Goal: Information Seeking & Learning: Learn about a topic

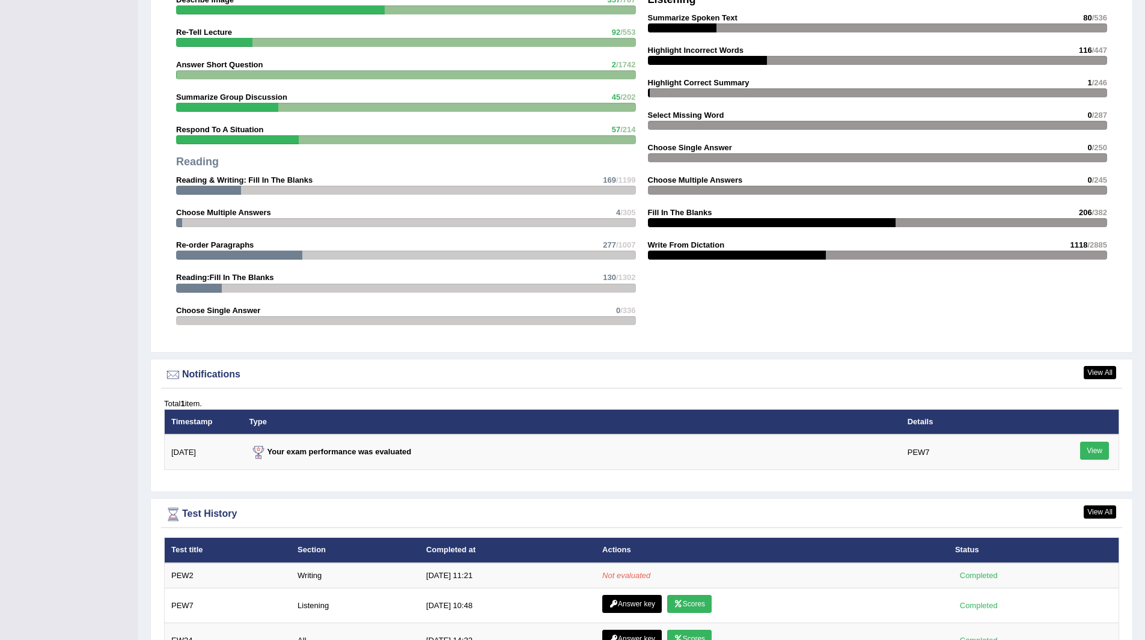
scroll to position [1364, 0]
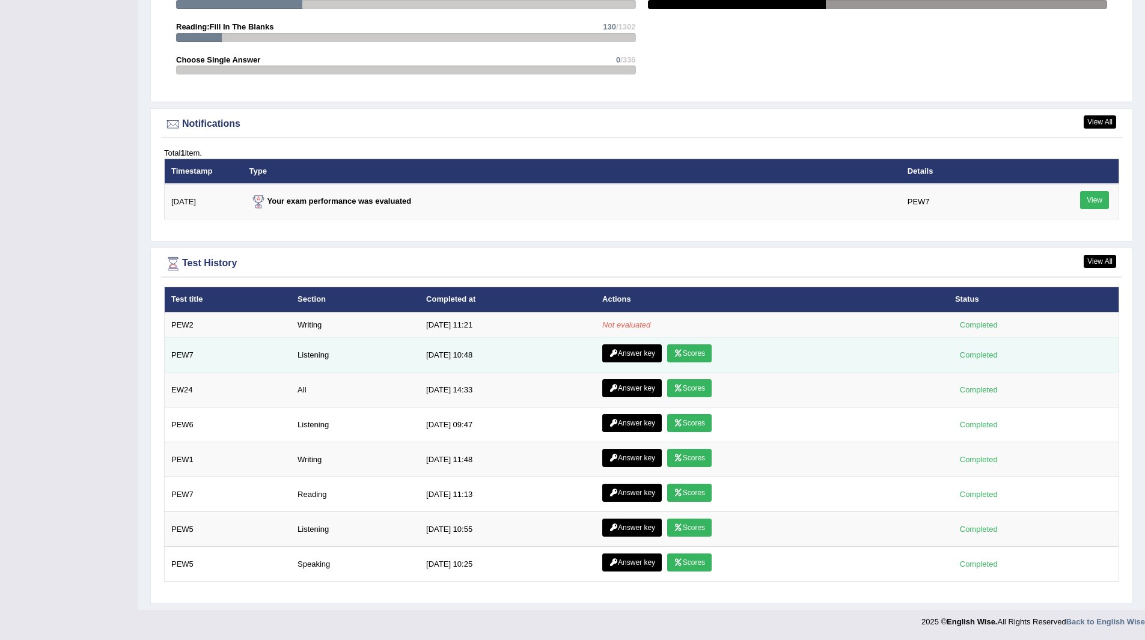
click at [701, 354] on link "Scores" at bounding box center [689, 353] width 44 height 18
click at [624, 344] on td "Answer key Scores" at bounding box center [772, 355] width 353 height 35
click at [624, 347] on link "Answer key" at bounding box center [632, 353] width 60 height 18
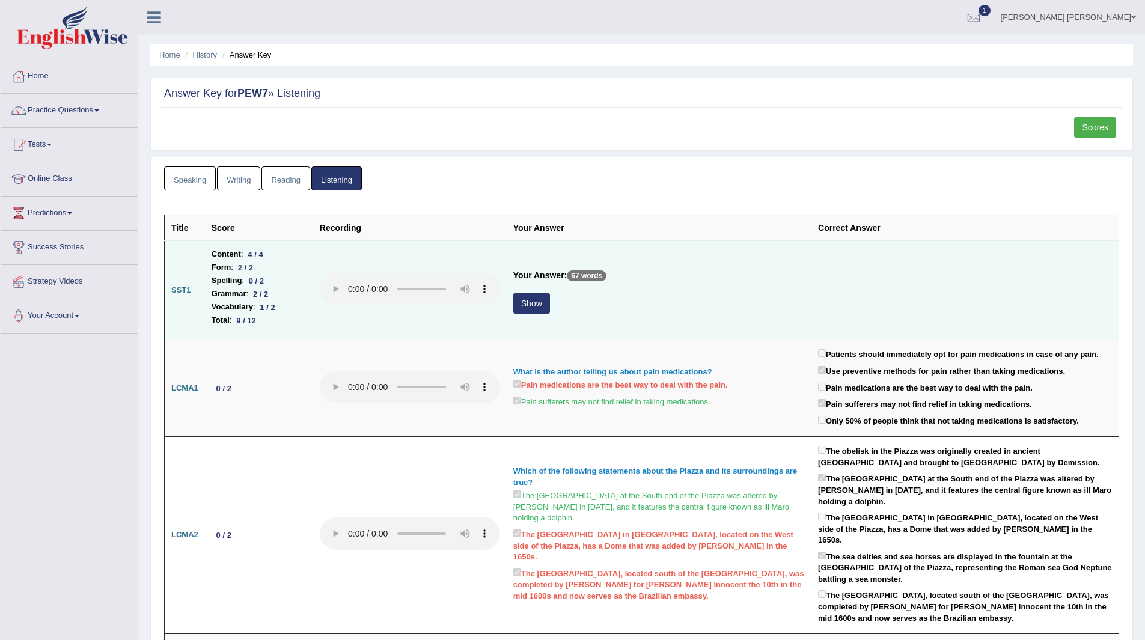
click at [529, 301] on button "Show" at bounding box center [531, 303] width 37 height 20
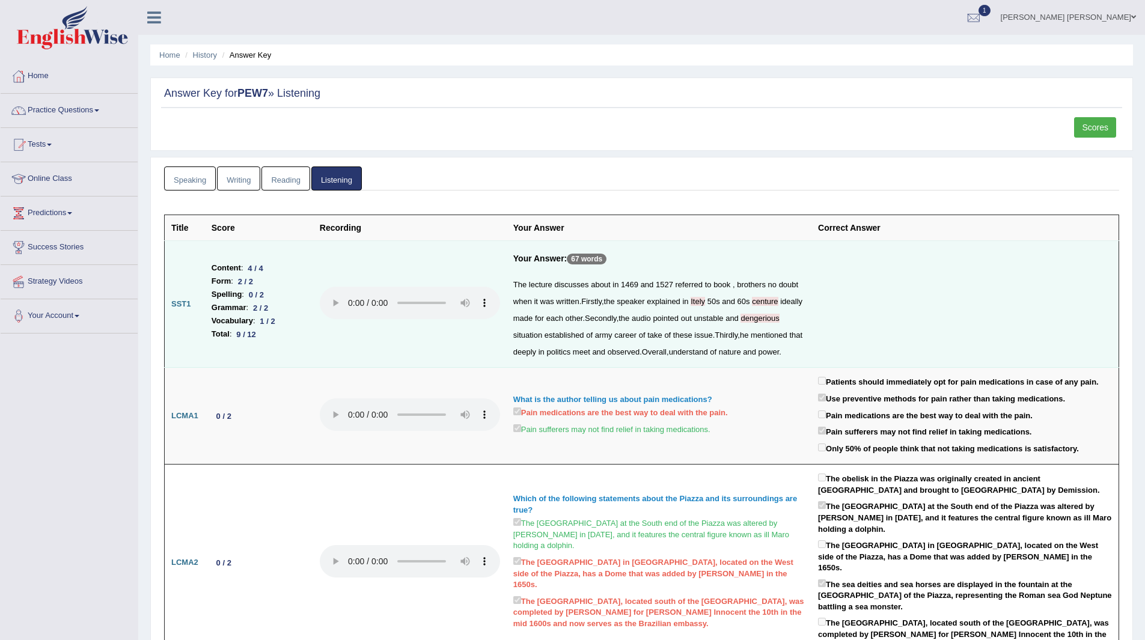
click at [1092, 130] on link "Scores" at bounding box center [1095, 127] width 42 height 20
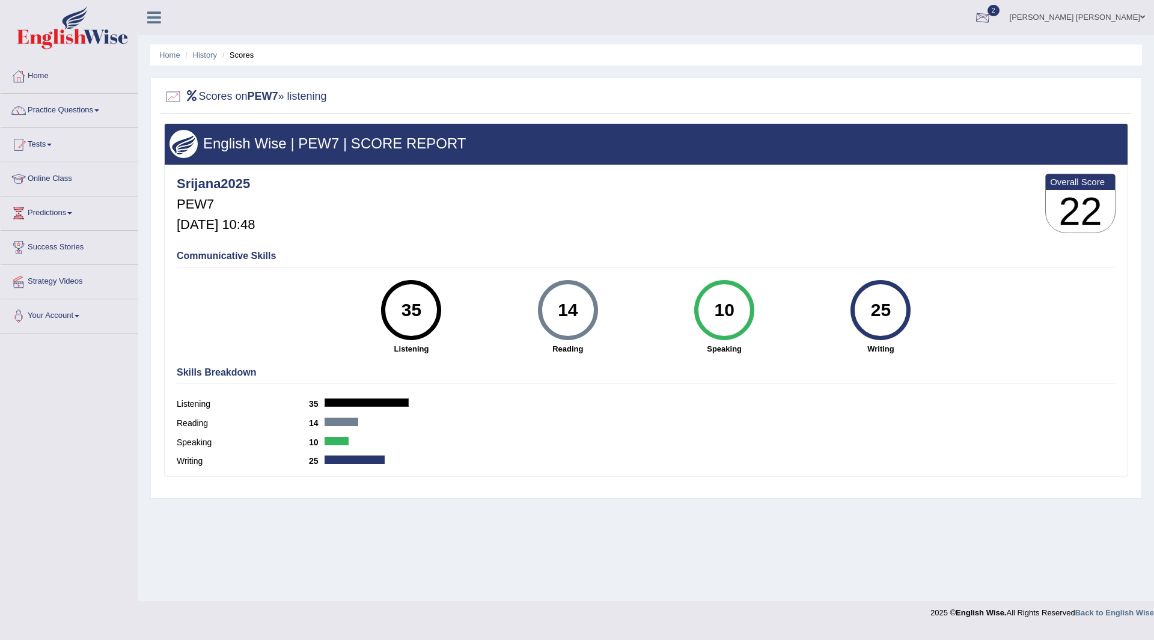
click at [1000, 10] on span "2" at bounding box center [994, 10] width 12 height 11
click at [854, 53] on span "PEW2" at bounding box center [842, 49] width 24 height 10
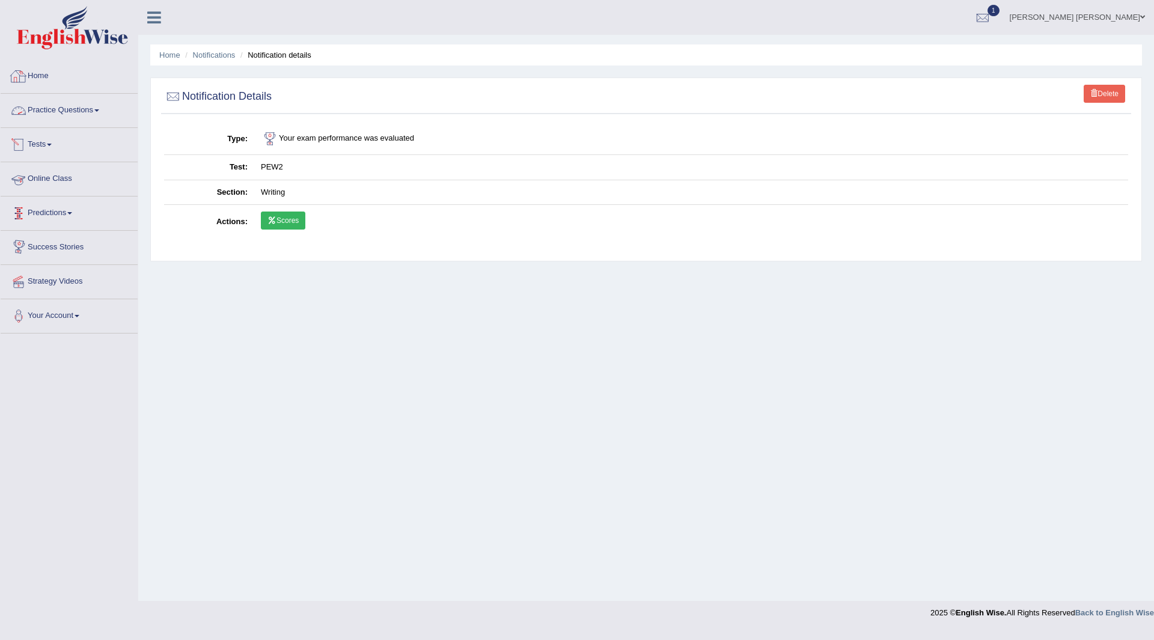
click at [40, 73] on link "Home" at bounding box center [69, 75] width 137 height 30
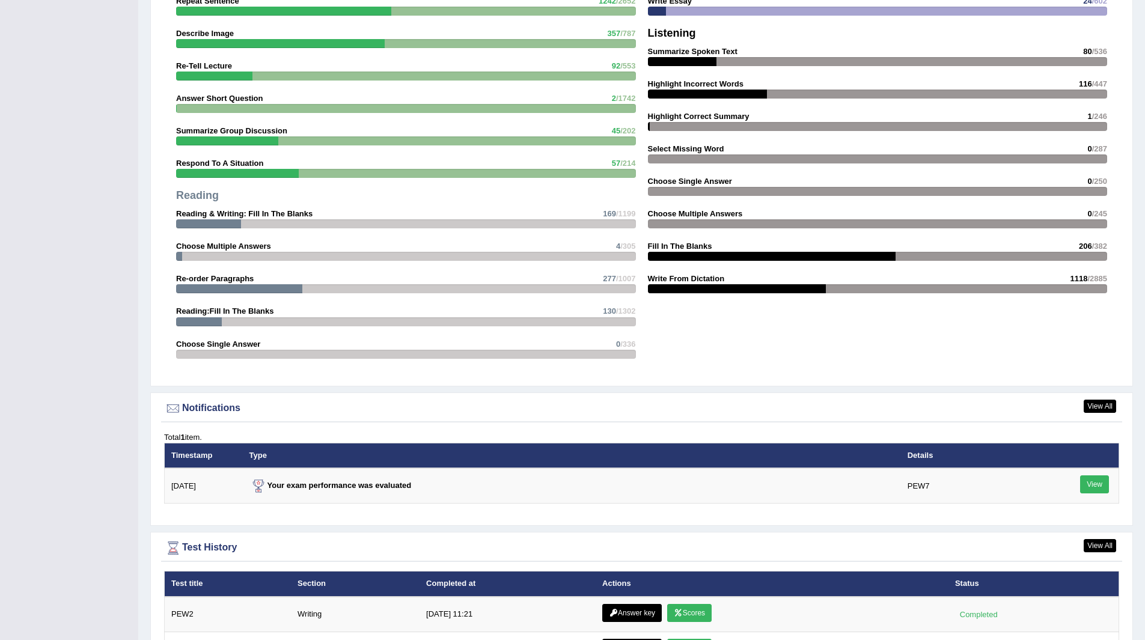
scroll to position [1202, 0]
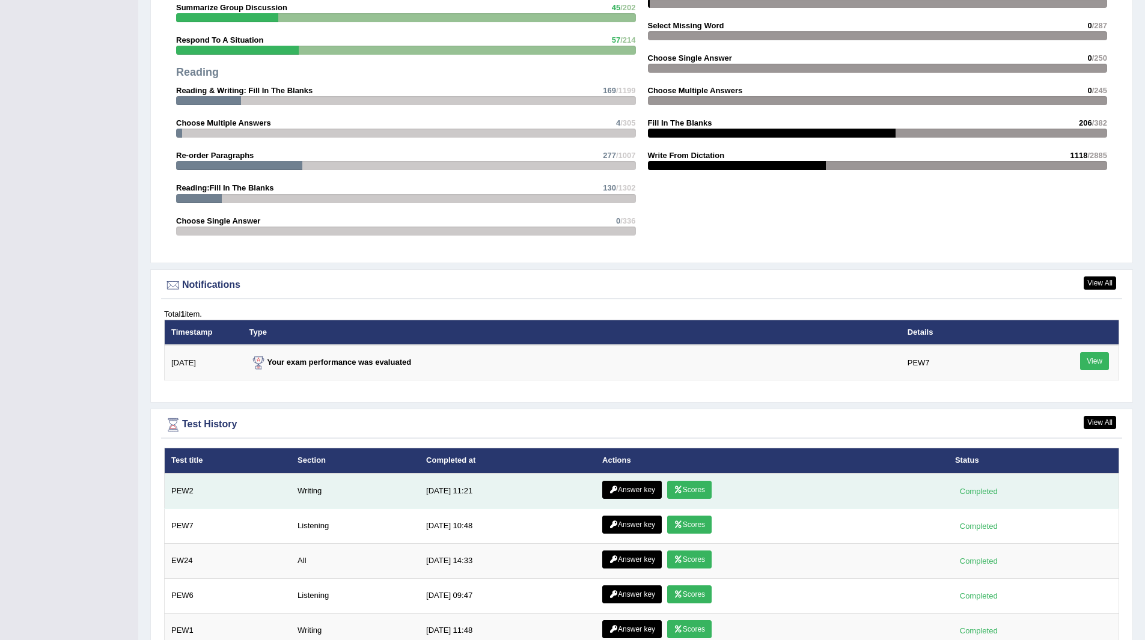
click at [691, 489] on link "Scores" at bounding box center [689, 490] width 44 height 18
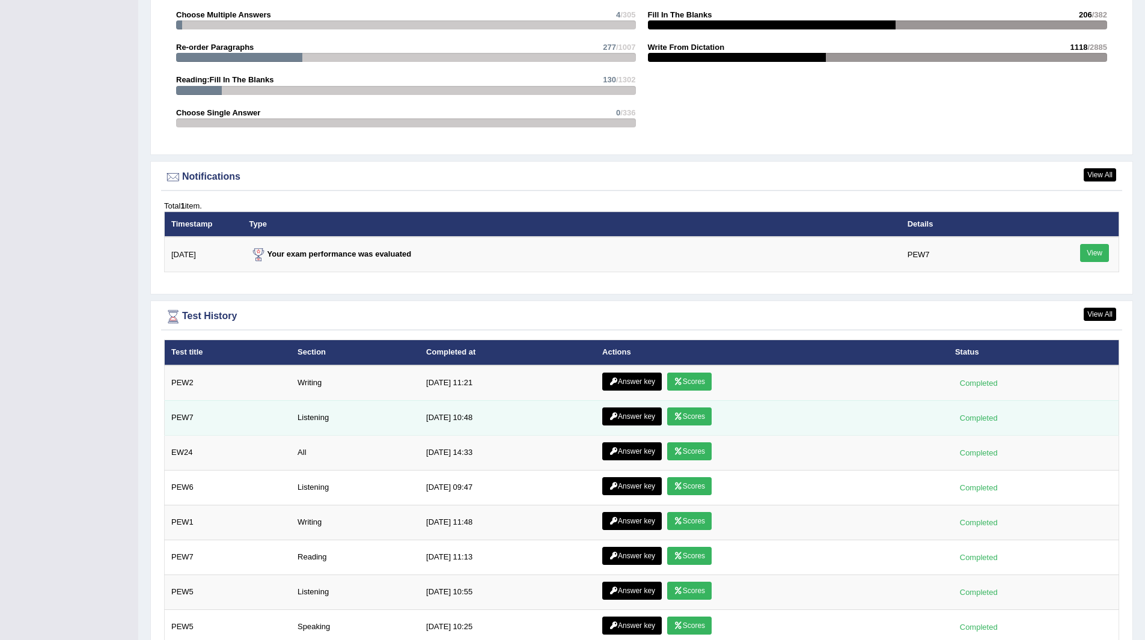
scroll to position [1323, 0]
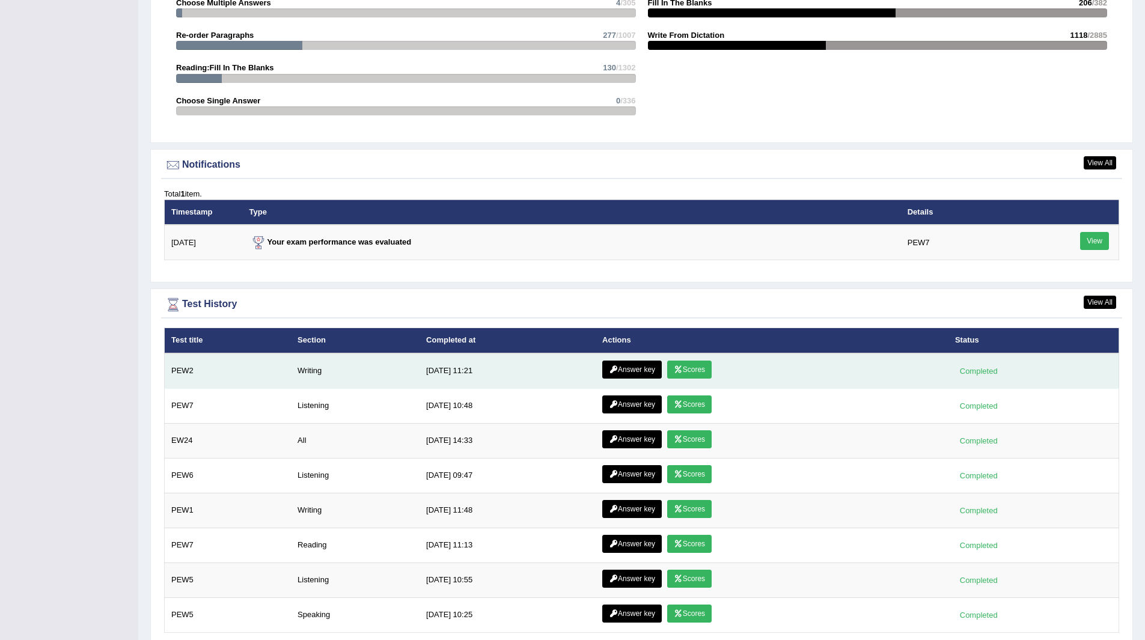
click at [626, 370] on link "Answer key" at bounding box center [632, 370] width 60 height 18
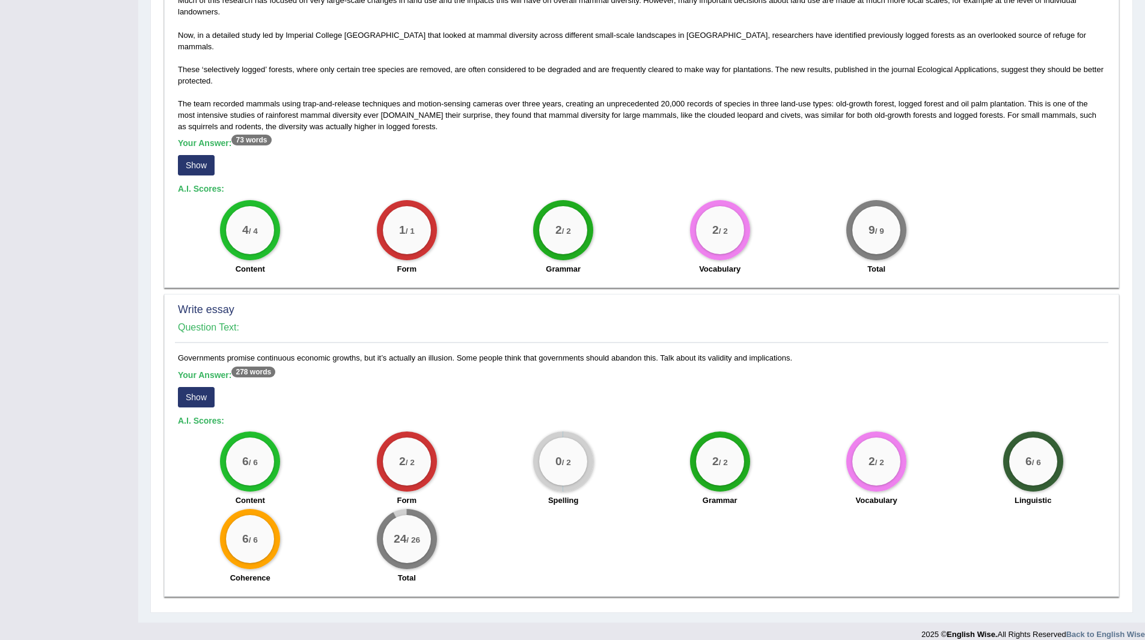
scroll to position [637, 0]
click at [194, 387] on button "Show" at bounding box center [196, 397] width 37 height 20
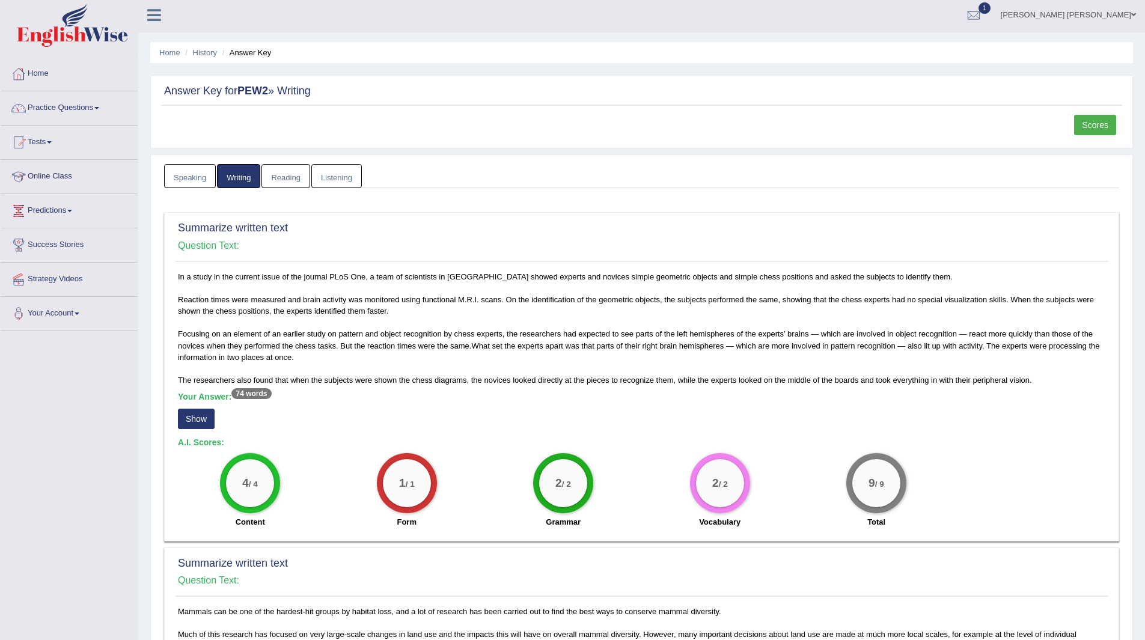
scroll to position [0, 0]
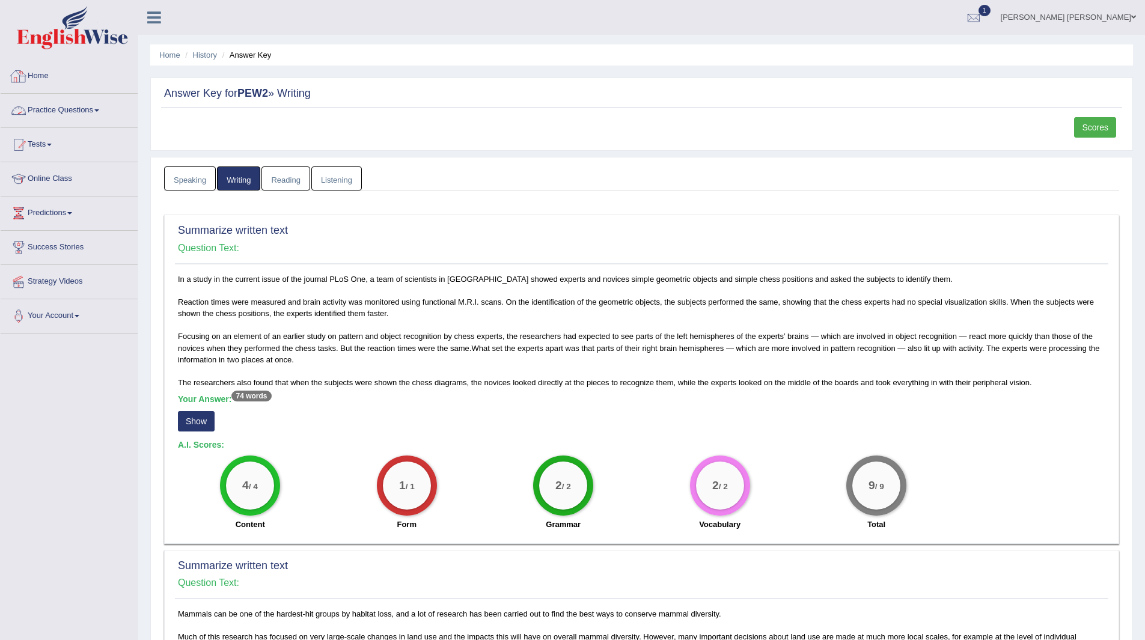
click at [69, 105] on link "Practice Questions" at bounding box center [69, 109] width 137 height 30
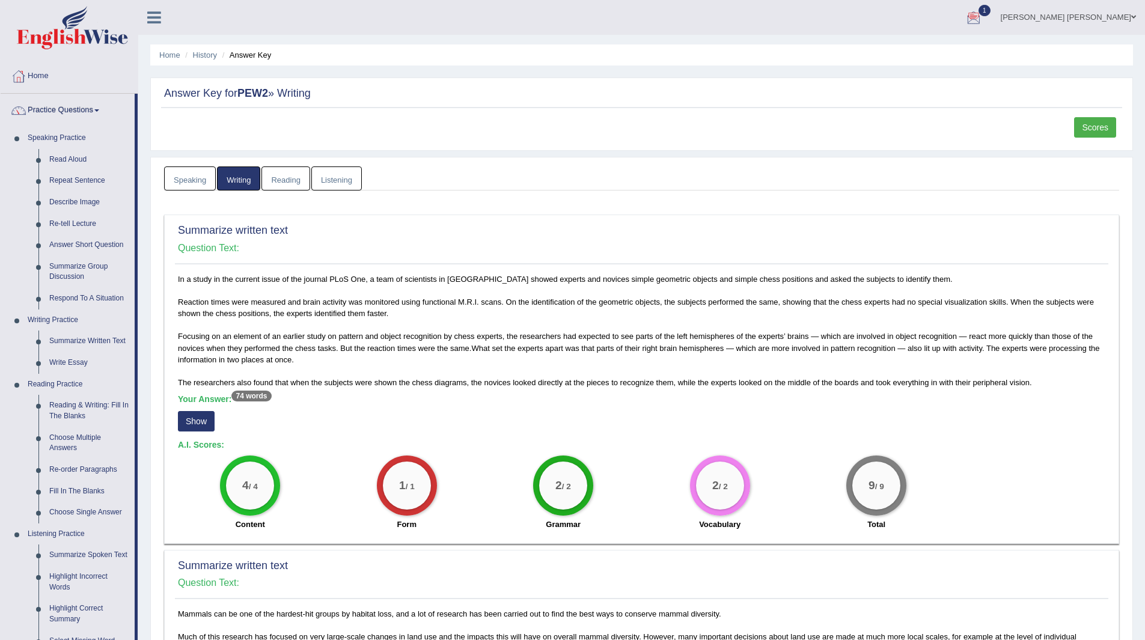
click at [991, 11] on span "1" at bounding box center [985, 10] width 12 height 11
click at [925, 84] on strong "See All Alerts" at bounding box center [898, 86] width 54 height 10
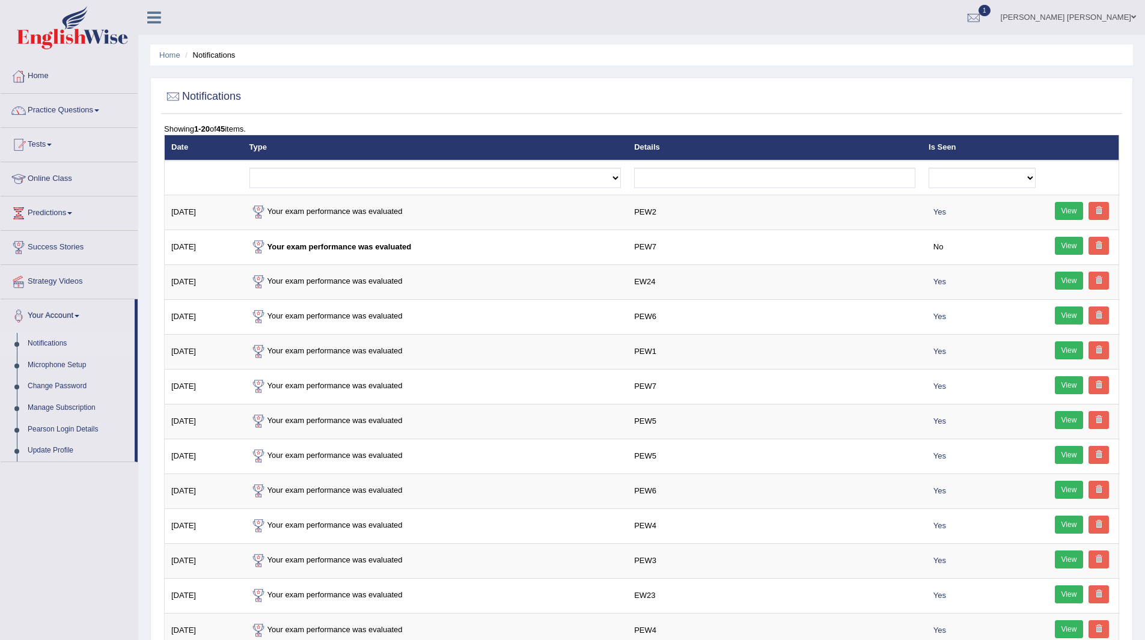
click at [991, 7] on span "1" at bounding box center [985, 10] width 12 height 11
click at [845, 52] on span "PEW7" at bounding box center [833, 49] width 24 height 10
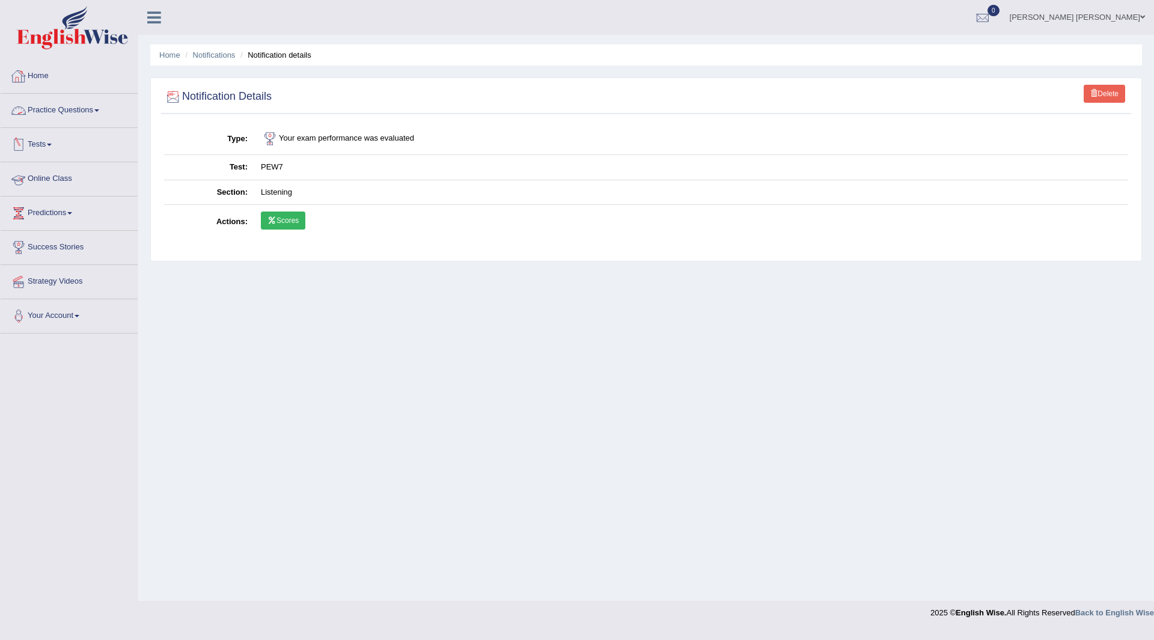
click at [40, 74] on link "Home" at bounding box center [69, 75] width 137 height 30
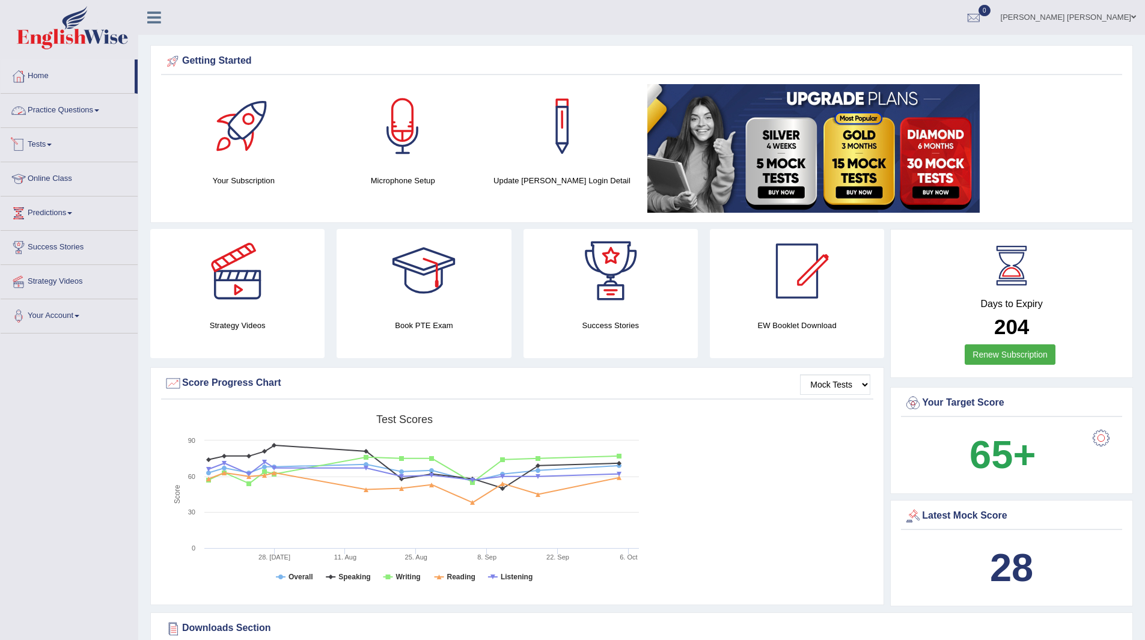
click at [48, 106] on link "Practice Questions" at bounding box center [69, 109] width 137 height 30
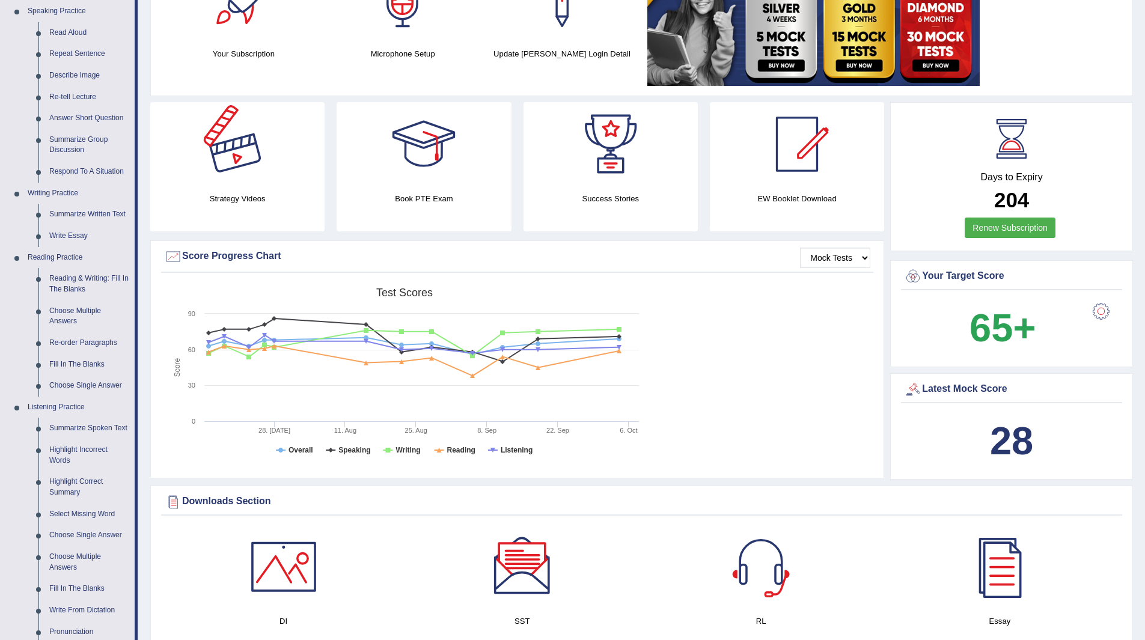
scroll to position [240, 0]
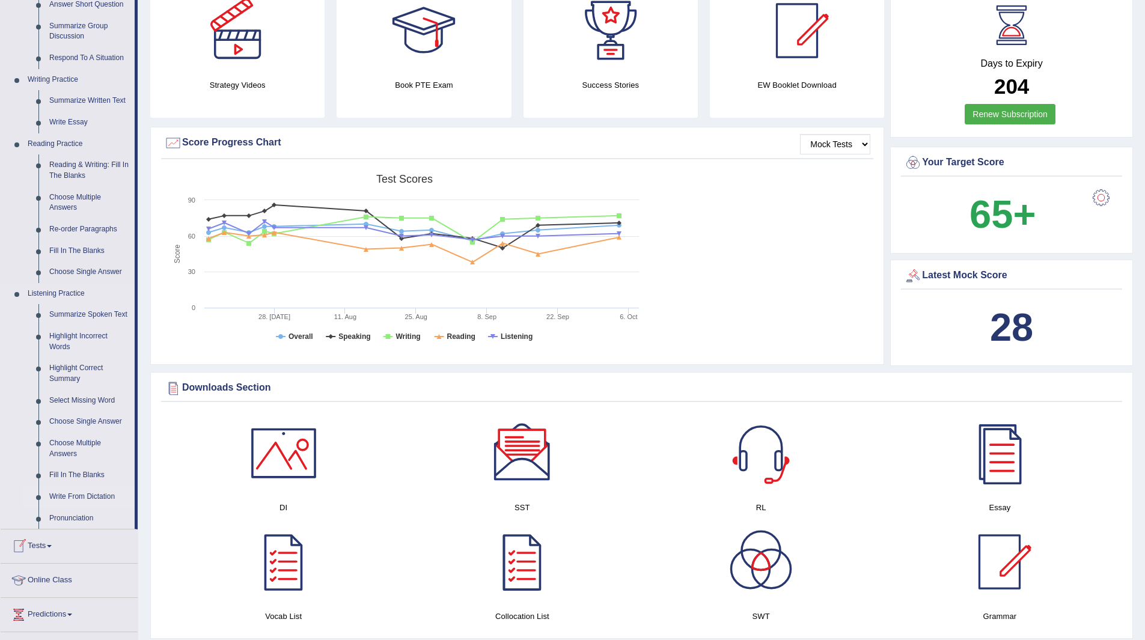
click at [86, 489] on link "Write From Dictation" at bounding box center [89, 497] width 91 height 22
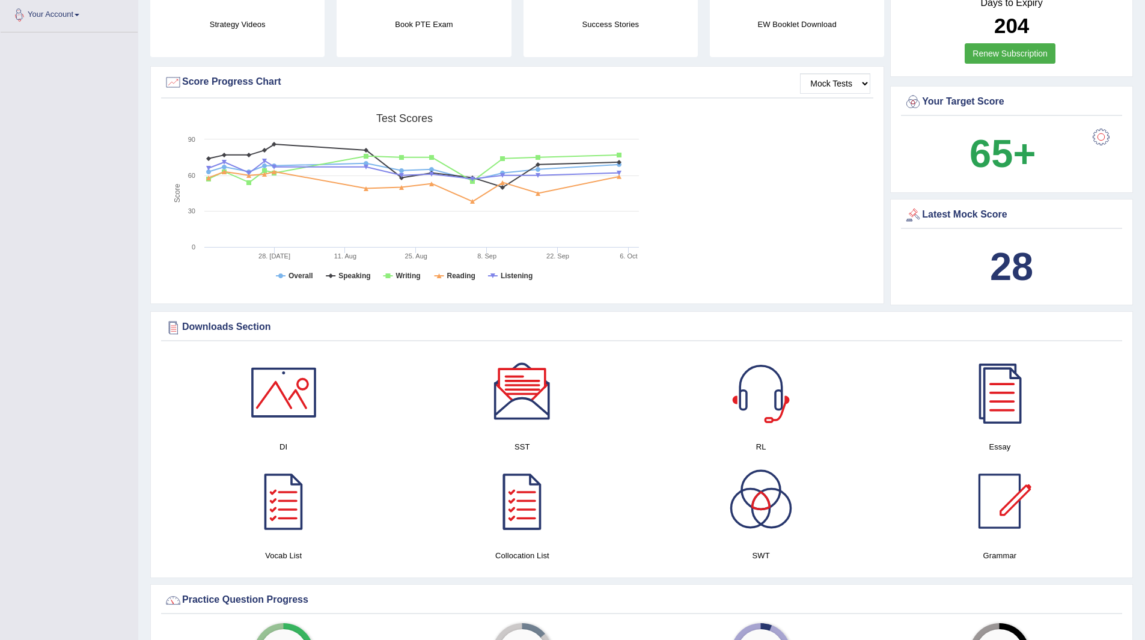
scroll to position [436, 0]
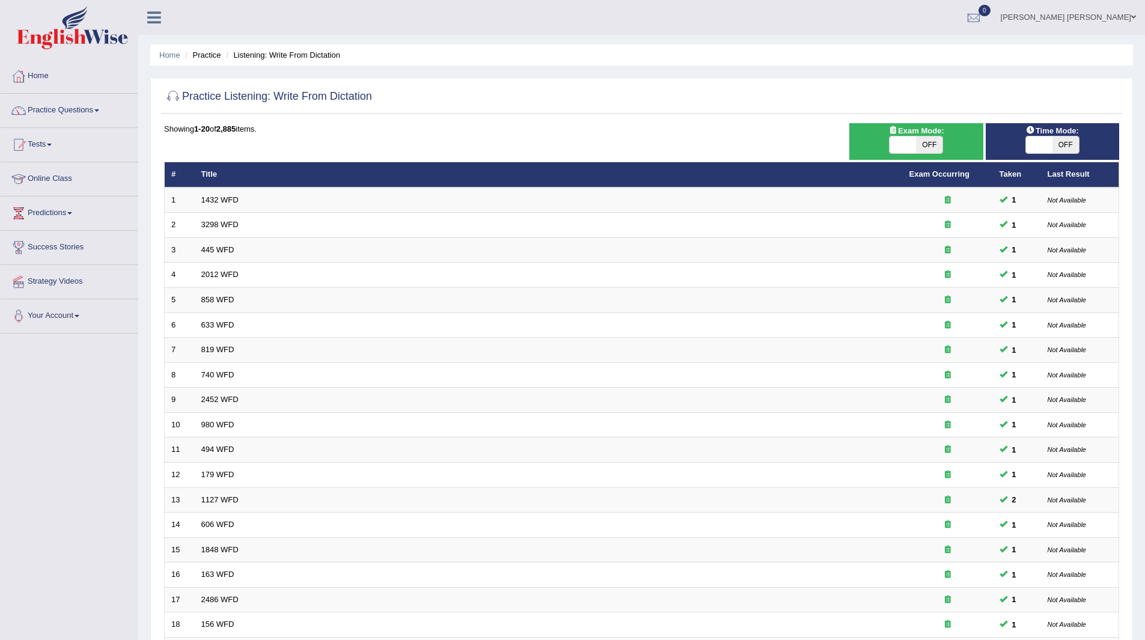
click at [1062, 141] on span "OFF" at bounding box center [1066, 144] width 26 height 17
checkbox input "true"
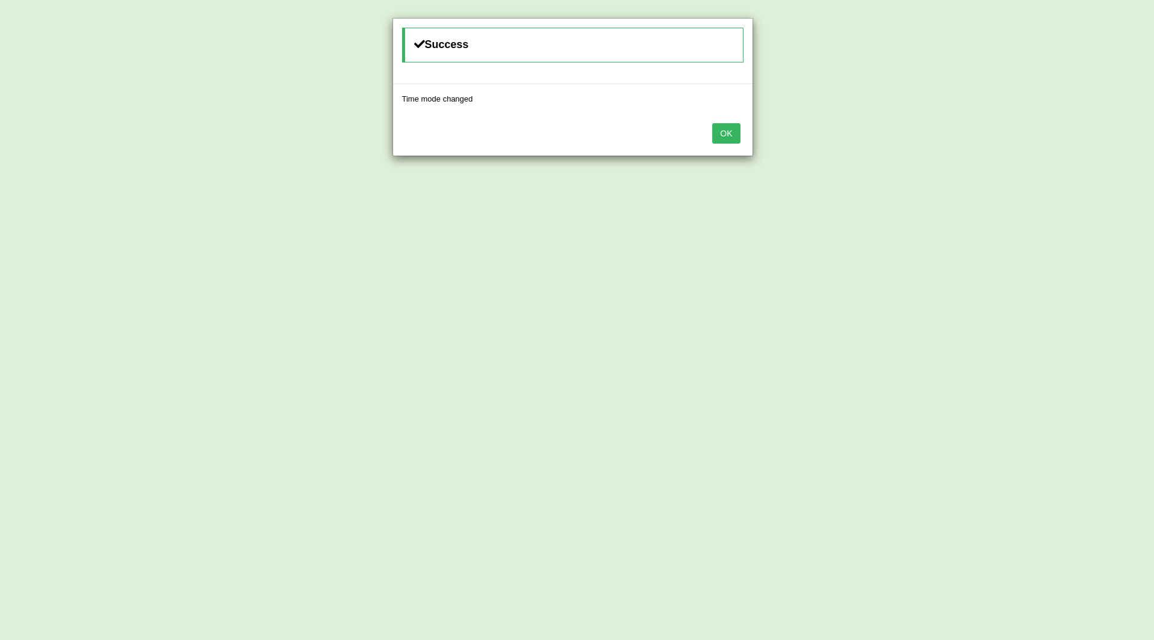
click at [730, 134] on button "OK" at bounding box center [726, 133] width 28 height 20
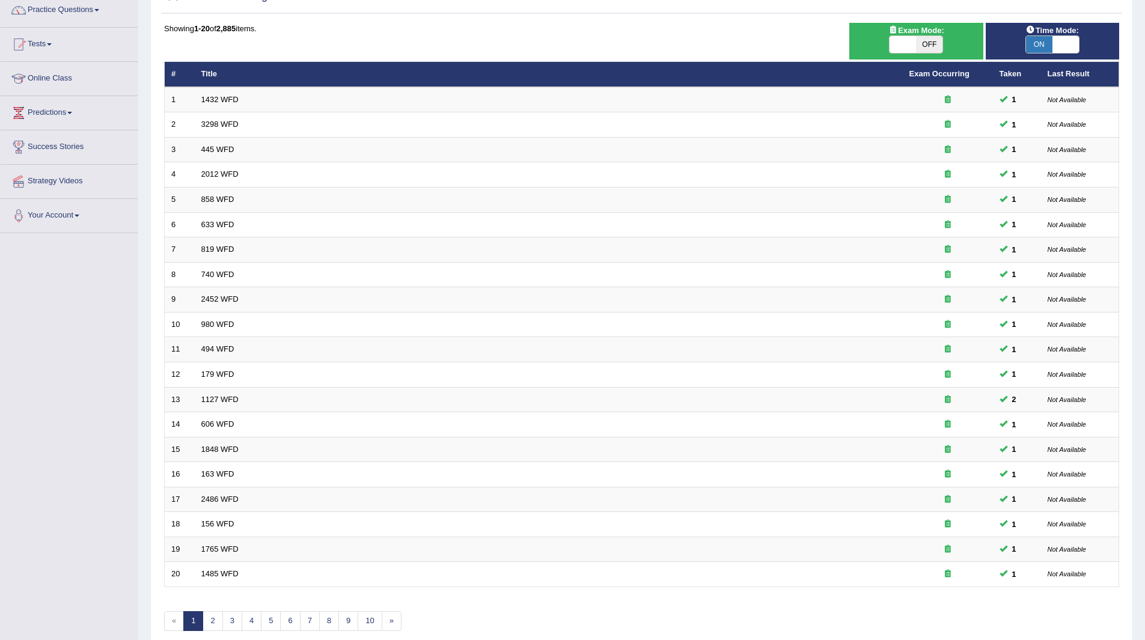
scroll to position [156, 0]
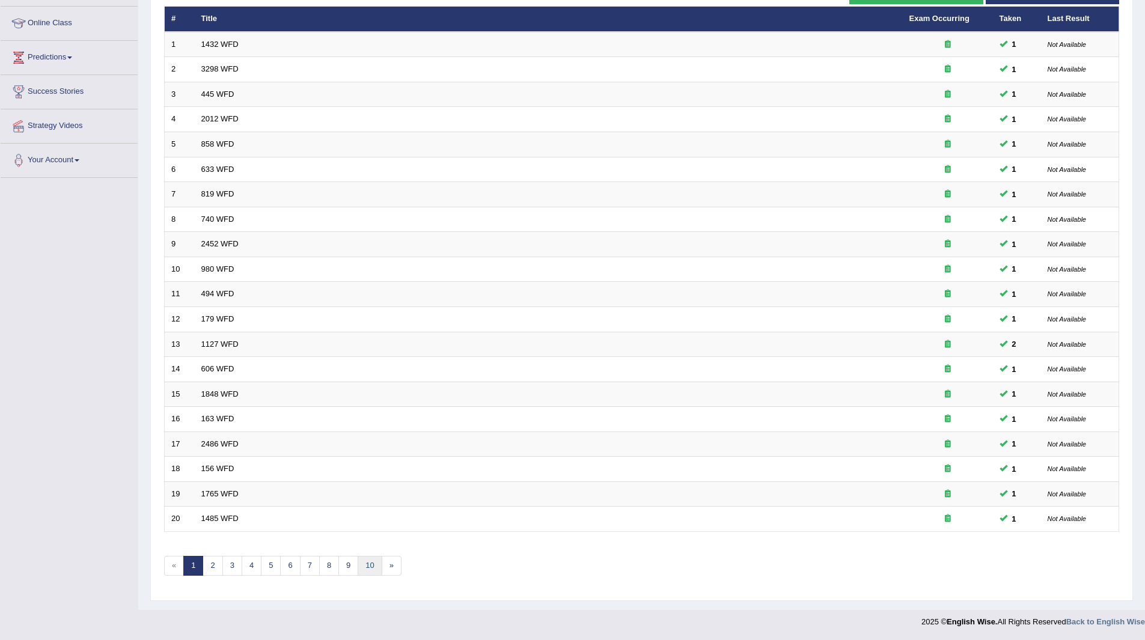
click at [374, 561] on link "10" at bounding box center [370, 566] width 24 height 20
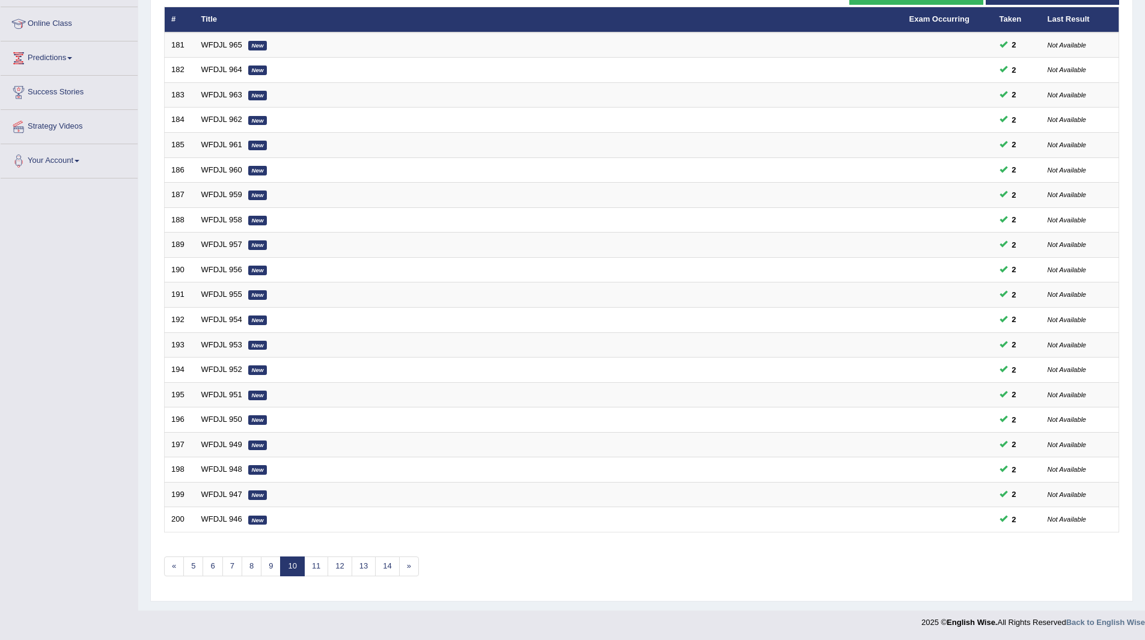
scroll to position [156, 0]
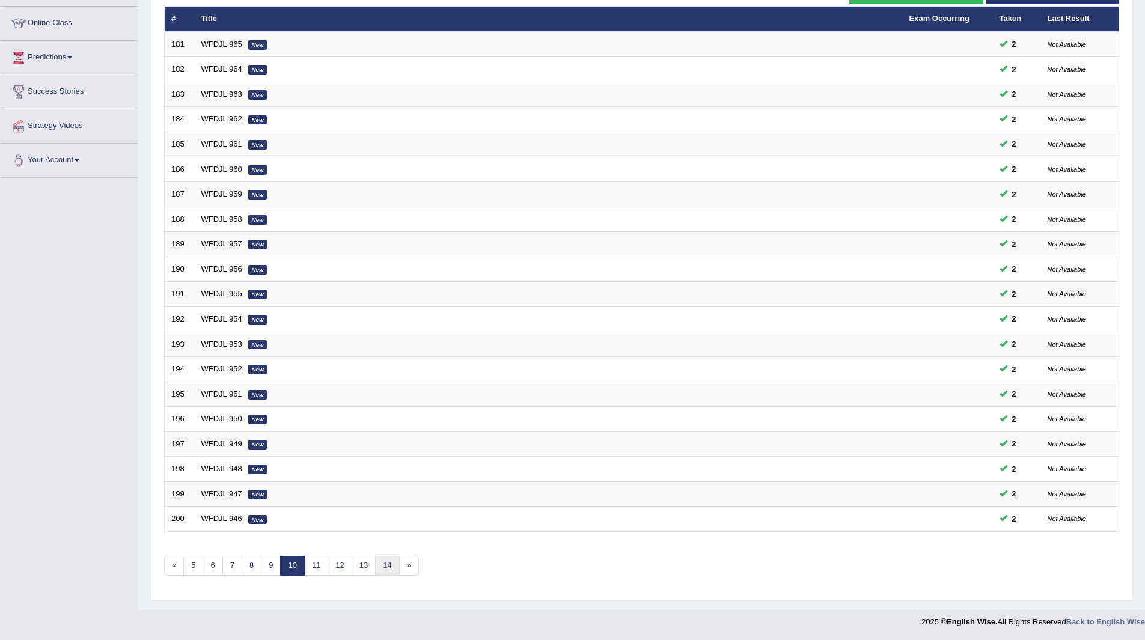
click at [383, 568] on link "14" at bounding box center [387, 566] width 24 height 20
click at [405, 568] on link "18" at bounding box center [405, 566] width 24 height 20
click at [405, 568] on link "22" at bounding box center [409, 566] width 24 height 20
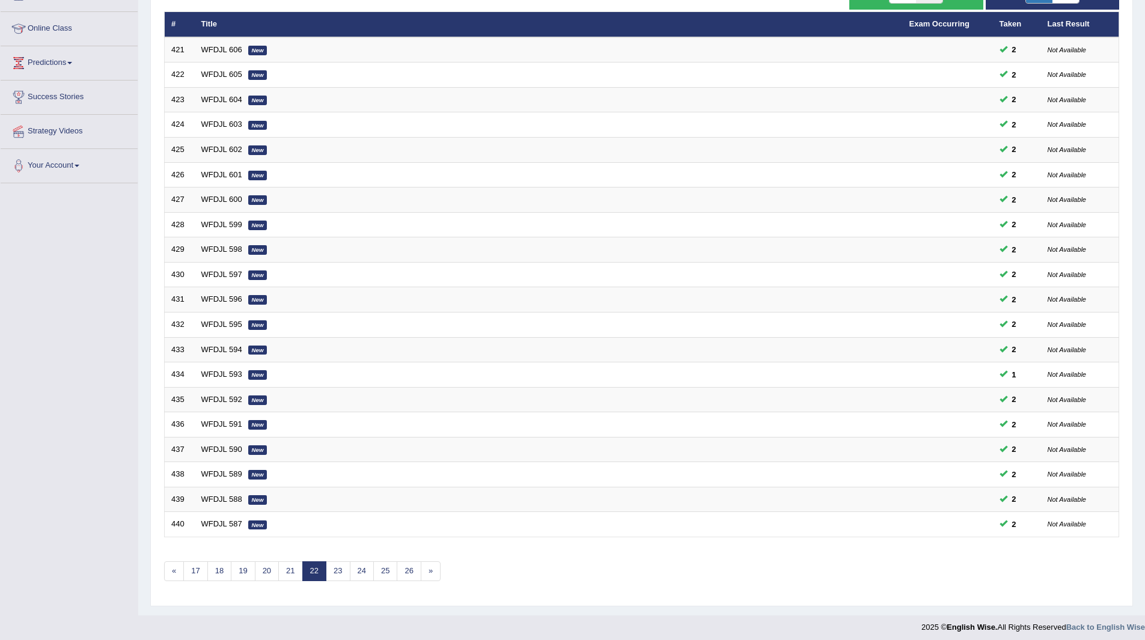
scroll to position [156, 0]
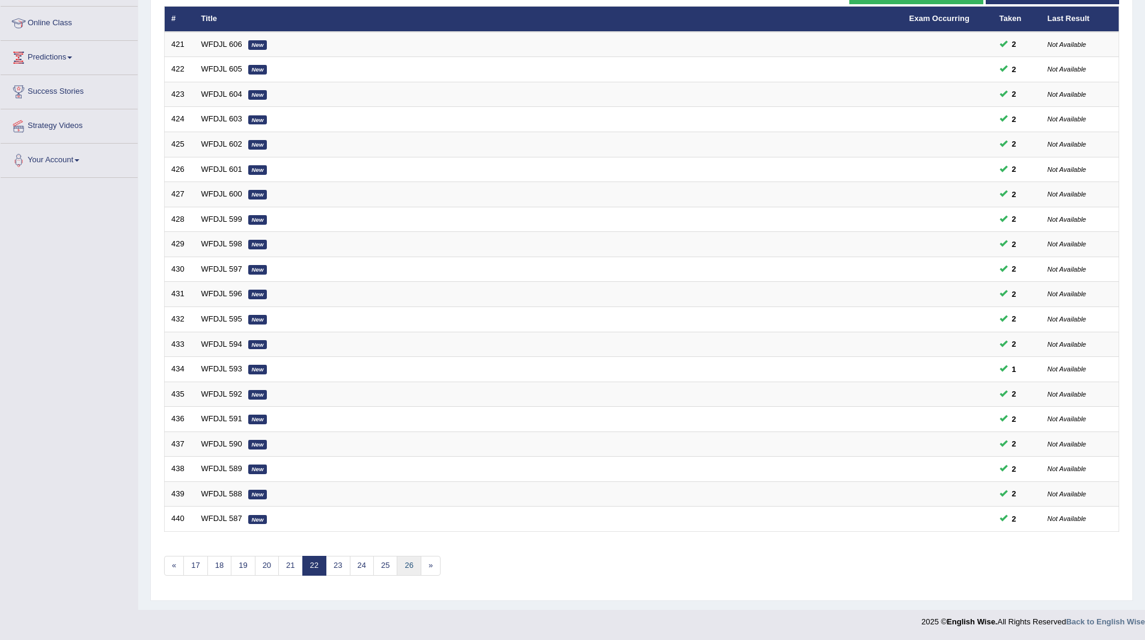
click at [405, 568] on link "26" at bounding box center [409, 566] width 24 height 20
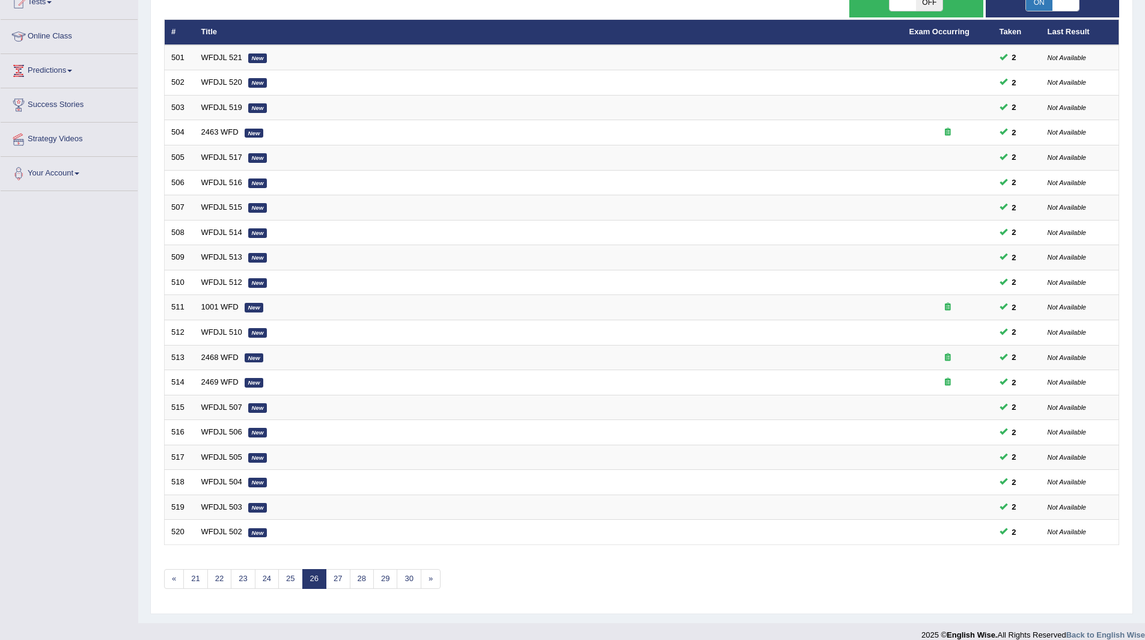
scroll to position [156, 0]
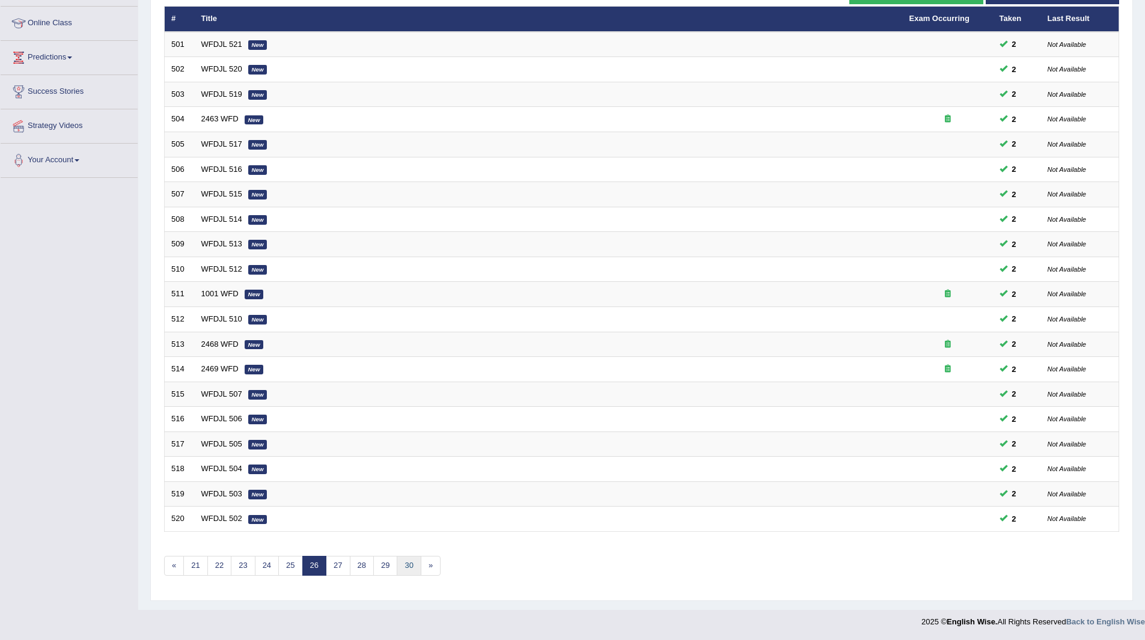
click at [414, 567] on link "30" at bounding box center [409, 566] width 24 height 20
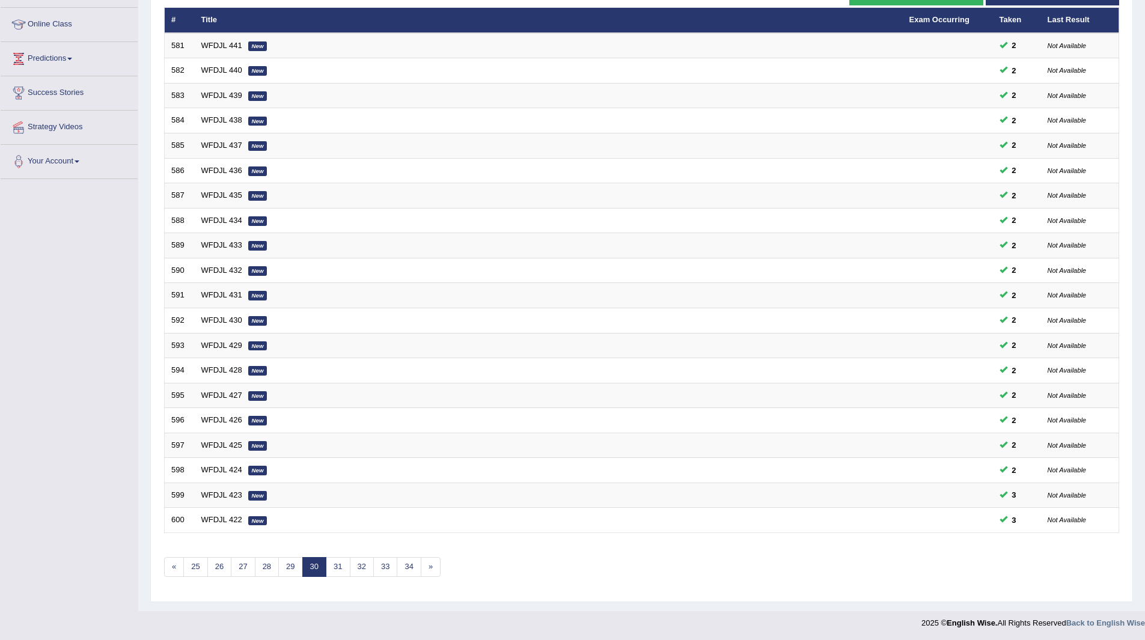
scroll to position [156, 0]
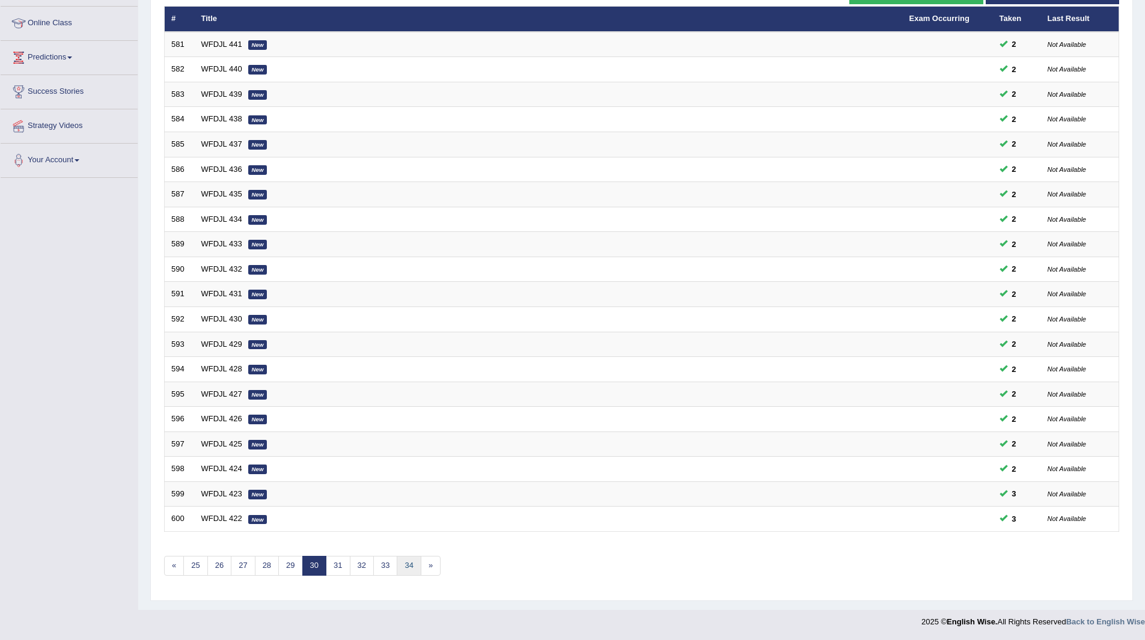
click at [414, 567] on link "34" at bounding box center [409, 566] width 24 height 20
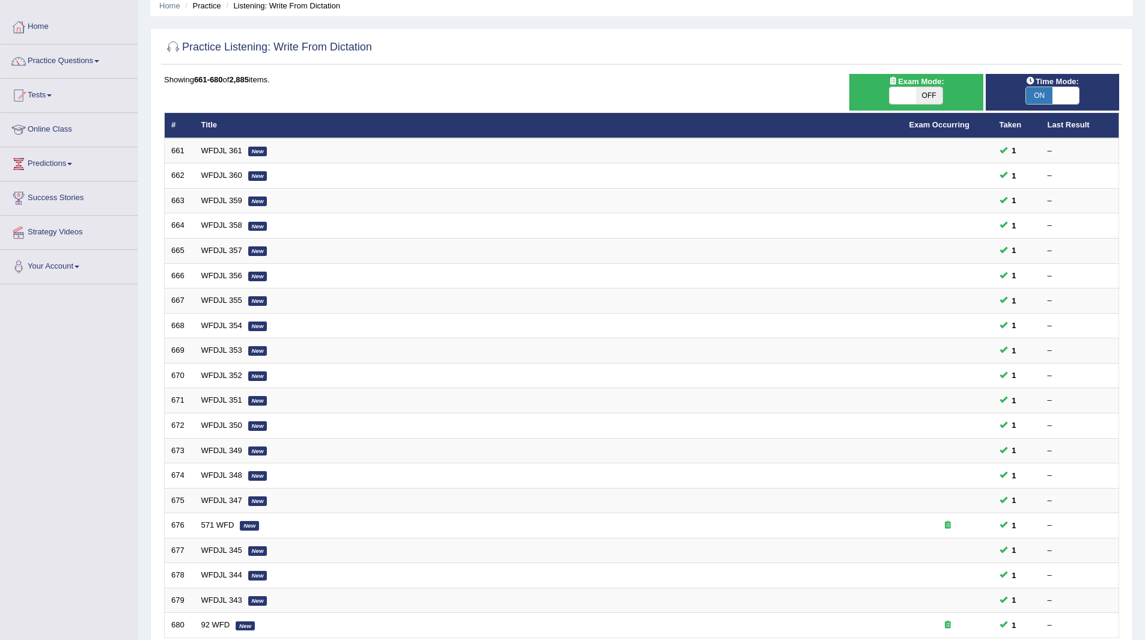
scroll to position [156, 0]
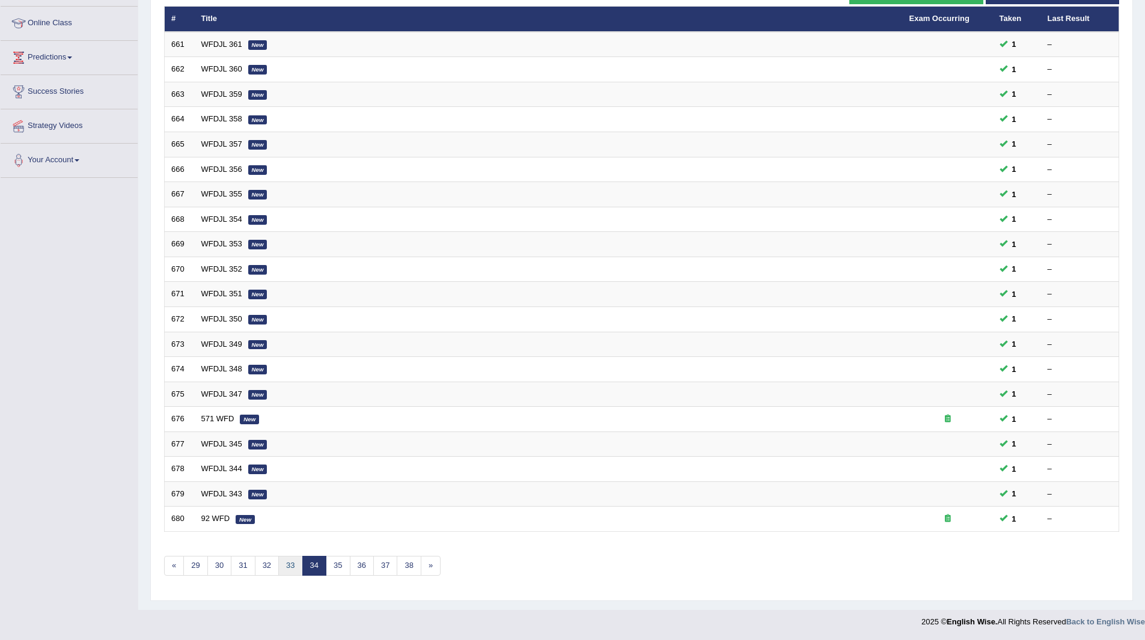
click at [291, 562] on link "33" at bounding box center [290, 566] width 24 height 20
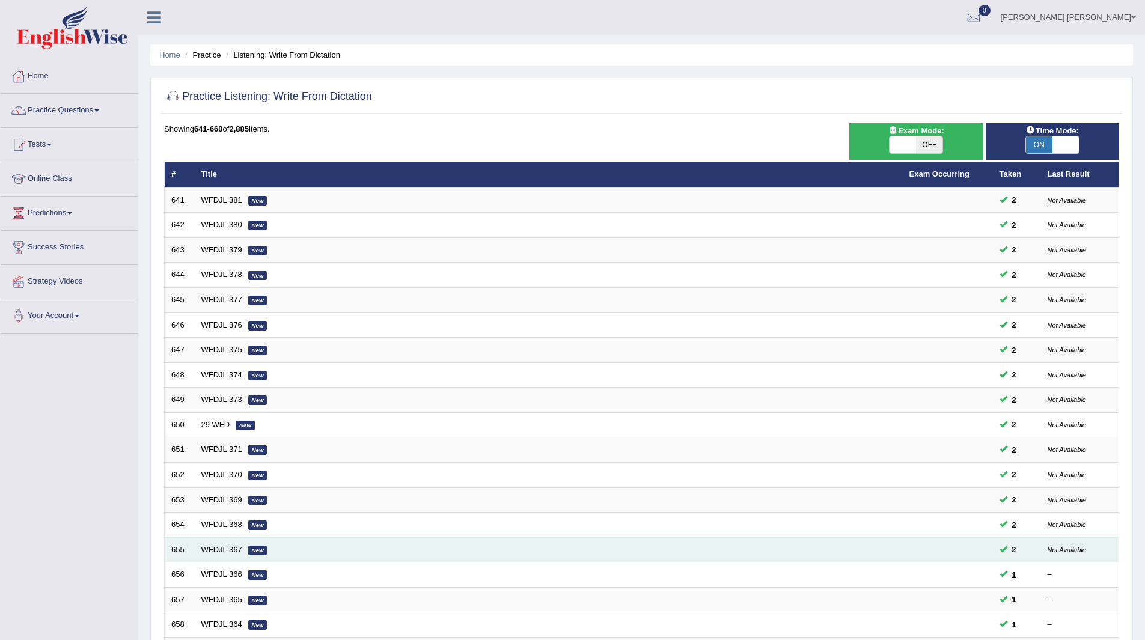
scroll to position [156, 0]
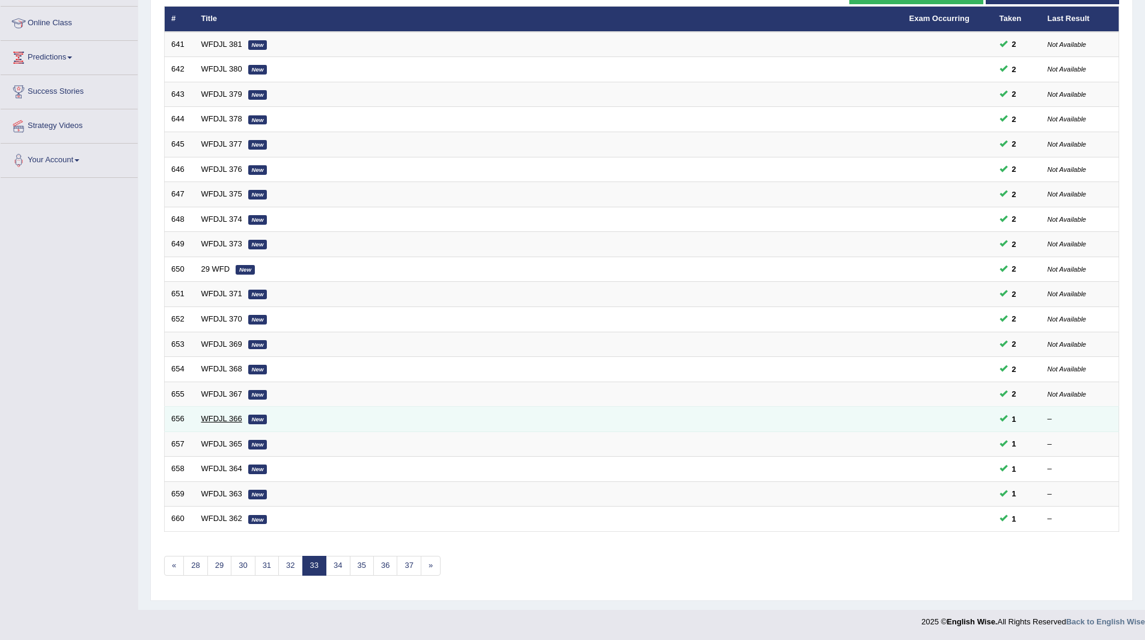
click at [215, 419] on link "WFDJL 366" at bounding box center [221, 418] width 41 height 9
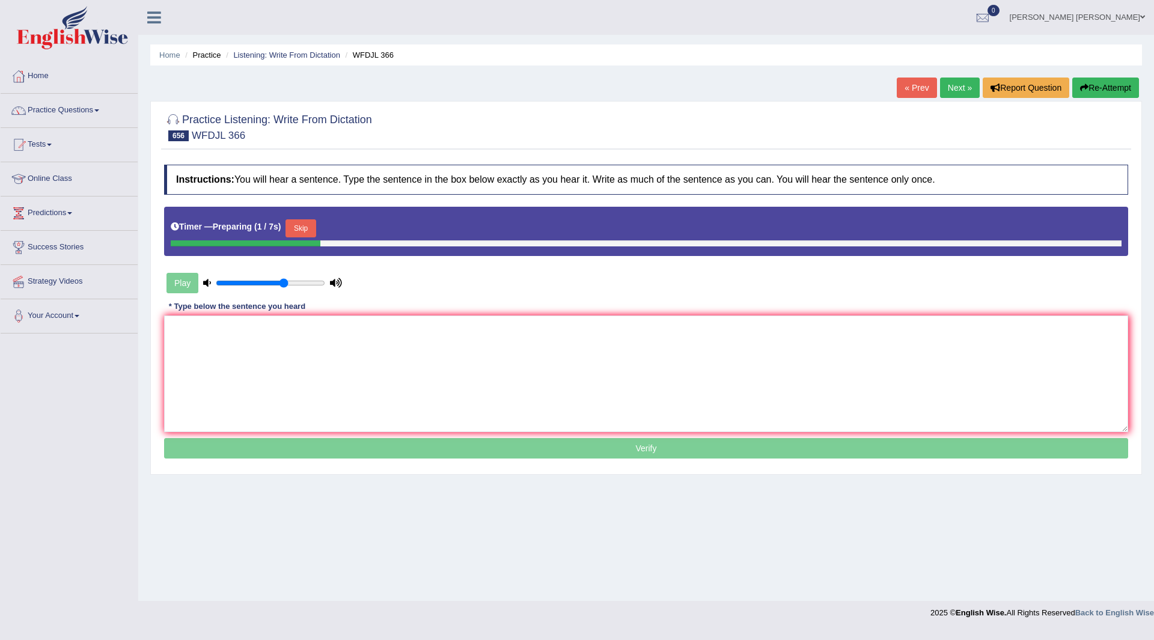
click at [299, 227] on button "Skip" at bounding box center [301, 228] width 30 height 18
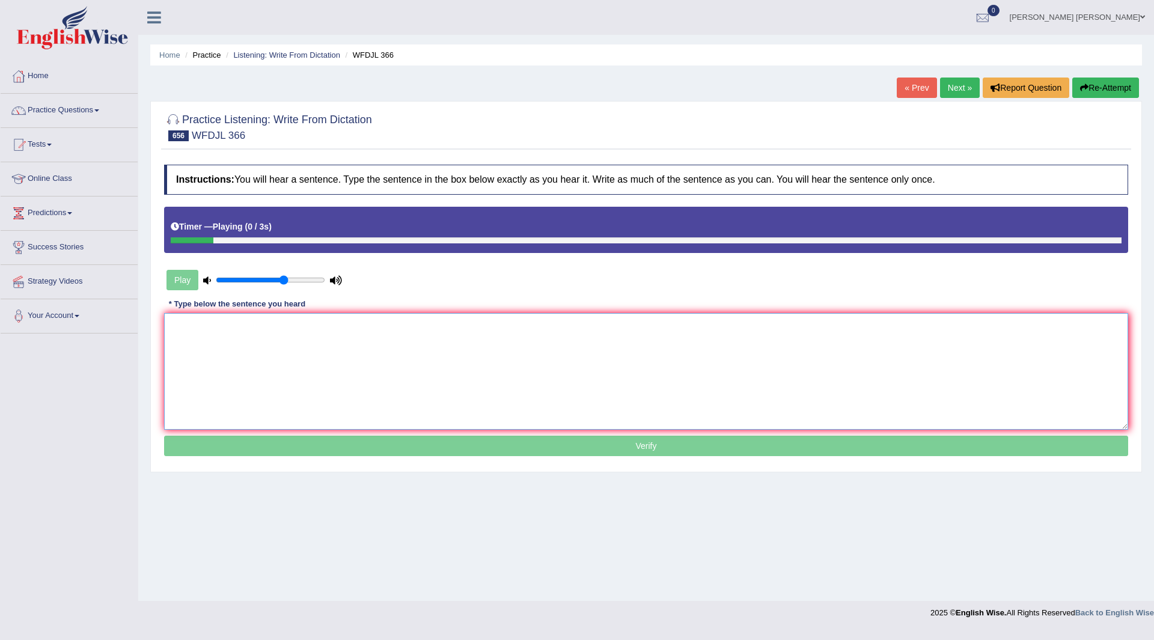
click at [352, 345] on textarea at bounding box center [646, 371] width 964 height 117
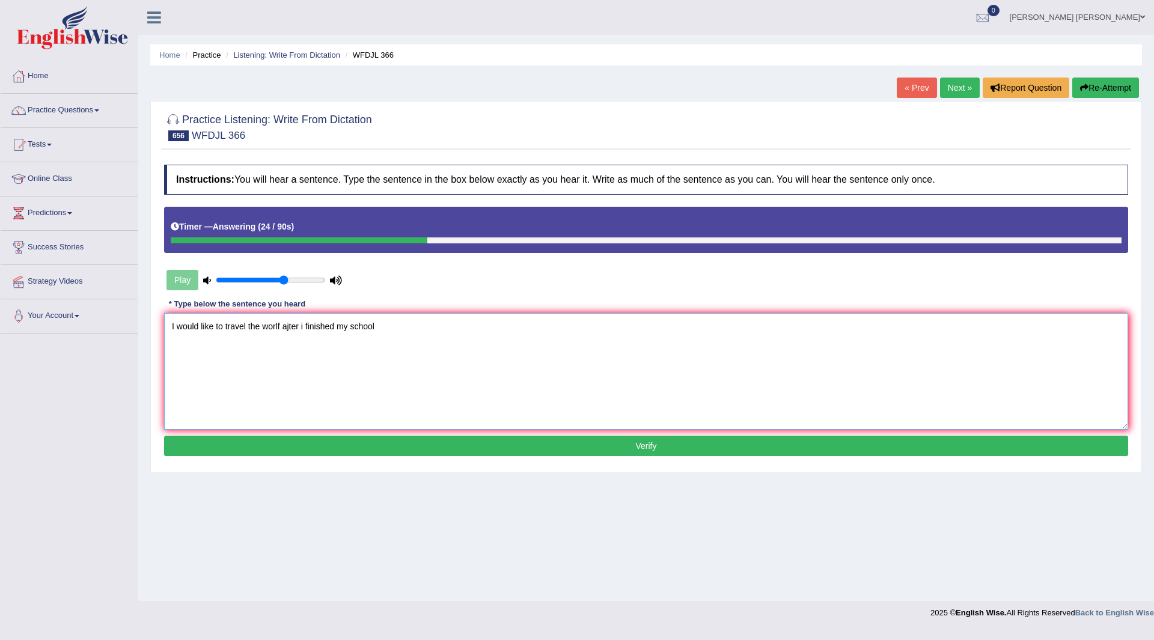
click at [286, 322] on textarea "I would like to travel the worlf ajter i finished my school" at bounding box center [646, 371] width 964 height 117
drag, startPoint x: 402, startPoint y: 324, endPoint x: 723, endPoint y: 306, distance: 321.6
click at [720, 306] on div "Instructions: You will hear a sentence. Type the sentence in the box below exac…" at bounding box center [646, 312] width 970 height 307
type textarea "I would like to travel the world after I finish finished my school."
click at [598, 445] on button "Verify" at bounding box center [646, 446] width 964 height 20
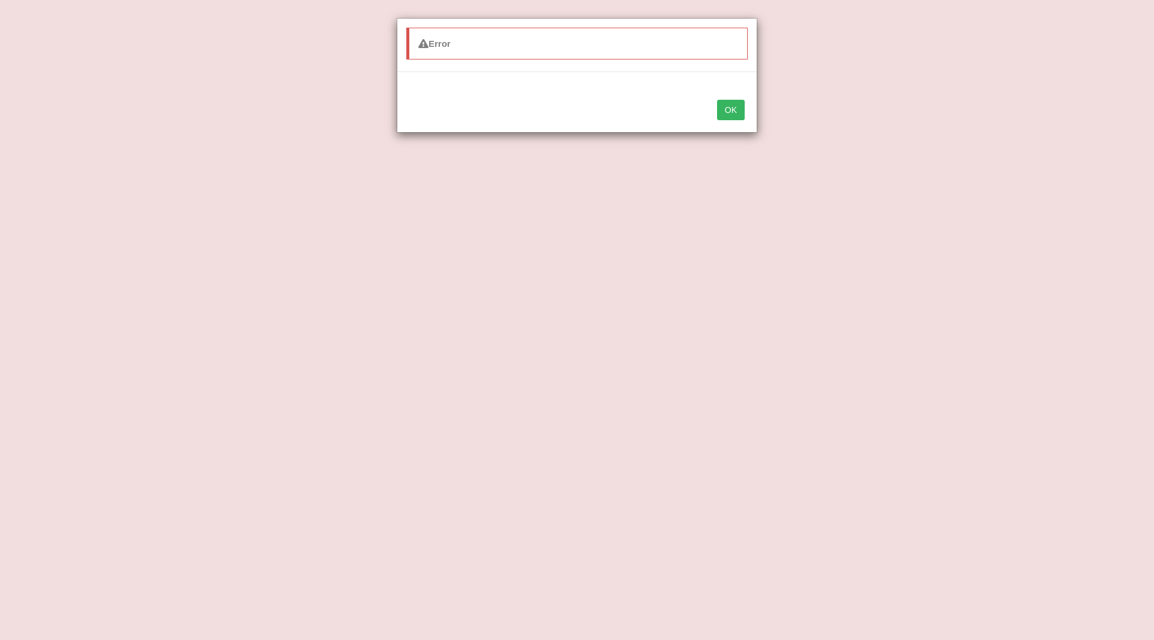
click at [595, 357] on div "Error OK" at bounding box center [577, 320] width 1154 height 640
drag, startPoint x: 595, startPoint y: 356, endPoint x: 556, endPoint y: 35, distance: 322.9
click at [595, 344] on div "Error OK" at bounding box center [577, 320] width 1154 height 640
click at [735, 117] on button "OK" at bounding box center [731, 110] width 28 height 20
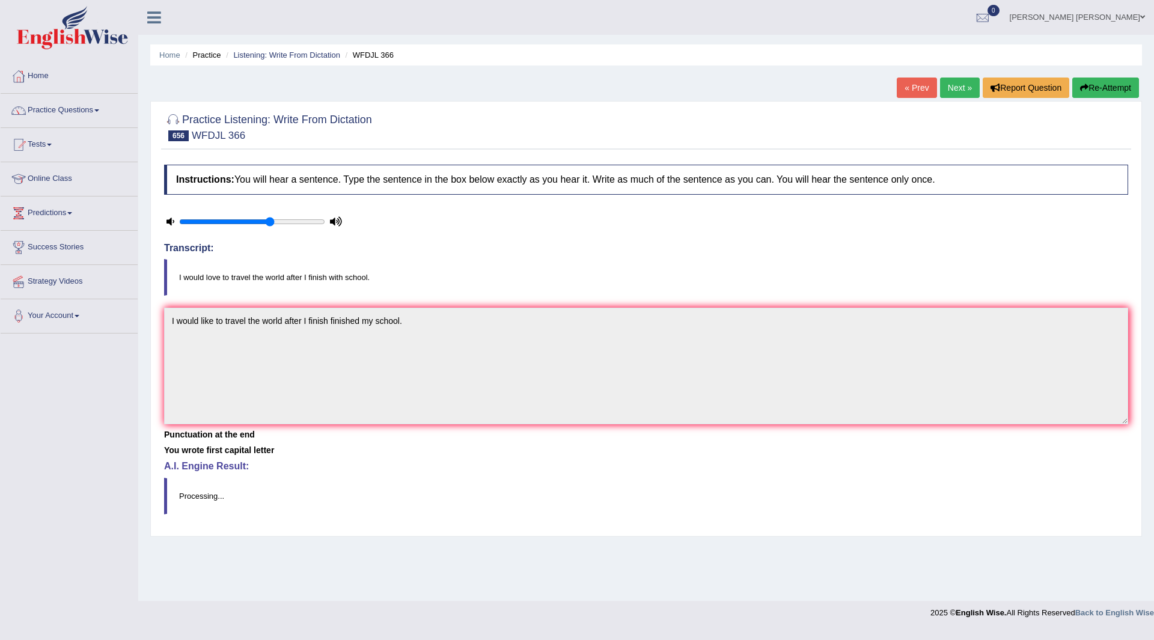
click at [950, 91] on link "Next »" at bounding box center [960, 88] width 40 height 20
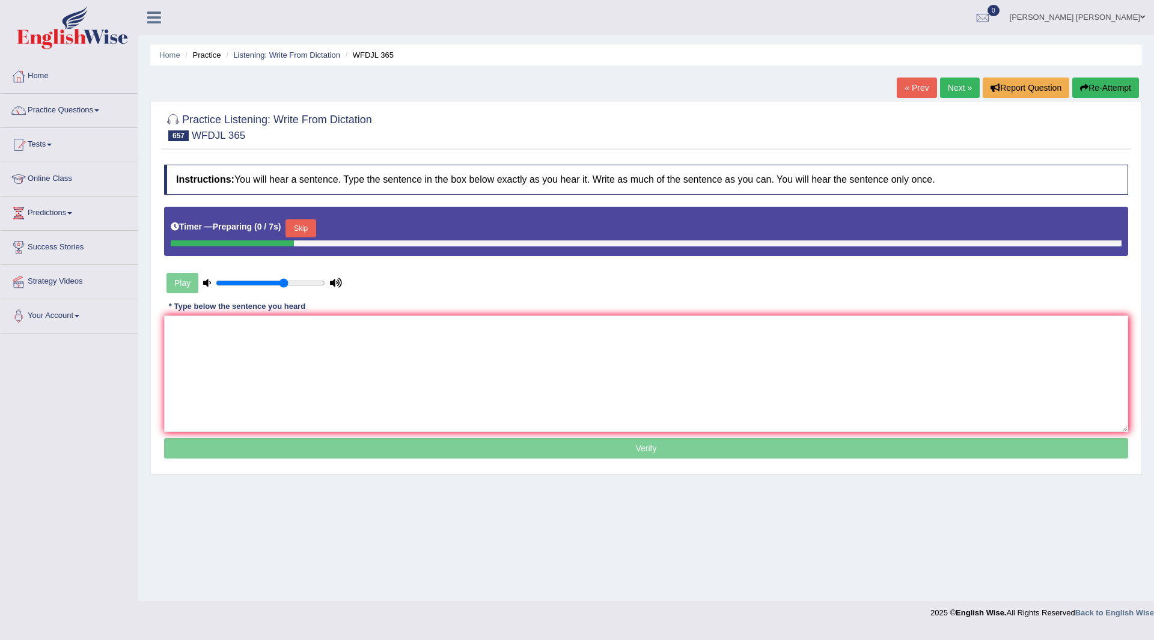
click at [307, 227] on button "Skip" at bounding box center [301, 228] width 30 height 18
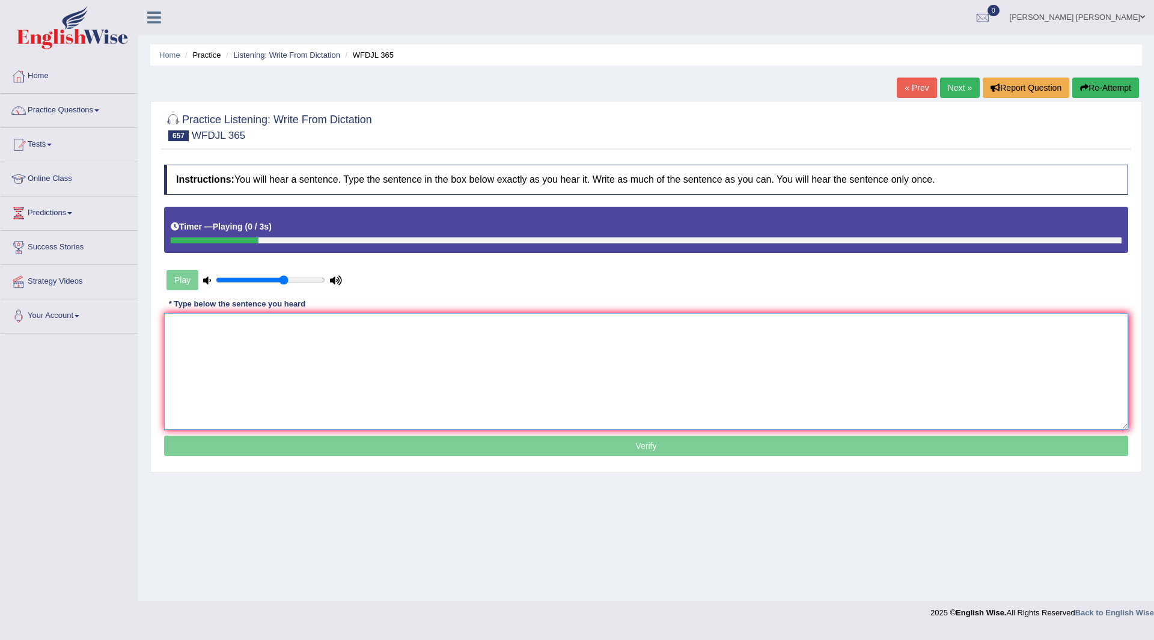
click at [395, 360] on textarea at bounding box center [646, 371] width 964 height 117
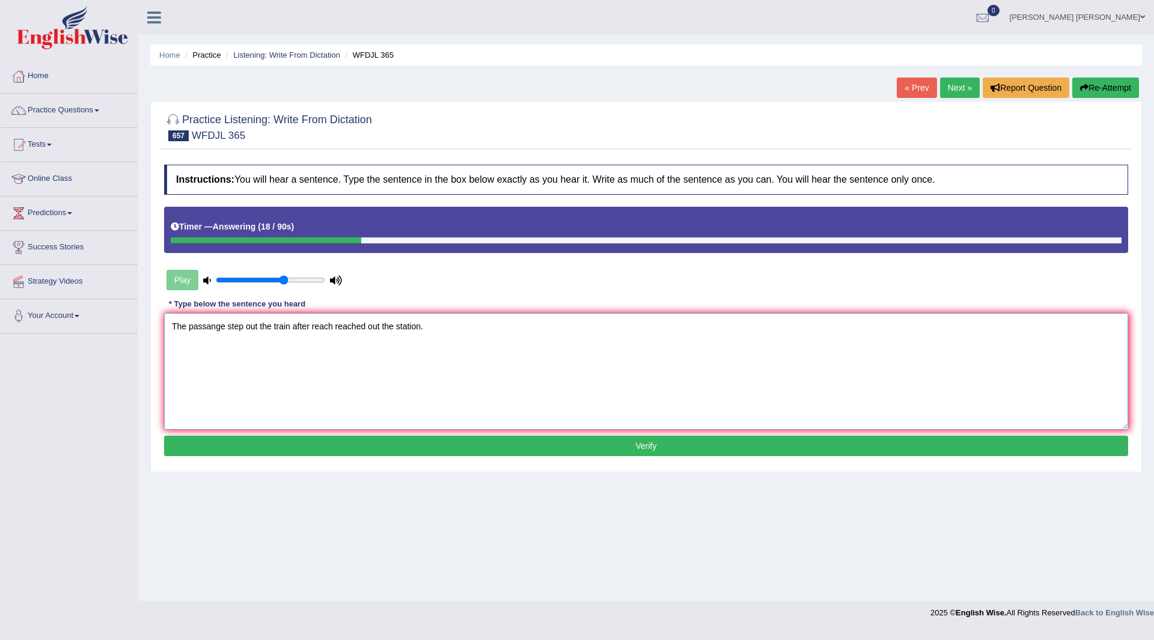
type textarea "The passange step out the train after reach reached out the station."
click at [440, 449] on button "Verify" at bounding box center [646, 446] width 964 height 20
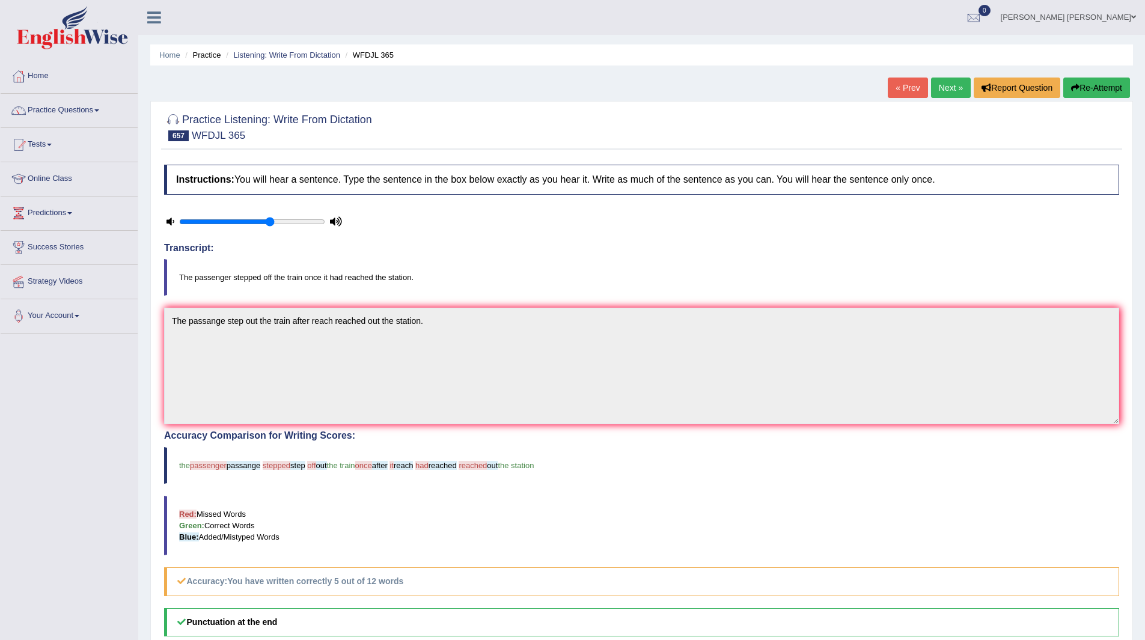
click at [944, 90] on link "Next »" at bounding box center [951, 88] width 40 height 20
click at [949, 84] on link "Next »" at bounding box center [951, 88] width 40 height 20
click at [946, 85] on link "Next »" at bounding box center [951, 88] width 40 height 20
click at [940, 88] on link "Next »" at bounding box center [951, 88] width 40 height 20
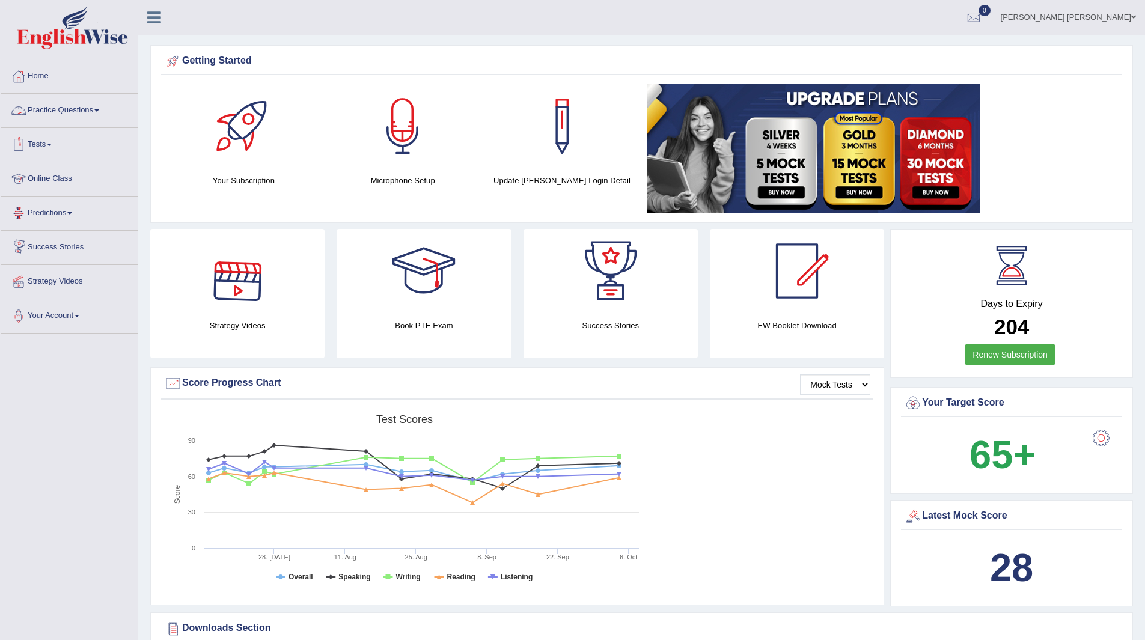
click at [72, 111] on link "Practice Questions" at bounding box center [69, 109] width 137 height 30
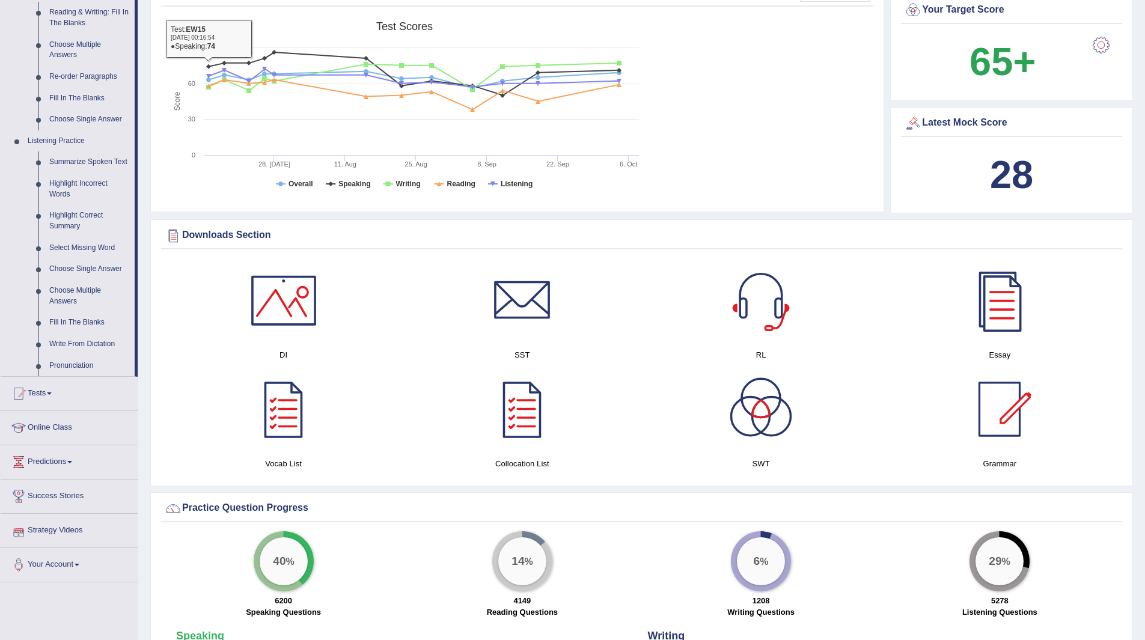
scroll to position [541, 0]
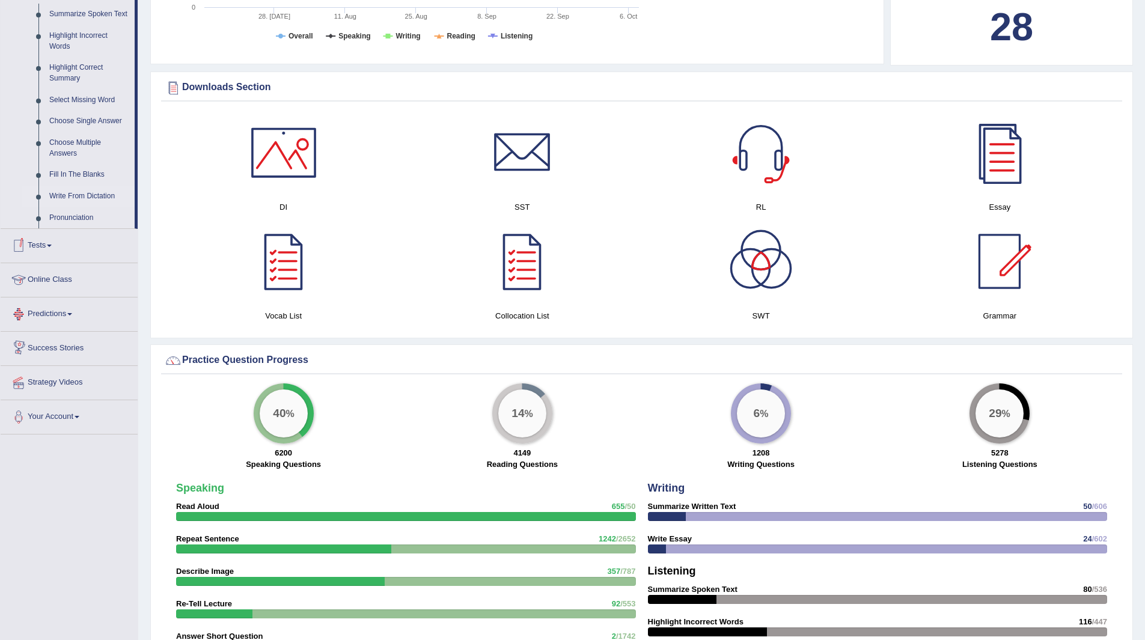
click at [94, 195] on link "Write From Dictation" at bounding box center [89, 197] width 91 height 22
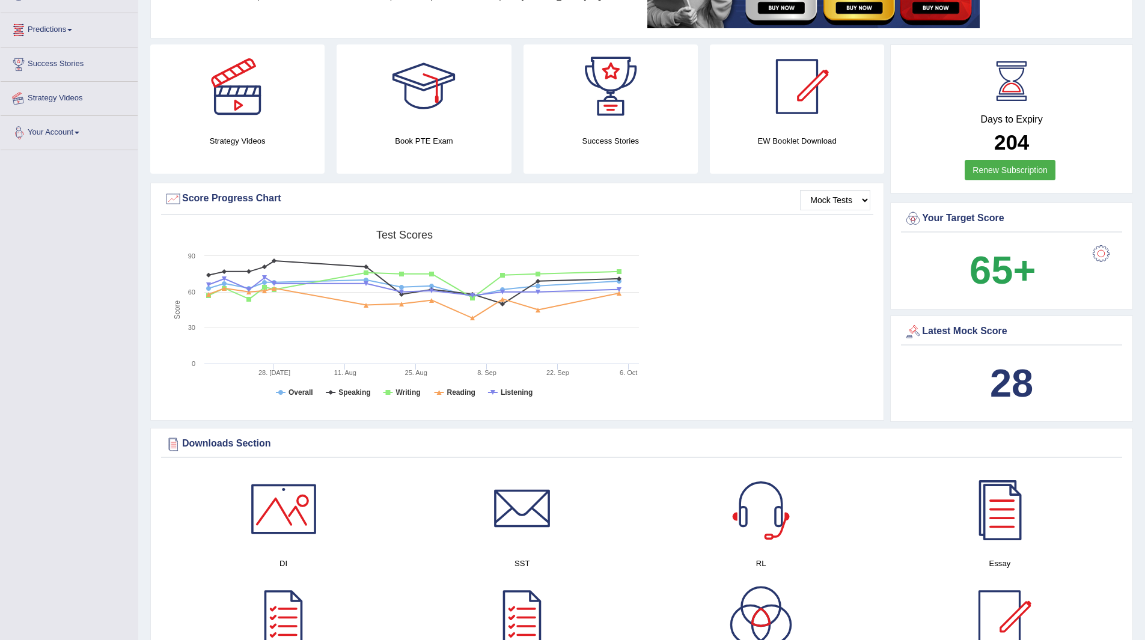
scroll to position [240, 0]
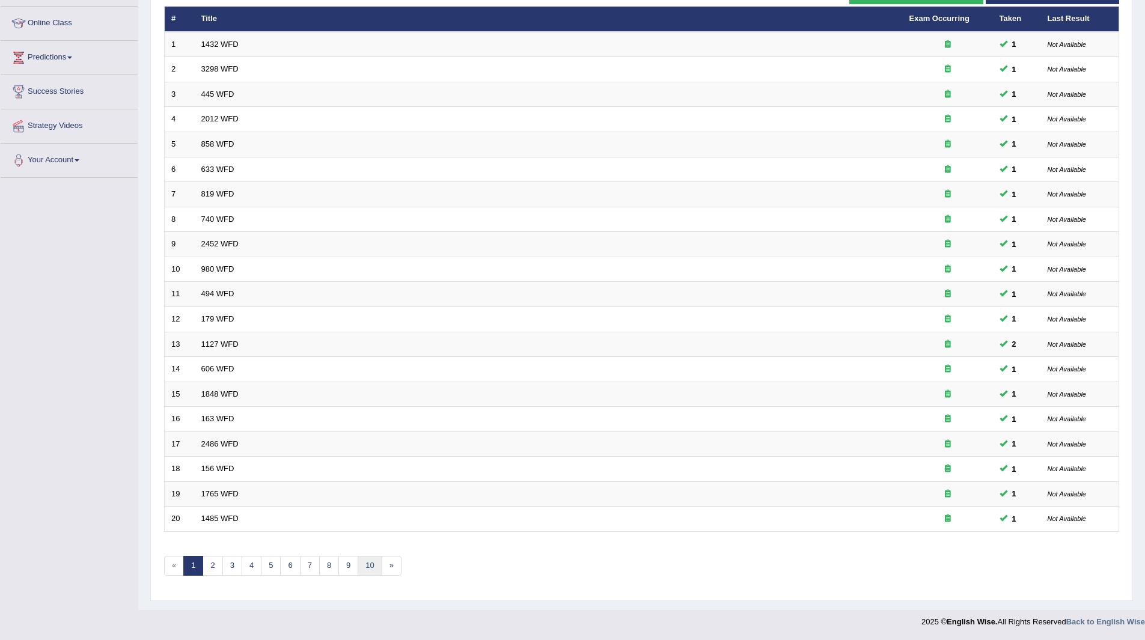
click at [368, 565] on link "10" at bounding box center [370, 566] width 24 height 20
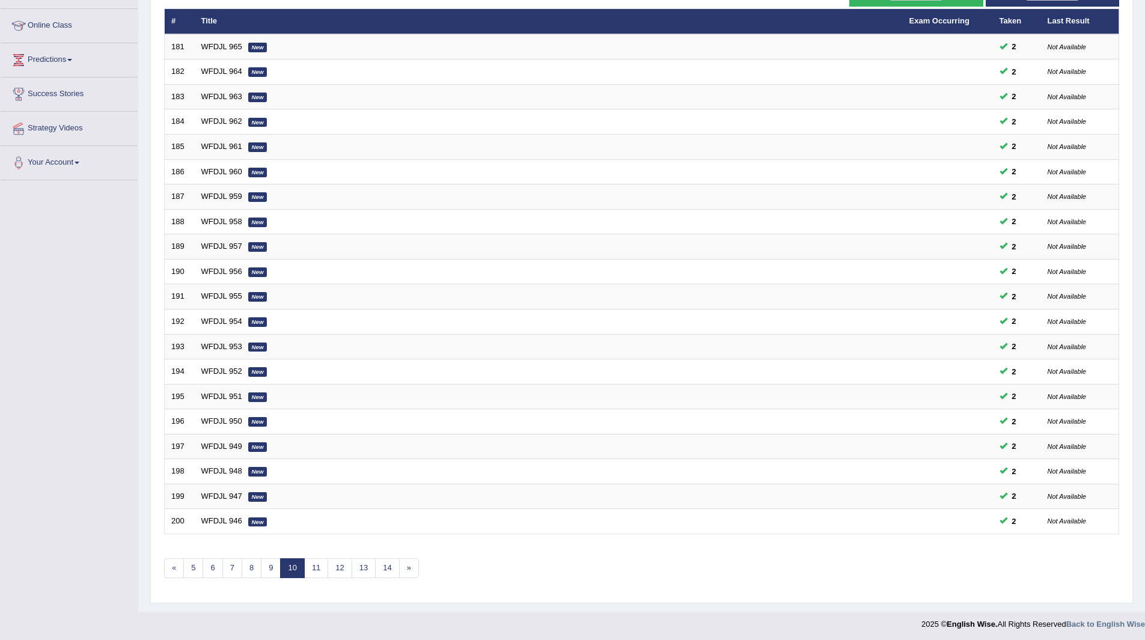
scroll to position [156, 0]
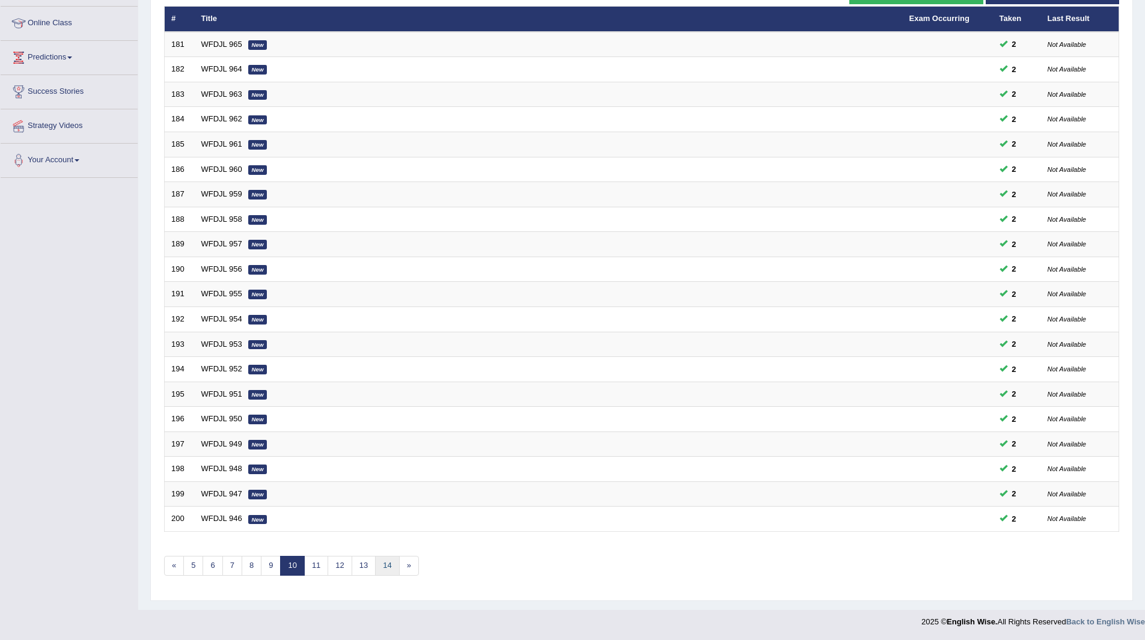
click at [384, 565] on link "14" at bounding box center [387, 566] width 24 height 20
click at [398, 565] on link "18" at bounding box center [405, 566] width 24 height 20
click at [398, 565] on link "22" at bounding box center [409, 566] width 24 height 20
click at [420, 565] on link "26" at bounding box center [409, 566] width 24 height 20
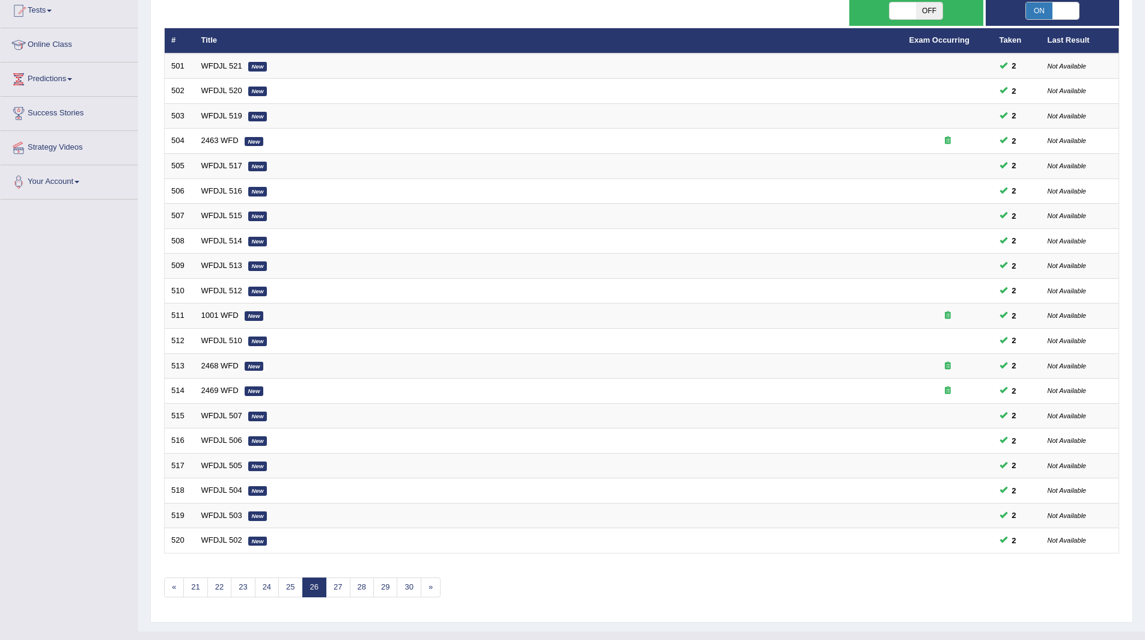
scroll to position [156, 0]
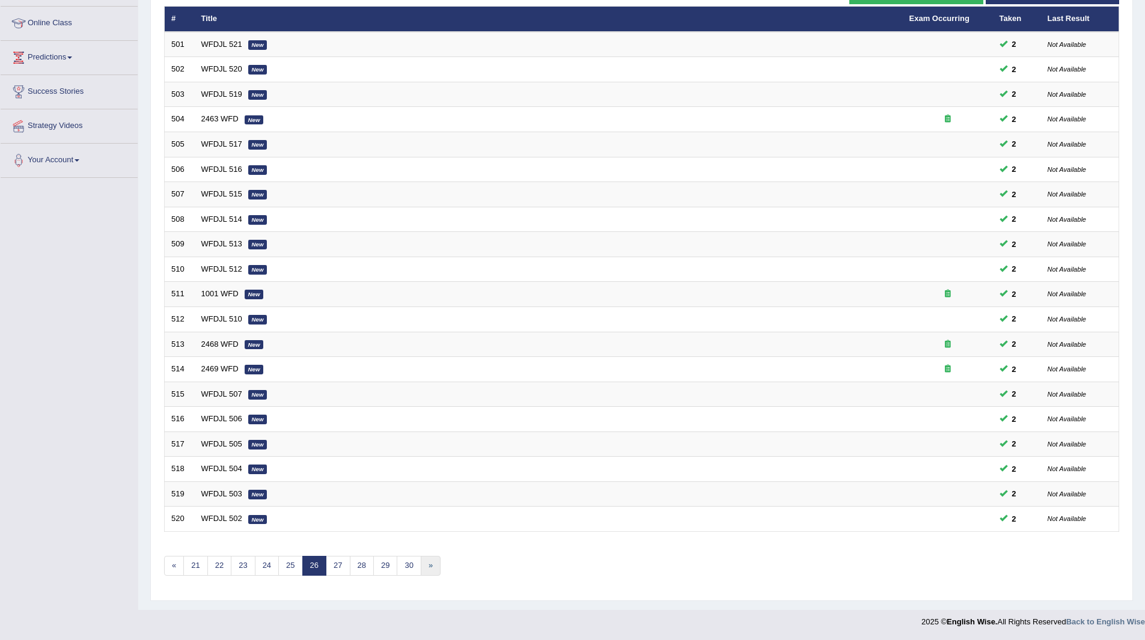
click at [421, 565] on link "»" at bounding box center [431, 566] width 20 height 20
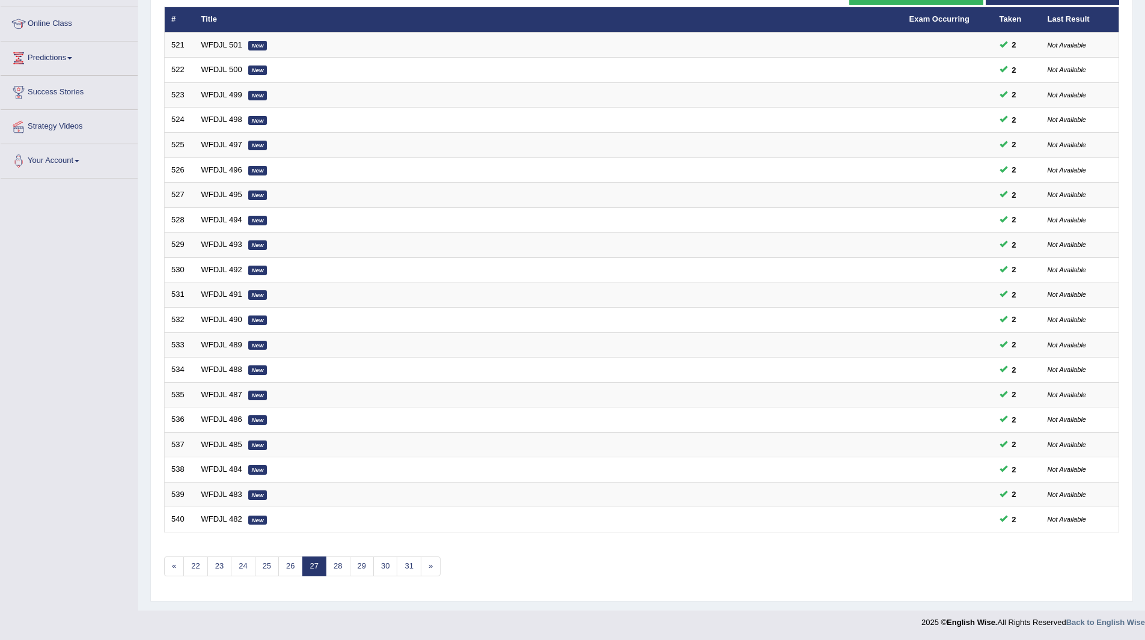
scroll to position [156, 0]
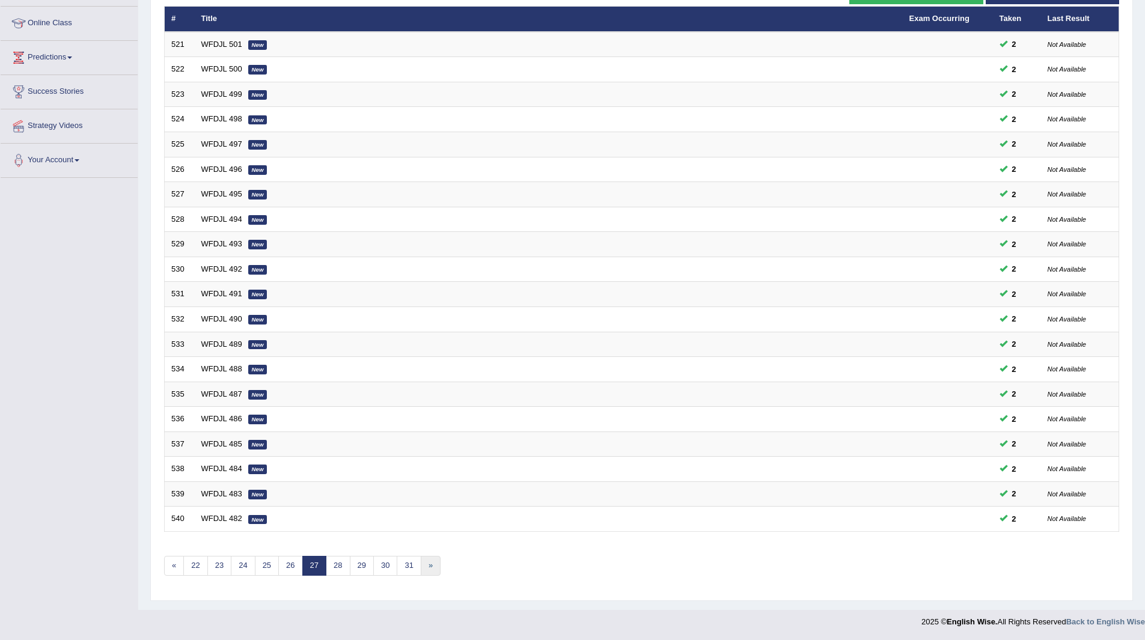
drag, startPoint x: 0, startPoint y: 0, endPoint x: 421, endPoint y: 565, distance: 704.5
click at [421, 565] on link "»" at bounding box center [431, 566] width 20 height 20
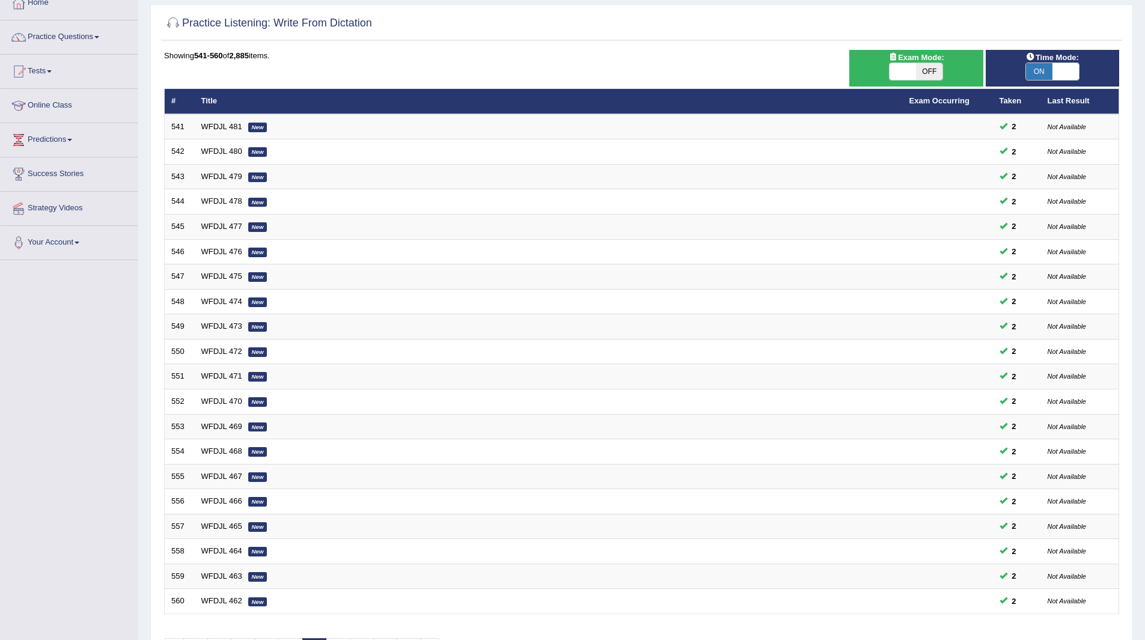
scroll to position [156, 0]
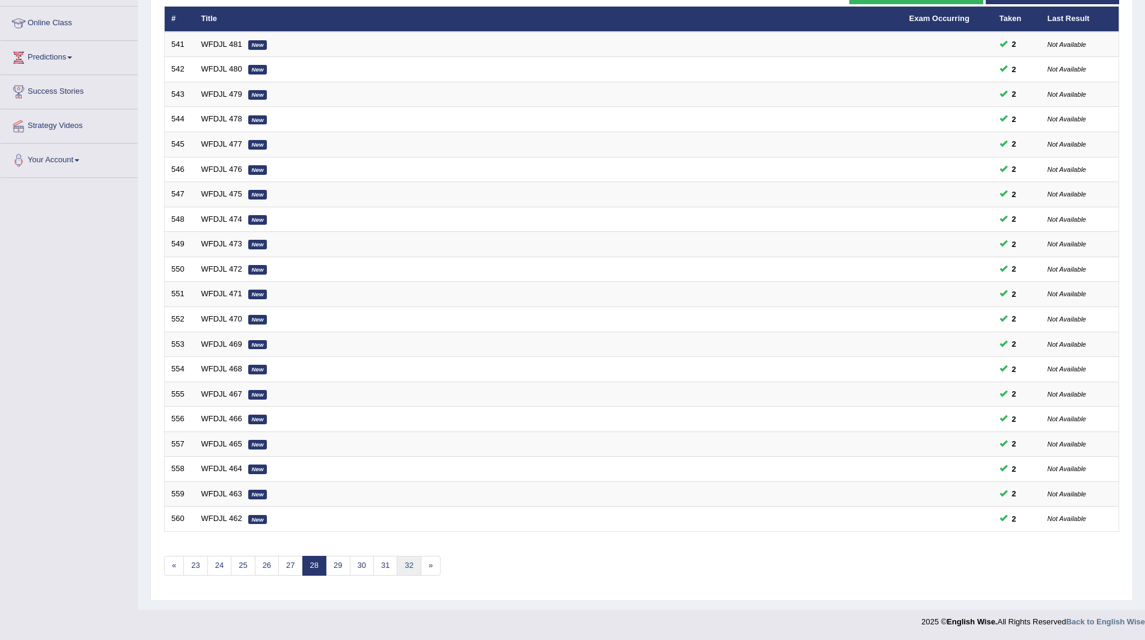
click at [411, 572] on link "32" at bounding box center [409, 566] width 24 height 20
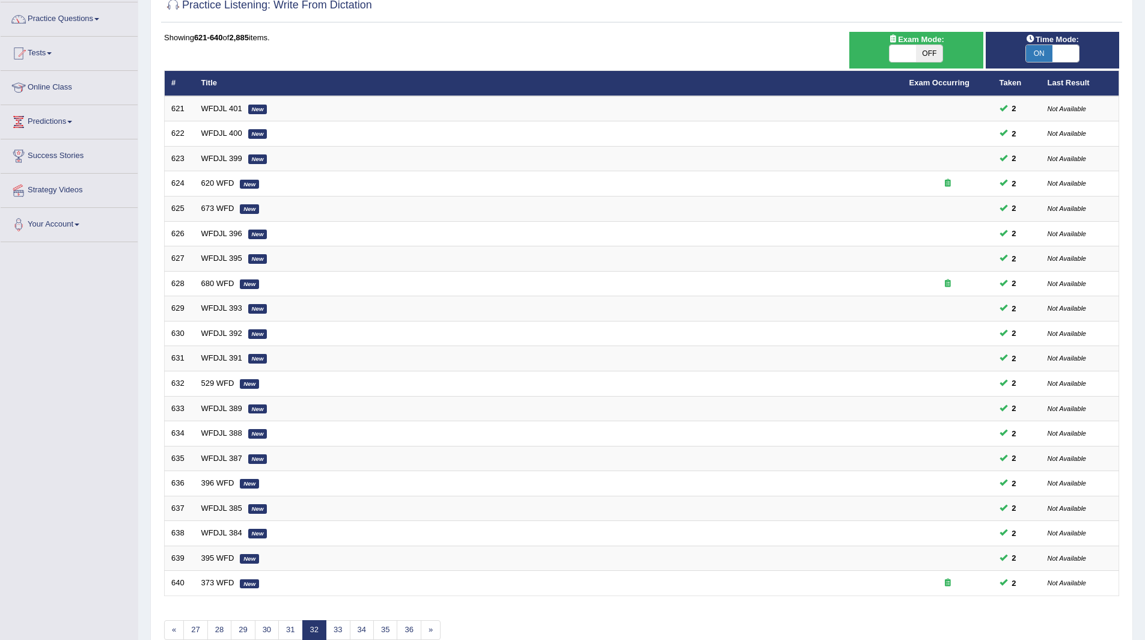
scroll to position [156, 0]
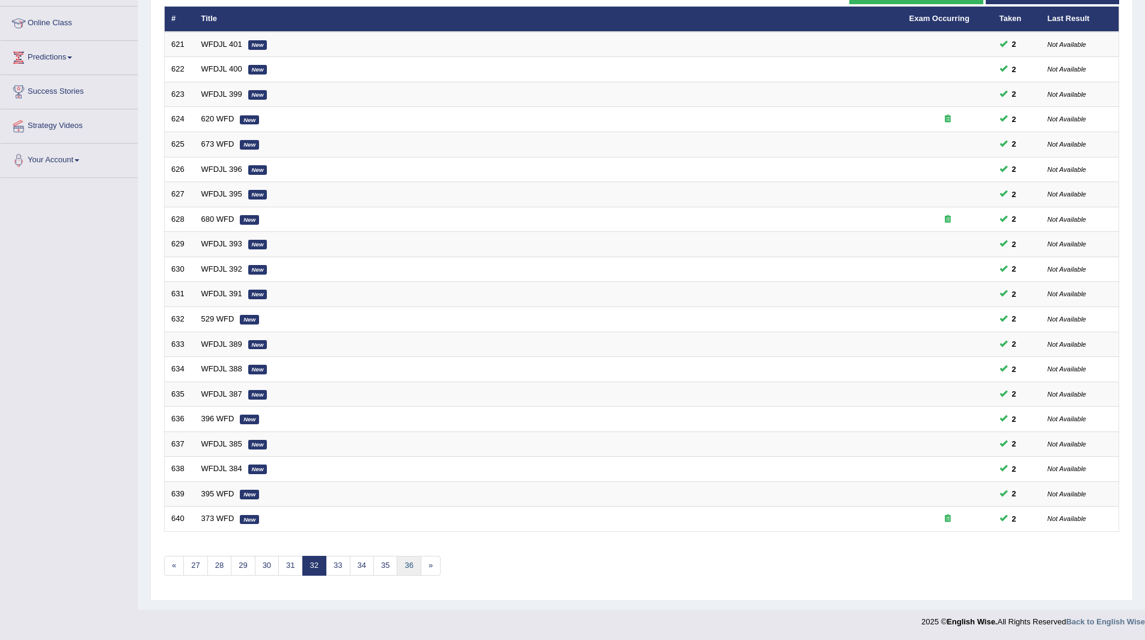
click at [411, 572] on link "36" at bounding box center [409, 566] width 24 height 20
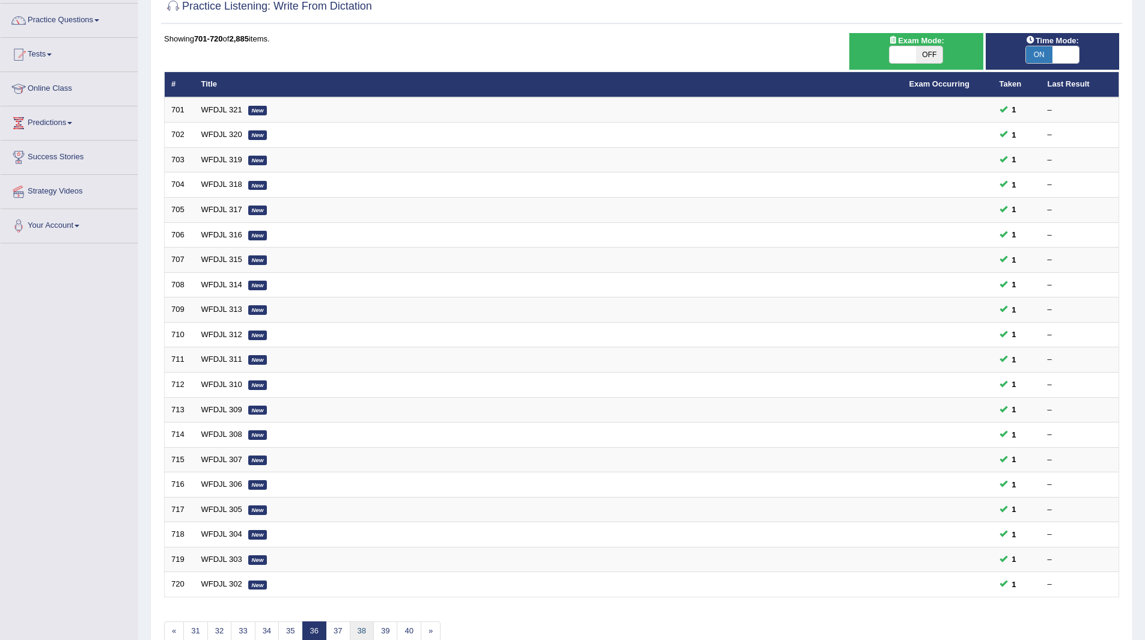
scroll to position [156, 0]
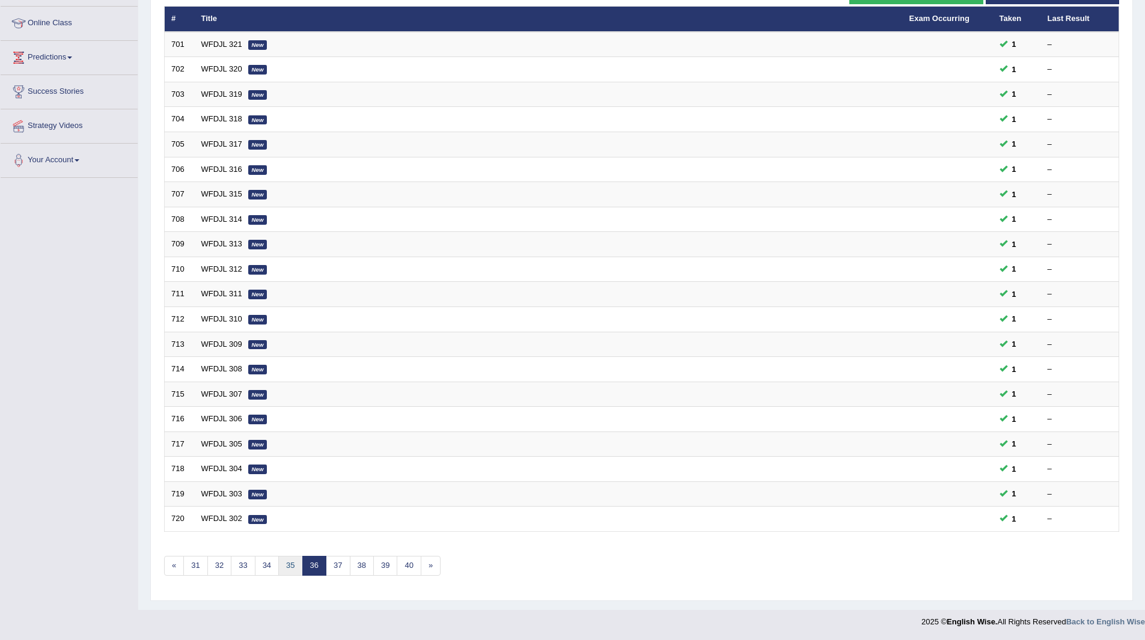
click at [290, 562] on link "35" at bounding box center [290, 566] width 24 height 20
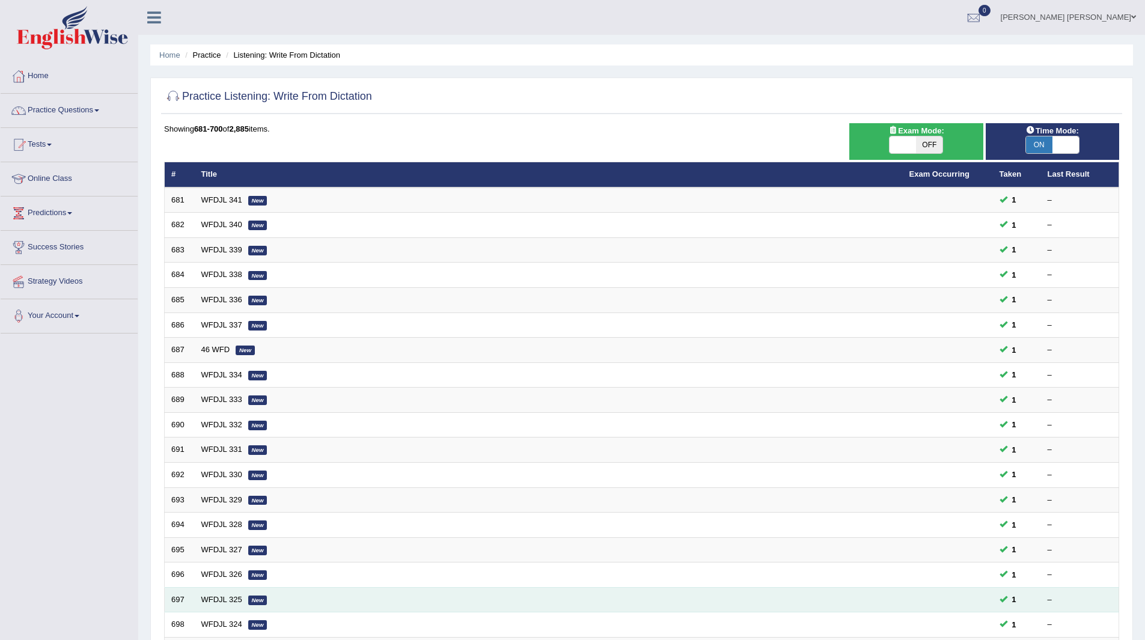
scroll to position [156, 0]
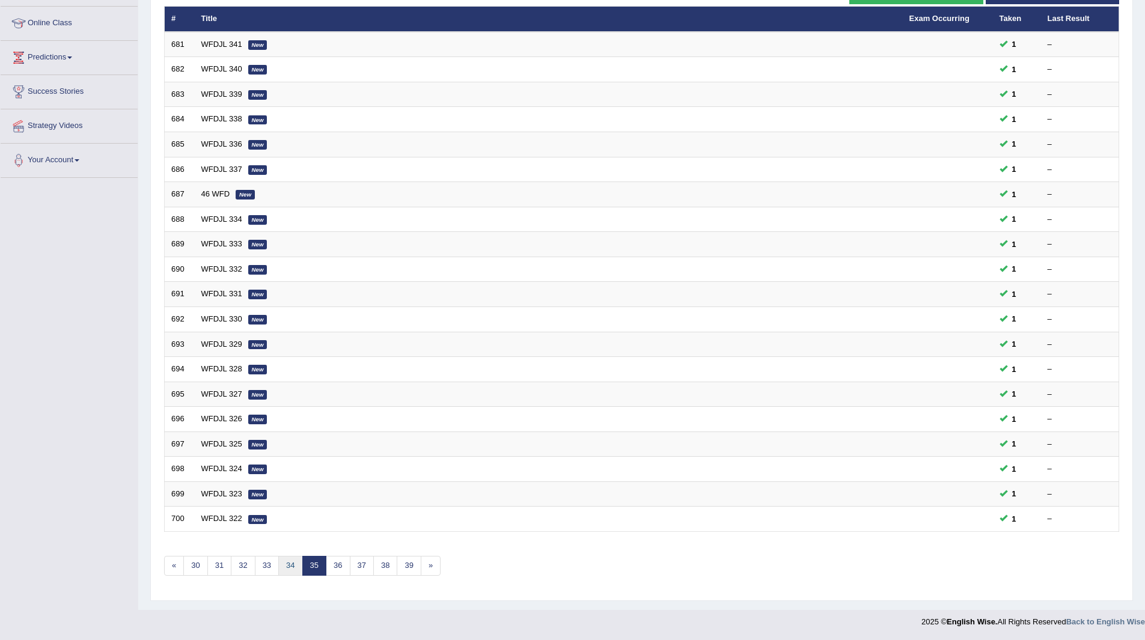
click at [287, 569] on link "34" at bounding box center [290, 566] width 24 height 20
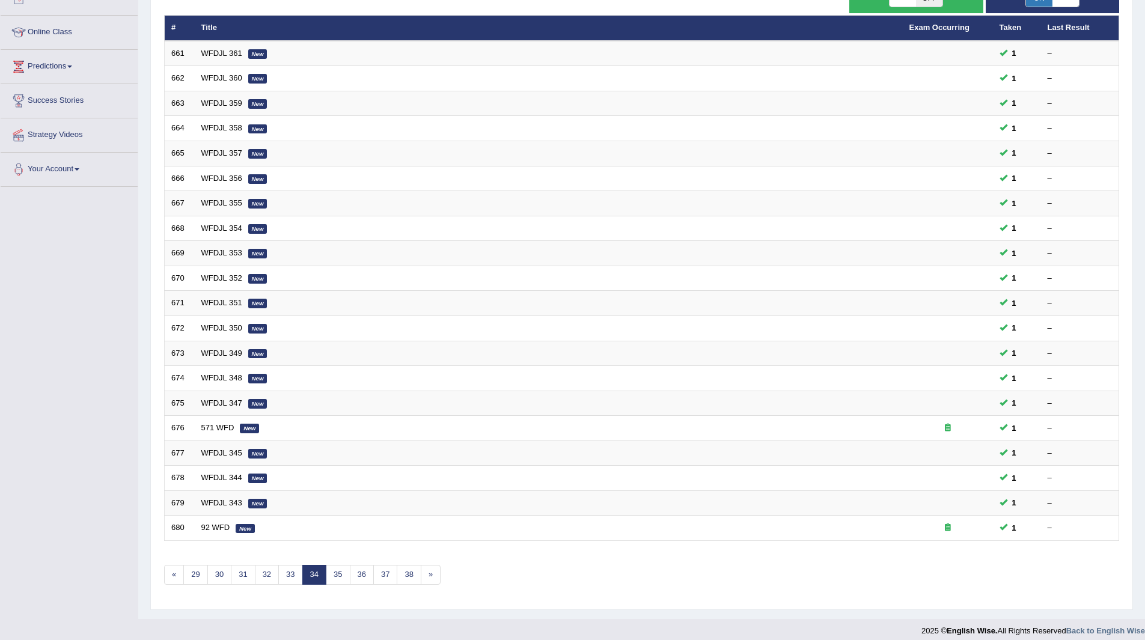
scroll to position [156, 0]
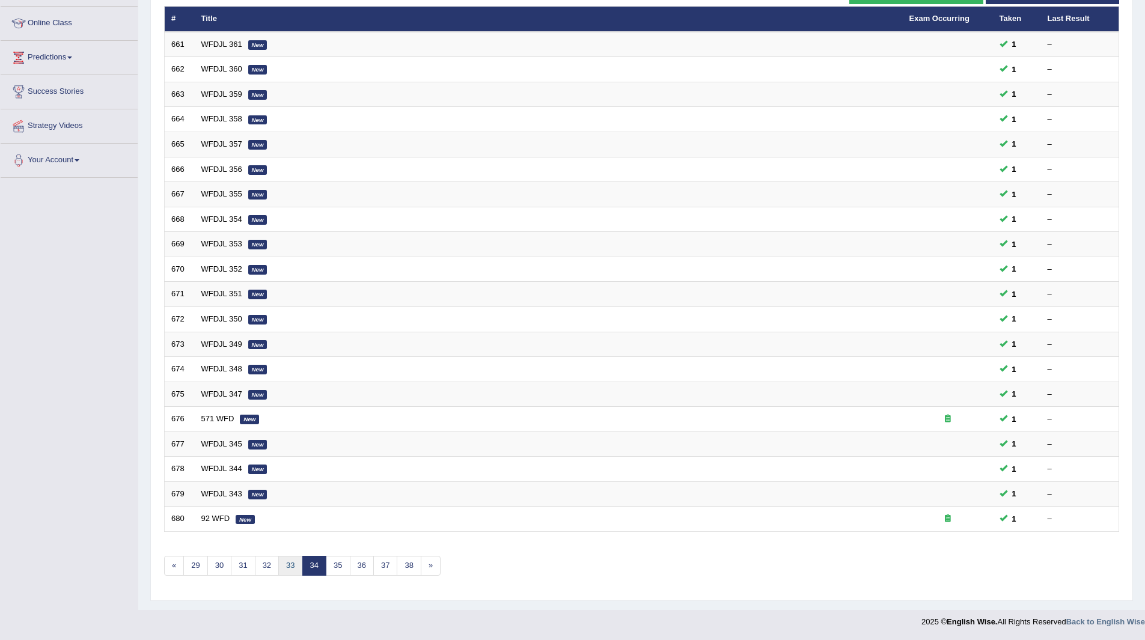
click at [287, 569] on link "33" at bounding box center [290, 566] width 24 height 20
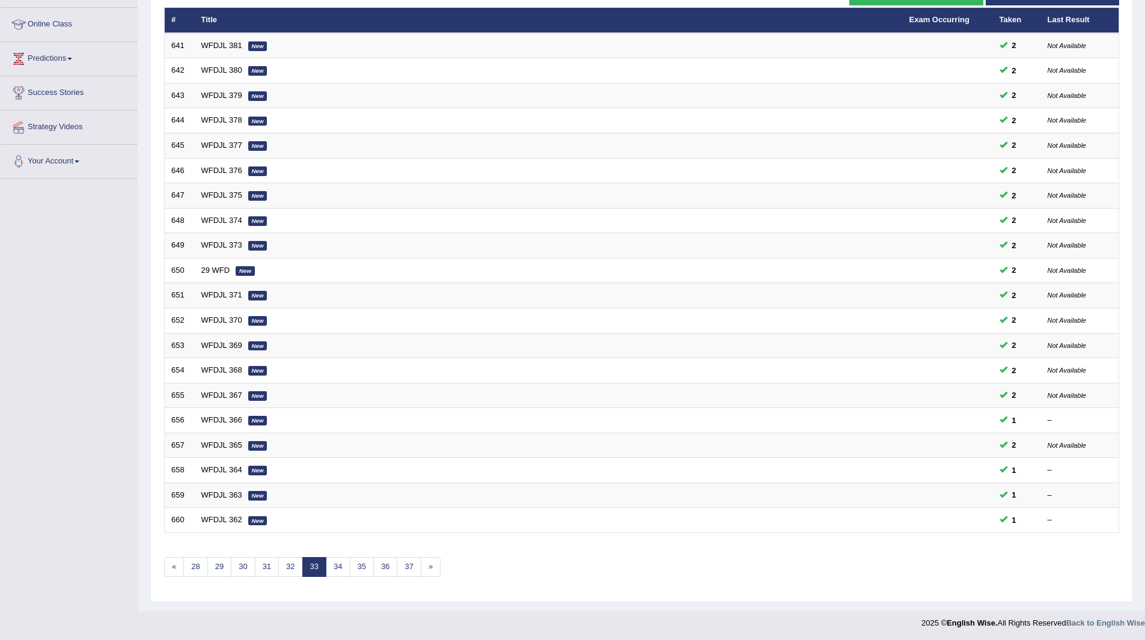
scroll to position [156, 0]
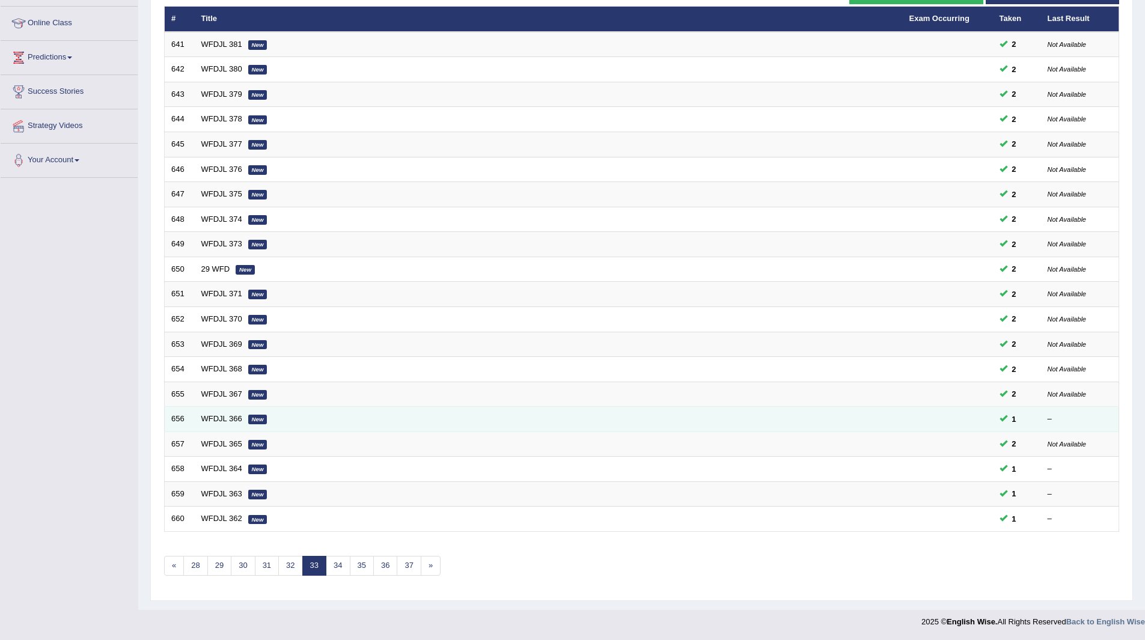
click at [216, 411] on td "WFDJL 366 New" at bounding box center [549, 419] width 708 height 25
click at [216, 420] on link "WFDJL 366" at bounding box center [221, 418] width 41 height 9
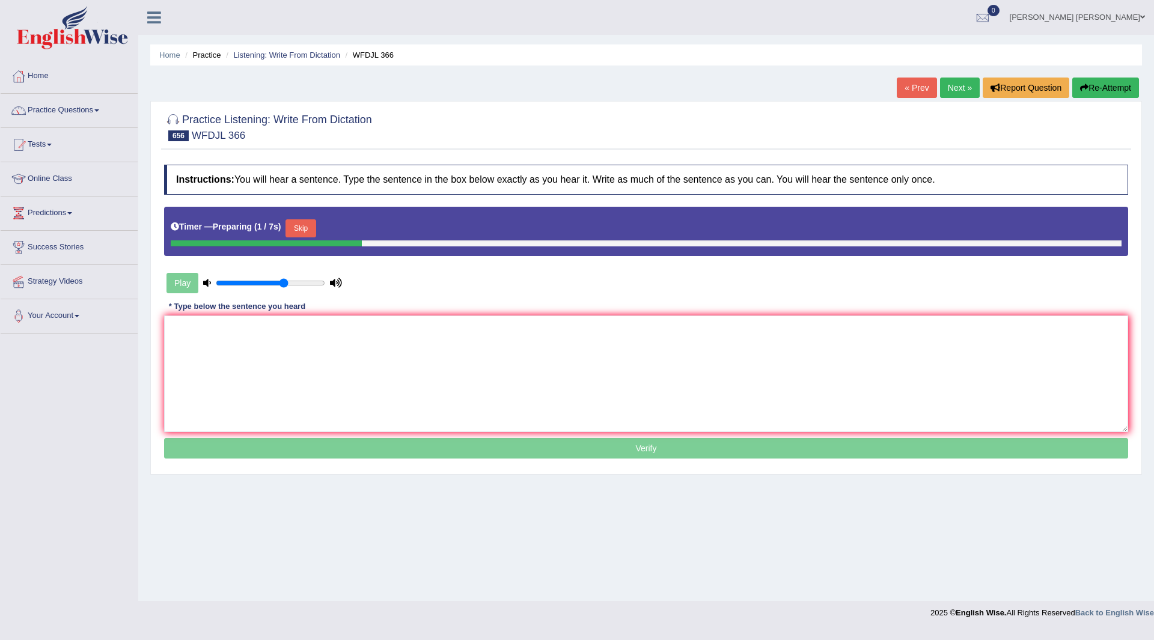
click at [309, 227] on button "Skip" at bounding box center [301, 228] width 30 height 18
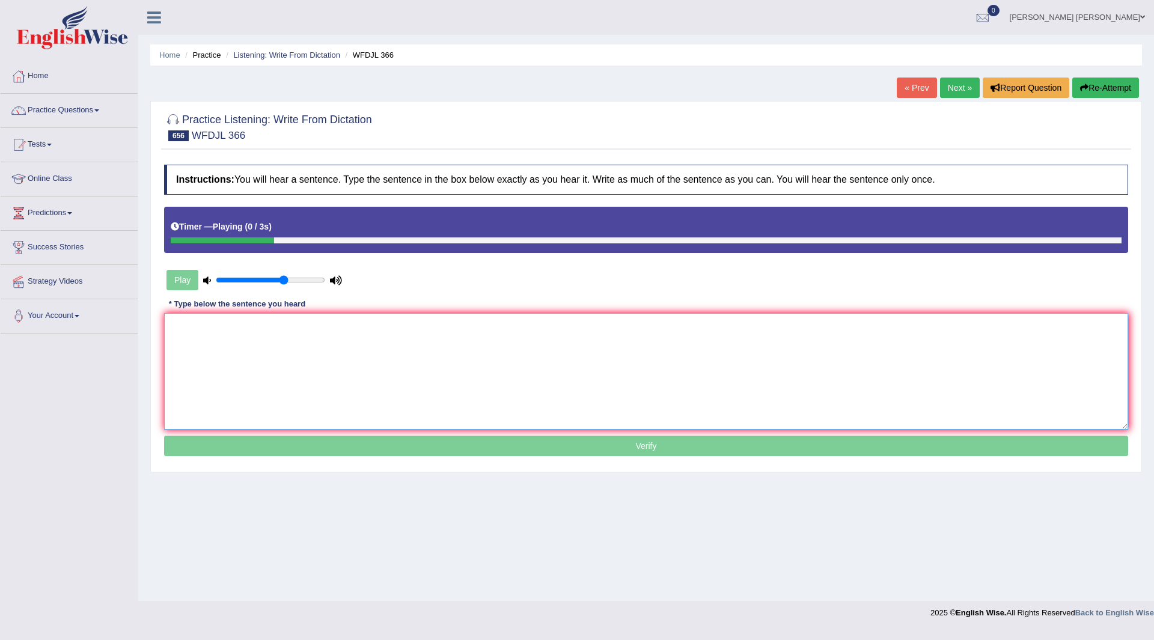
drag, startPoint x: 340, startPoint y: 346, endPoint x: 770, endPoint y: 429, distance: 437.7
click at [343, 348] on textarea at bounding box center [646, 371] width 964 height 117
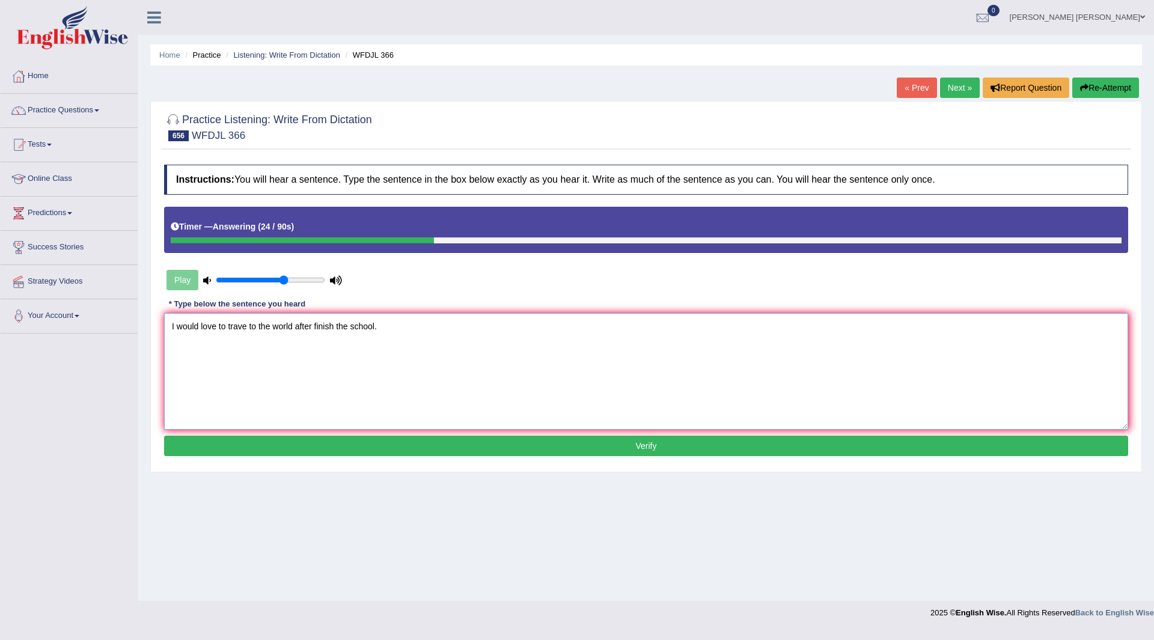
click at [247, 328] on textarea "I would love to trave to the world after finish the school." at bounding box center [646, 371] width 964 height 117
type textarea "I would love to travel to the world after finish the school."
click at [589, 436] on button "Verify" at bounding box center [646, 446] width 964 height 20
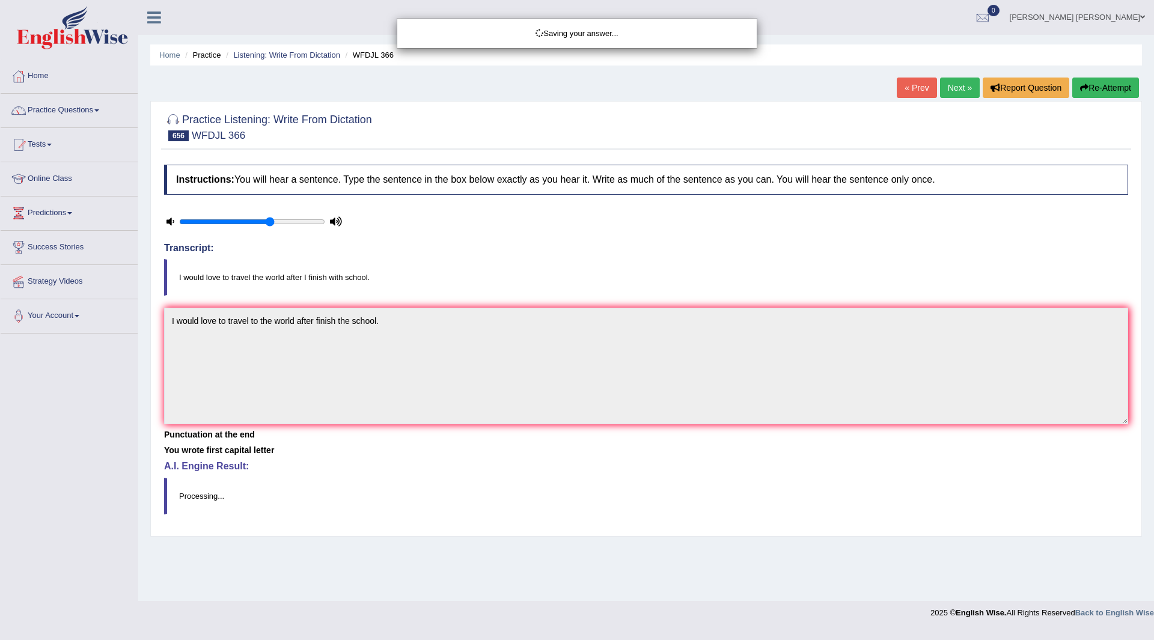
click at [954, 88] on body "Toggle navigation Home Practice Questions Speaking Practice Read Aloud Repeat S…" at bounding box center [577, 320] width 1154 height 640
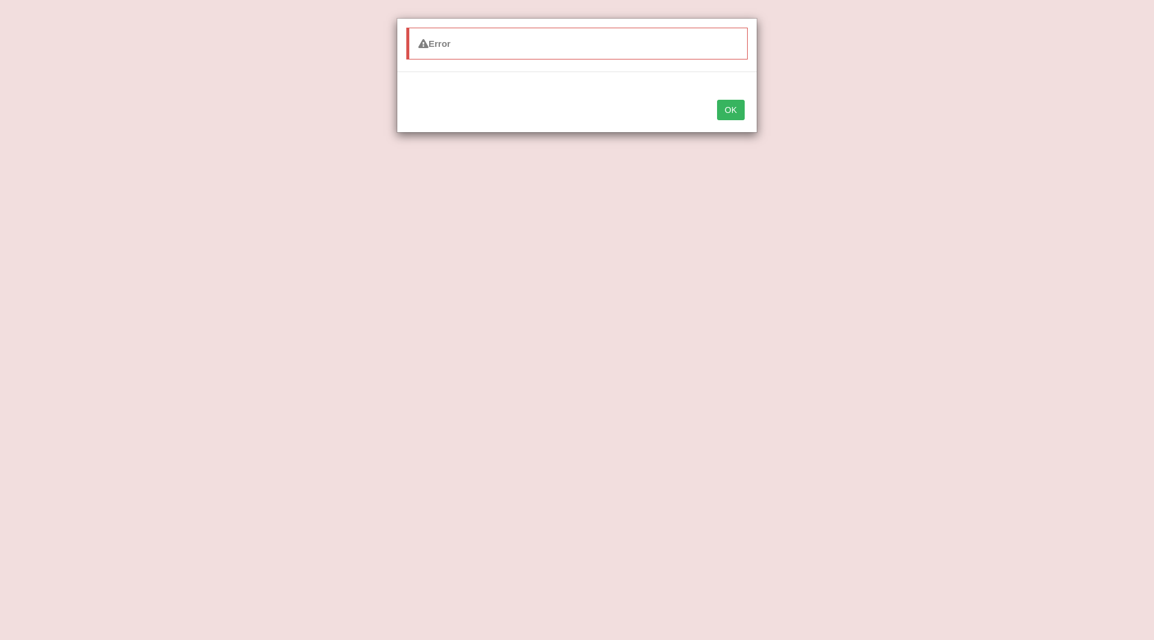
click at [727, 107] on button "OK" at bounding box center [731, 110] width 28 height 20
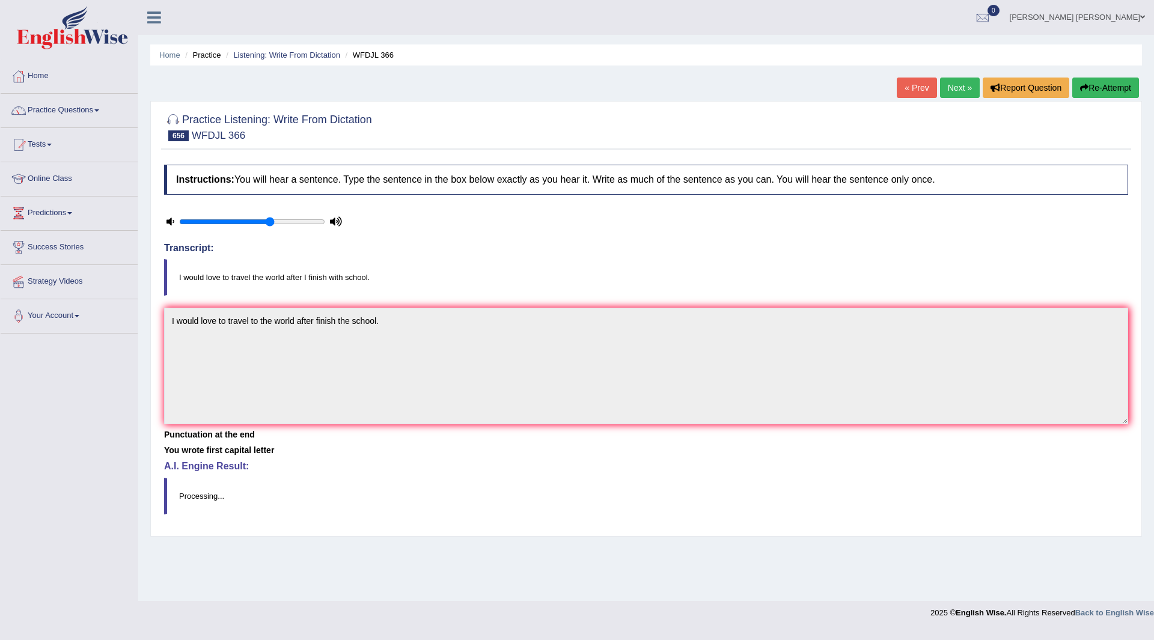
click at [949, 92] on link "Next »" at bounding box center [960, 88] width 40 height 20
click at [948, 84] on link "Next »" at bounding box center [960, 88] width 40 height 20
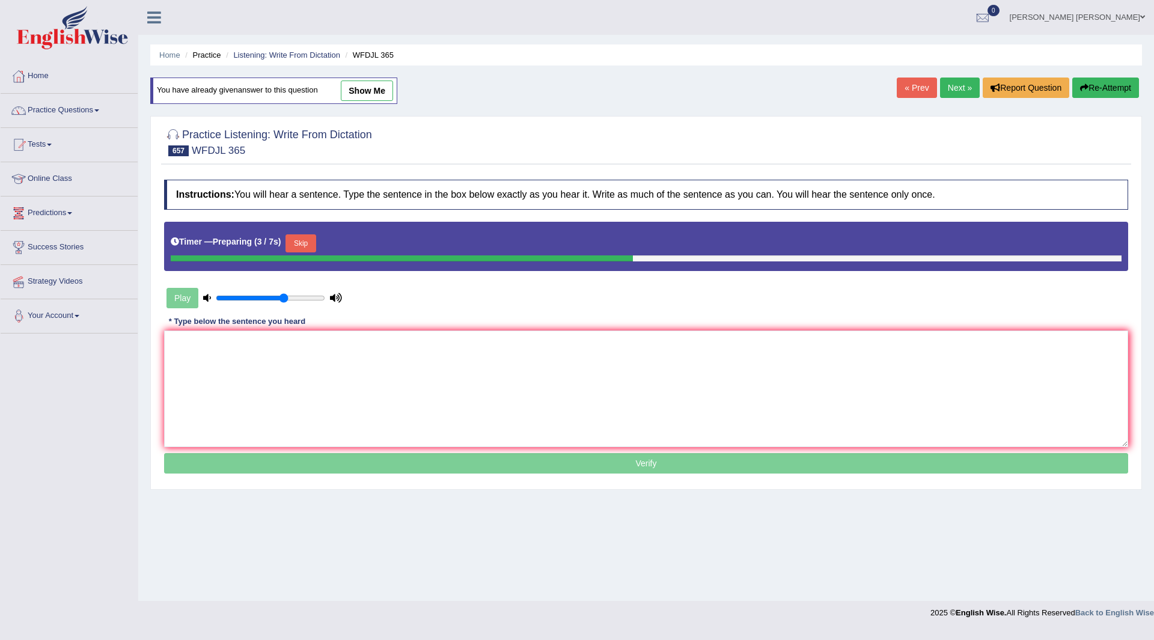
click at [949, 81] on link "Next »" at bounding box center [960, 88] width 40 height 20
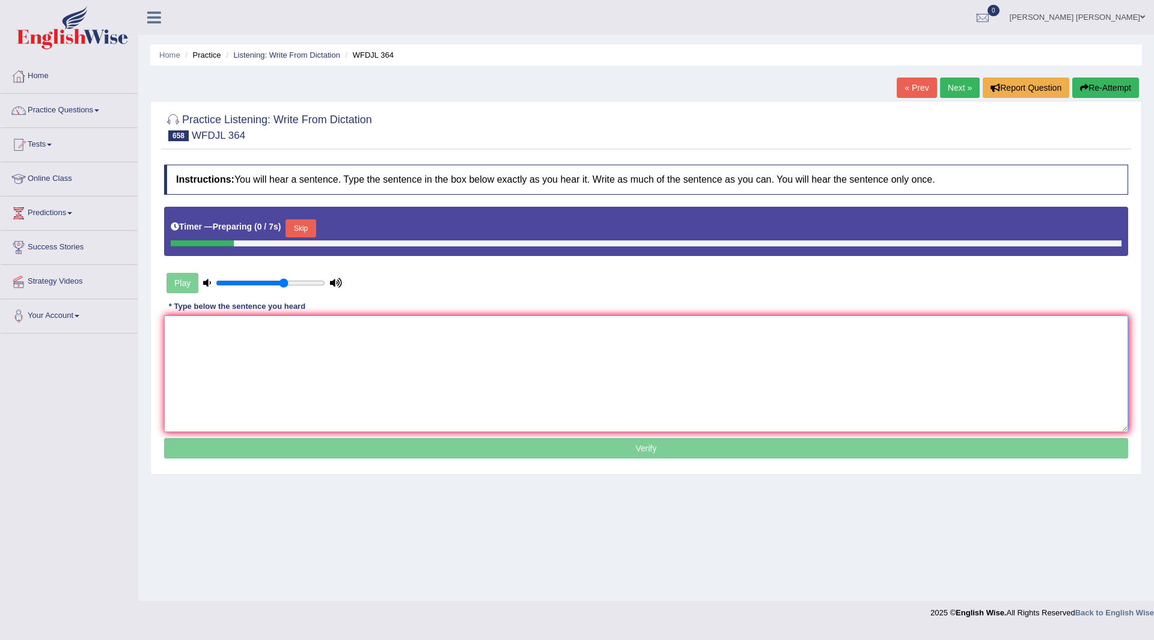
click at [354, 355] on textarea at bounding box center [646, 374] width 964 height 117
click at [303, 225] on button "Skip" at bounding box center [301, 228] width 30 height 18
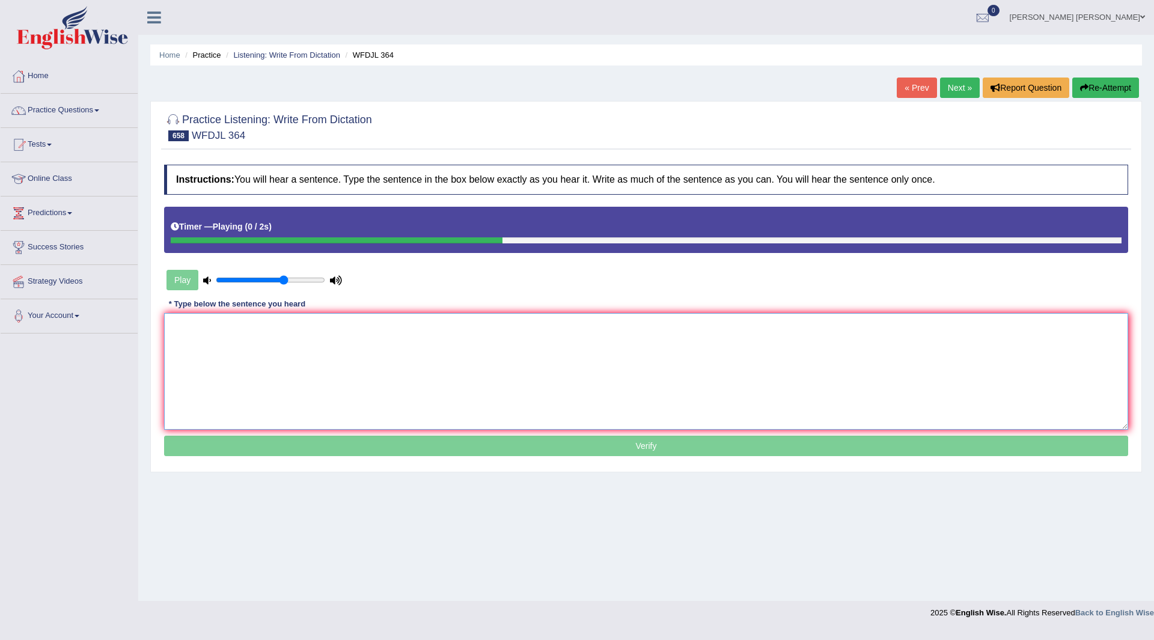
click at [364, 341] on textarea at bounding box center [646, 371] width 964 height 117
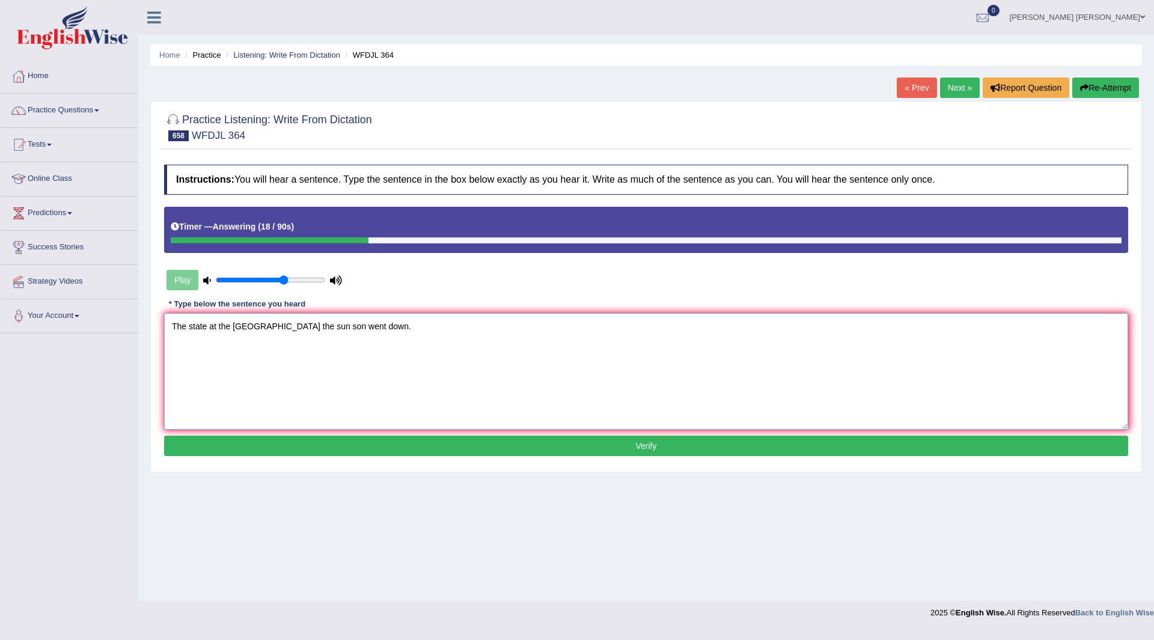
type textarea "The state at the [GEOGRAPHIC_DATA] the sun son went down."
click at [414, 444] on button "Verify" at bounding box center [646, 446] width 964 height 20
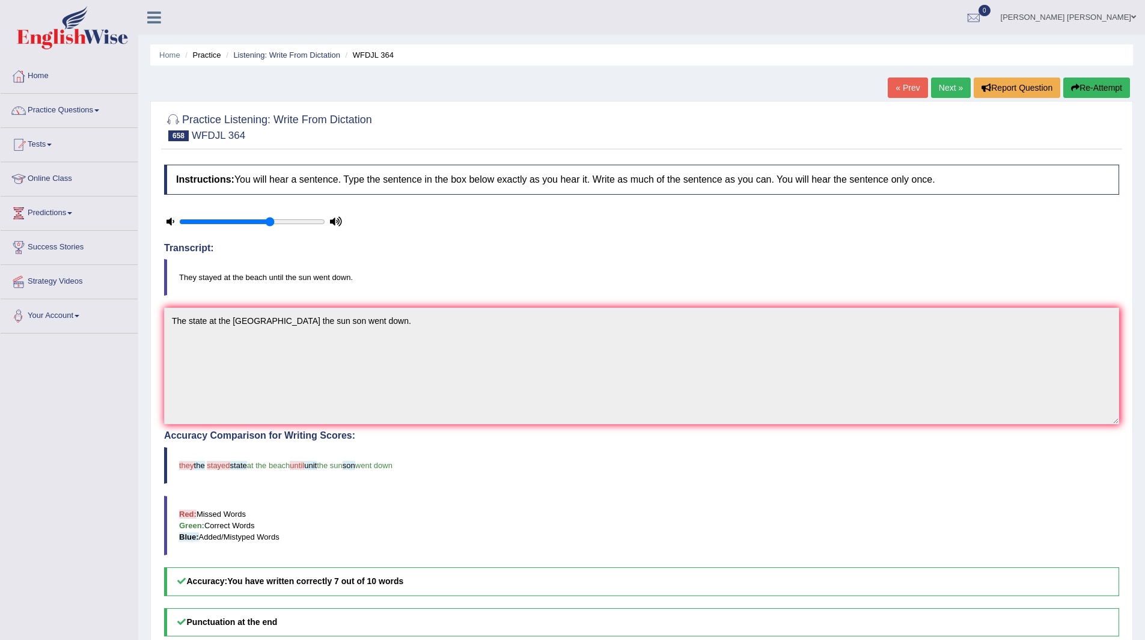
click at [939, 86] on link "Next »" at bounding box center [951, 88] width 40 height 20
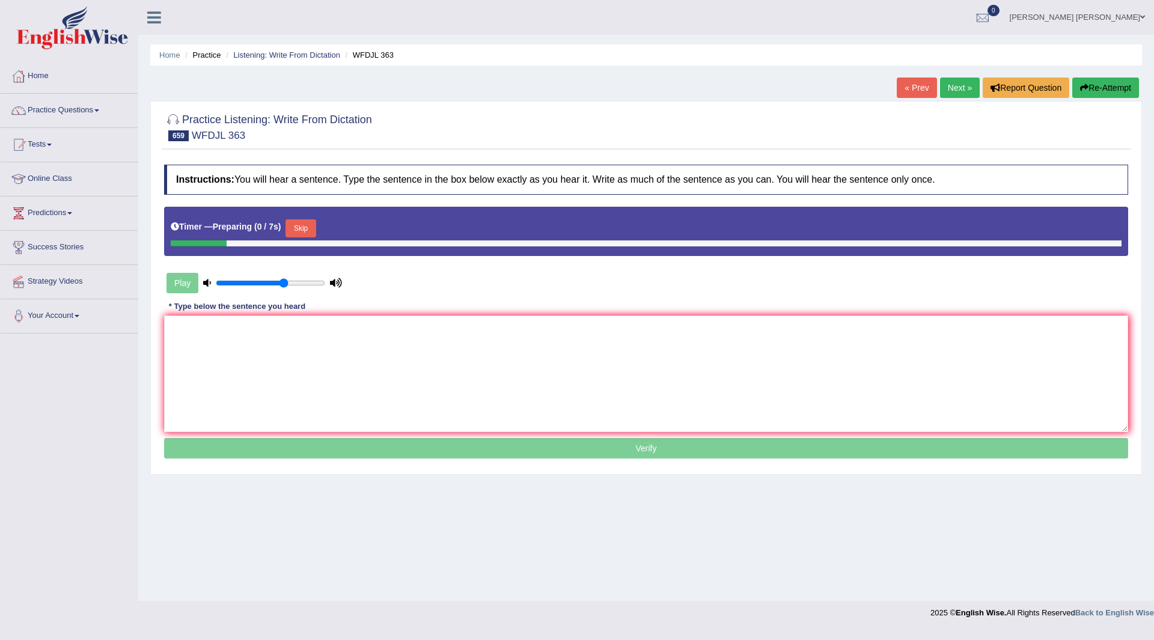
click at [304, 228] on button "Skip" at bounding box center [301, 228] width 30 height 18
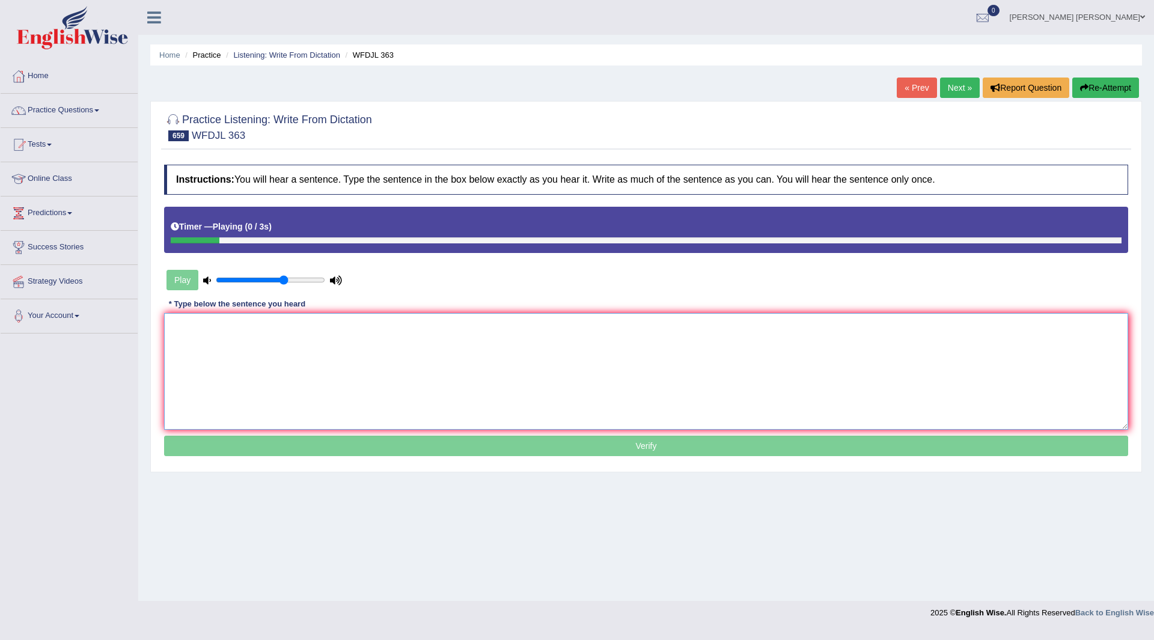
click at [261, 378] on textarea at bounding box center [646, 371] width 964 height 117
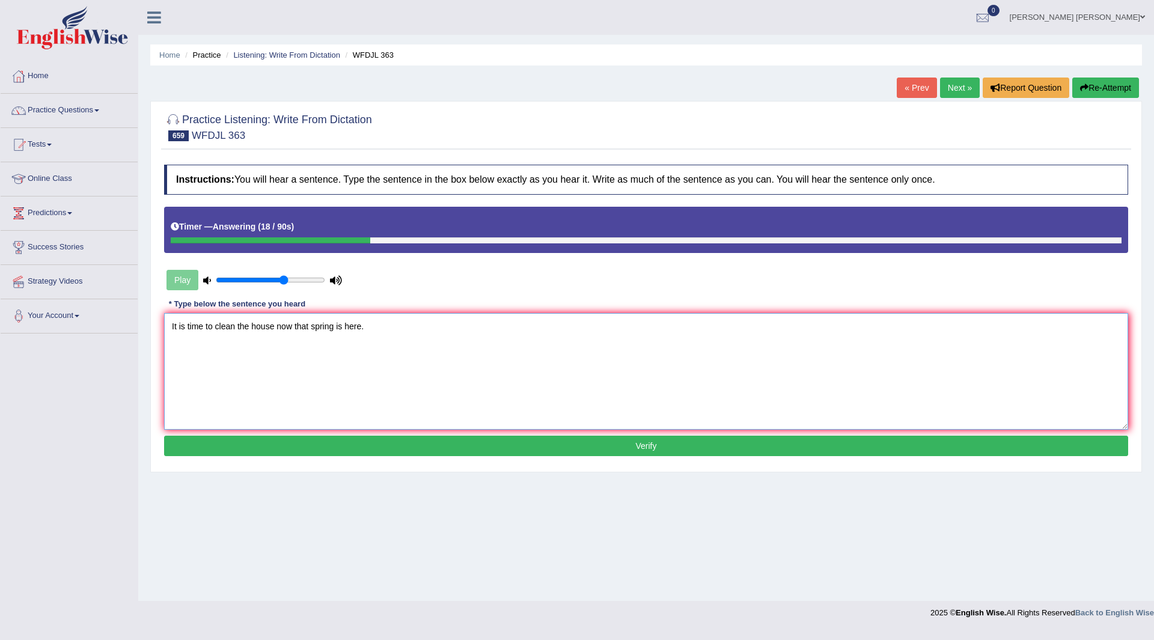
type textarea "It is time to clean the house now that spring is here."
click at [575, 439] on button "Verify" at bounding box center [646, 446] width 964 height 20
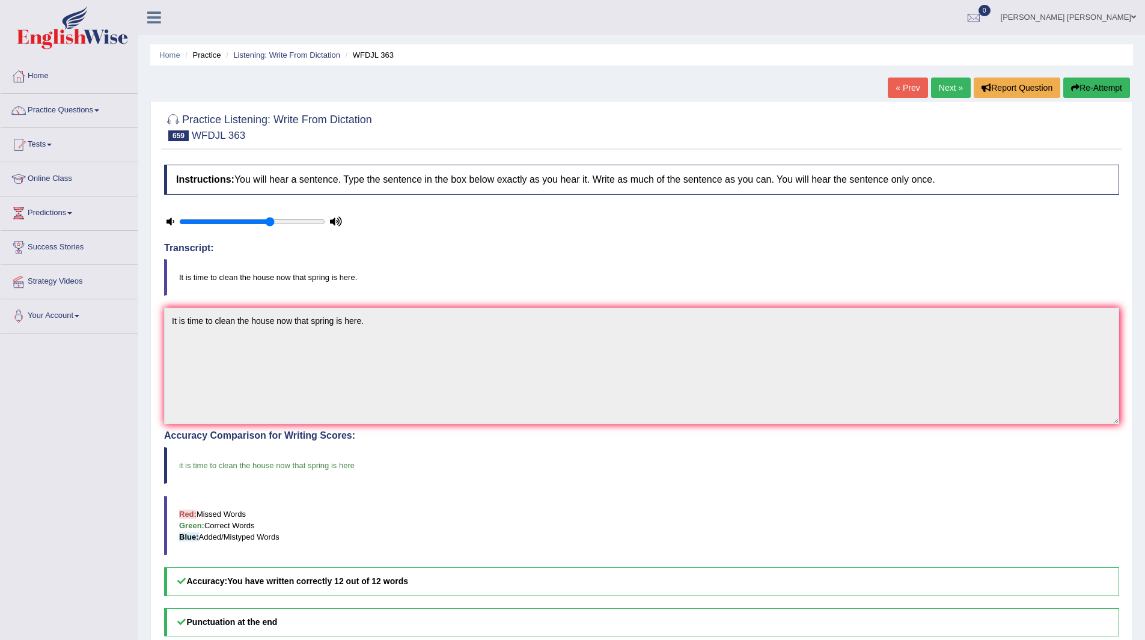
click at [937, 85] on link "Next »" at bounding box center [951, 88] width 40 height 20
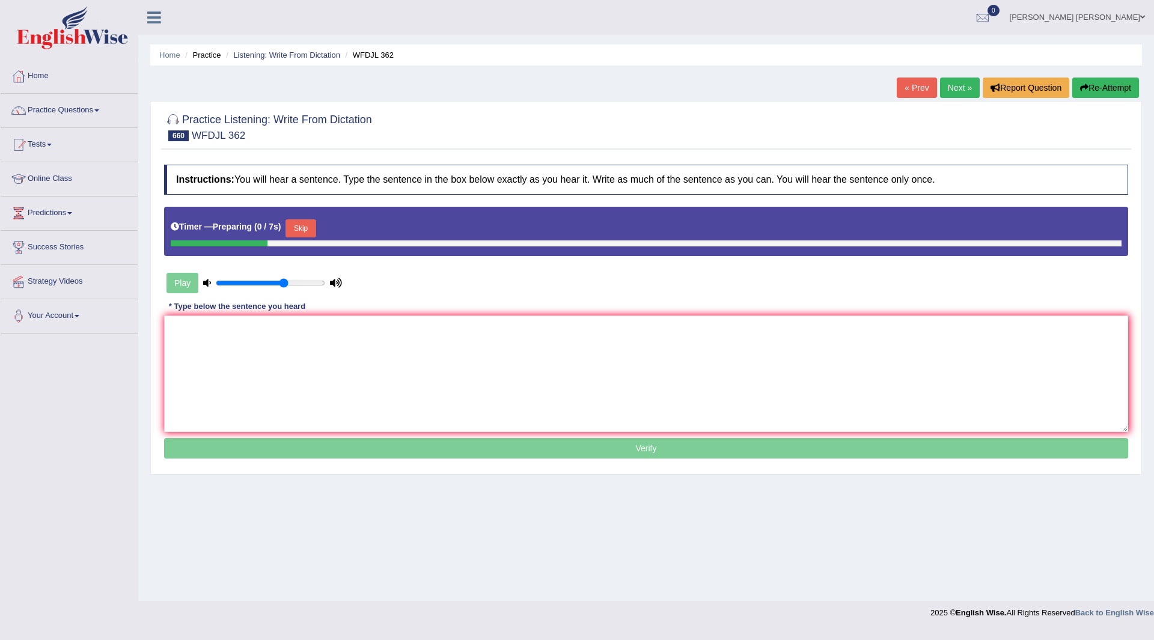
click at [304, 227] on button "Skip" at bounding box center [301, 228] width 30 height 18
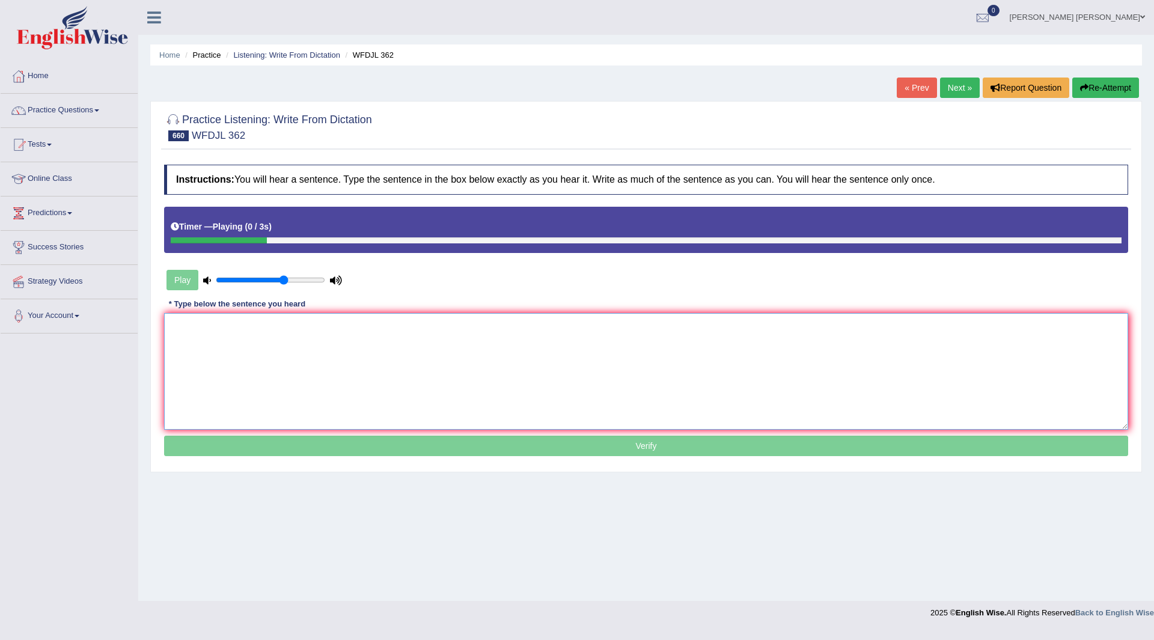
click at [263, 360] on textarea at bounding box center [646, 371] width 964 height 117
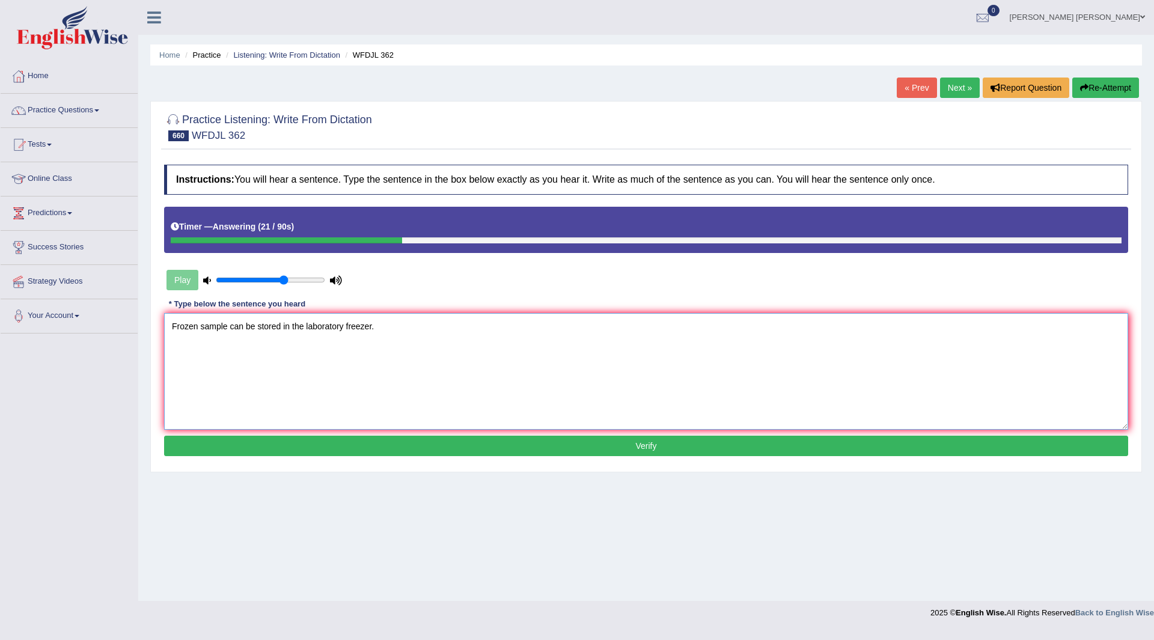
type textarea "Frozen sample can be stored in the laboratory freezer."
click at [615, 451] on button "Verify" at bounding box center [646, 446] width 964 height 20
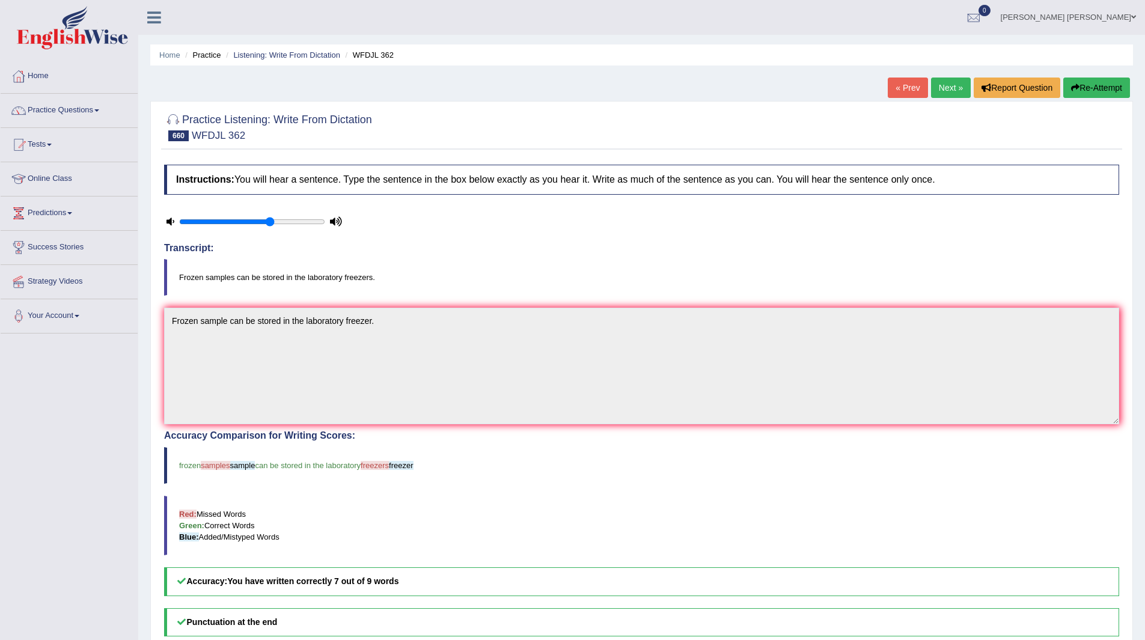
click at [943, 87] on link "Next »" at bounding box center [951, 88] width 40 height 20
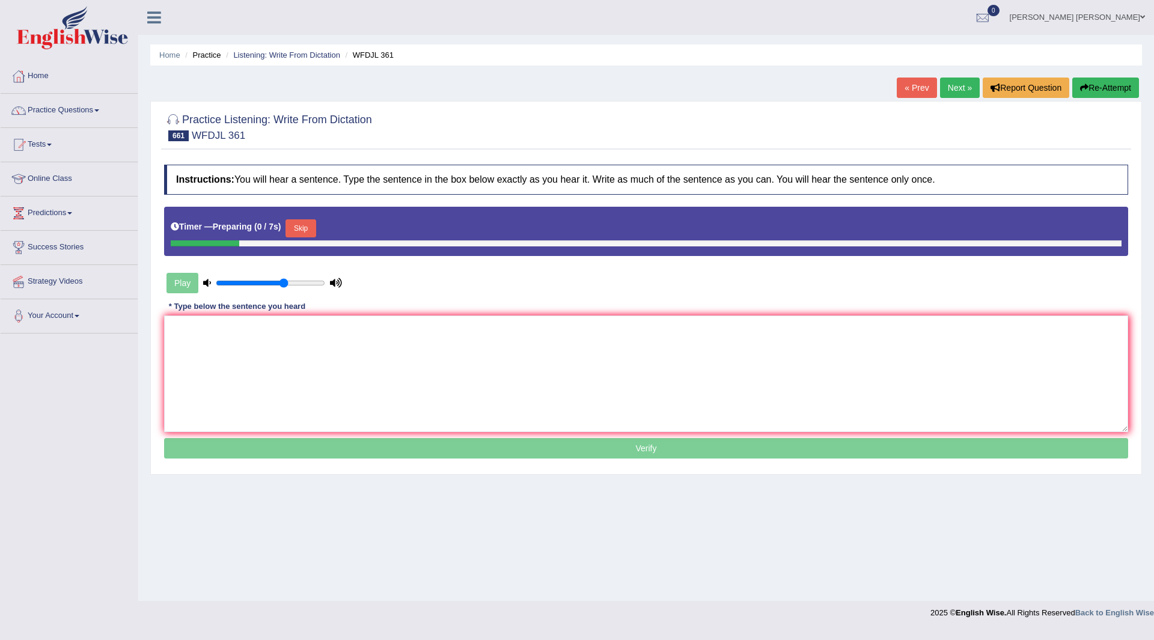
click at [307, 224] on button "Skip" at bounding box center [301, 228] width 30 height 18
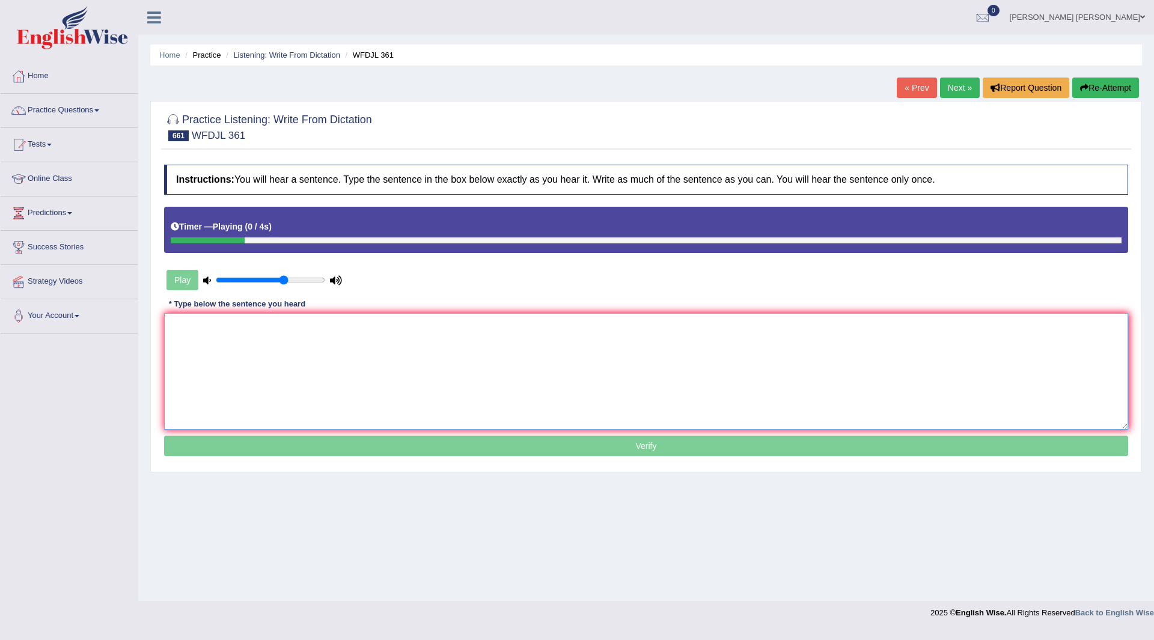
click at [304, 359] on textarea at bounding box center [646, 371] width 964 height 117
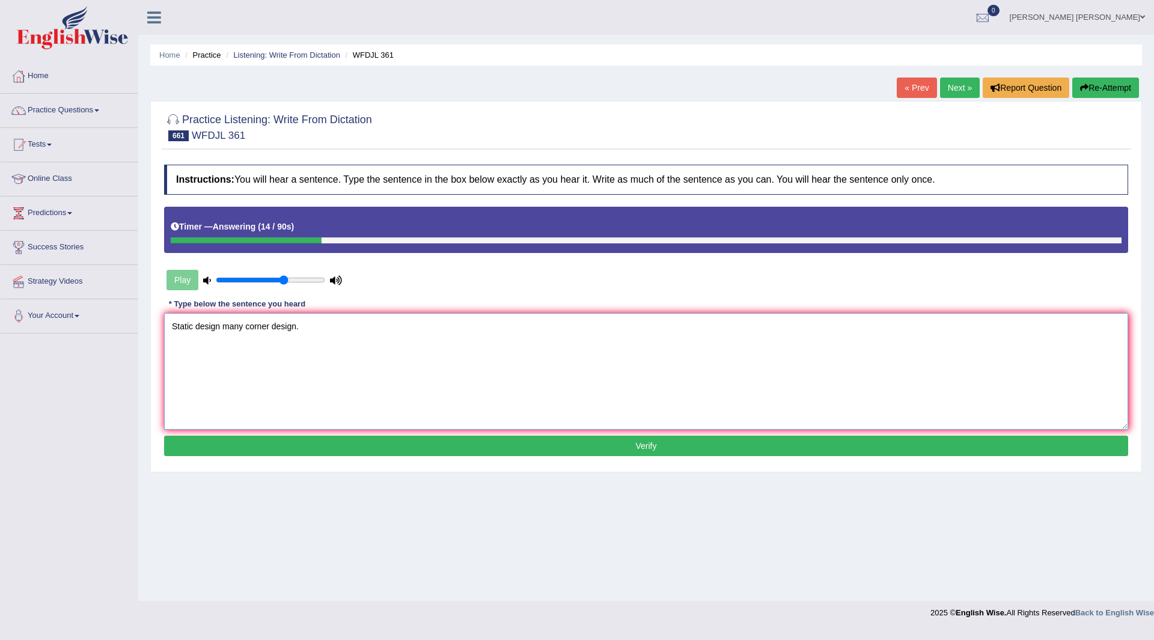
type textarea "Static design many corner design."
click at [583, 447] on button "Verify" at bounding box center [646, 446] width 964 height 20
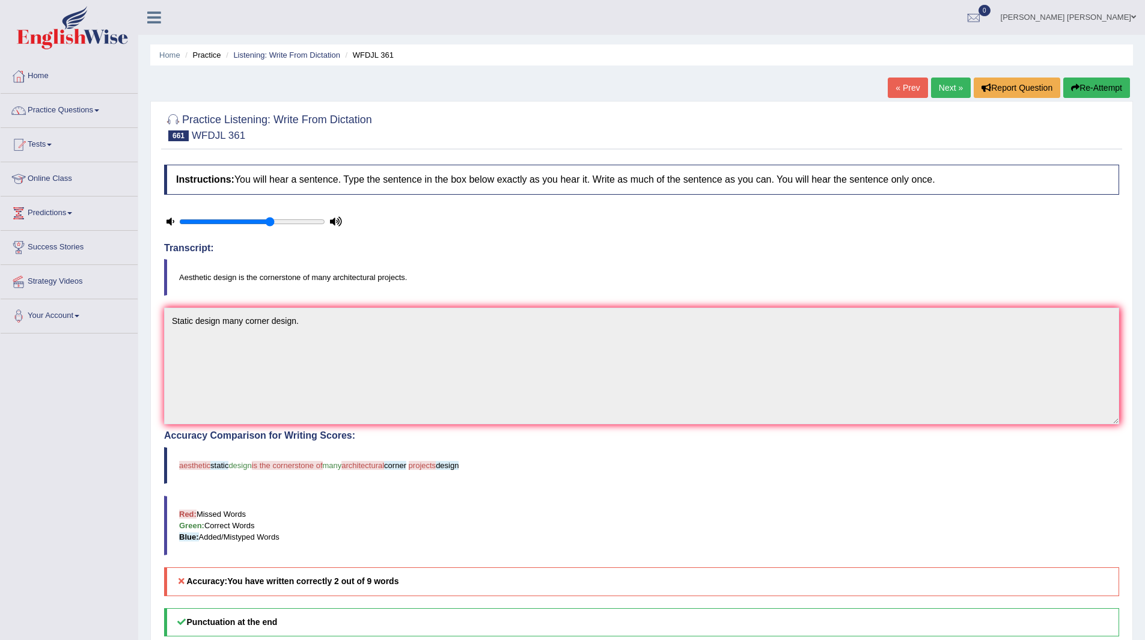
click at [945, 85] on link "Next »" at bounding box center [951, 88] width 40 height 20
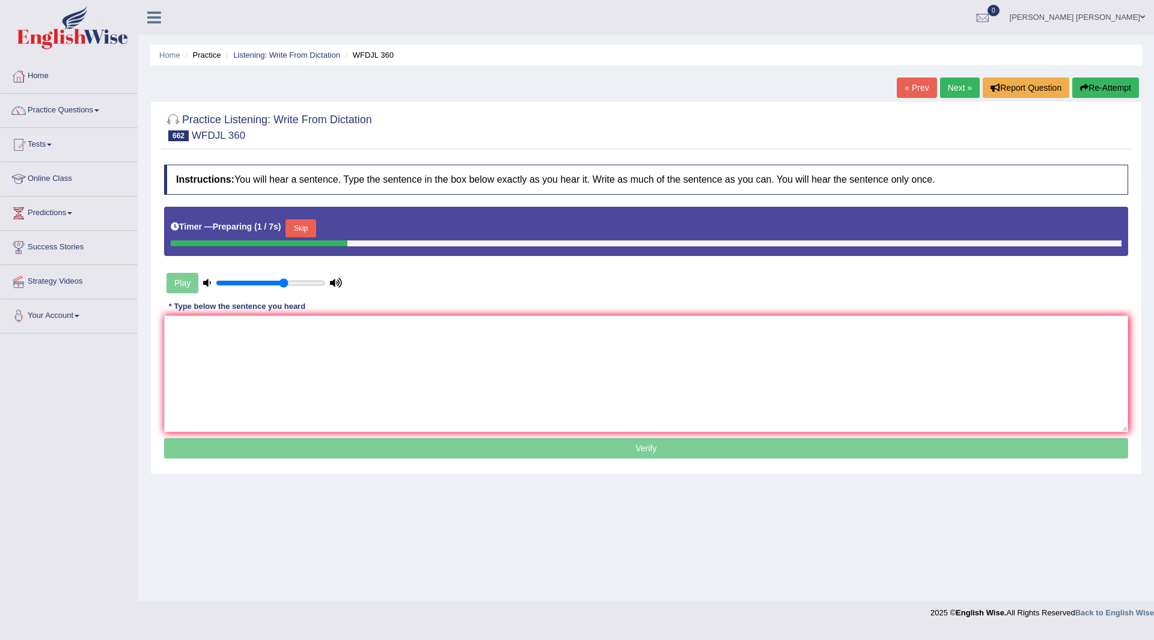
click at [300, 227] on button "Skip" at bounding box center [301, 228] width 30 height 18
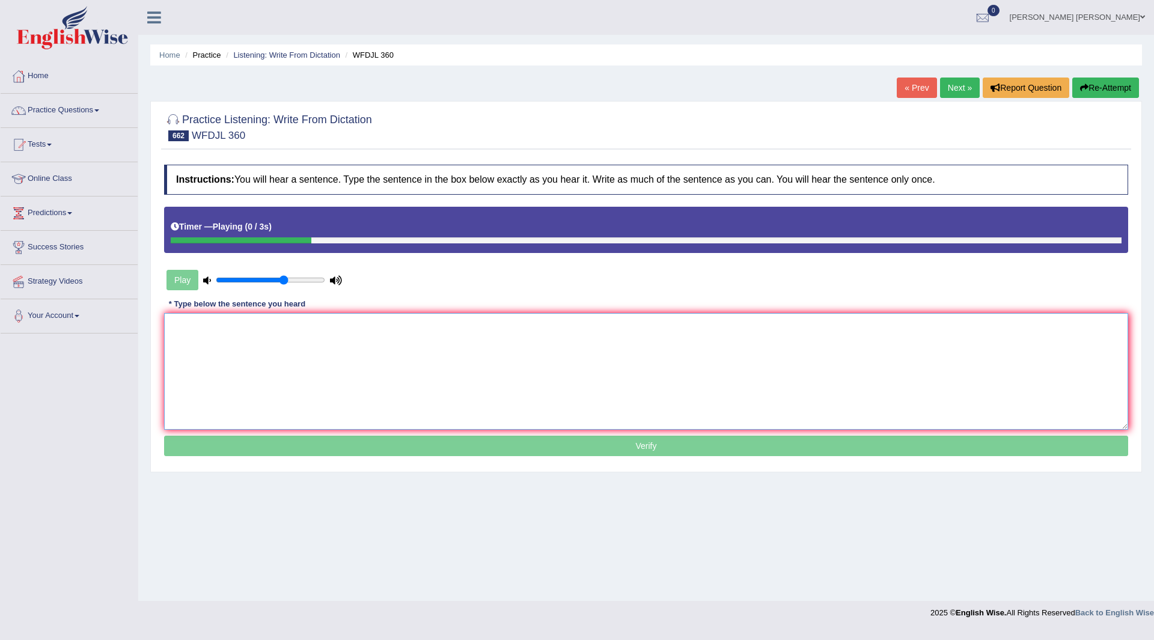
click at [242, 350] on textarea at bounding box center [646, 371] width 964 height 117
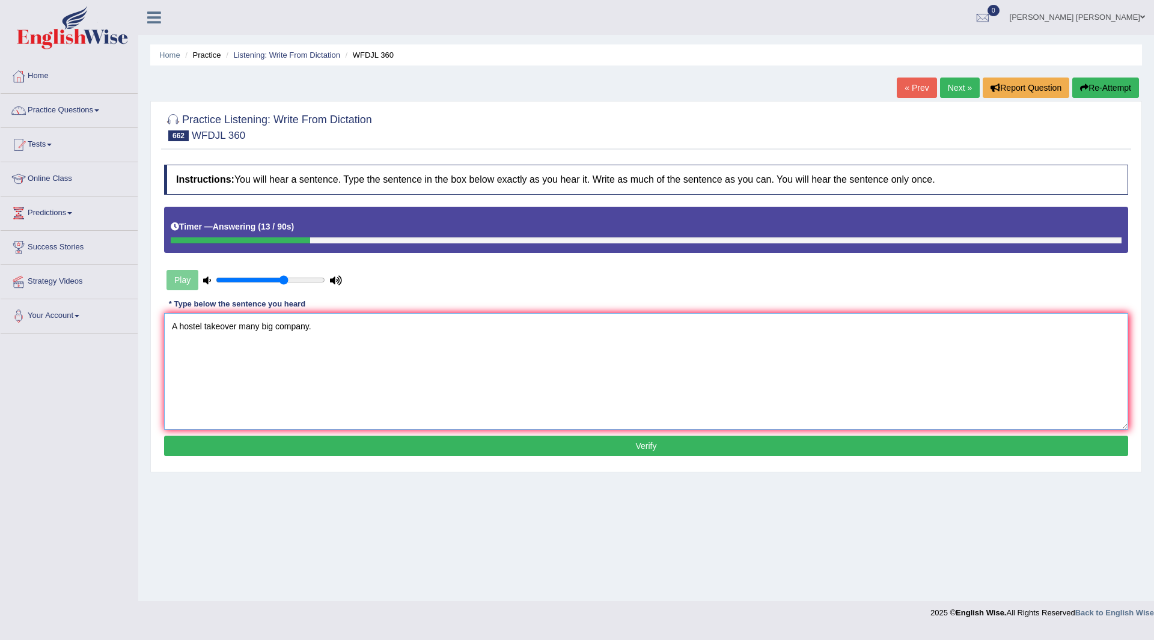
type textarea "A hostel takeover many big company."
click at [586, 440] on button "Verify" at bounding box center [646, 446] width 964 height 20
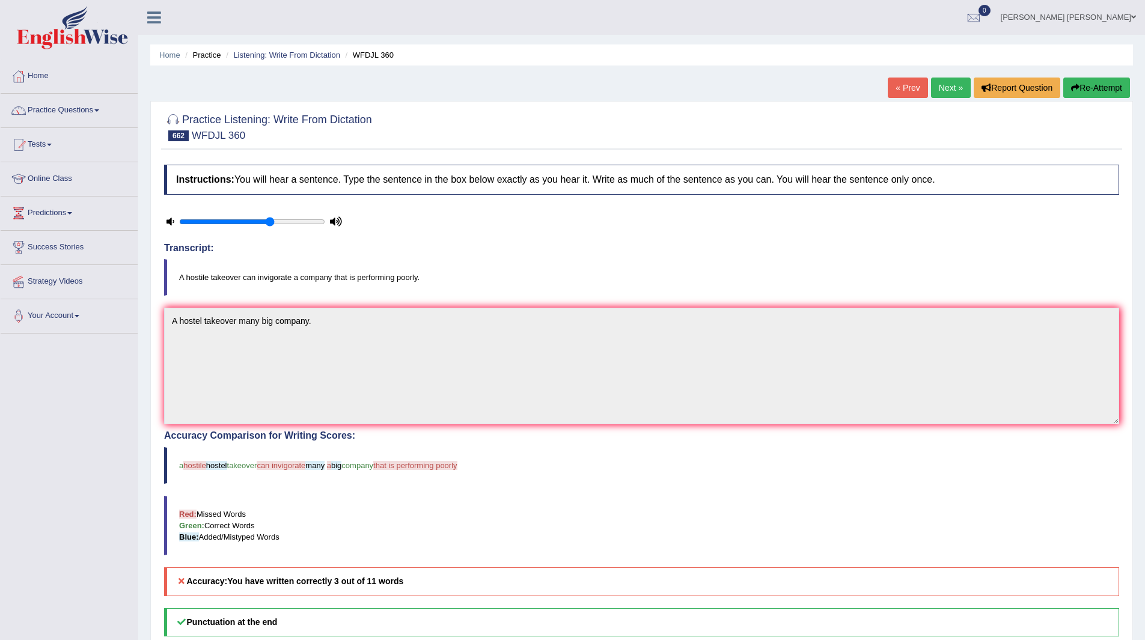
click at [932, 94] on link "Next »" at bounding box center [951, 88] width 40 height 20
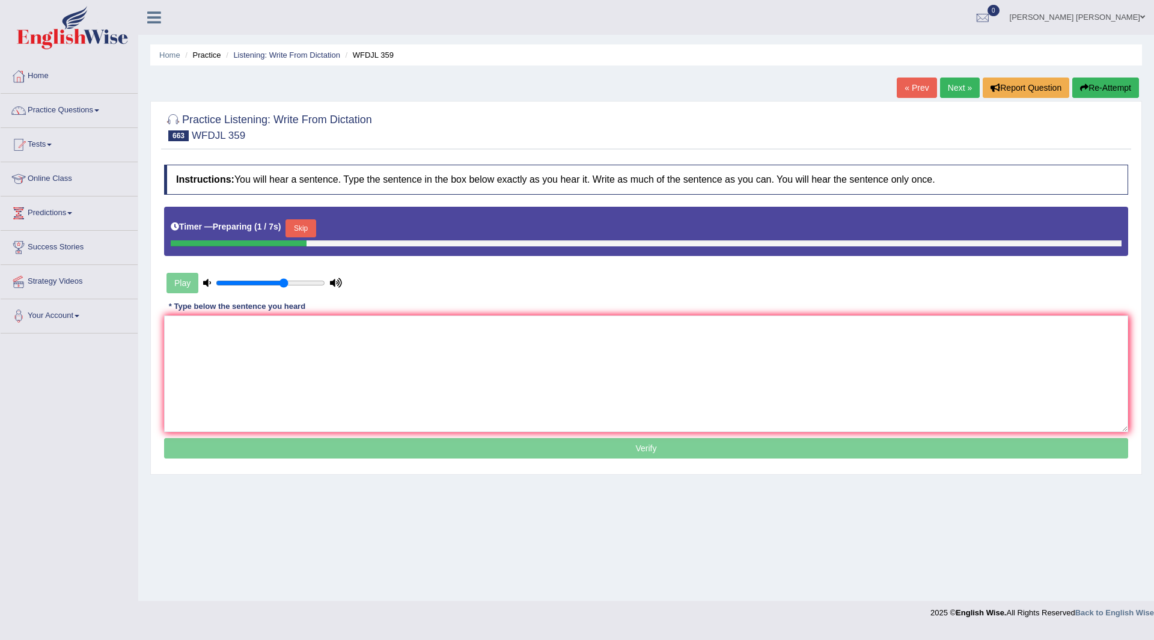
drag, startPoint x: 306, startPoint y: 227, endPoint x: 291, endPoint y: 298, distance: 72.5
click at [305, 228] on button "Skip" at bounding box center [301, 228] width 30 height 18
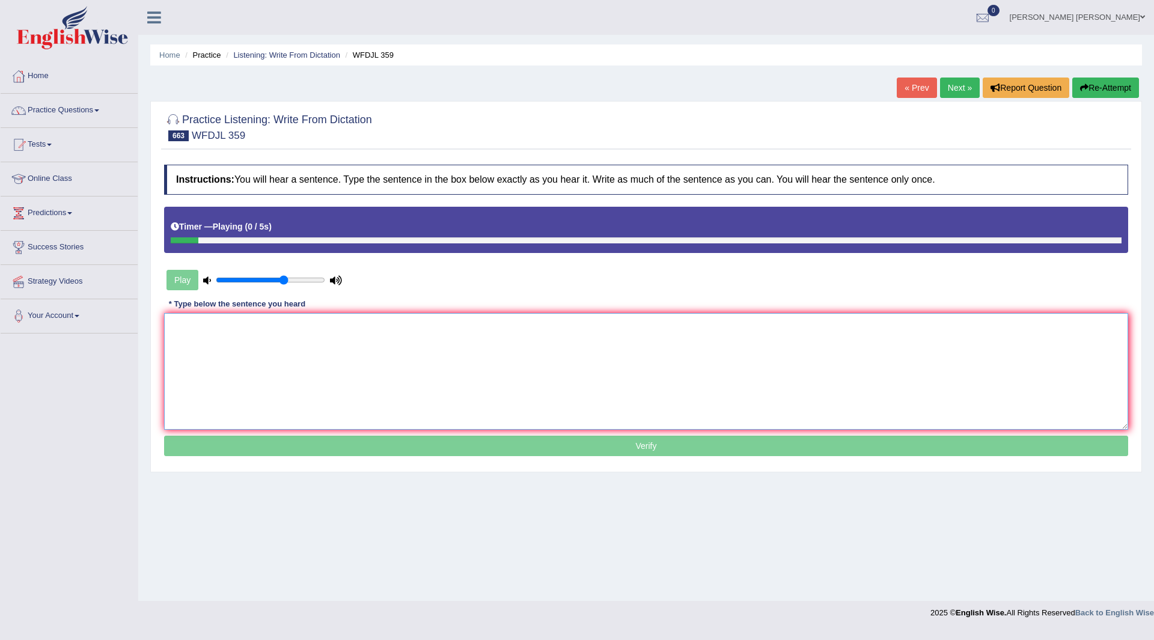
click at [316, 340] on textarea at bounding box center [646, 371] width 964 height 117
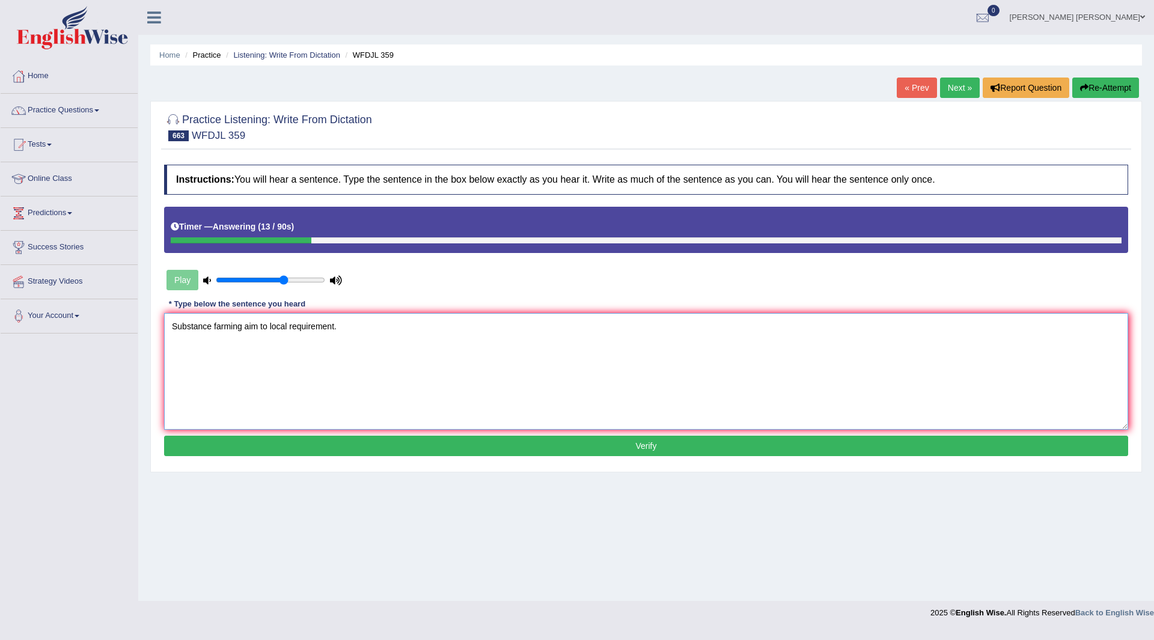
type textarea "Substance farming aim to local requirement."
click at [388, 442] on button "Verify" at bounding box center [646, 446] width 964 height 20
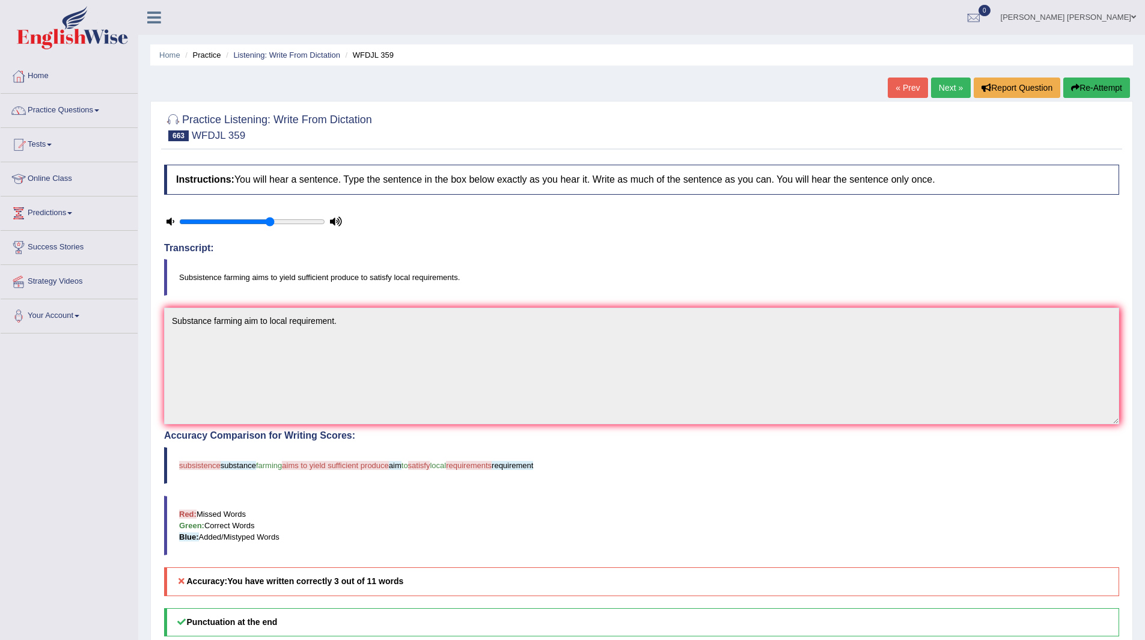
click at [940, 82] on link "Next »" at bounding box center [951, 88] width 40 height 20
click at [945, 87] on link "Next »" at bounding box center [951, 88] width 40 height 20
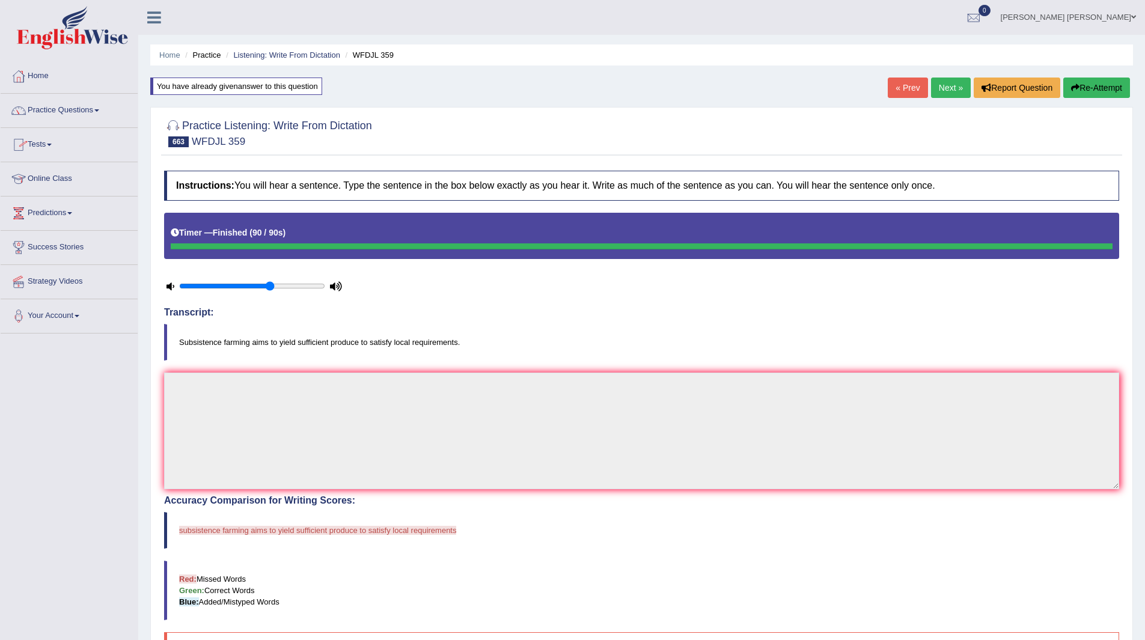
click at [941, 90] on link "Next »" at bounding box center [951, 88] width 40 height 20
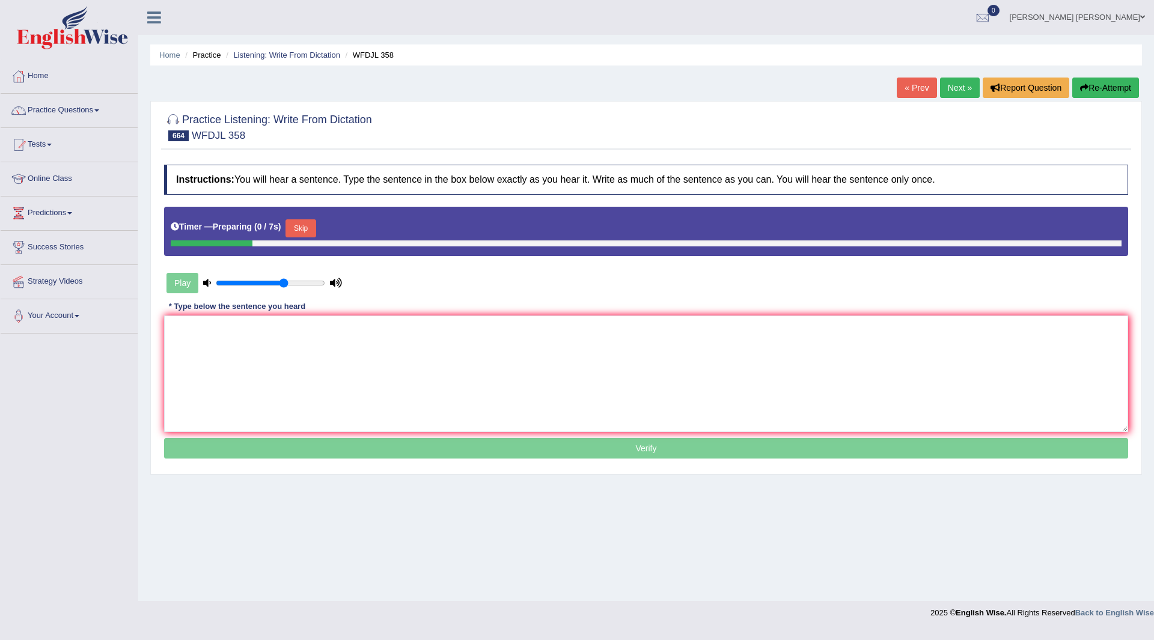
click at [301, 225] on button "Skip" at bounding box center [301, 228] width 30 height 18
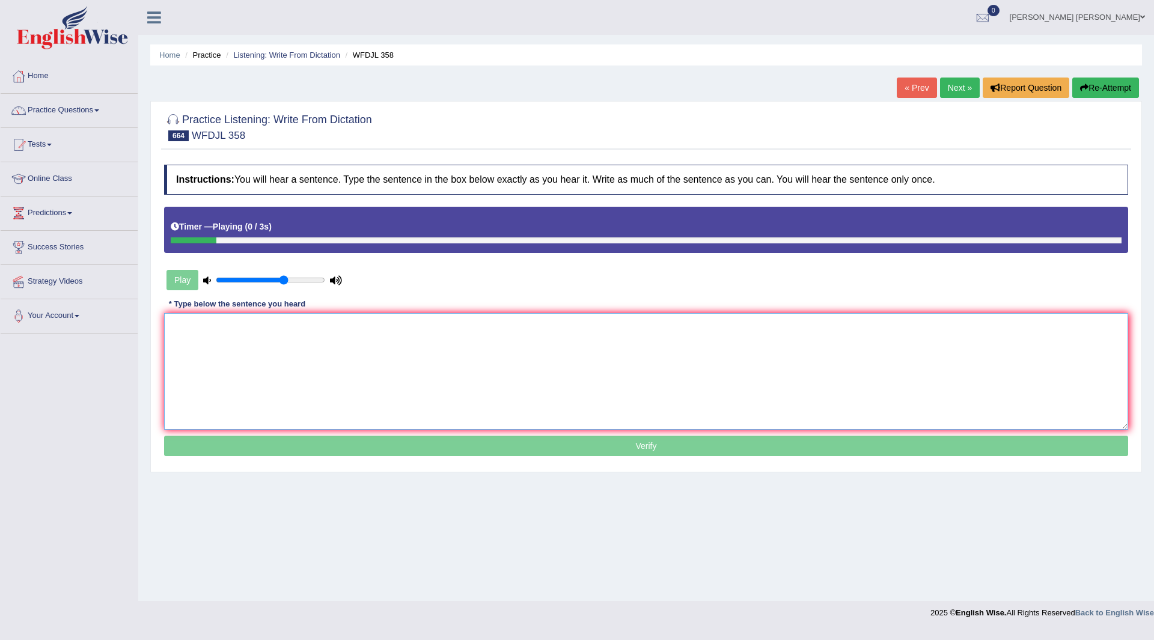
drag, startPoint x: 313, startPoint y: 357, endPoint x: 371, endPoint y: 278, distance: 97.2
click at [317, 354] on textarea at bounding box center [646, 371] width 964 height 117
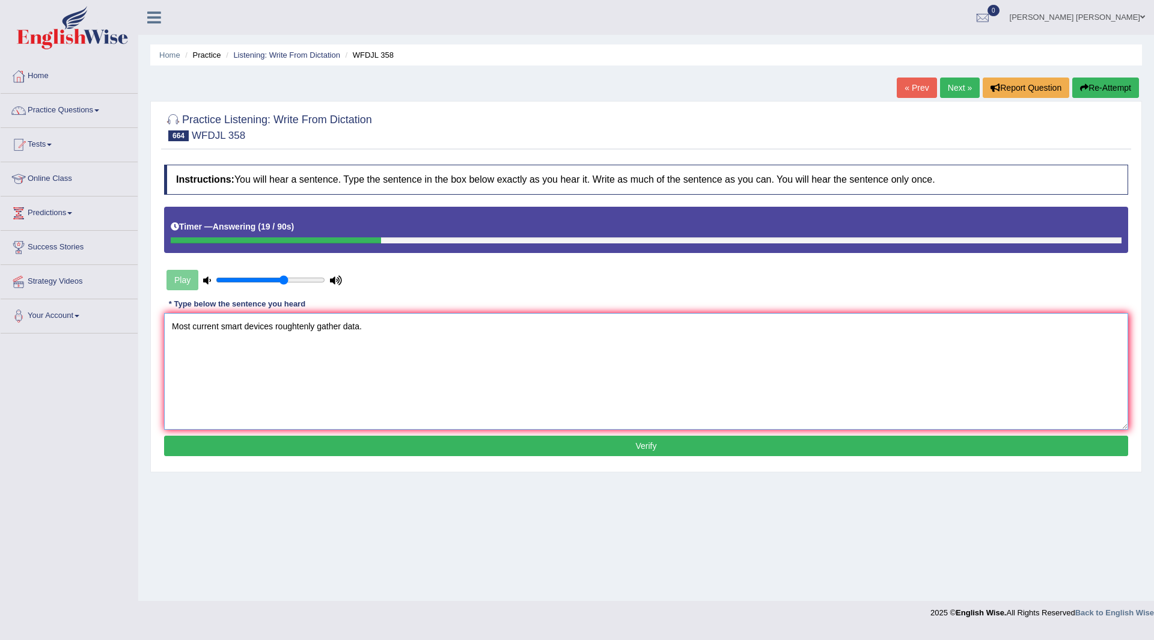
type textarea "Most current smart devices roughtenly gather data."
click at [450, 442] on button "Verify" at bounding box center [646, 446] width 964 height 20
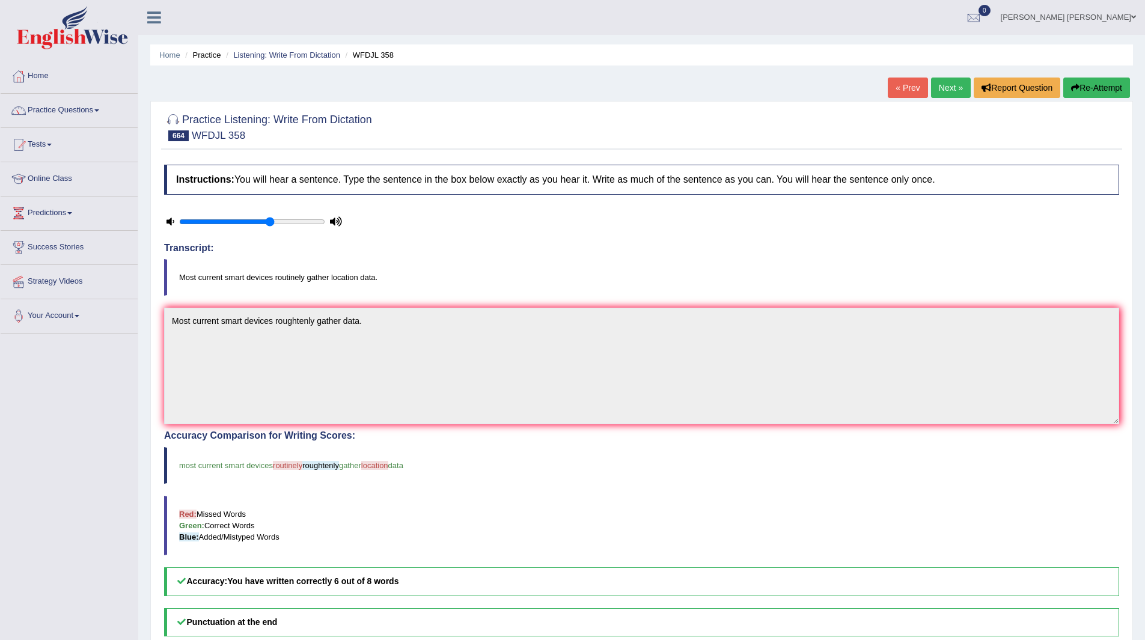
click at [949, 85] on link "Next »" at bounding box center [951, 88] width 40 height 20
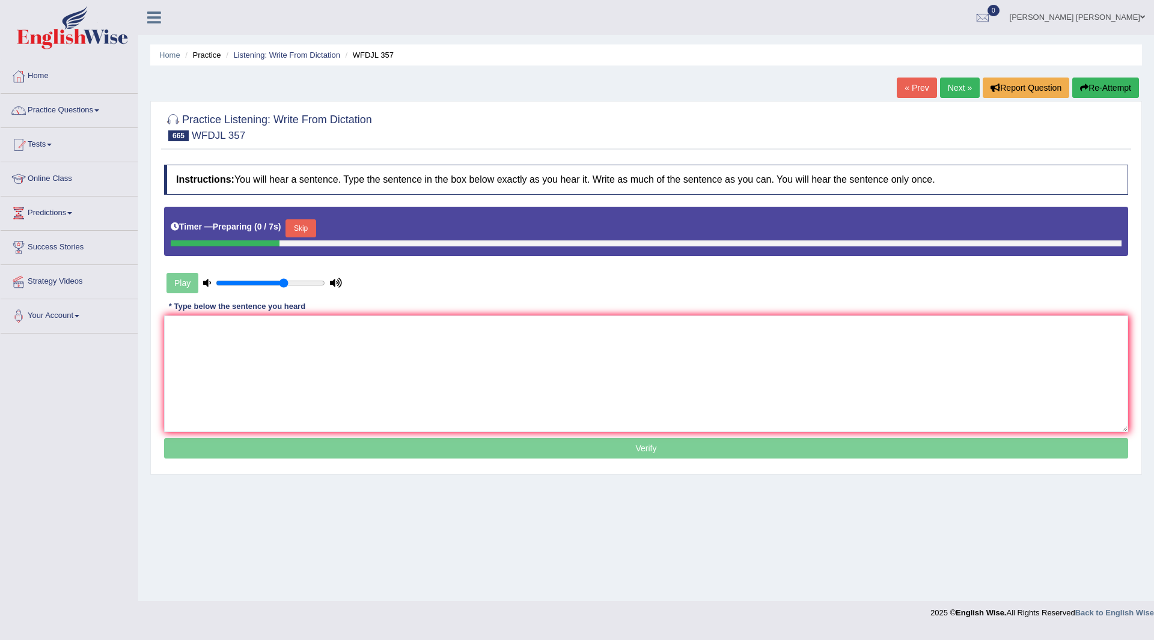
click at [307, 224] on button "Skip" at bounding box center [301, 228] width 30 height 18
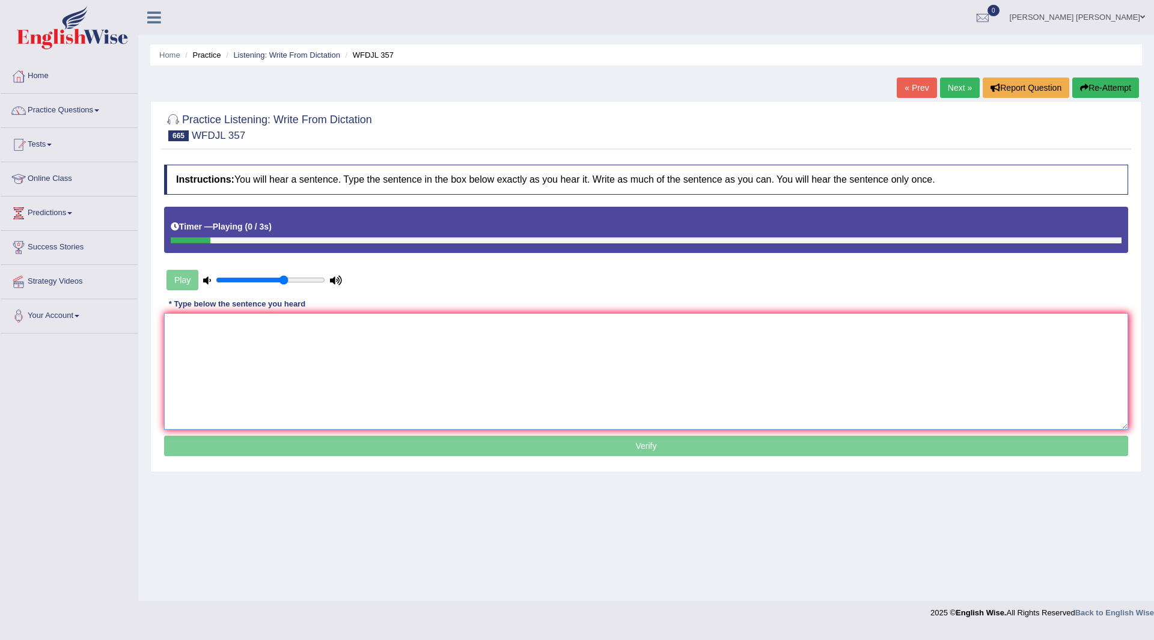
click at [289, 359] on textarea at bounding box center [646, 371] width 964 height 117
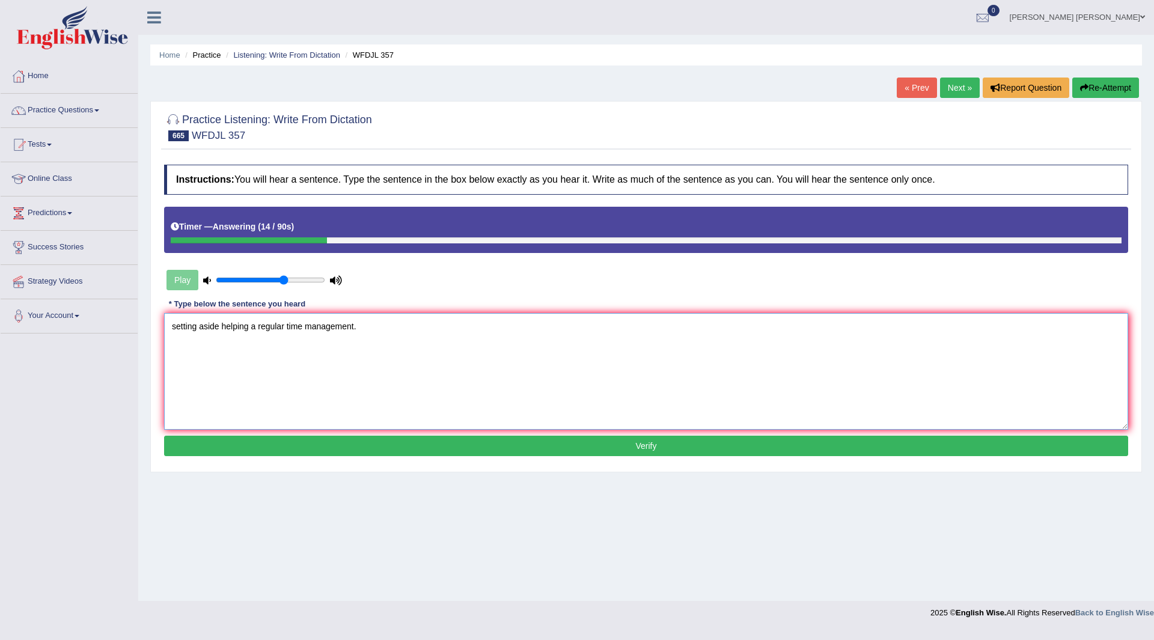
type textarea "setting aside helping a regular time management."
click at [462, 450] on button "Verify" at bounding box center [646, 446] width 964 height 20
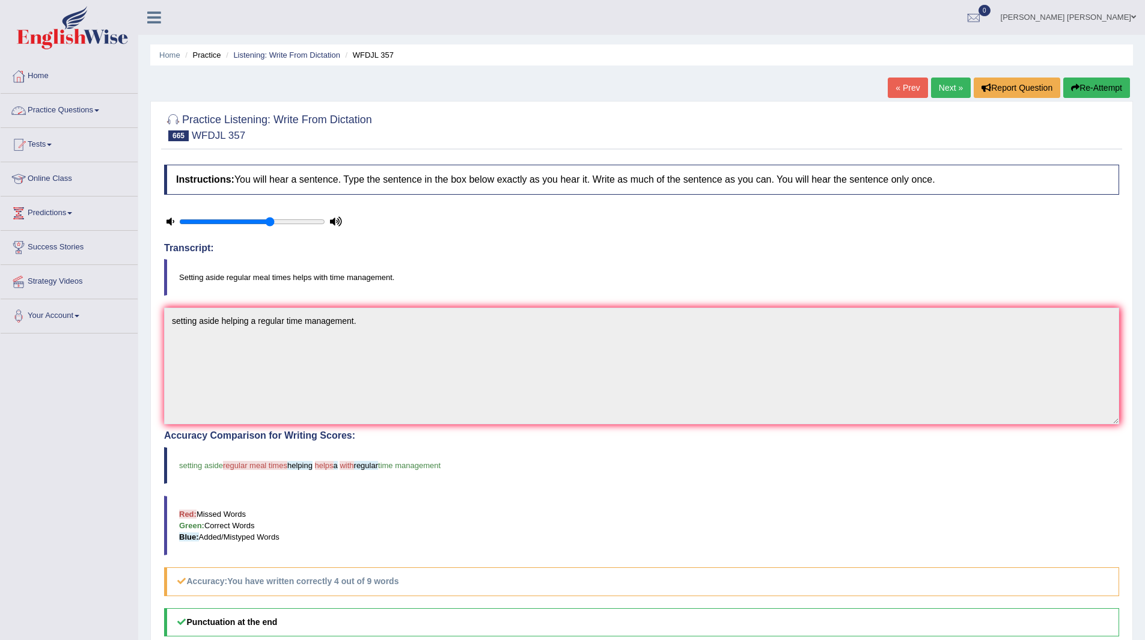
click at [71, 107] on link "Practice Questions" at bounding box center [69, 109] width 137 height 30
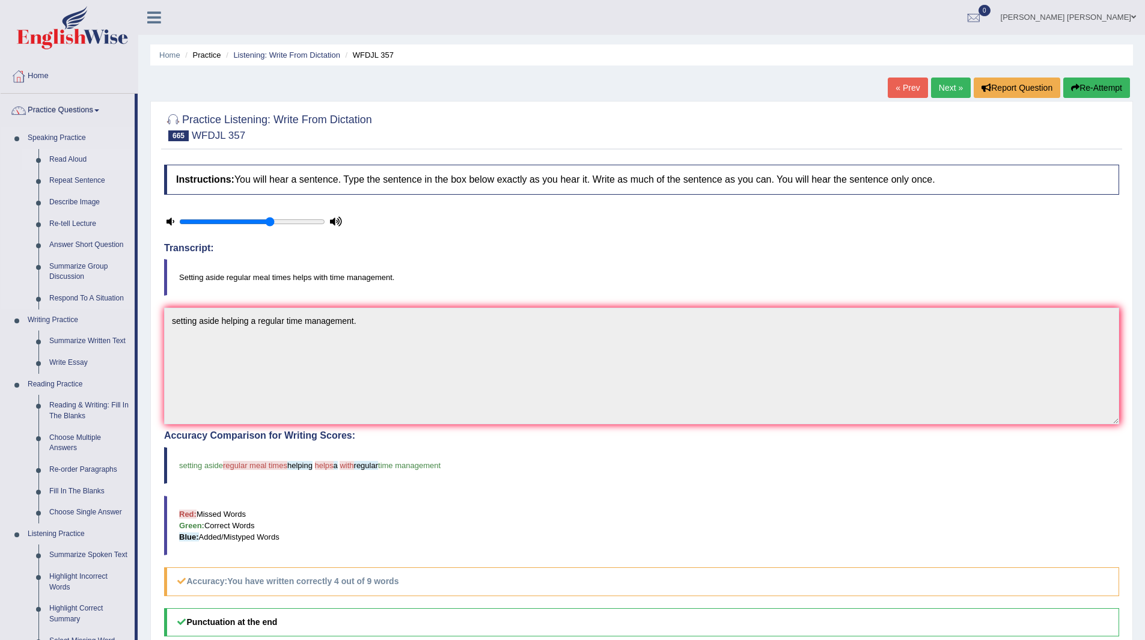
click at [68, 161] on link "Read Aloud" at bounding box center [89, 160] width 91 height 22
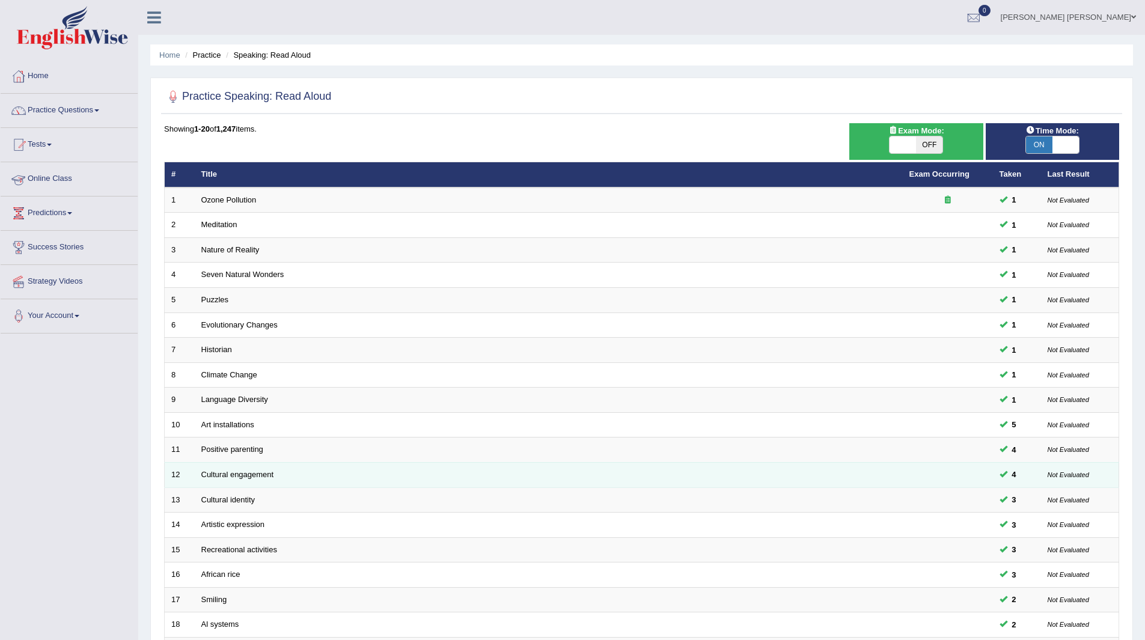
scroll to position [156, 0]
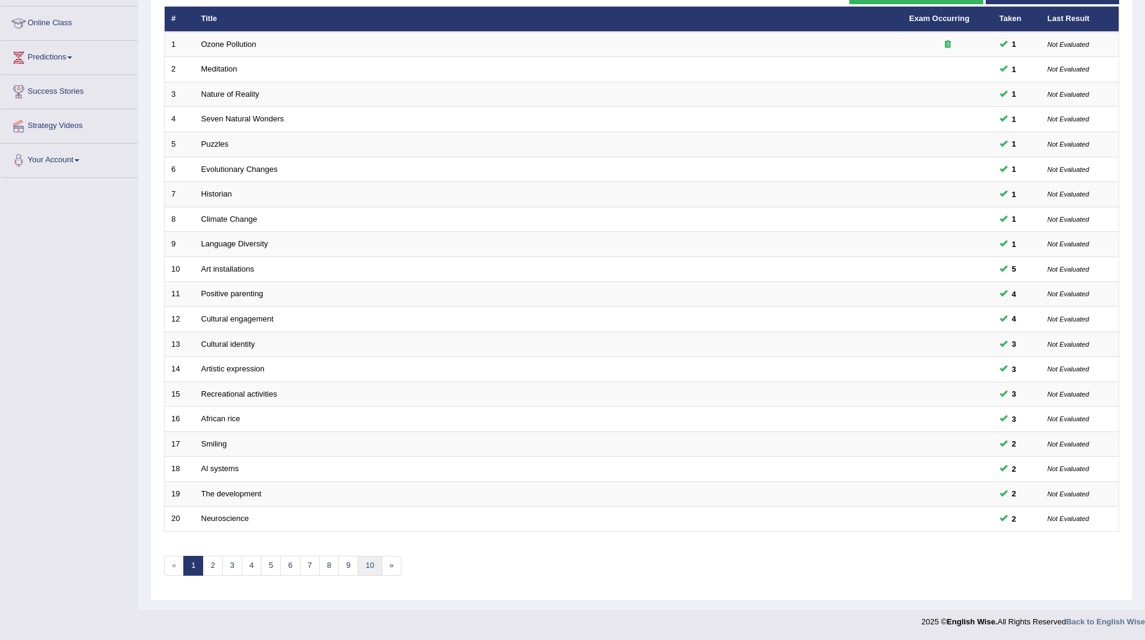
click at [371, 565] on link "10" at bounding box center [370, 566] width 24 height 20
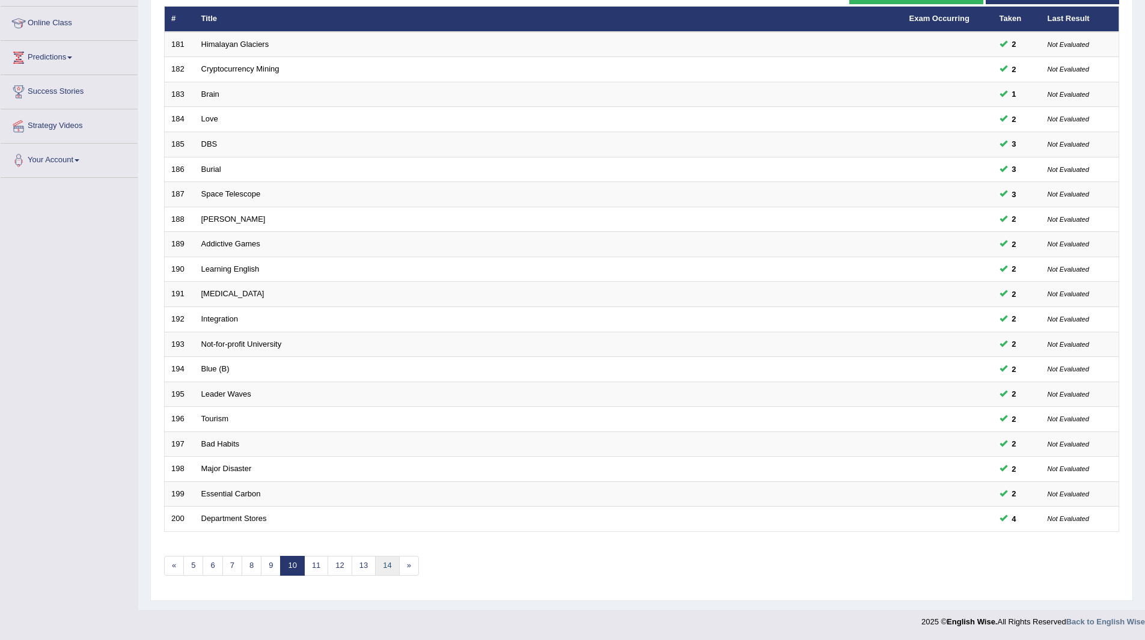
click at [387, 566] on link "14" at bounding box center [387, 566] width 24 height 20
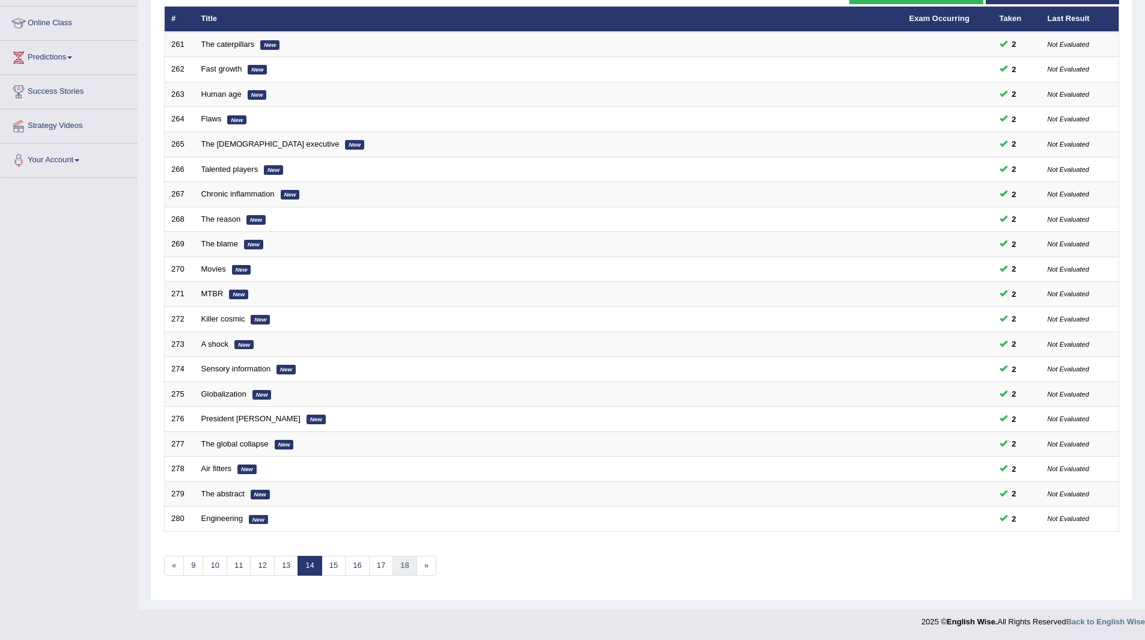
click at [403, 564] on link "18" at bounding box center [405, 566] width 24 height 20
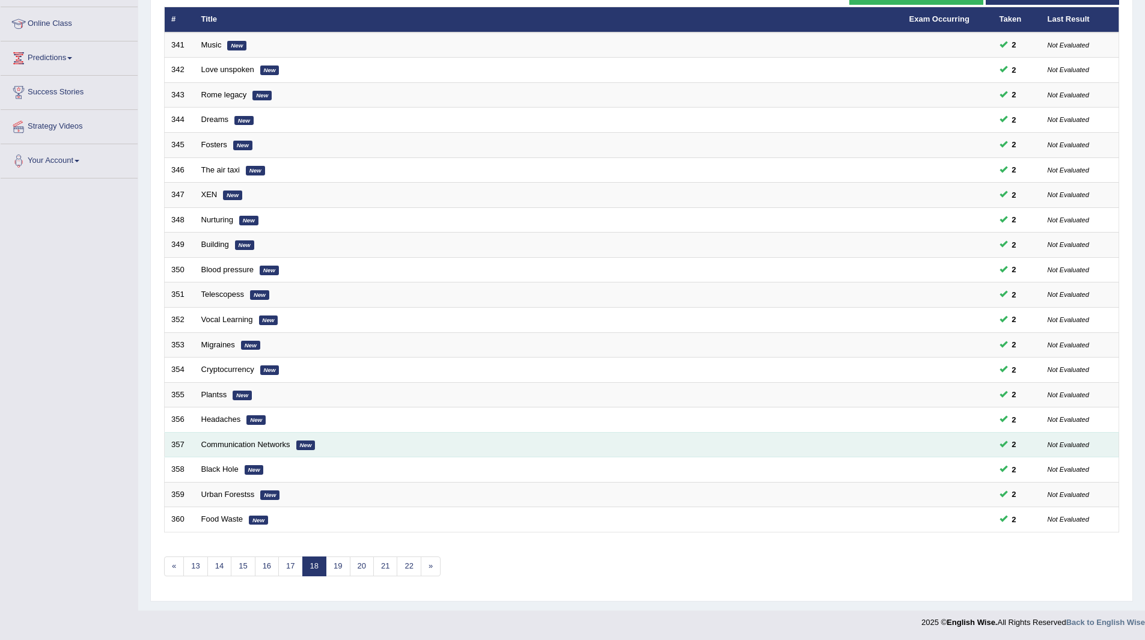
scroll to position [156, 0]
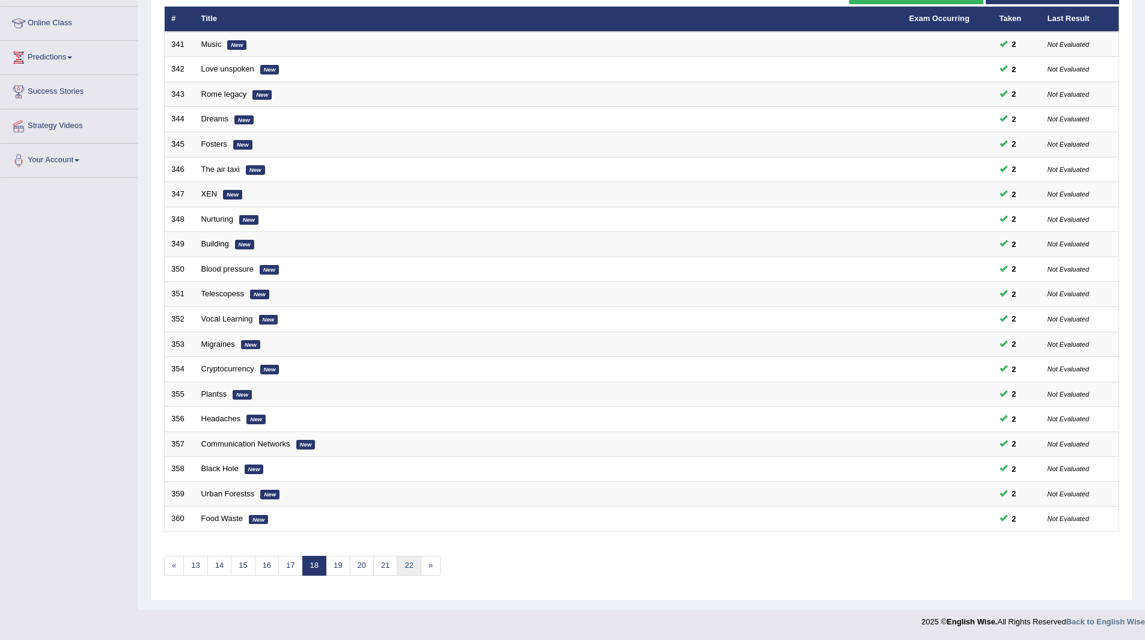
click at [409, 562] on link "22" at bounding box center [409, 566] width 24 height 20
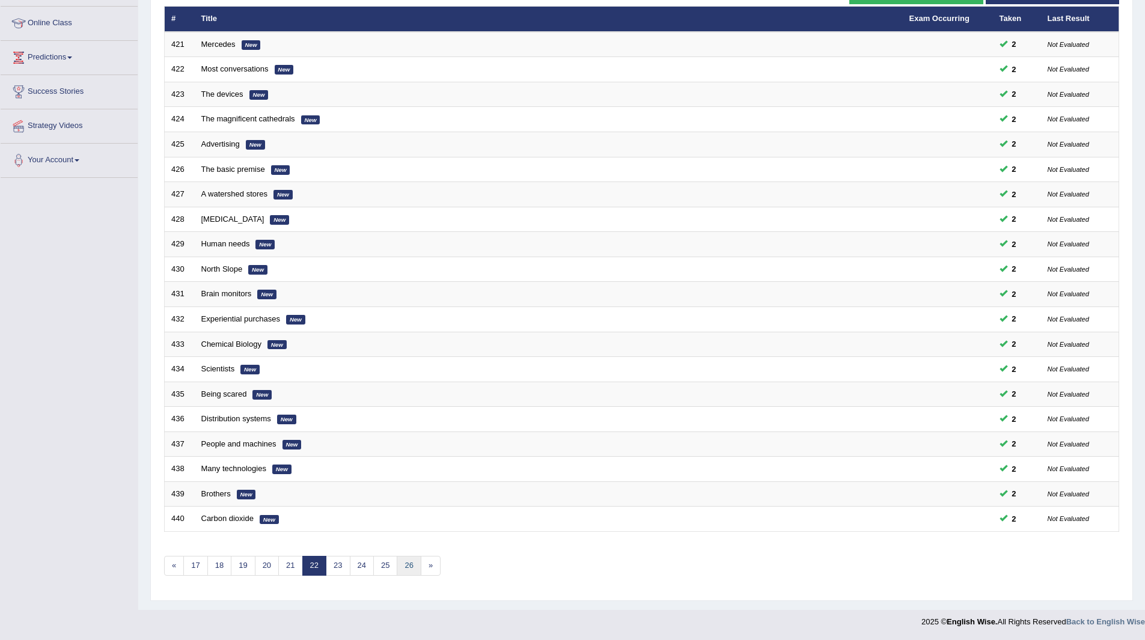
drag, startPoint x: 0, startPoint y: 0, endPoint x: 409, endPoint y: 562, distance: 694.9
click at [409, 562] on link "26" at bounding box center [409, 566] width 24 height 20
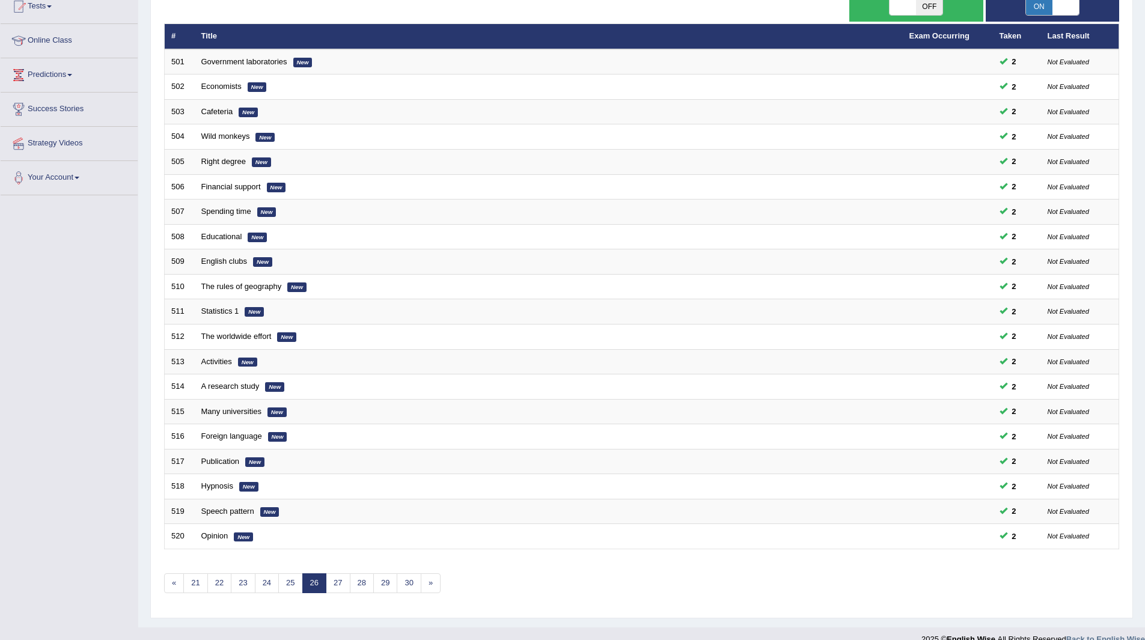
scroll to position [156, 0]
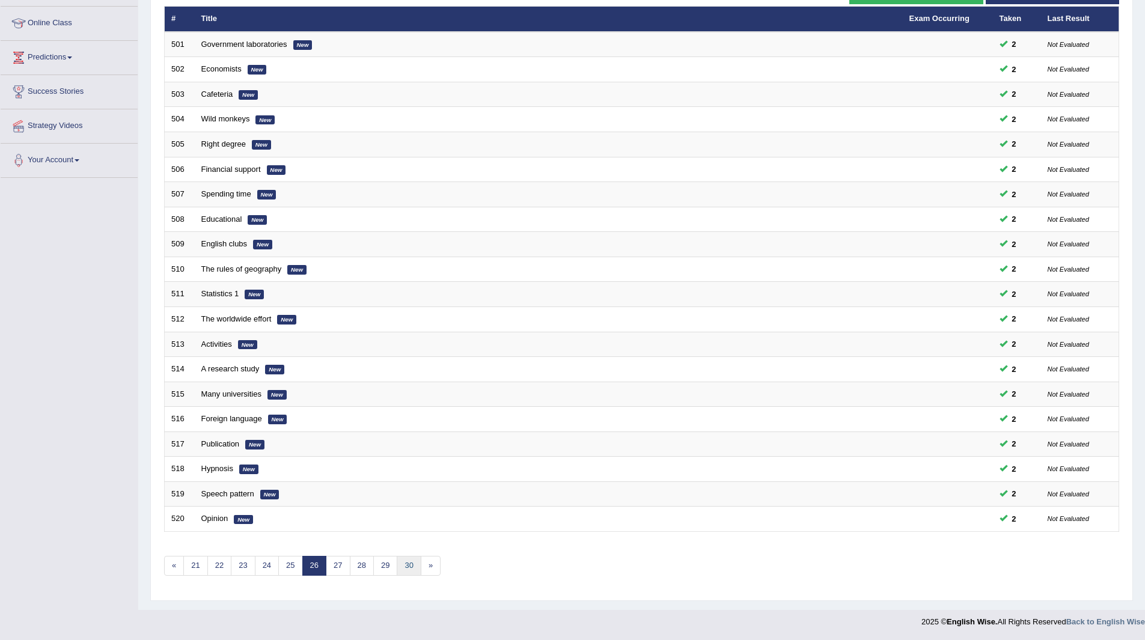
click at [409, 562] on link "30" at bounding box center [409, 566] width 24 height 20
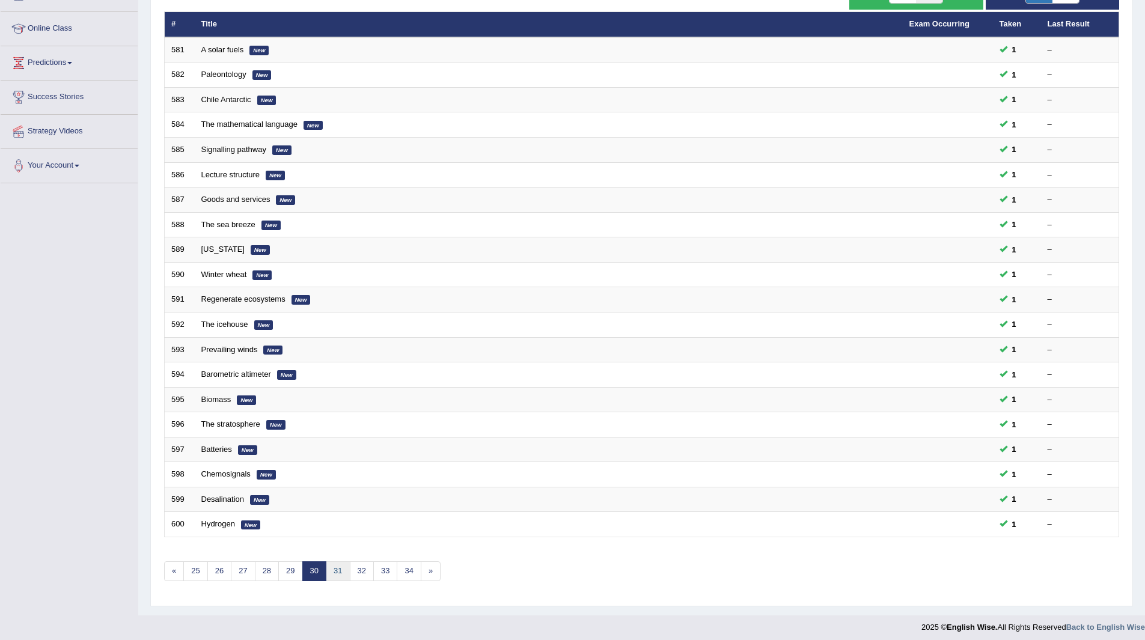
scroll to position [156, 0]
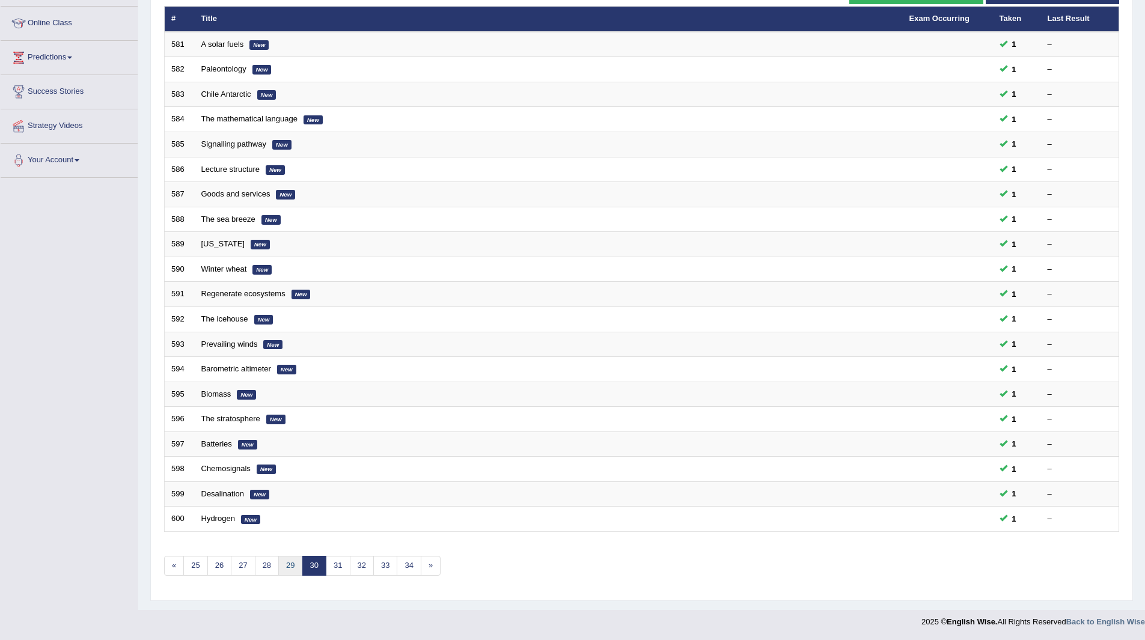
click at [289, 562] on link "29" at bounding box center [290, 566] width 24 height 20
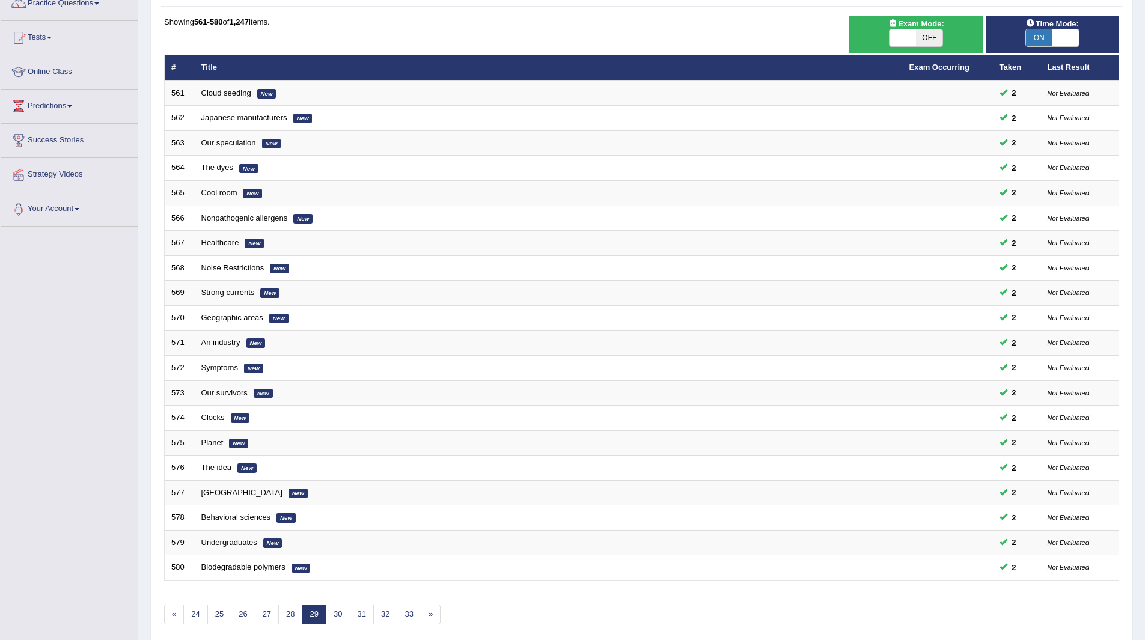
scroll to position [156, 0]
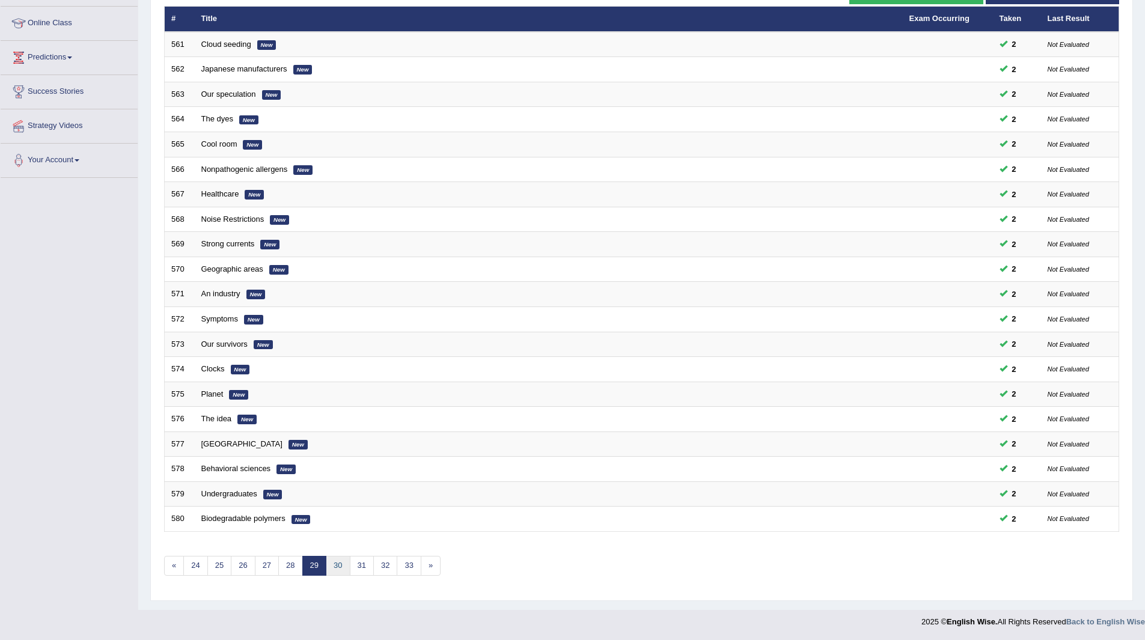
click at [338, 566] on link "30" at bounding box center [338, 566] width 24 height 20
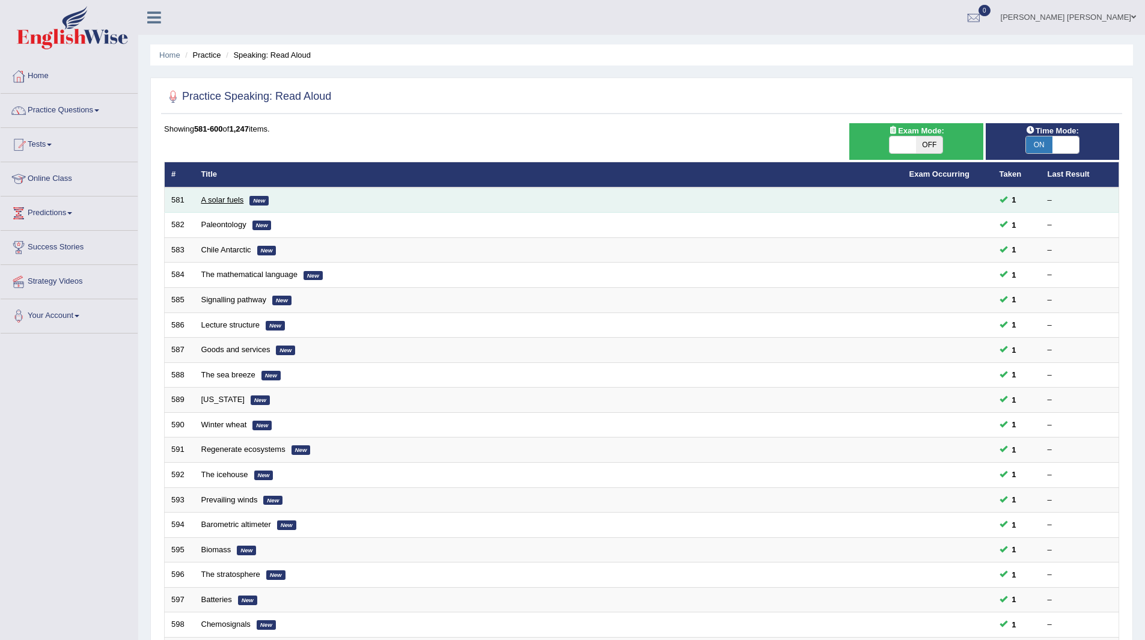
click at [221, 195] on link "A solar fuels" at bounding box center [222, 199] width 43 height 9
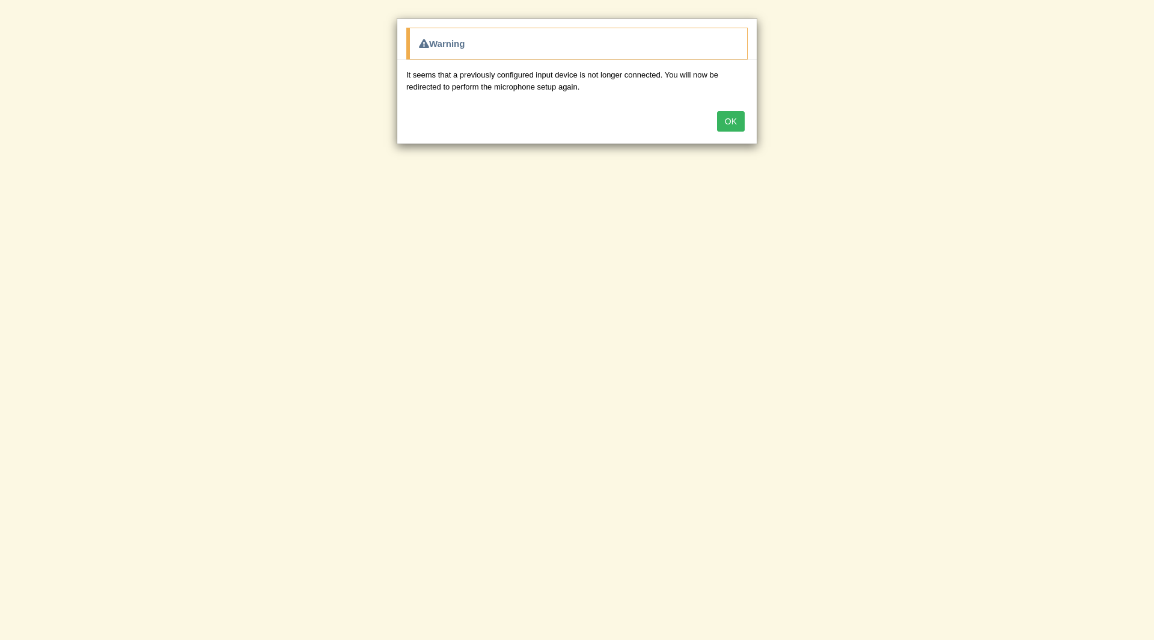
click at [741, 119] on button "OK" at bounding box center [731, 121] width 28 height 20
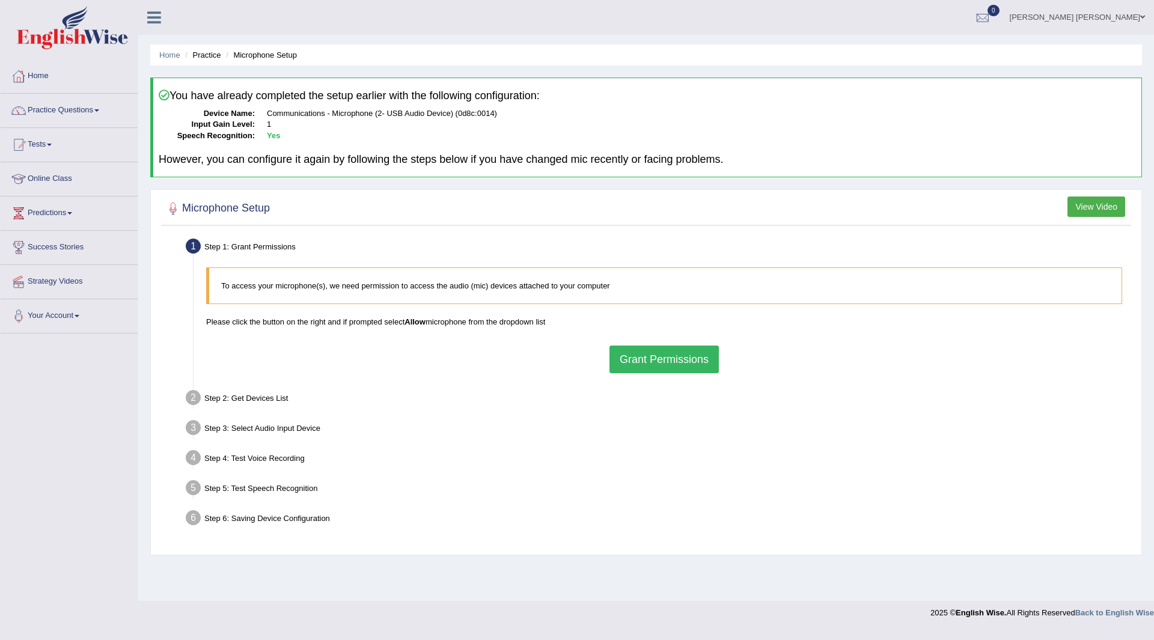
click at [660, 363] on button "Grant Permissions" at bounding box center [664, 360] width 109 height 28
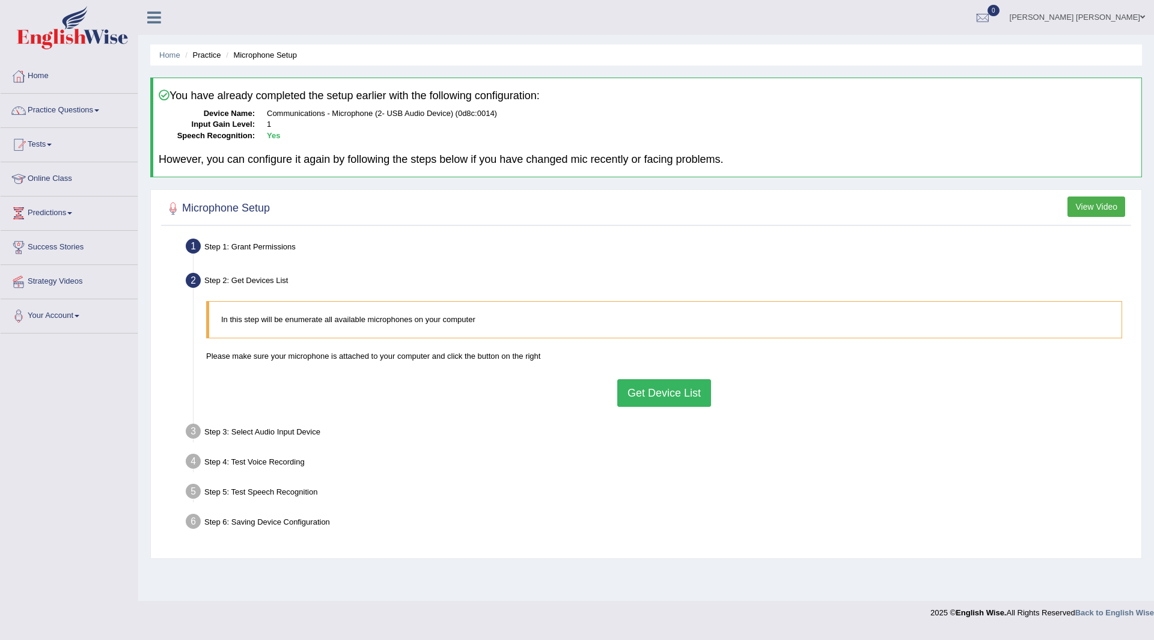
click at [661, 387] on button "Get Device List" at bounding box center [664, 393] width 94 height 28
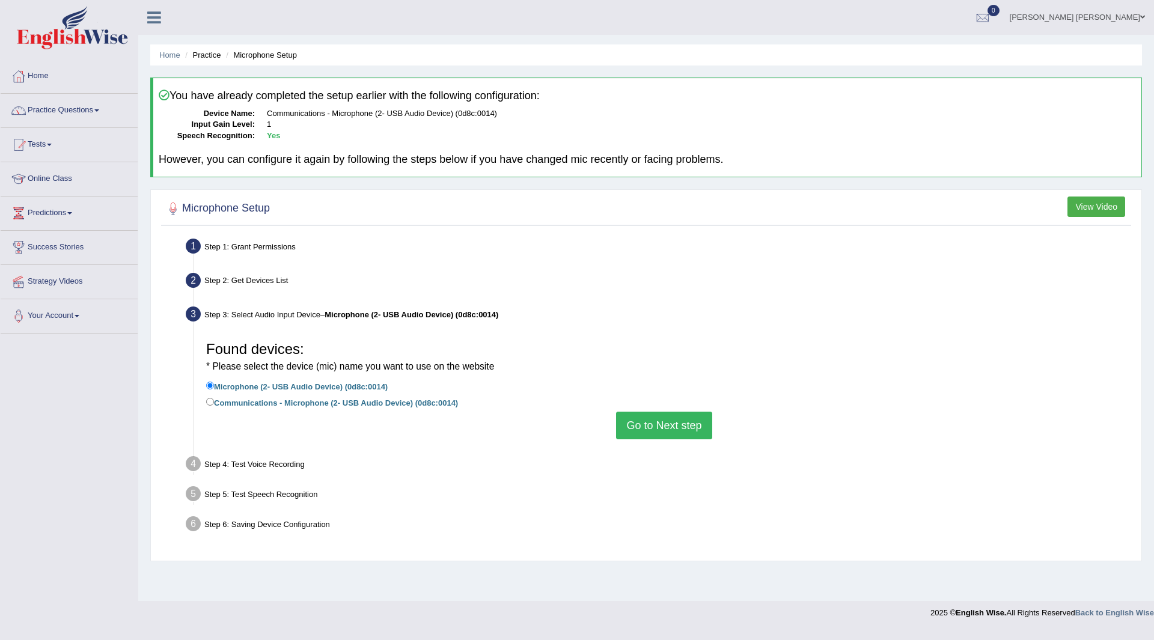
click at [668, 427] on button "Go to Next step" at bounding box center [664, 426] width 96 height 28
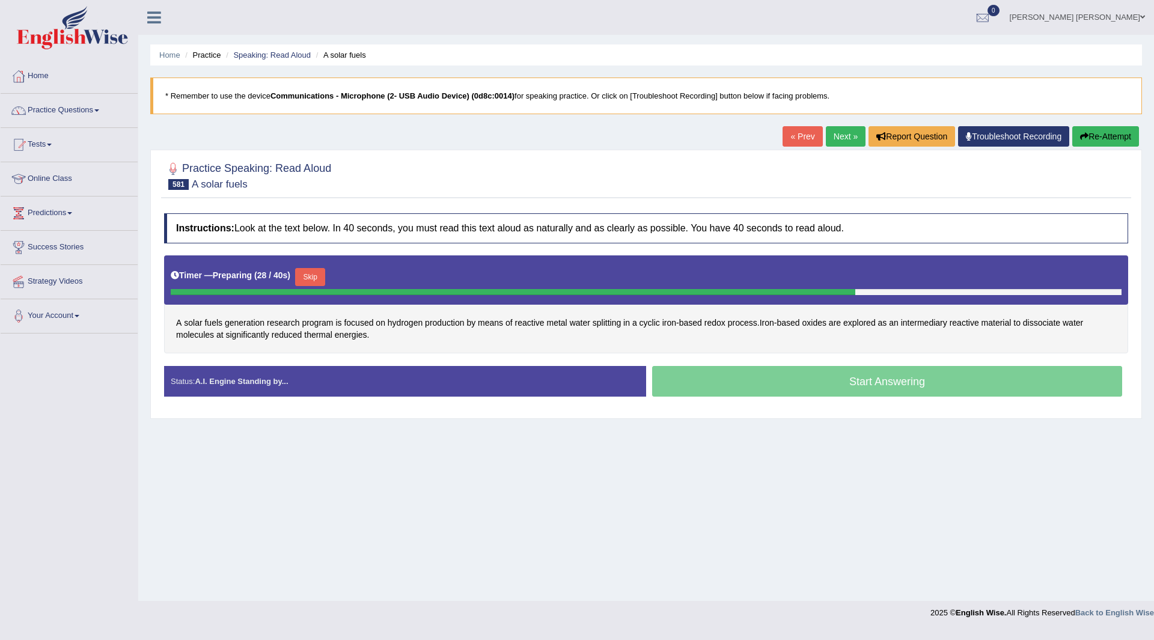
click at [313, 275] on button "Skip" at bounding box center [310, 277] width 30 height 18
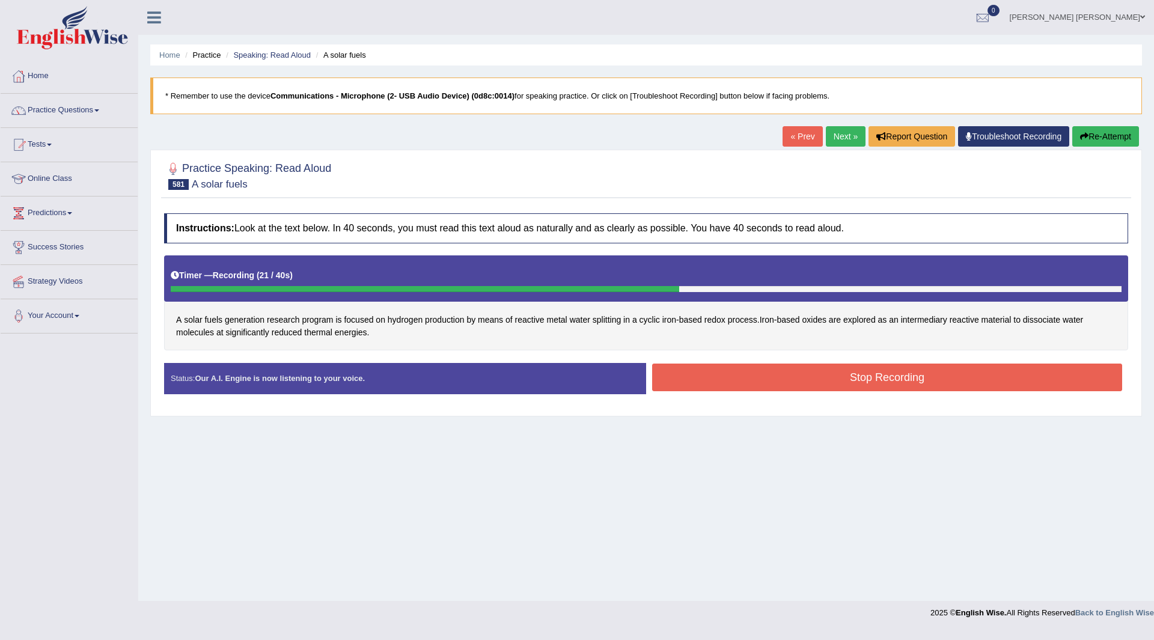
click at [759, 379] on button "Stop Recording" at bounding box center [887, 378] width 470 height 28
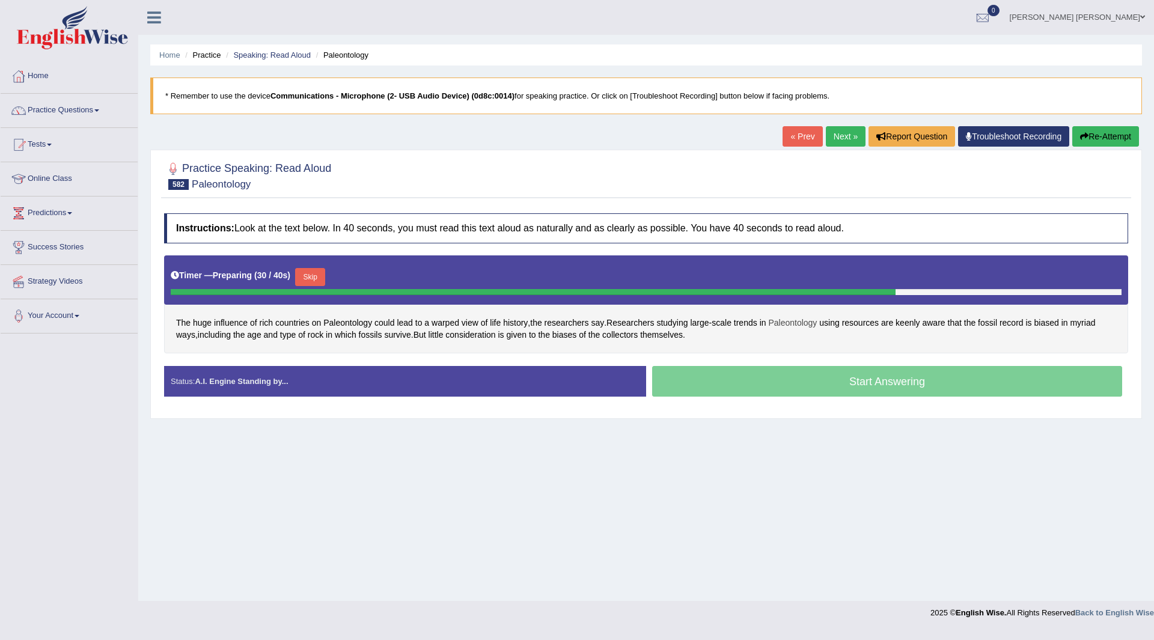
click at [791, 322] on span "Paleontology" at bounding box center [792, 323] width 49 height 13
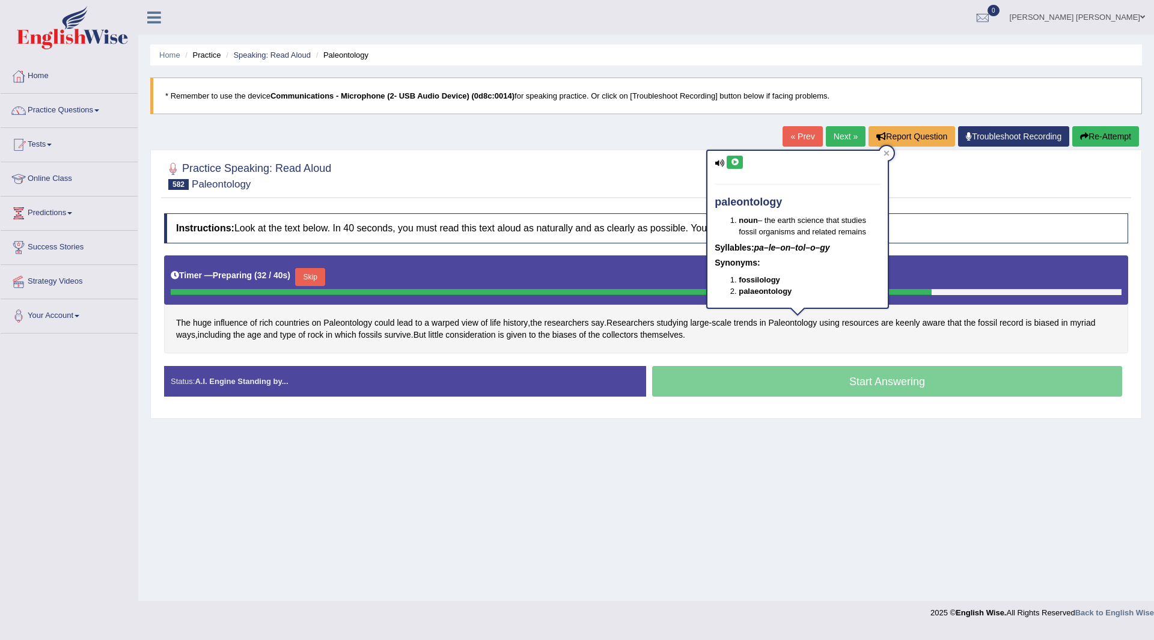
click at [735, 162] on icon at bounding box center [734, 162] width 9 height 7
click at [747, 506] on div "Home Practice Speaking: Read Aloud Paleontology * Remember to use the device Co…" at bounding box center [646, 300] width 1016 height 601
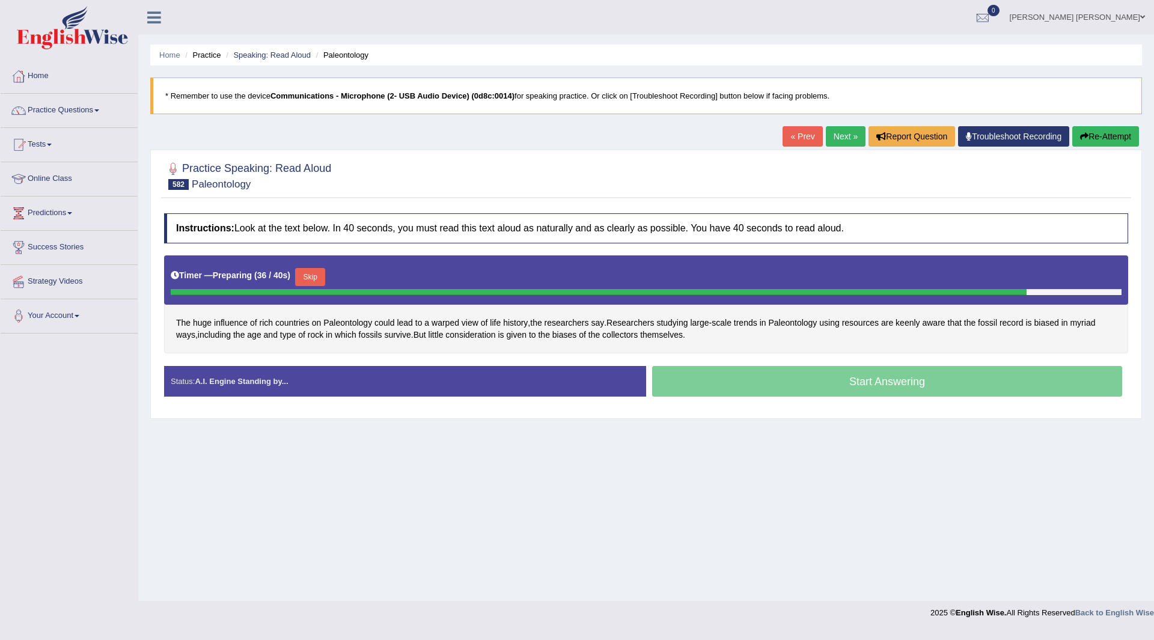
click at [312, 278] on button "Skip" at bounding box center [310, 277] width 30 height 18
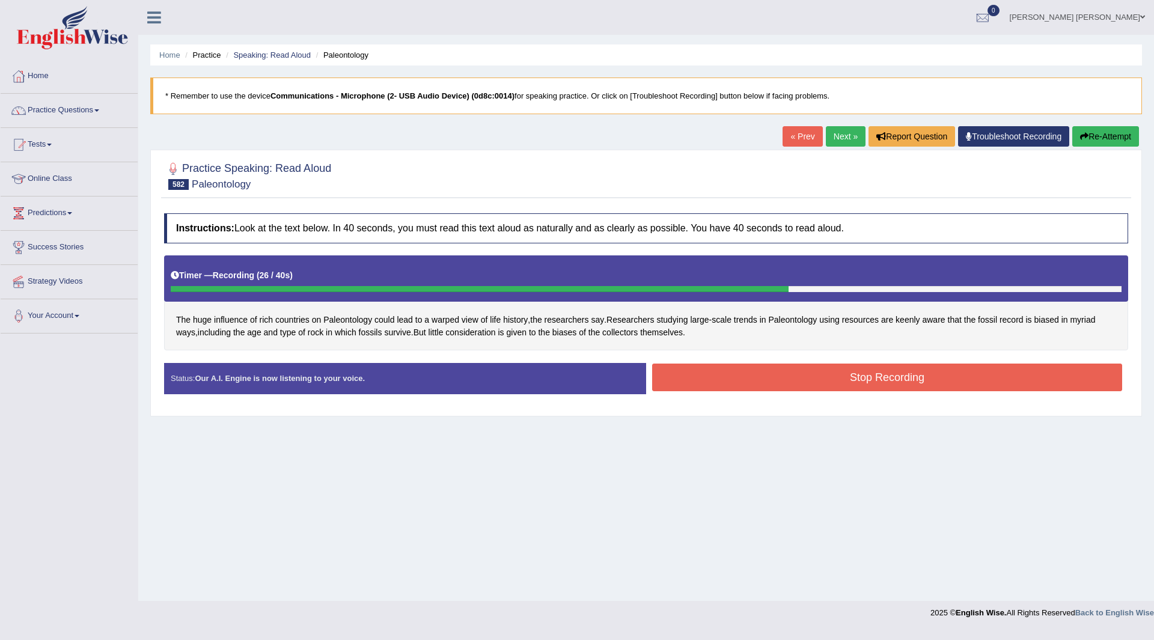
click at [746, 382] on button "Stop Recording" at bounding box center [887, 378] width 470 height 28
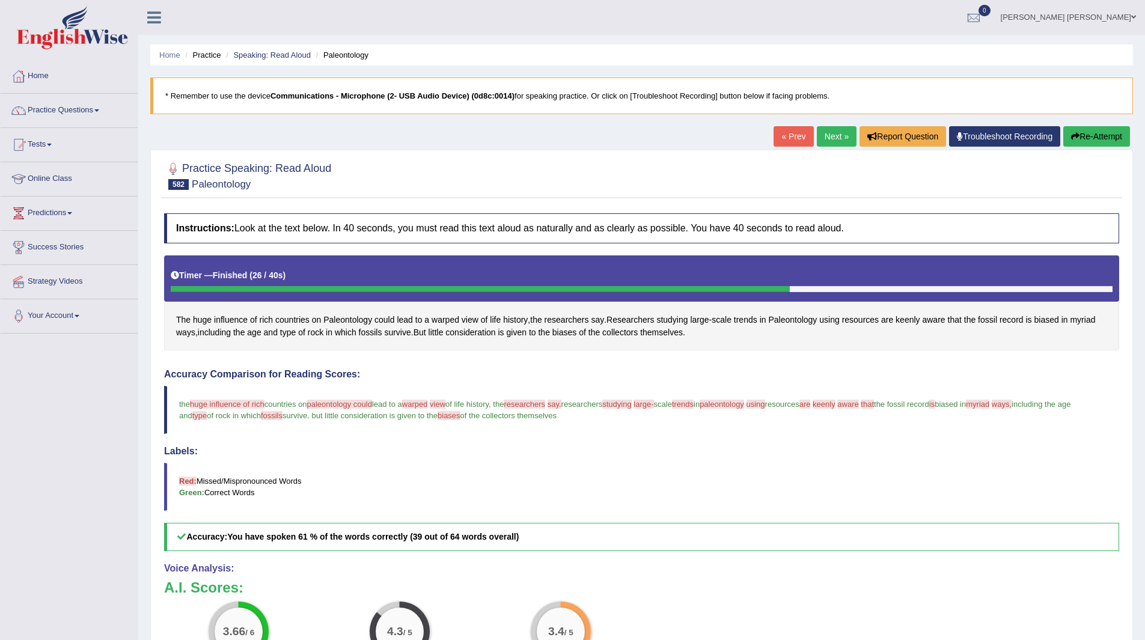
click at [839, 134] on link "Next »" at bounding box center [837, 136] width 40 height 20
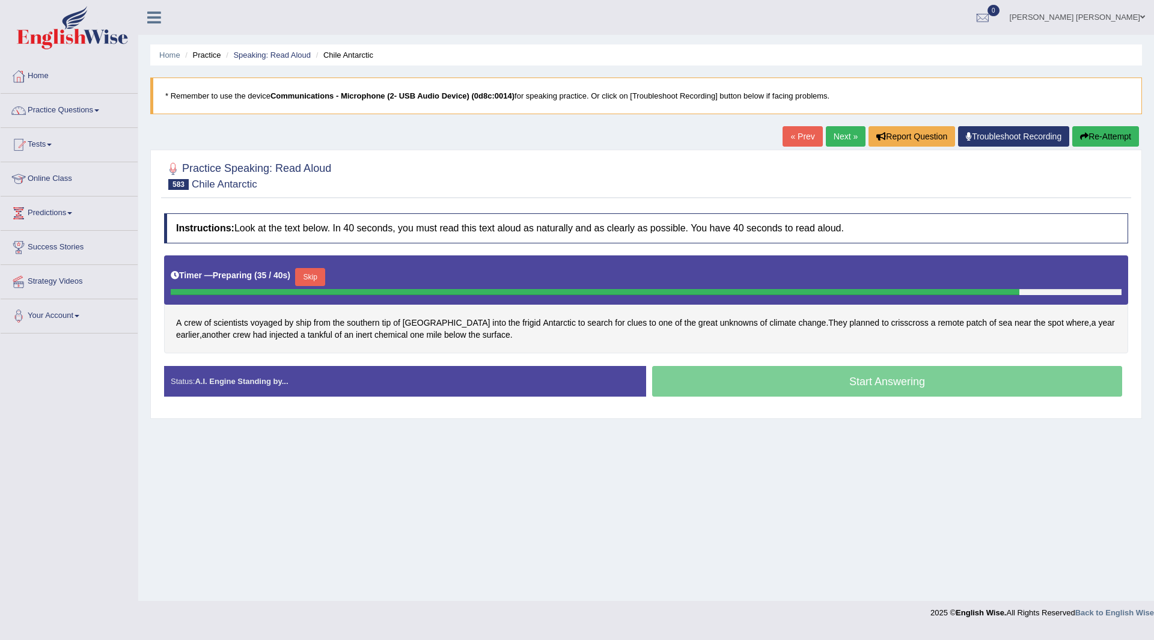
click at [317, 274] on button "Skip" at bounding box center [310, 277] width 30 height 18
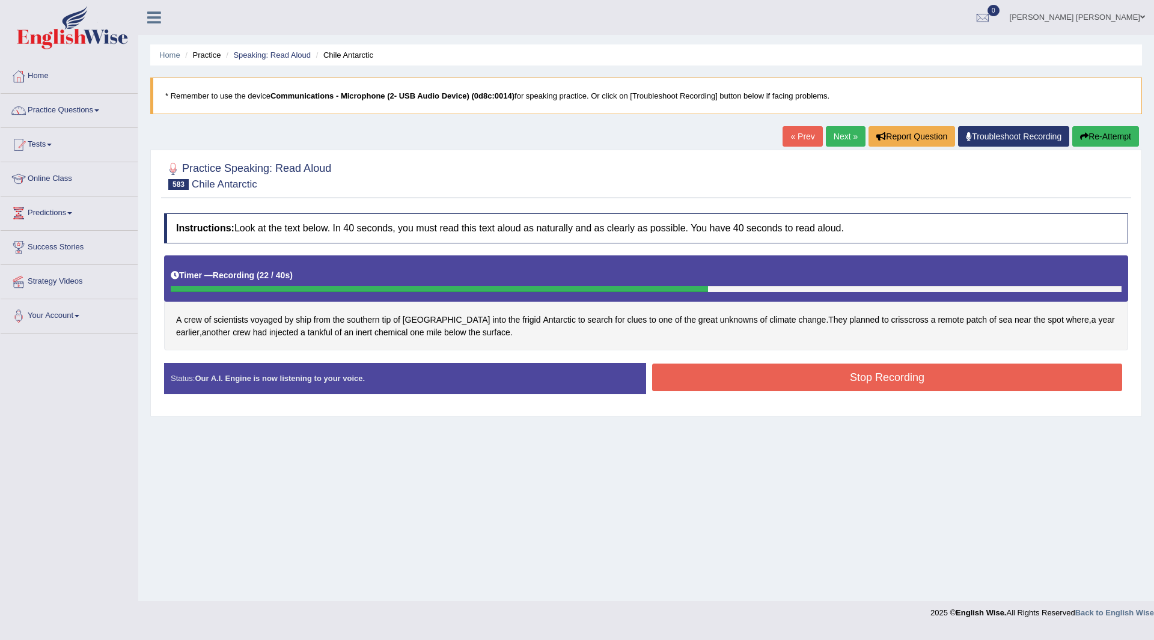
click at [717, 372] on button "Stop Recording" at bounding box center [887, 378] width 470 height 28
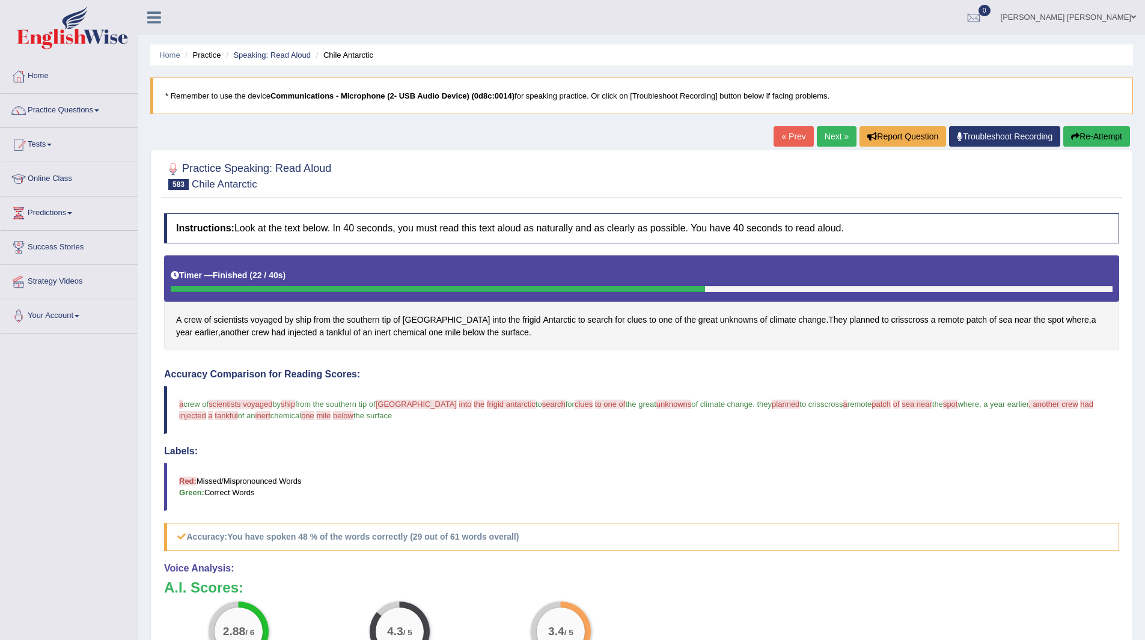
click at [834, 133] on link "Next »" at bounding box center [837, 136] width 40 height 20
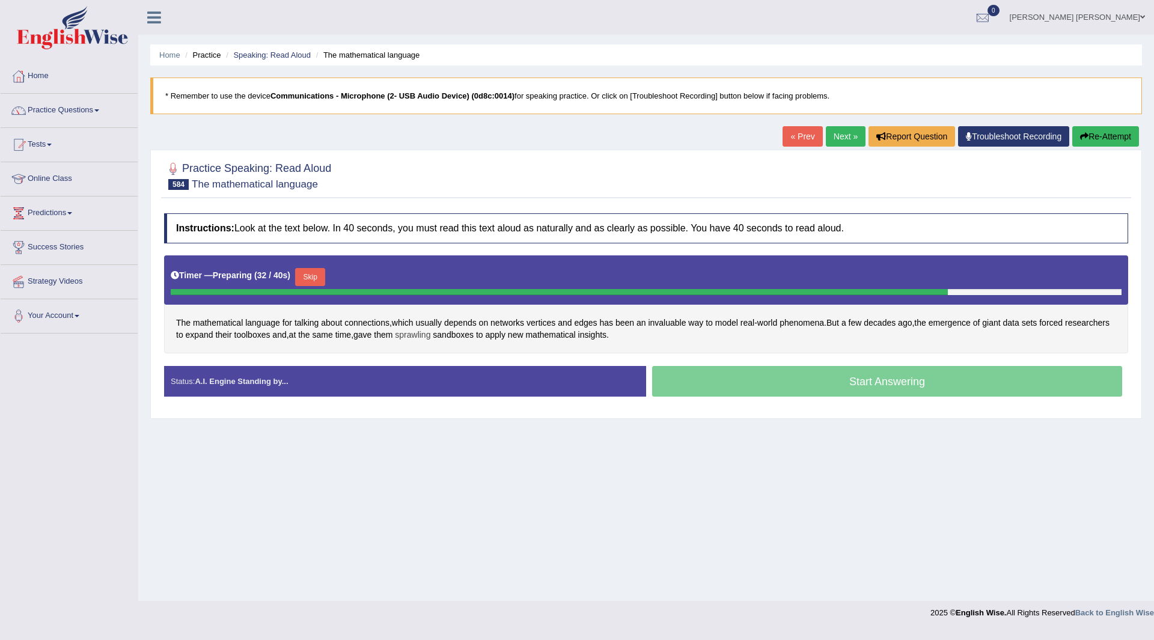
click at [430, 334] on span "sprawling" at bounding box center [412, 335] width 35 height 13
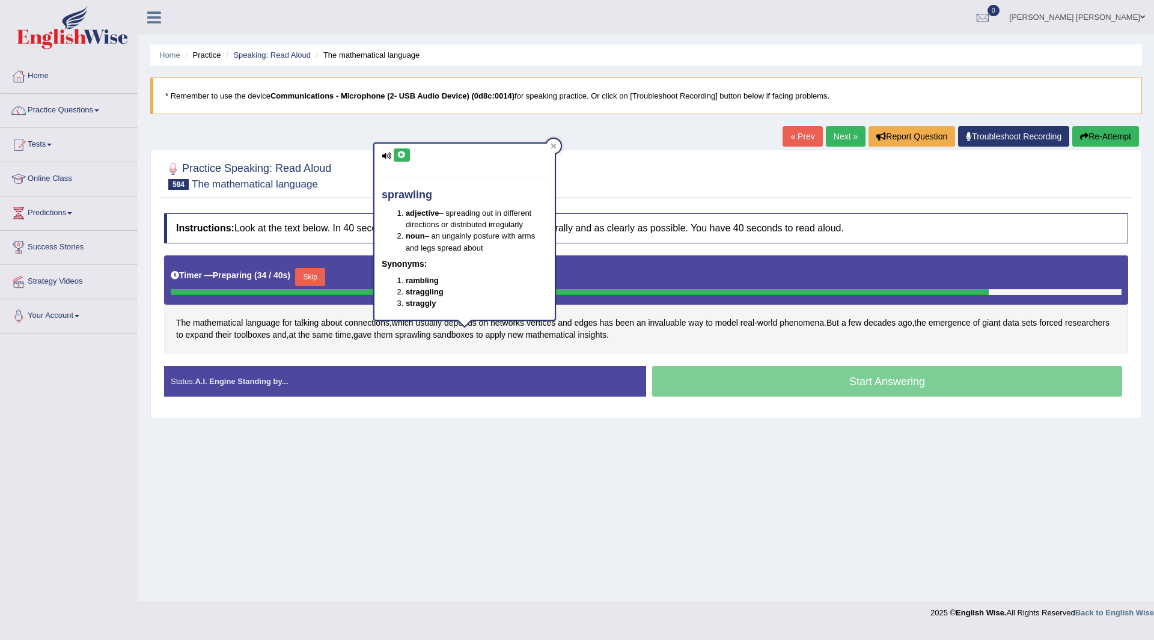
click at [398, 153] on icon at bounding box center [401, 155] width 9 height 7
click at [412, 494] on div "Home Practice Speaking: Read Aloud The mathematical language * Remember to use …" at bounding box center [646, 300] width 1016 height 601
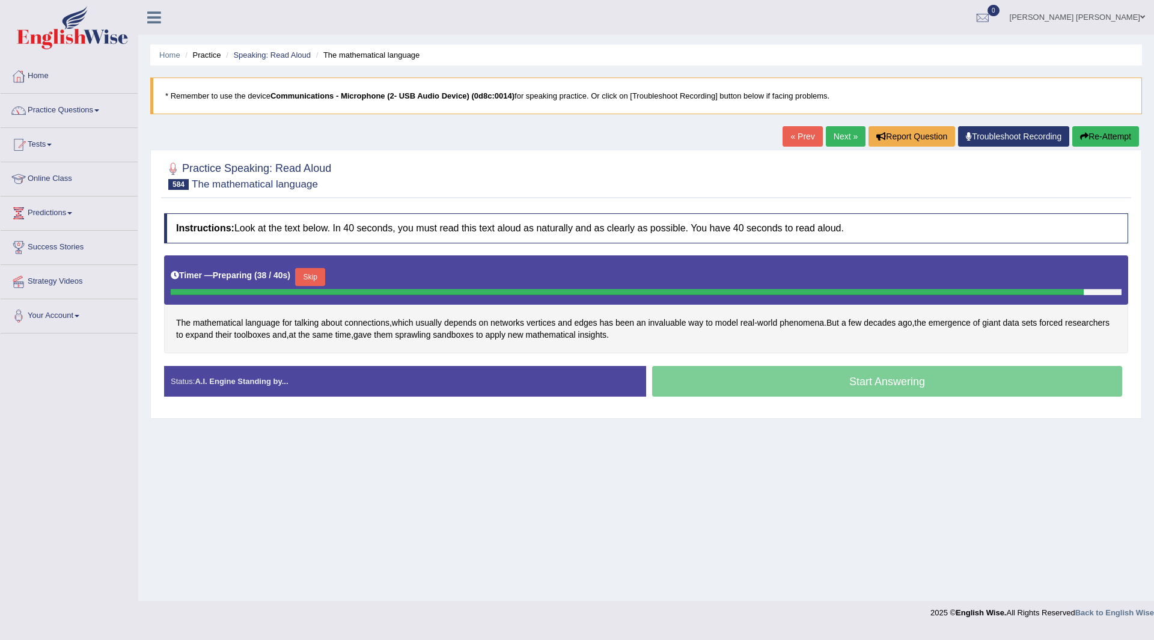
click at [316, 272] on button "Skip" at bounding box center [310, 277] width 30 height 18
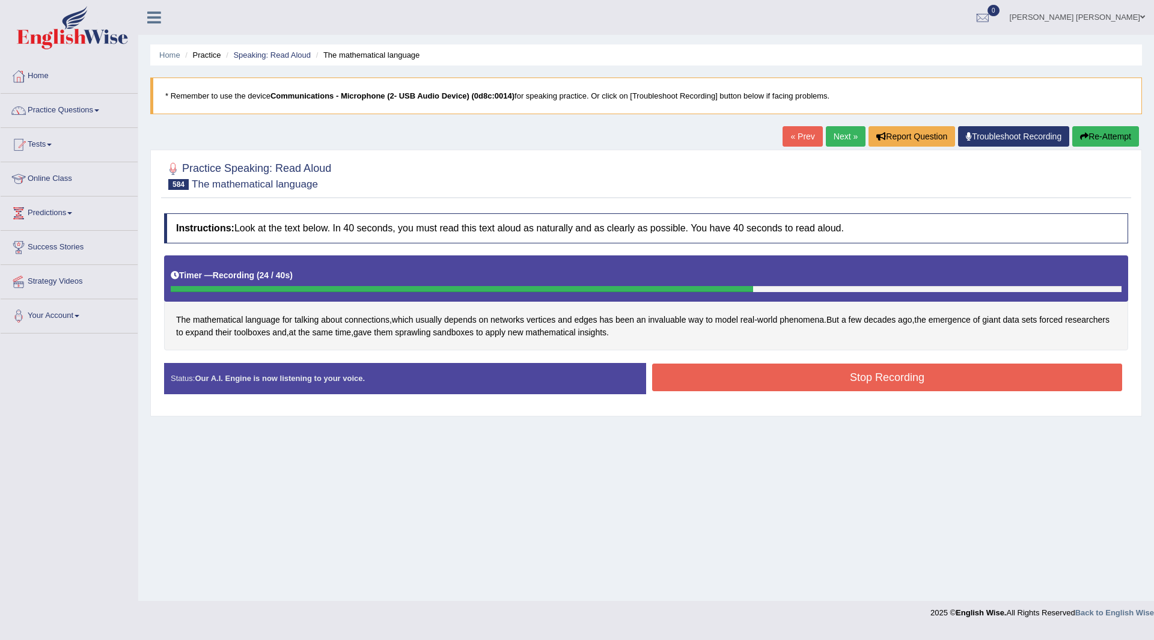
click at [732, 372] on button "Stop Recording" at bounding box center [887, 378] width 470 height 28
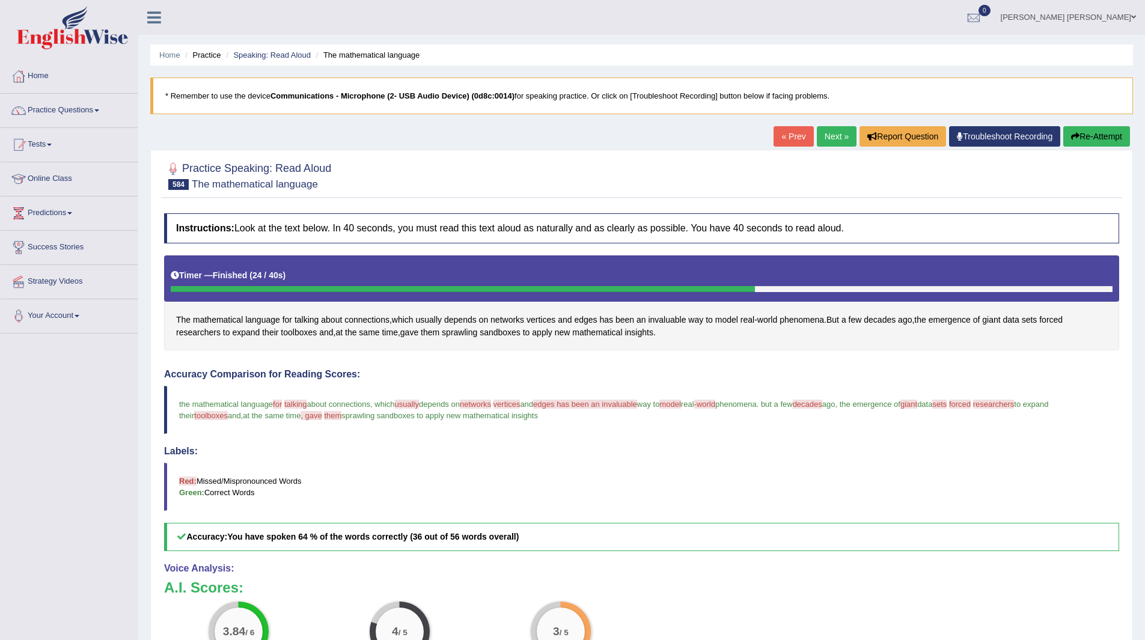
click at [821, 132] on link "Next »" at bounding box center [837, 136] width 40 height 20
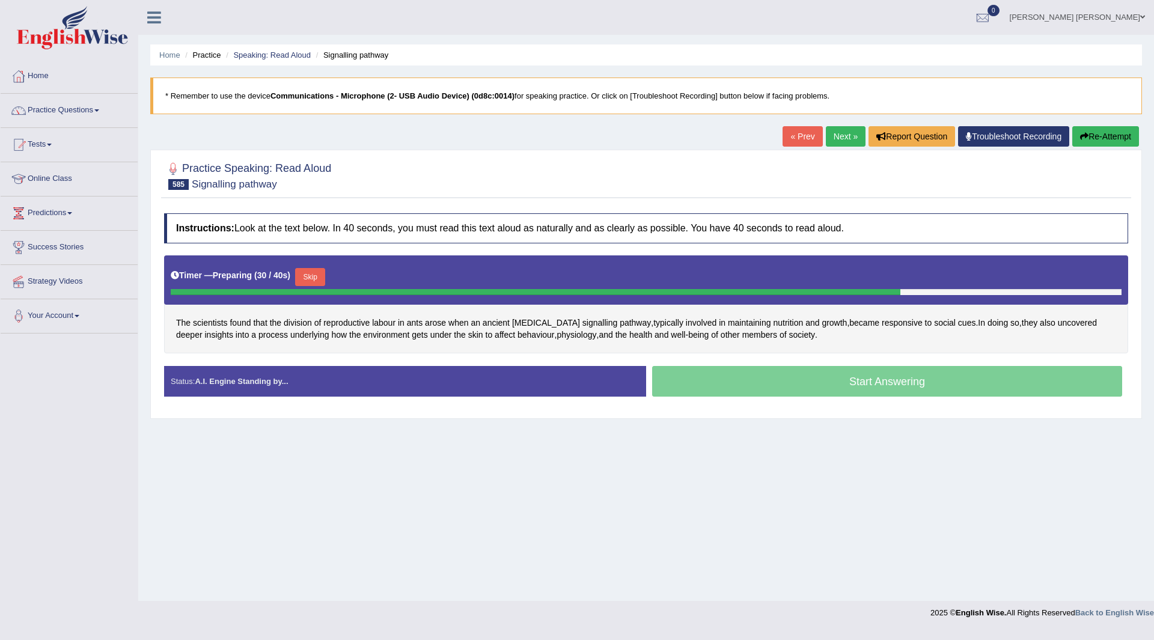
click at [311, 276] on button "Skip" at bounding box center [310, 277] width 30 height 18
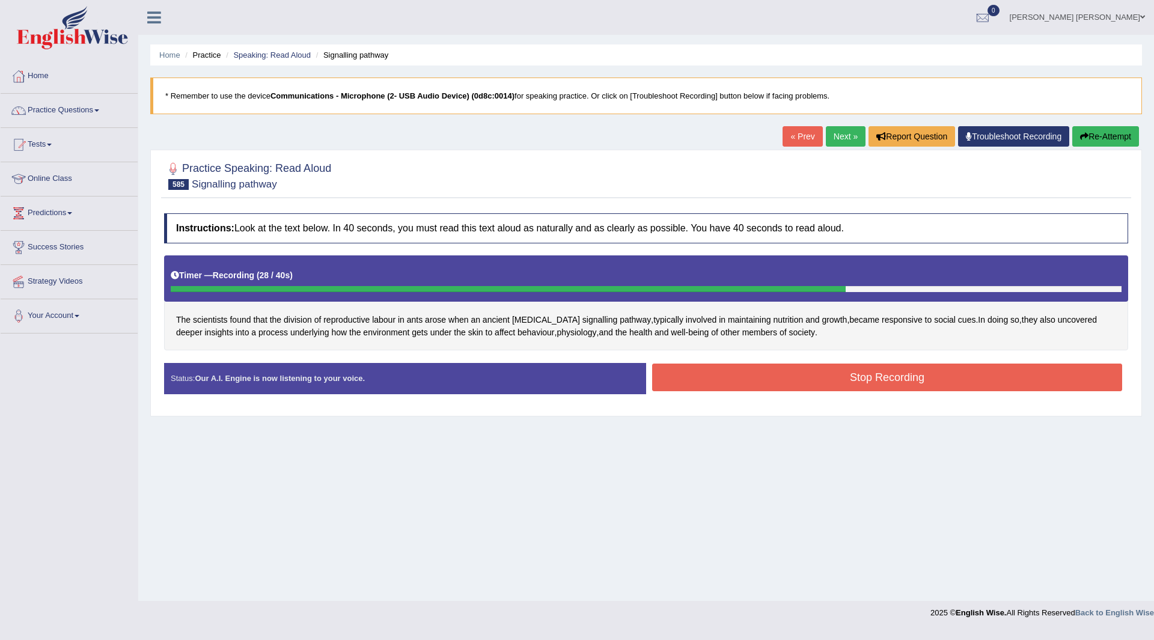
click at [712, 379] on button "Stop Recording" at bounding box center [887, 378] width 470 height 28
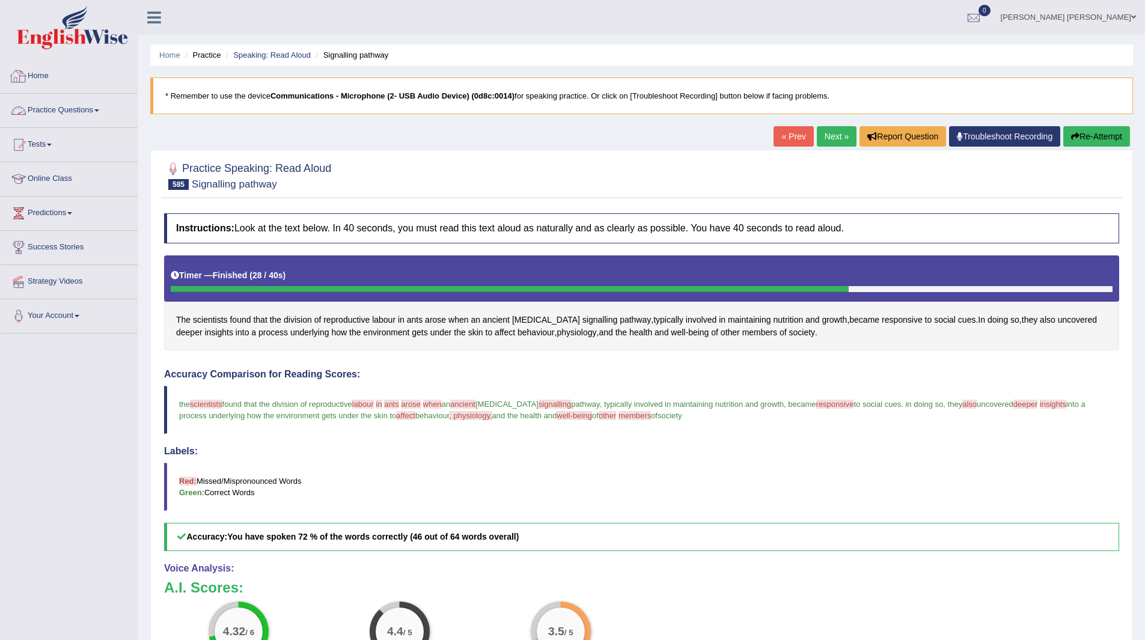
click at [75, 107] on link "Practice Questions" at bounding box center [69, 109] width 137 height 30
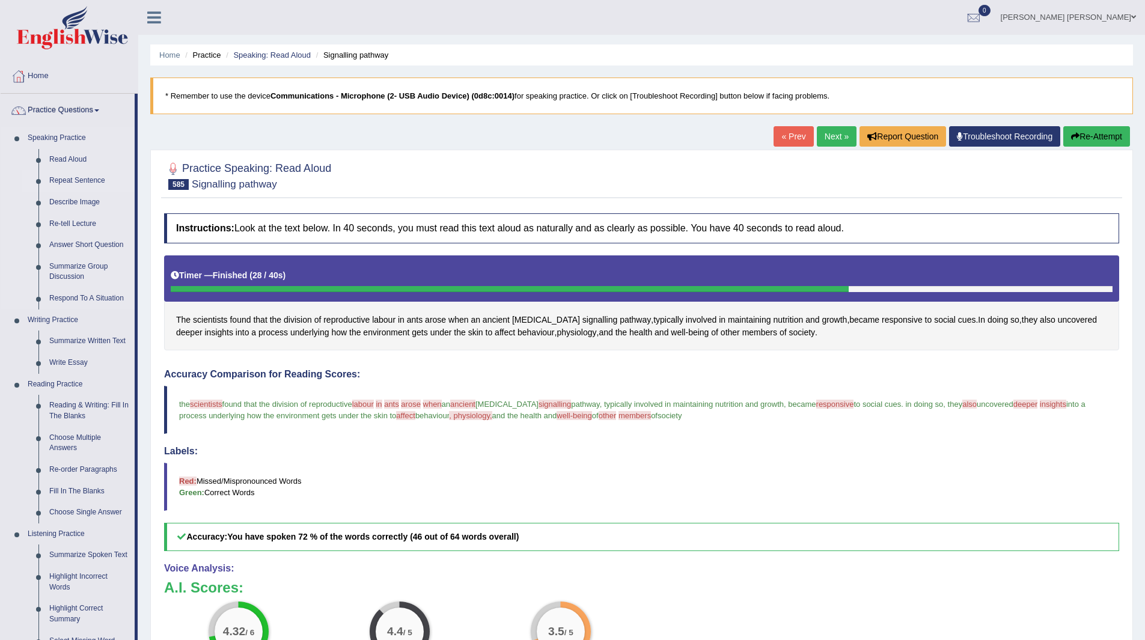
click at [70, 180] on link "Repeat Sentence" at bounding box center [89, 181] width 91 height 22
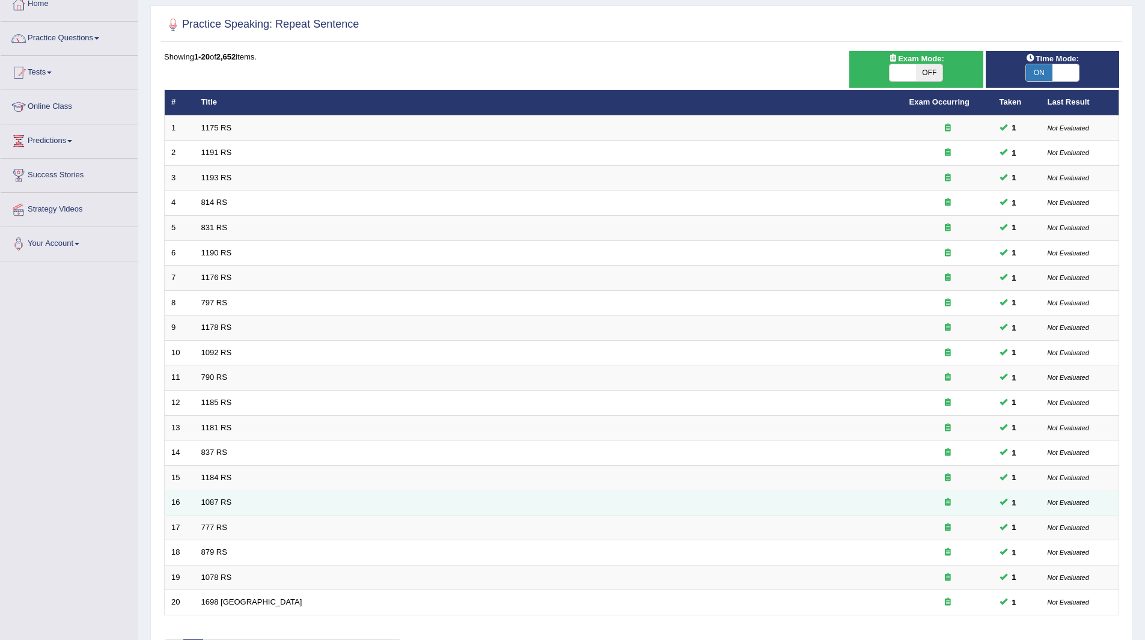
scroll to position [156, 0]
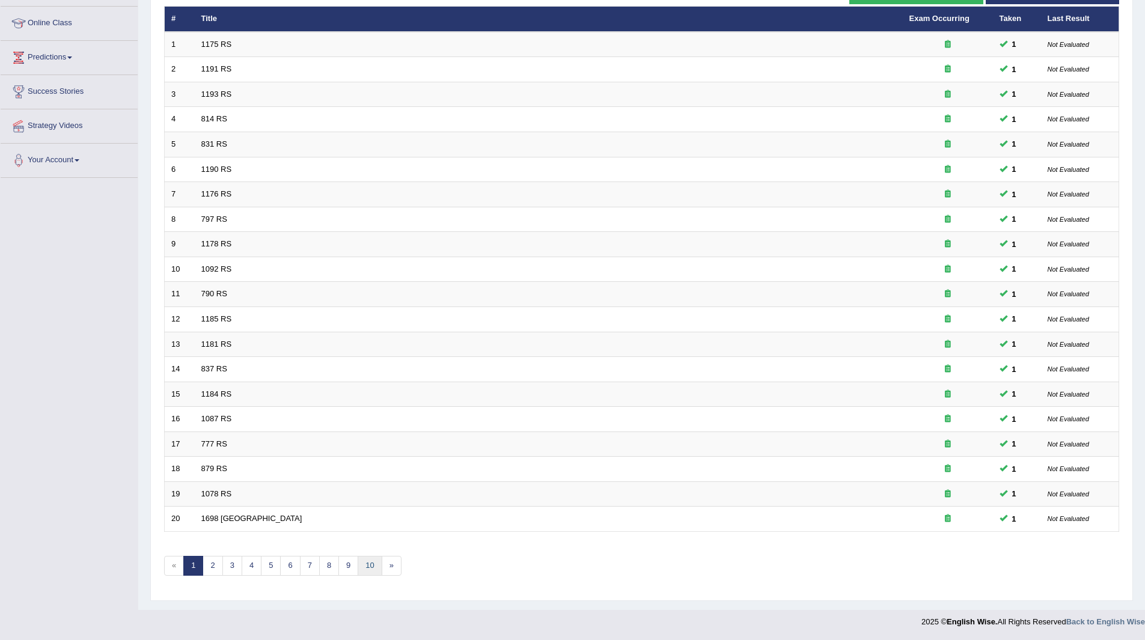
click at [366, 560] on link "10" at bounding box center [370, 566] width 24 height 20
click at [384, 563] on link "14" at bounding box center [387, 566] width 24 height 20
click at [410, 568] on link "18" at bounding box center [405, 566] width 24 height 20
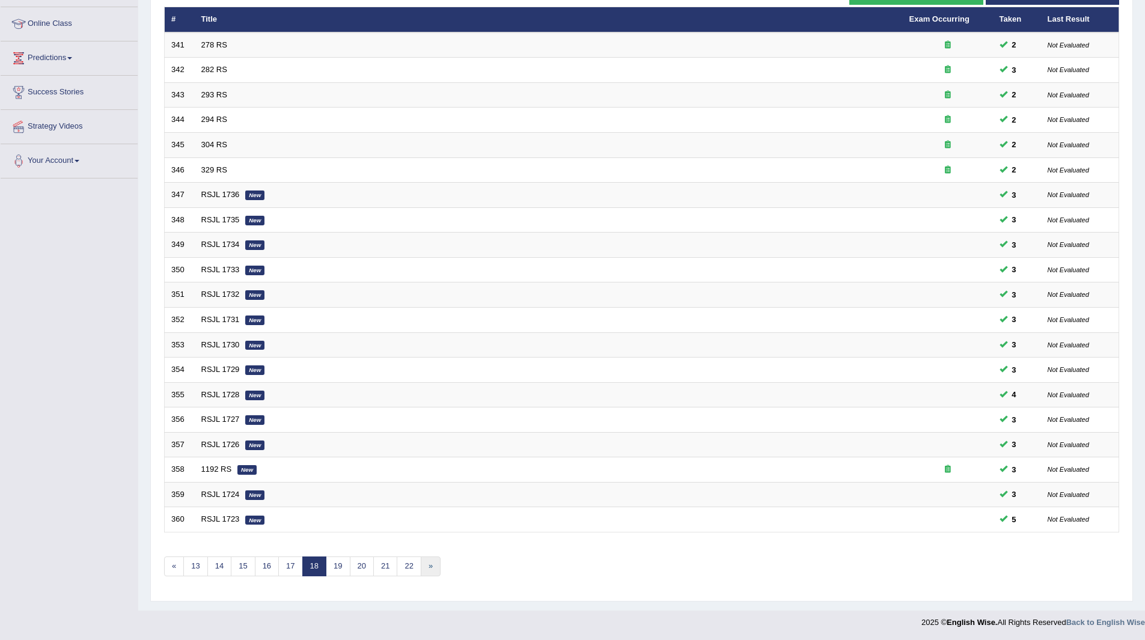
scroll to position [156, 0]
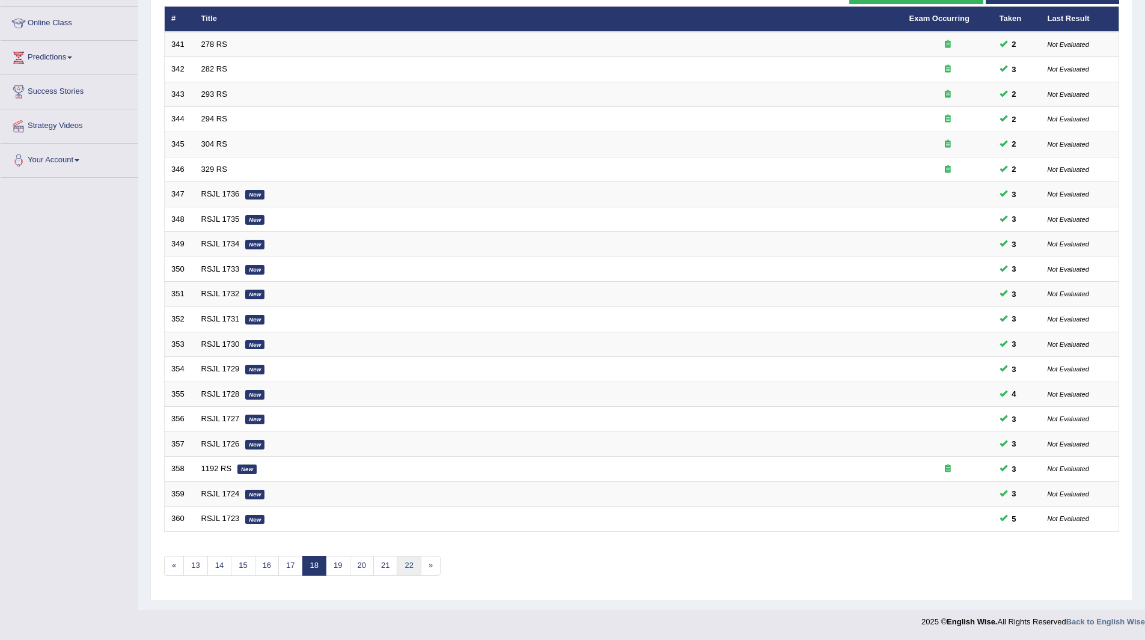
click at [409, 563] on link "22" at bounding box center [409, 566] width 24 height 20
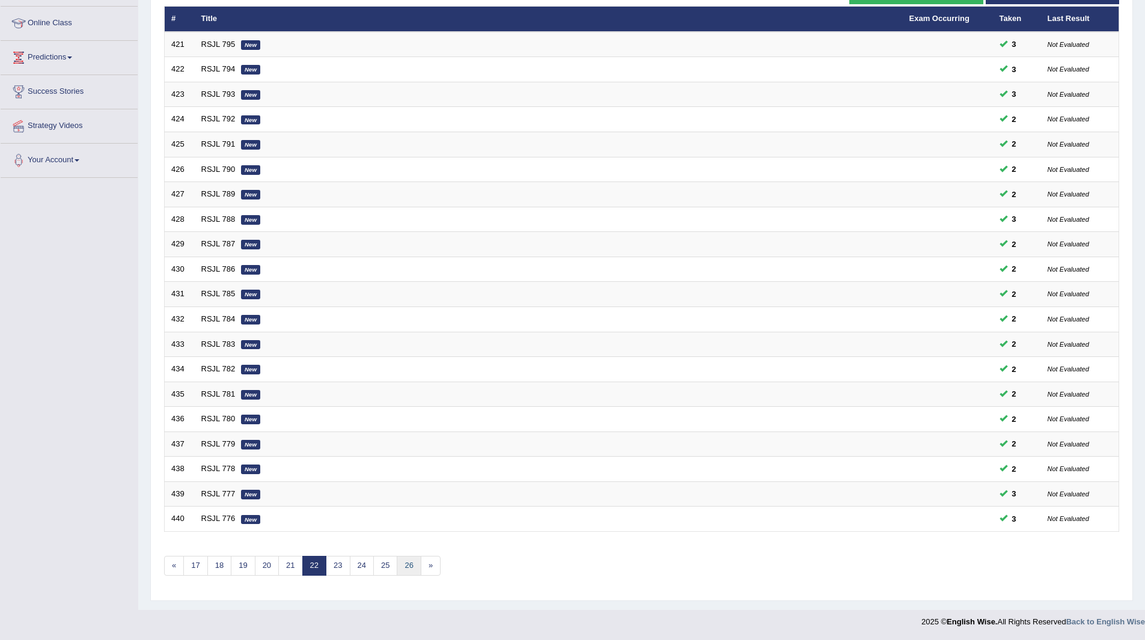
click at [409, 563] on link "26" at bounding box center [409, 566] width 24 height 20
click at [409, 563] on link "30" at bounding box center [409, 566] width 24 height 20
click at [409, 563] on link "34" at bounding box center [409, 566] width 24 height 20
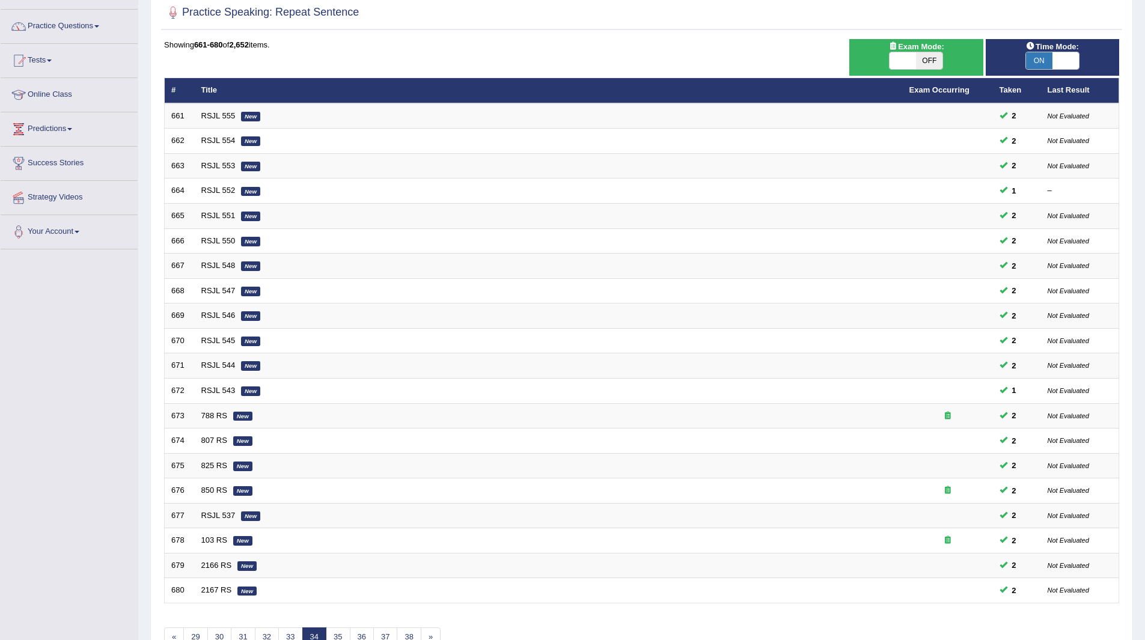
scroll to position [156, 0]
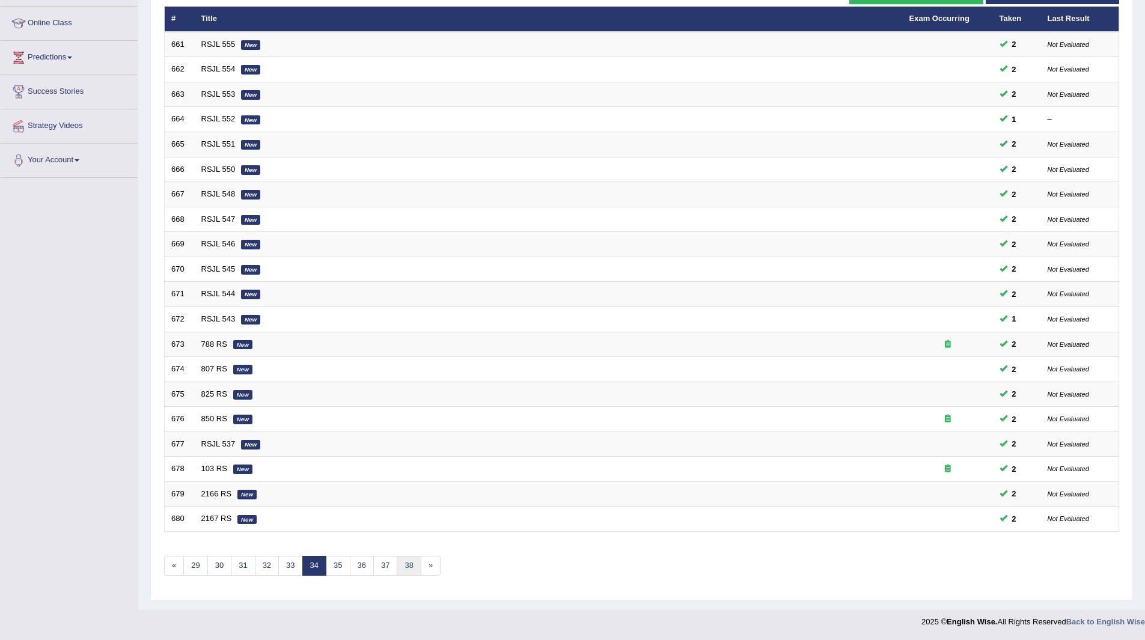
click at [408, 565] on link "38" at bounding box center [409, 566] width 24 height 20
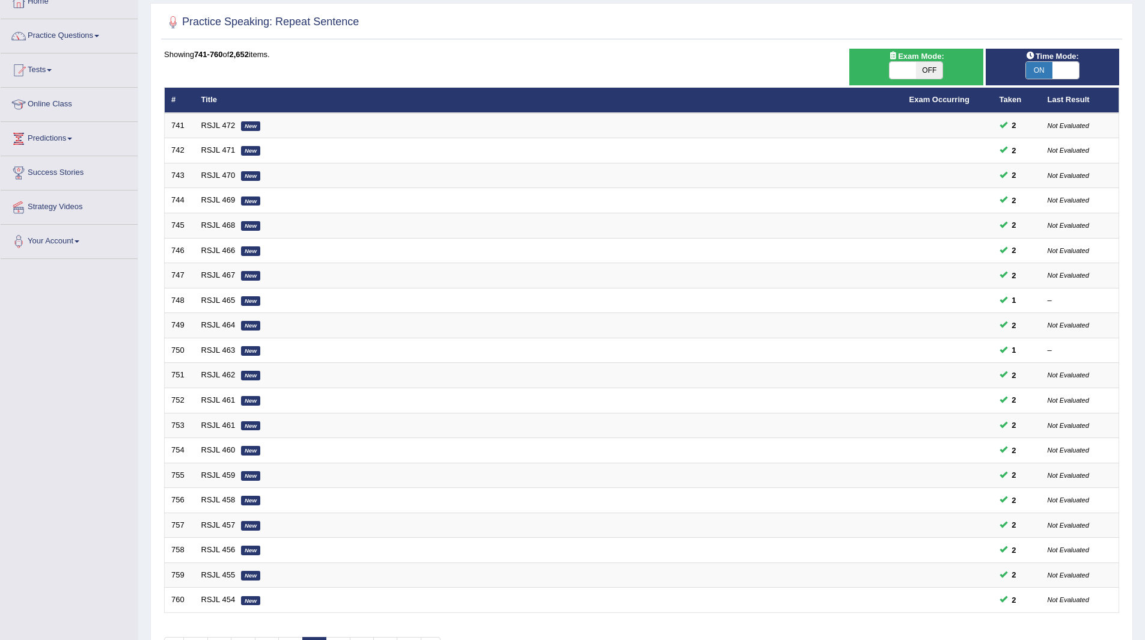
scroll to position [156, 0]
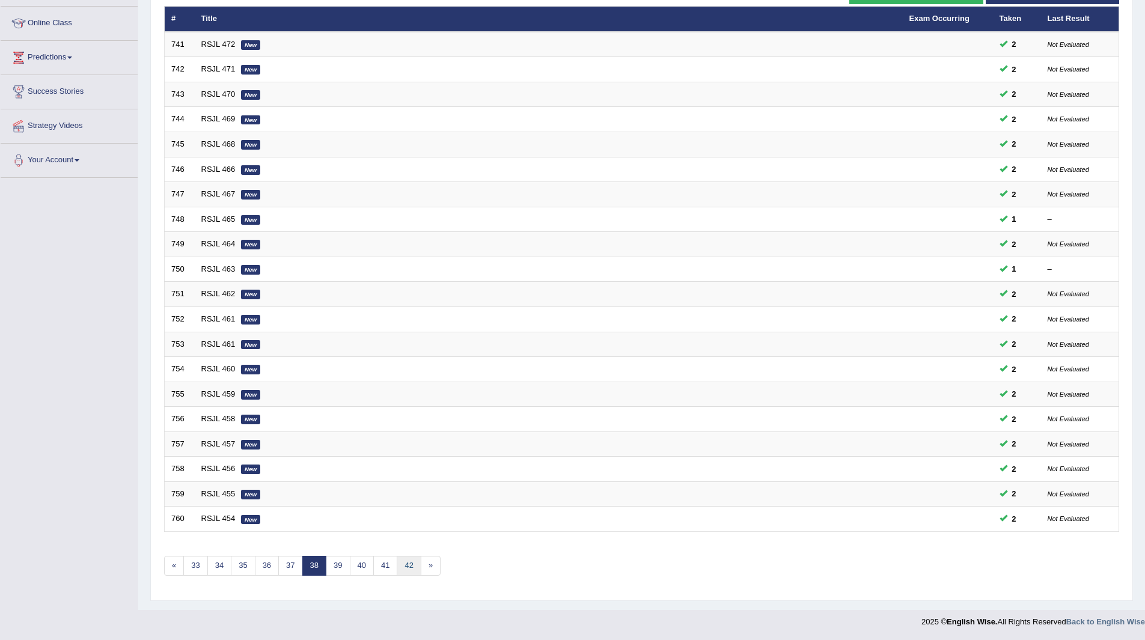
click at [408, 565] on link "42" at bounding box center [409, 566] width 24 height 20
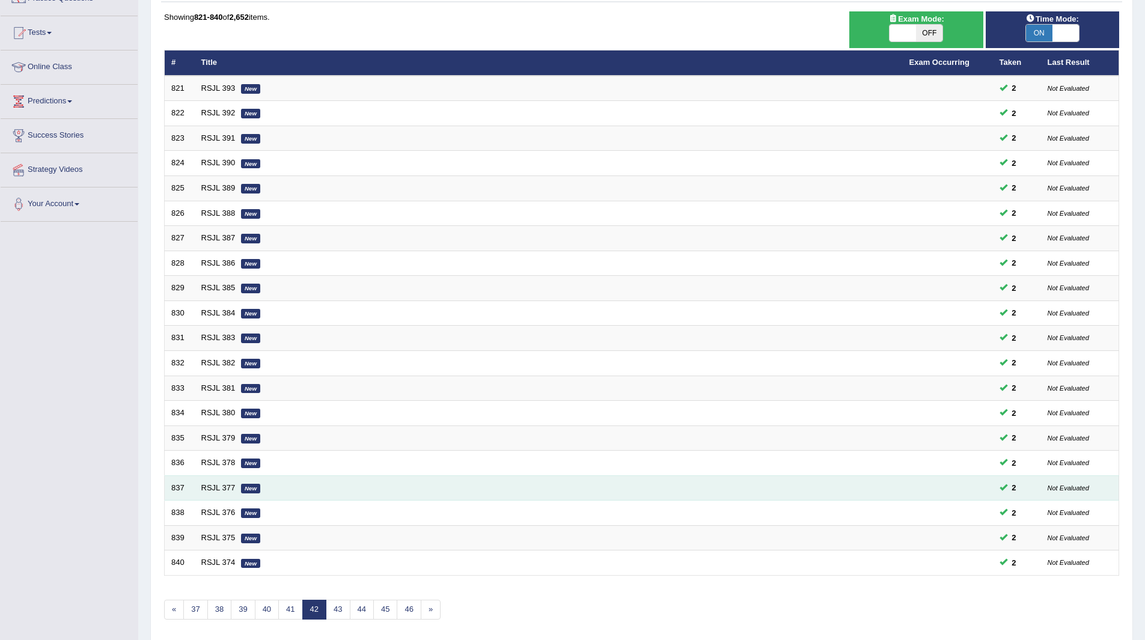
scroll to position [156, 0]
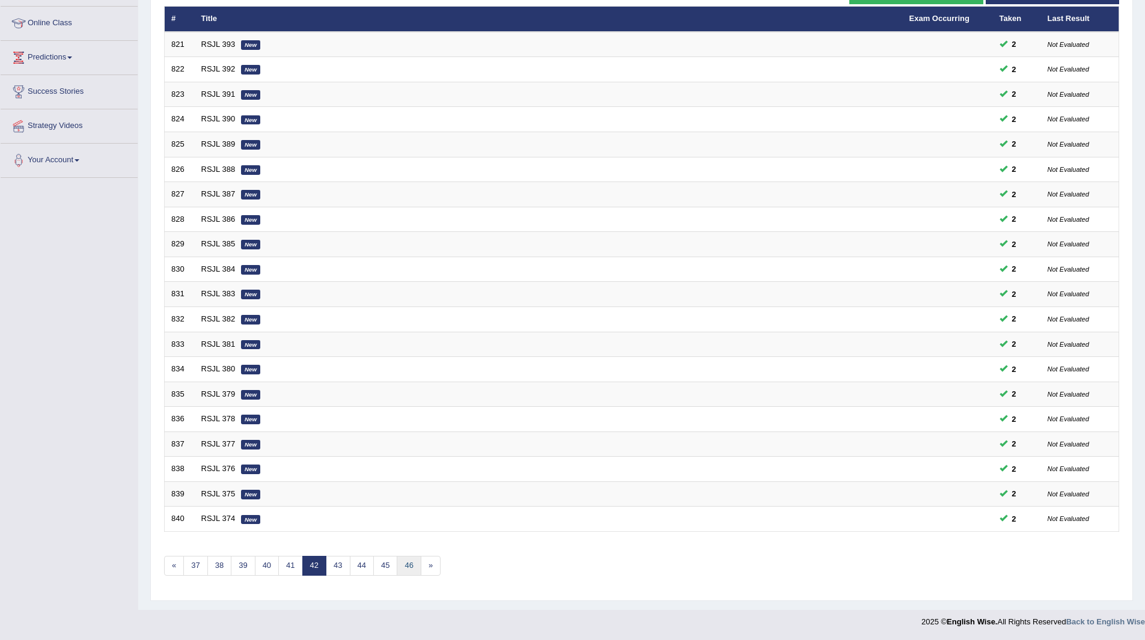
click at [411, 565] on link "46" at bounding box center [409, 566] width 24 height 20
drag, startPoint x: 0, startPoint y: 0, endPoint x: 411, endPoint y: 565, distance: 698.9
click at [411, 565] on link "50" at bounding box center [409, 566] width 24 height 20
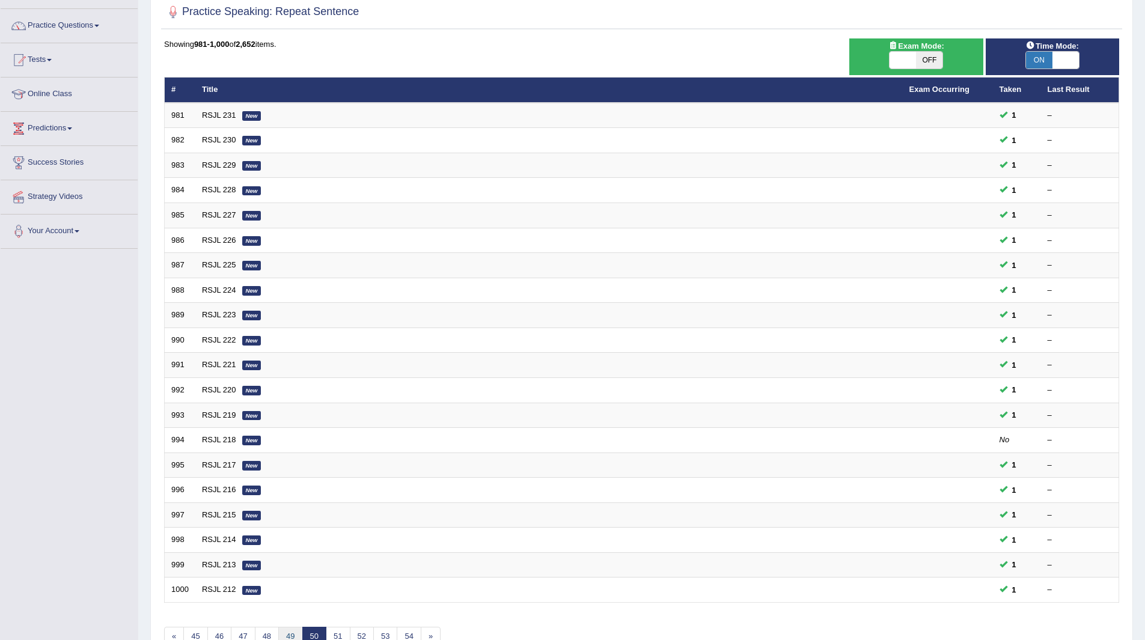
scroll to position [156, 0]
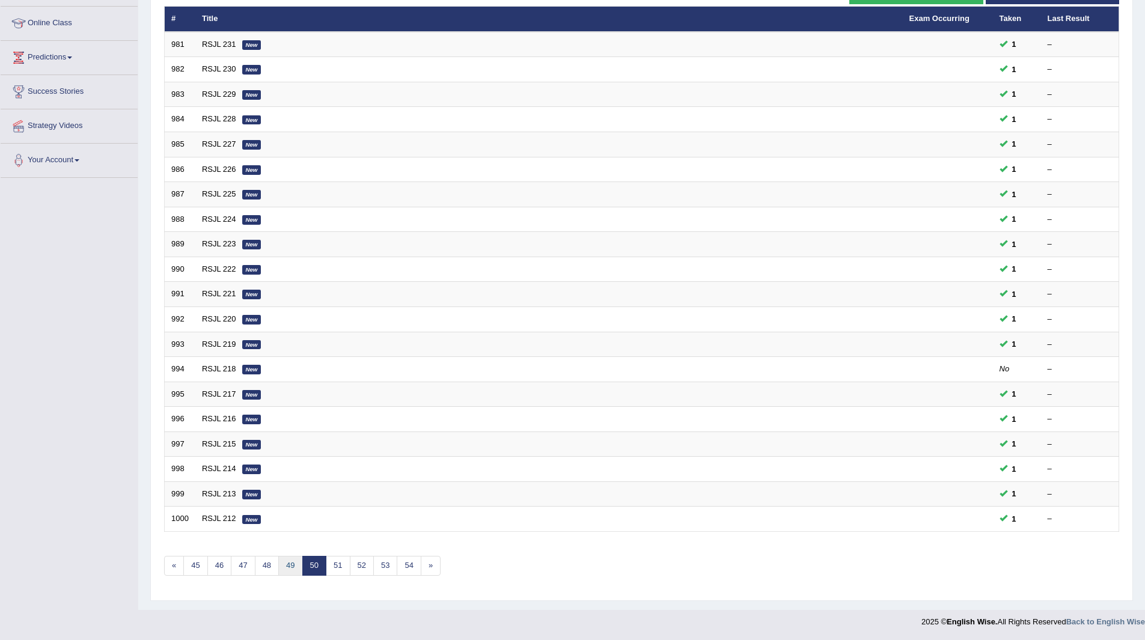
click at [289, 562] on link "49" at bounding box center [290, 566] width 24 height 20
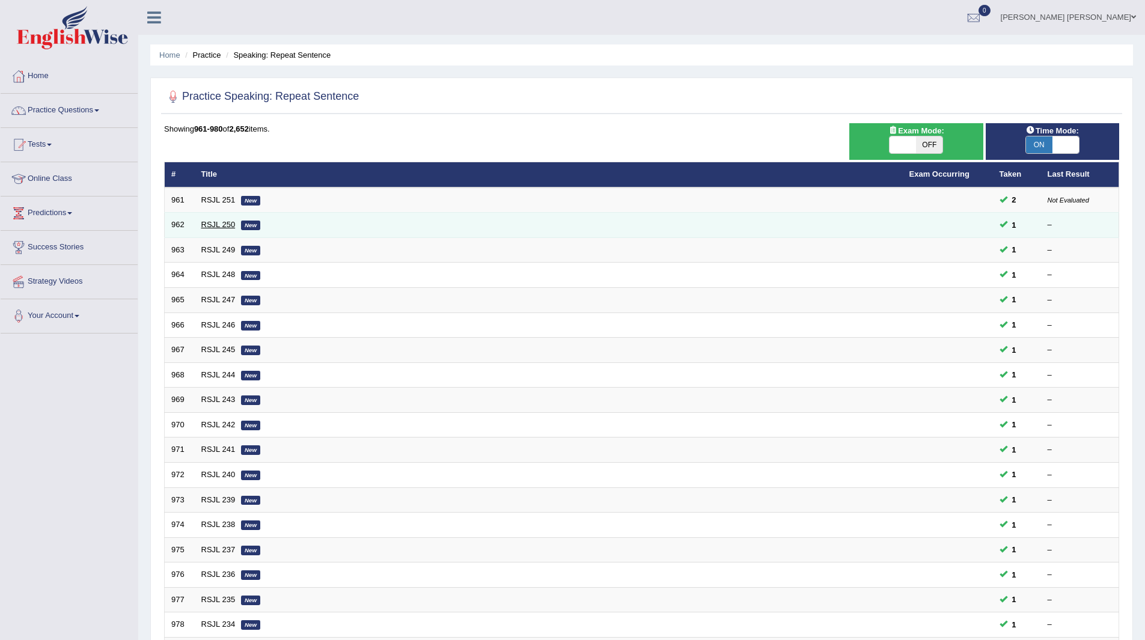
click at [215, 225] on link "RSJL 250" at bounding box center [218, 224] width 34 height 9
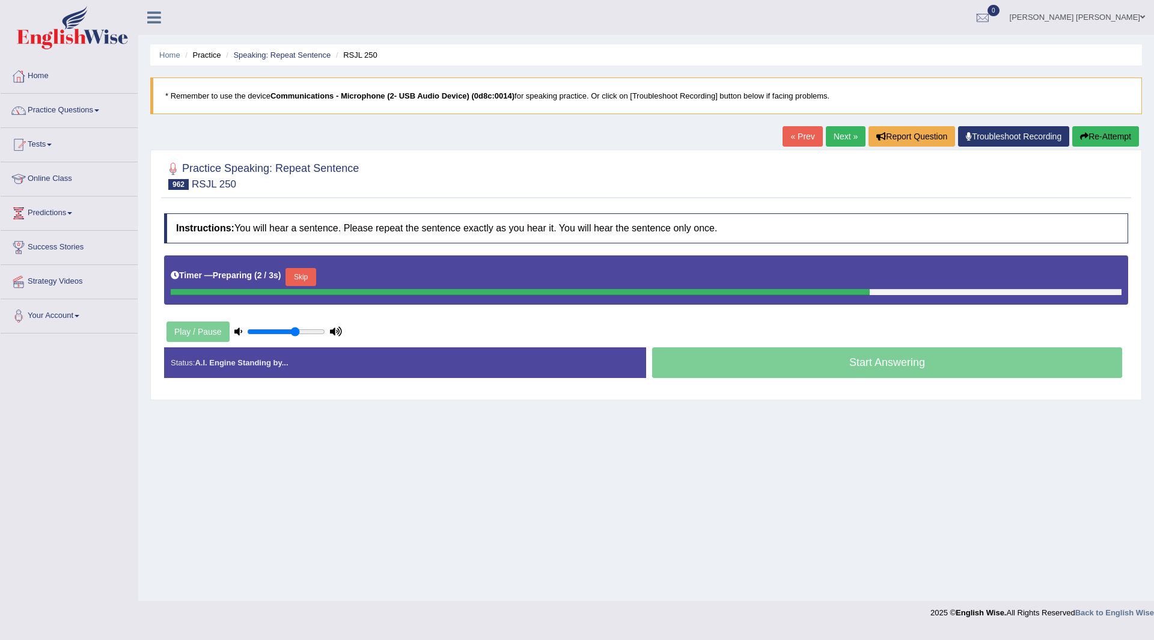
click at [302, 275] on button "Skip" at bounding box center [301, 277] width 30 height 18
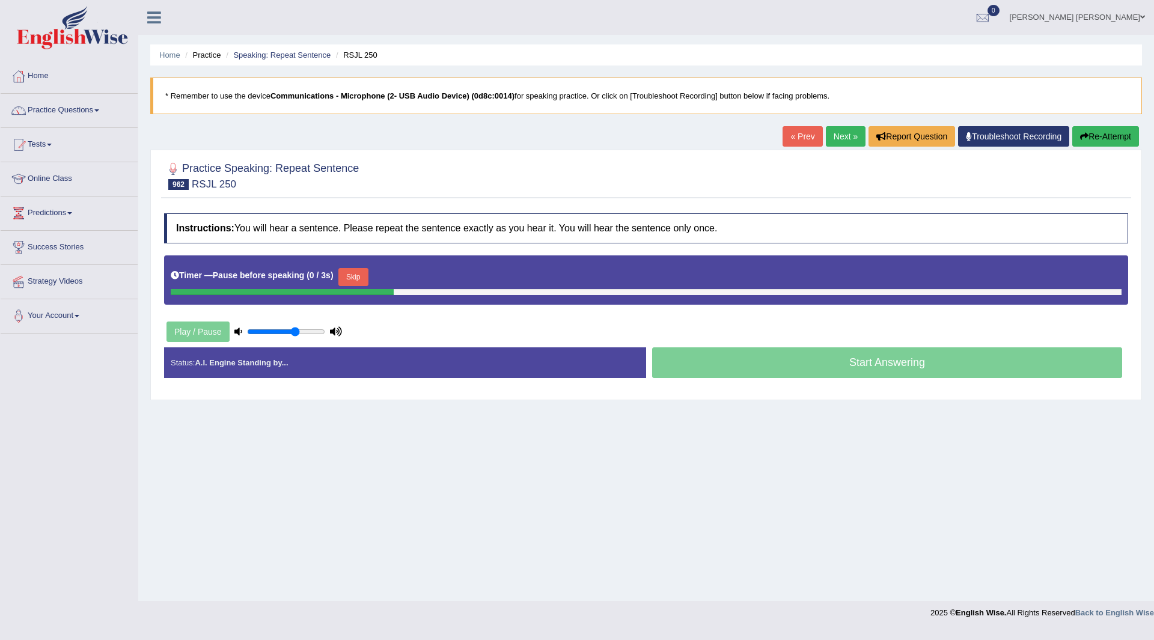
click at [349, 272] on button "Skip" at bounding box center [353, 277] width 30 height 18
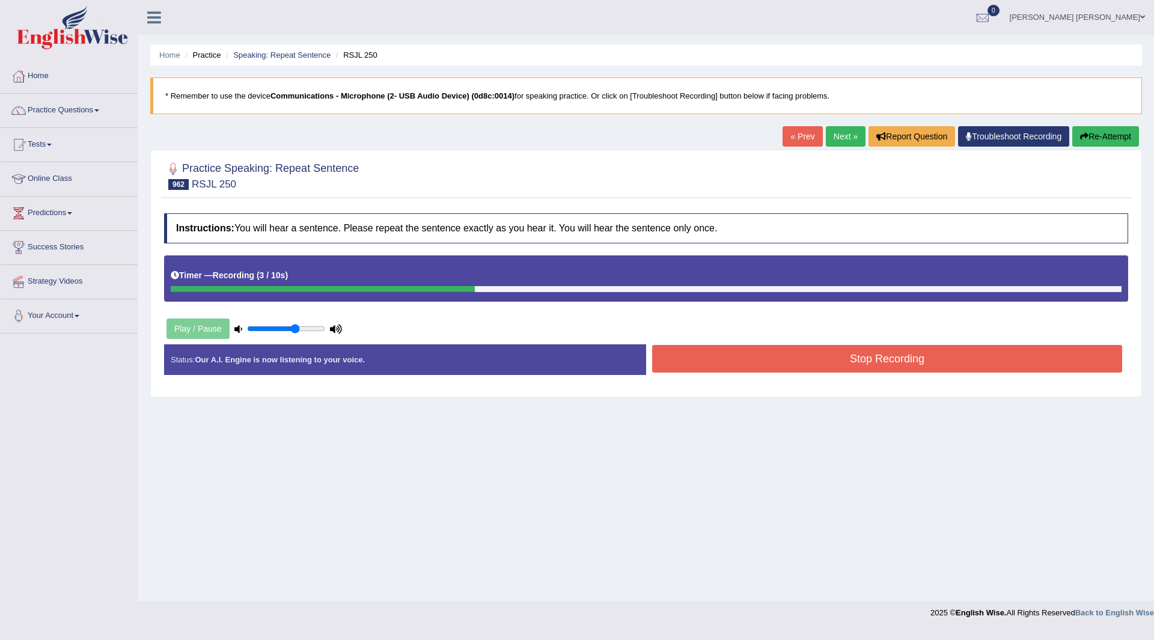
click at [670, 363] on button "Stop Recording" at bounding box center [887, 359] width 470 height 28
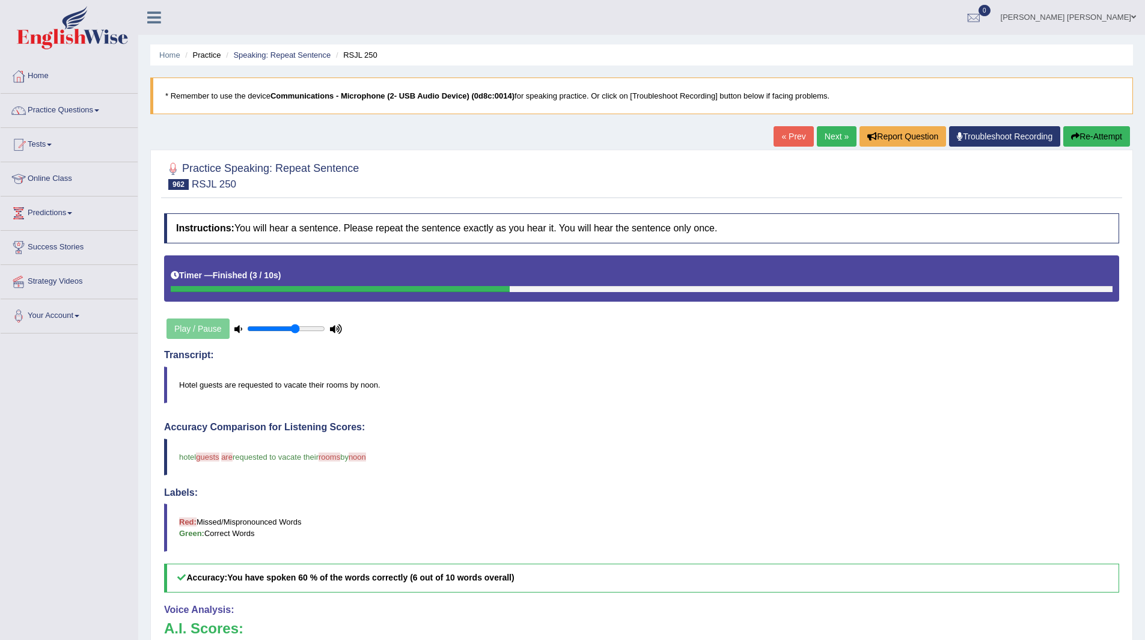
click at [826, 147] on link "Next »" at bounding box center [837, 136] width 40 height 20
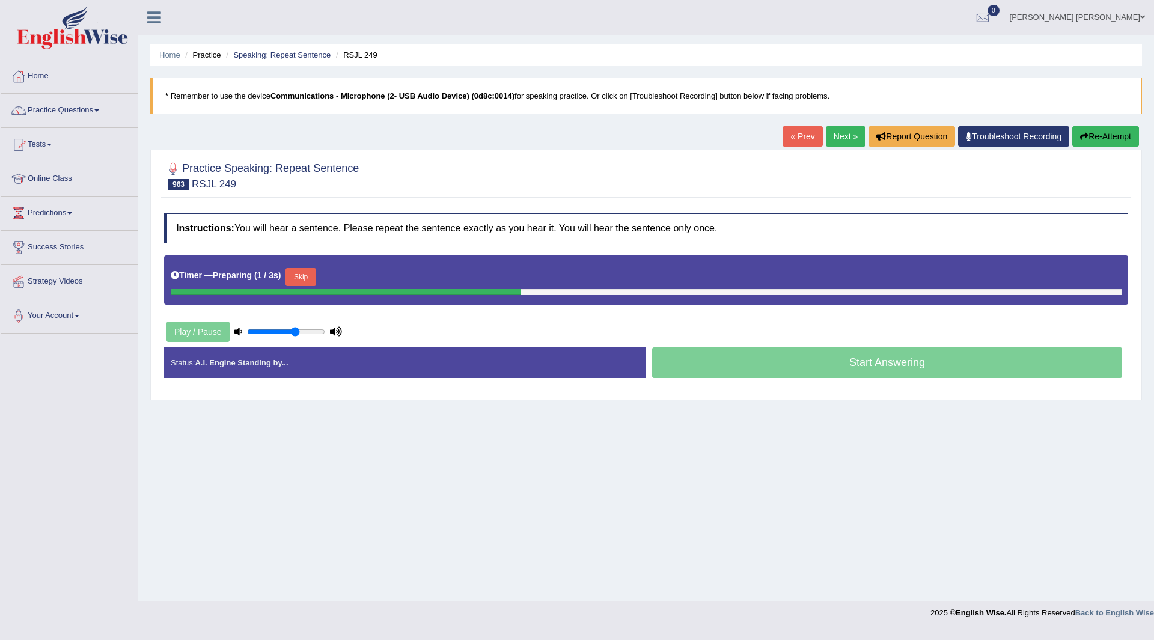
click at [299, 274] on button "Skip" at bounding box center [301, 277] width 30 height 18
click at [363, 275] on button "Skip" at bounding box center [353, 277] width 30 height 18
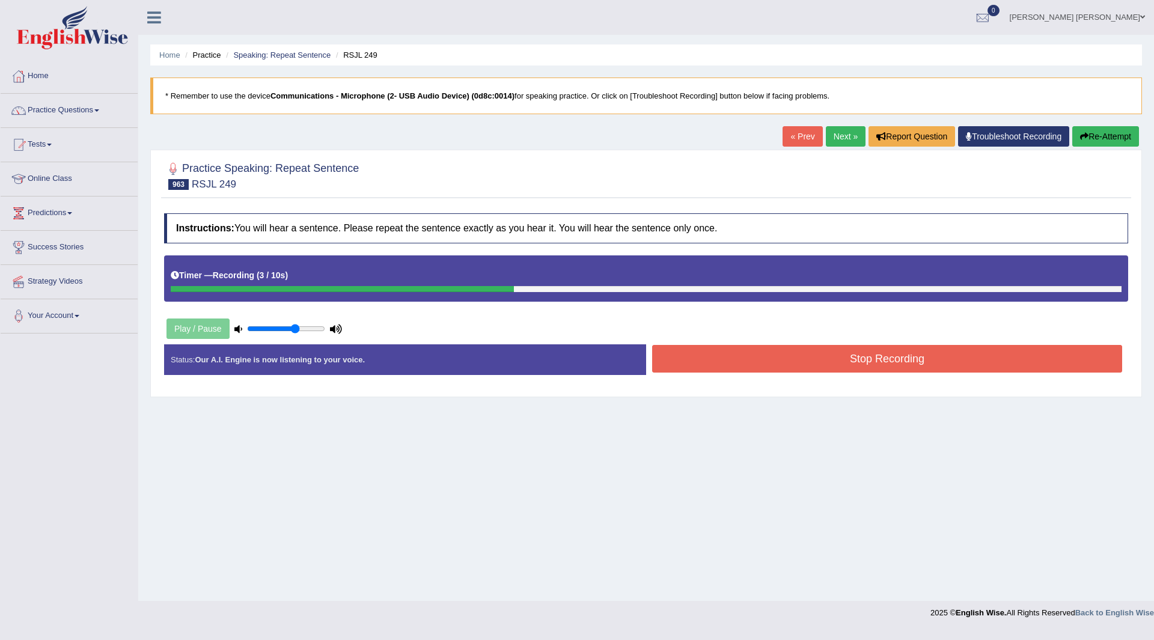
click at [690, 367] on button "Stop Recording" at bounding box center [887, 359] width 470 height 28
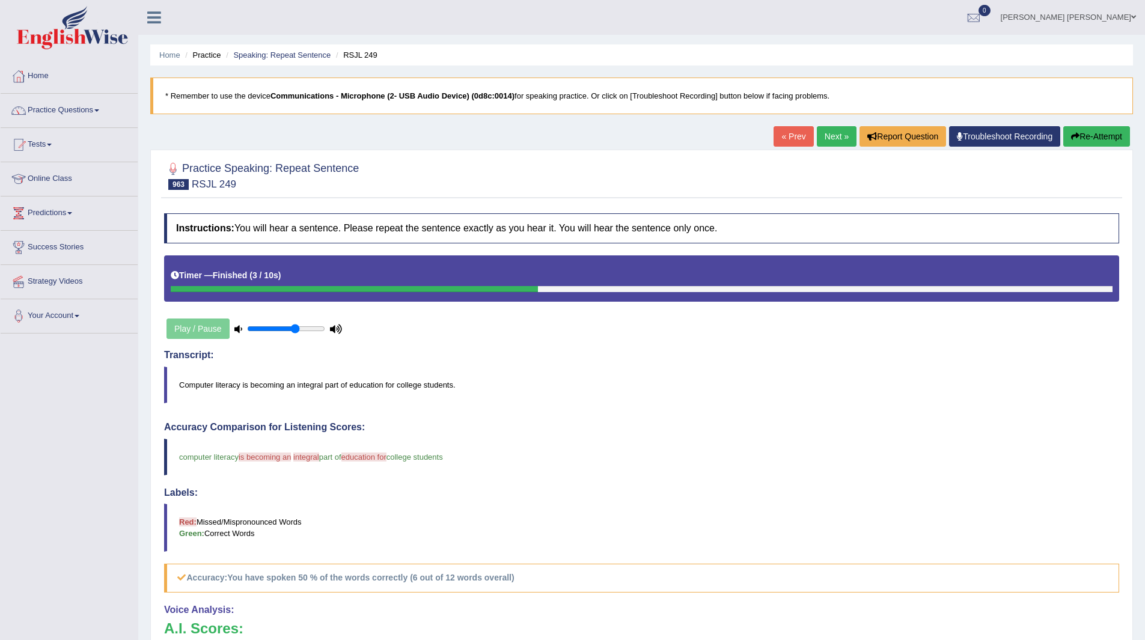
click at [828, 132] on link "Next »" at bounding box center [837, 136] width 40 height 20
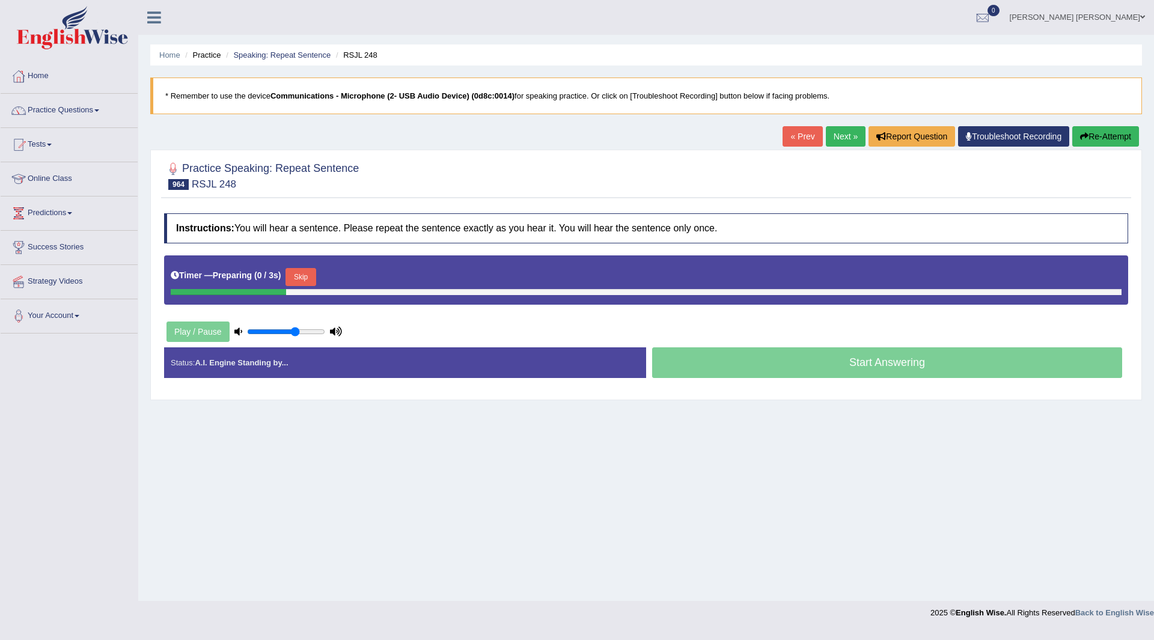
click at [307, 273] on button "Skip" at bounding box center [301, 277] width 30 height 18
click at [363, 278] on button "Skip" at bounding box center [353, 277] width 30 height 18
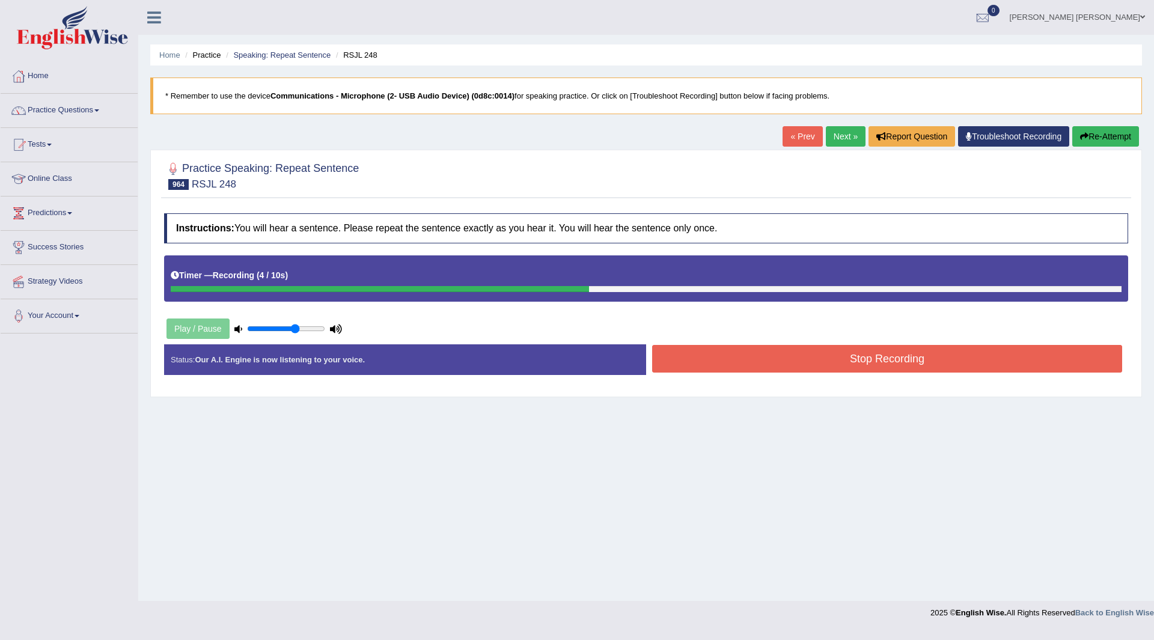
click at [688, 362] on button "Stop Recording" at bounding box center [887, 359] width 470 height 28
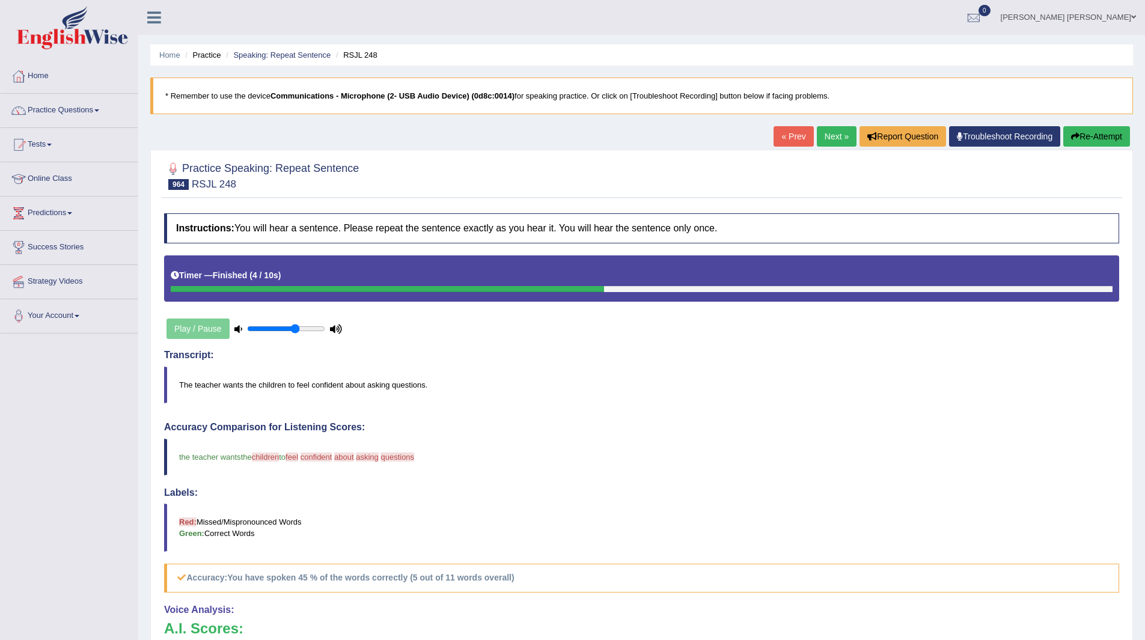
click at [832, 130] on link "Next »" at bounding box center [837, 136] width 40 height 20
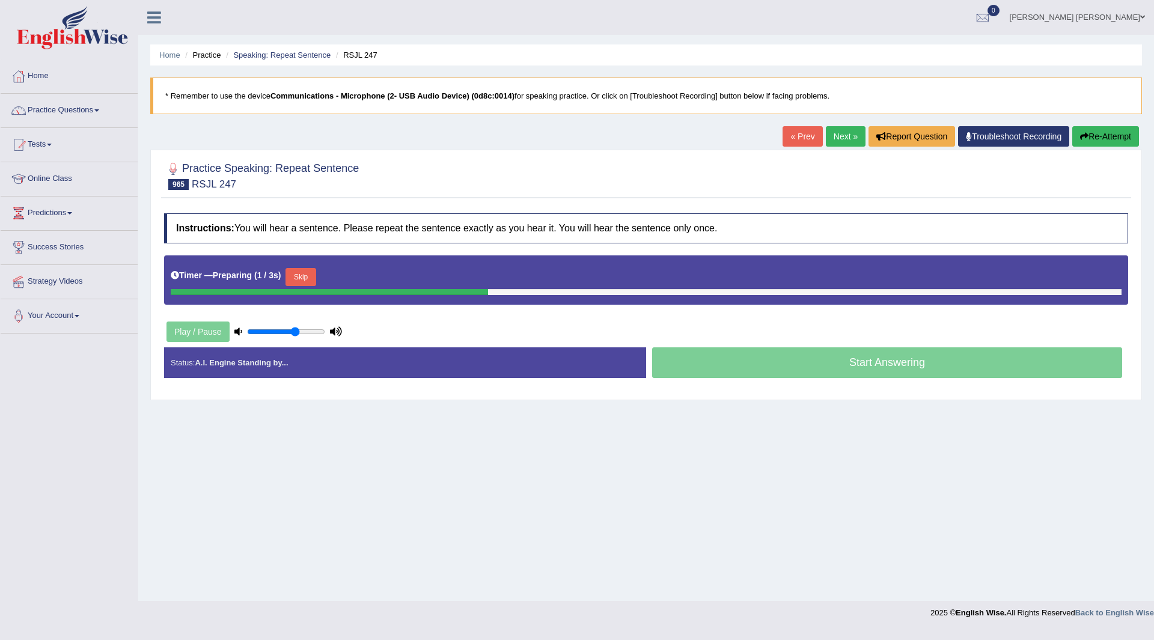
click at [308, 278] on button "Skip" at bounding box center [301, 277] width 30 height 18
click at [365, 280] on button "Skip" at bounding box center [353, 277] width 30 height 18
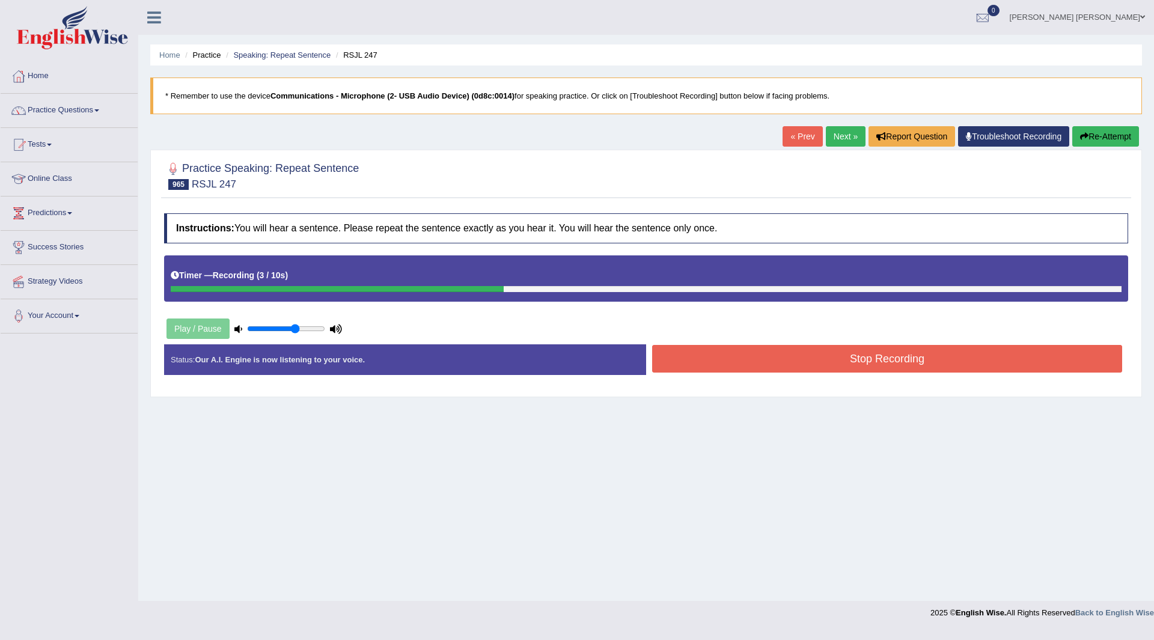
click at [685, 356] on button "Stop Recording" at bounding box center [887, 359] width 470 height 28
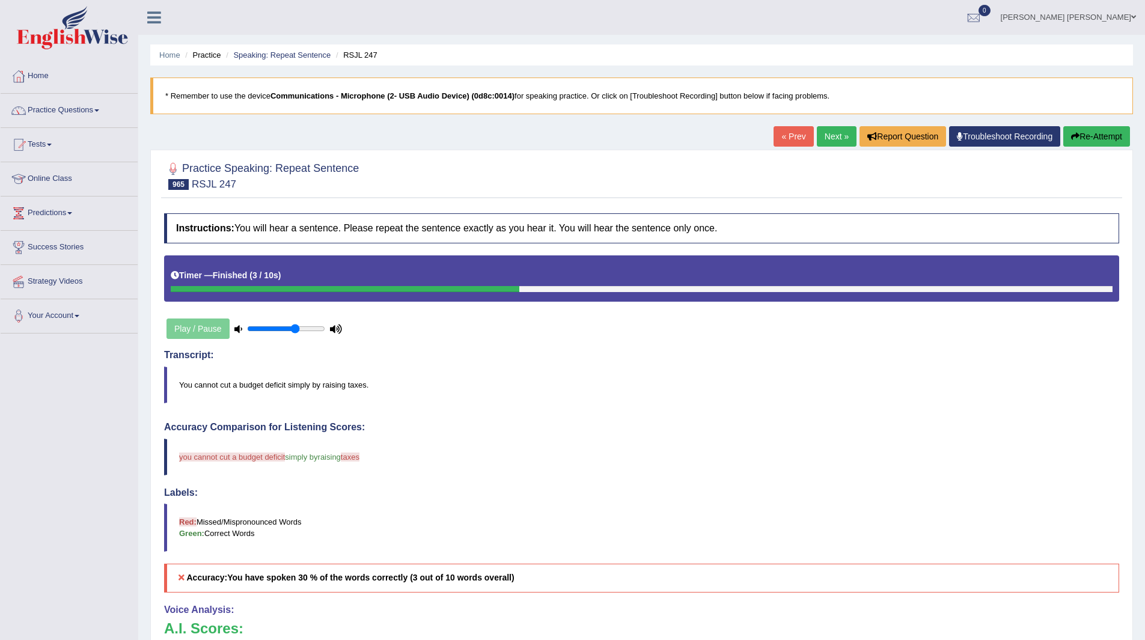
click at [834, 136] on link "Next »" at bounding box center [837, 136] width 40 height 20
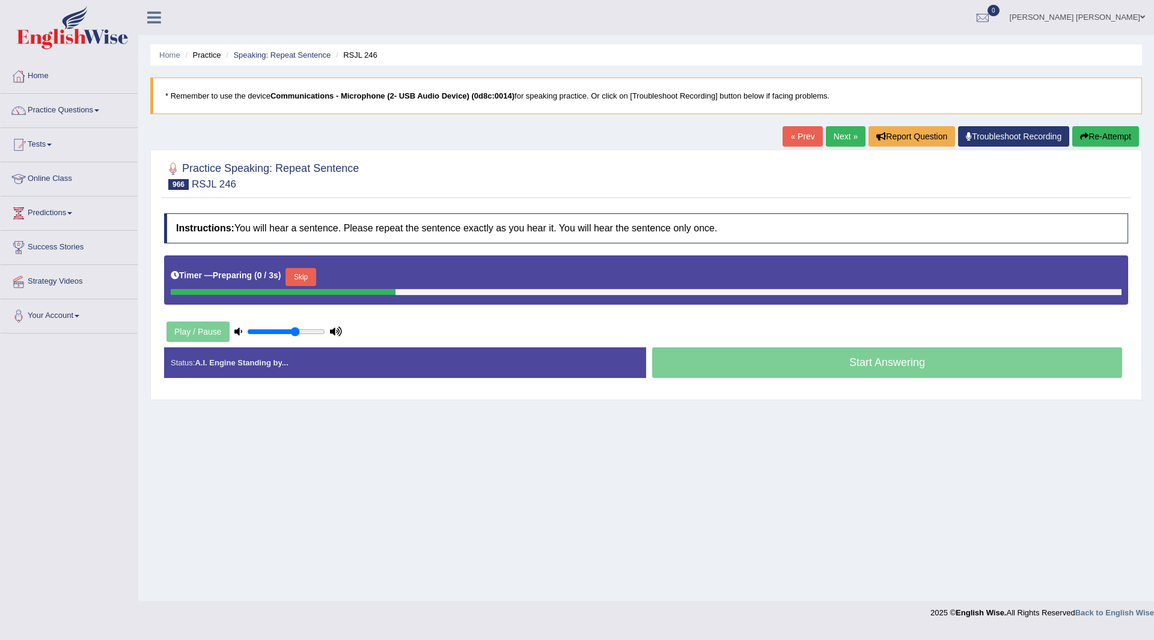
click at [310, 276] on button "Skip" at bounding box center [301, 277] width 30 height 18
click at [364, 272] on button "Skip" at bounding box center [353, 277] width 30 height 18
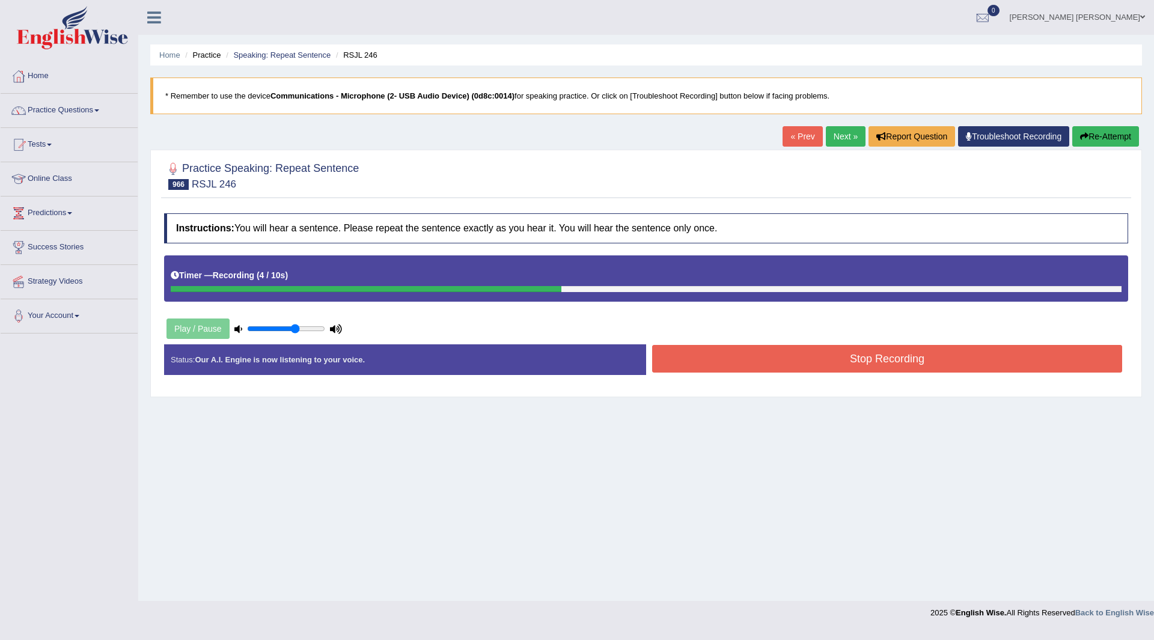
click at [673, 358] on button "Stop Recording" at bounding box center [887, 359] width 470 height 28
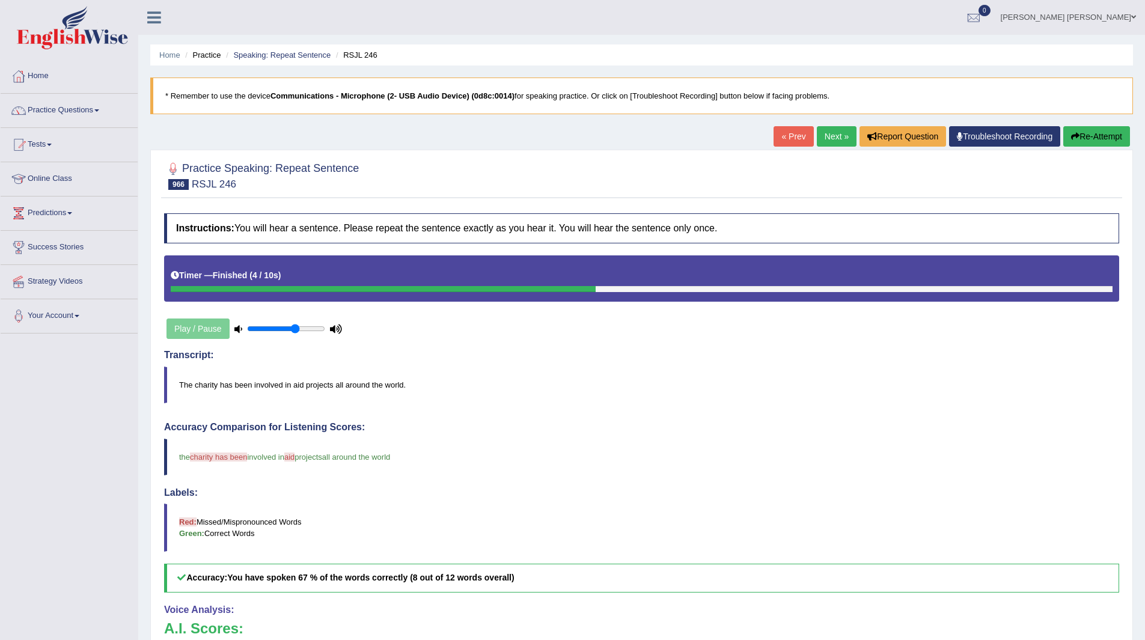
click at [827, 129] on link "Next »" at bounding box center [837, 136] width 40 height 20
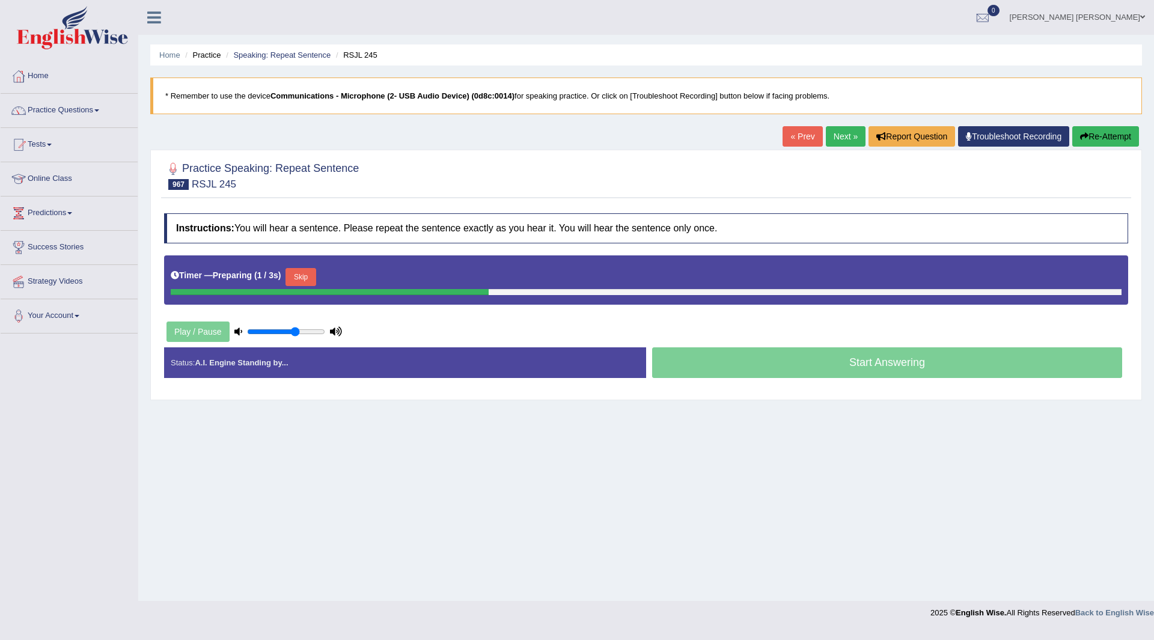
click at [310, 276] on button "Skip" at bounding box center [301, 277] width 30 height 18
click at [350, 272] on button "Skip" at bounding box center [353, 277] width 30 height 18
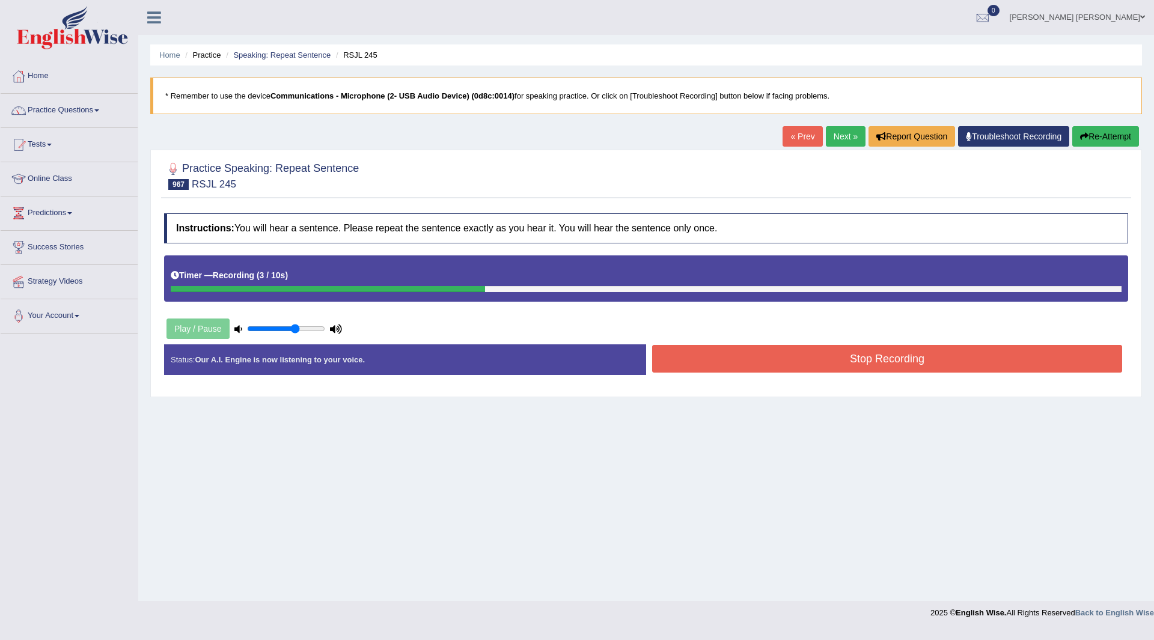
click at [693, 363] on button "Stop Recording" at bounding box center [887, 359] width 470 height 28
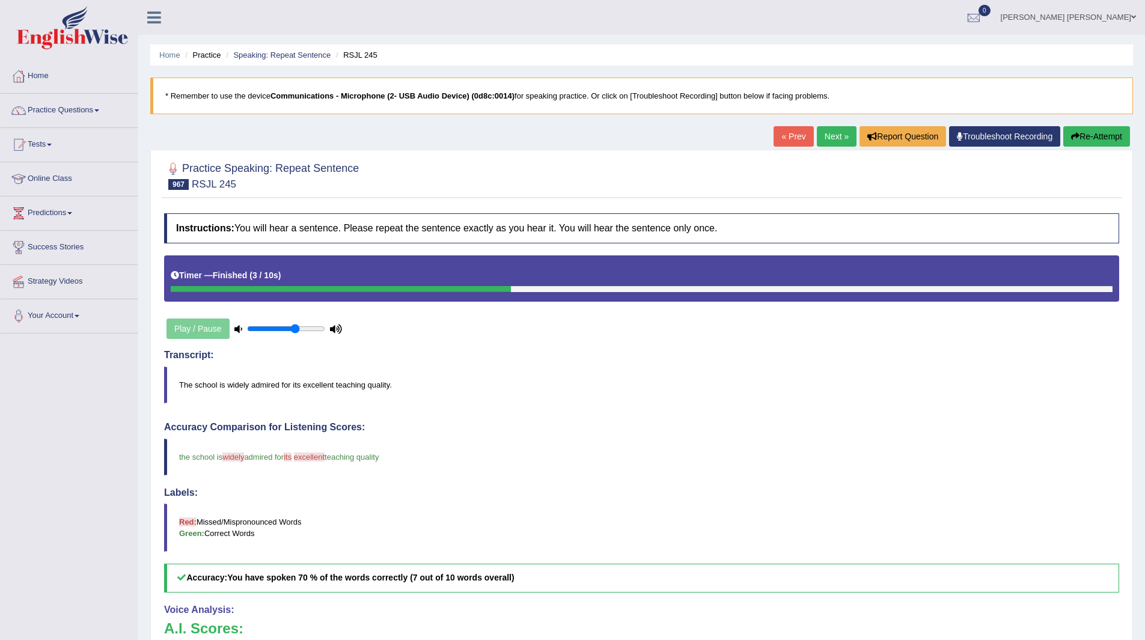
click at [827, 134] on link "Next »" at bounding box center [837, 136] width 40 height 20
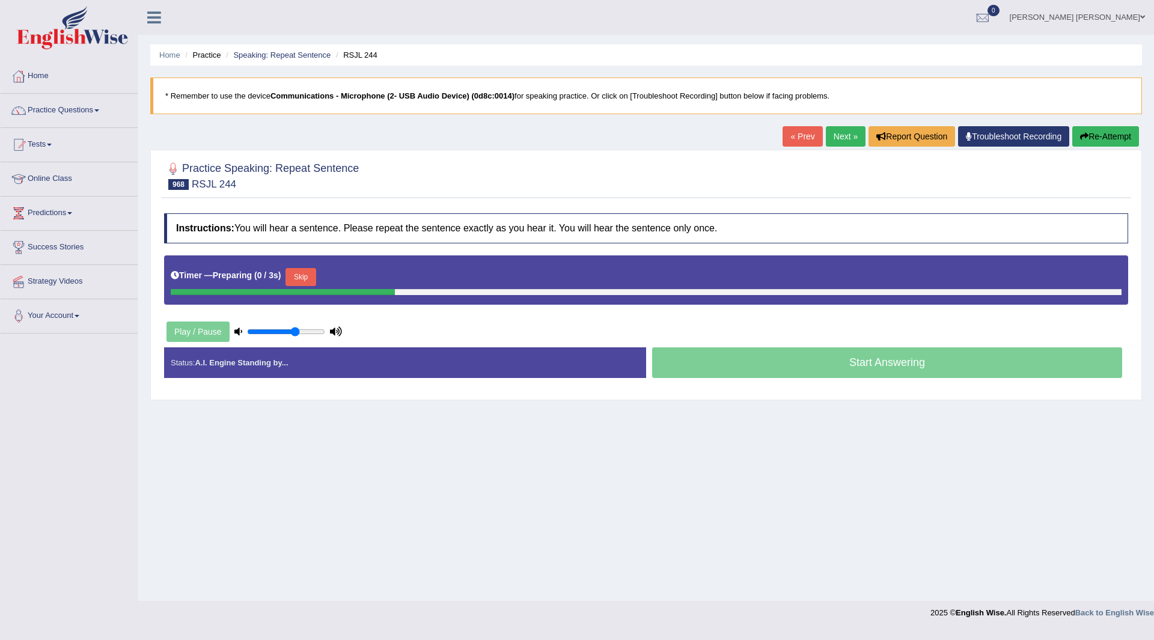
click at [305, 274] on button "Skip" at bounding box center [301, 277] width 30 height 18
click at [355, 278] on button "Skip" at bounding box center [353, 277] width 30 height 18
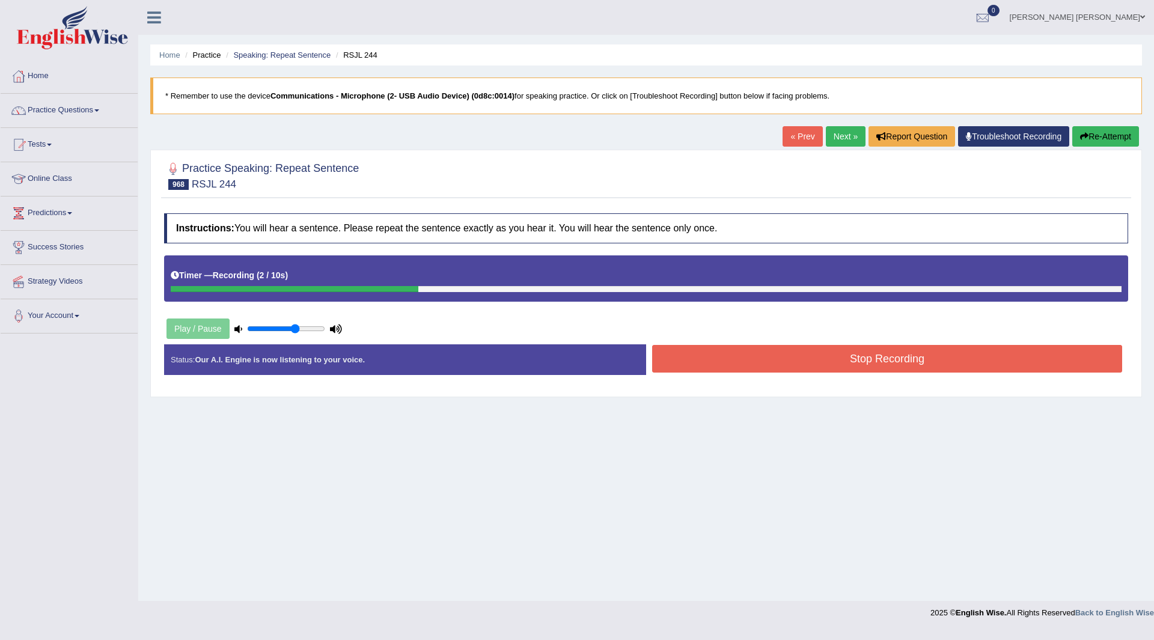
click at [698, 354] on button "Stop Recording" at bounding box center [887, 359] width 470 height 28
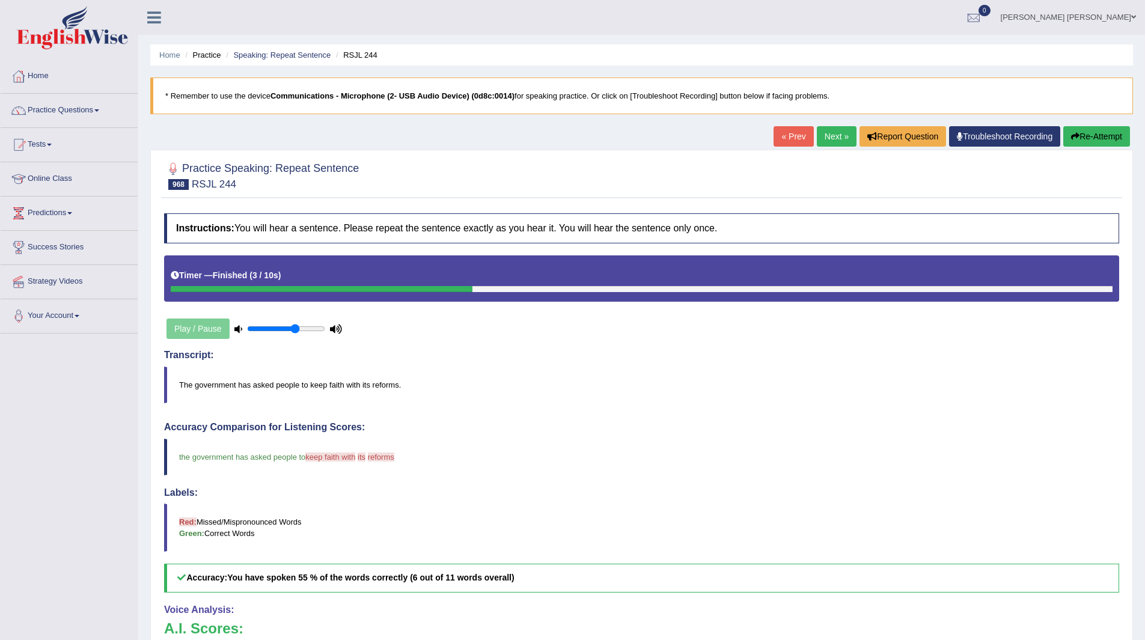
click at [831, 131] on link "Next »" at bounding box center [837, 136] width 40 height 20
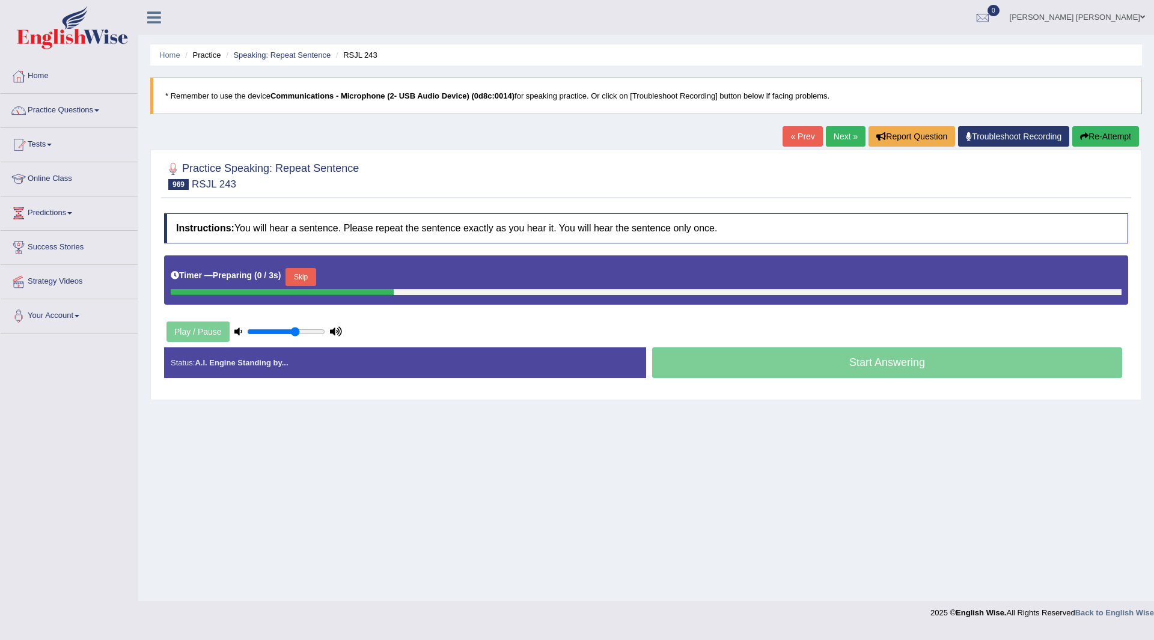
click at [302, 280] on button "Skip" at bounding box center [301, 277] width 30 height 18
click at [357, 278] on button "Skip" at bounding box center [353, 277] width 30 height 18
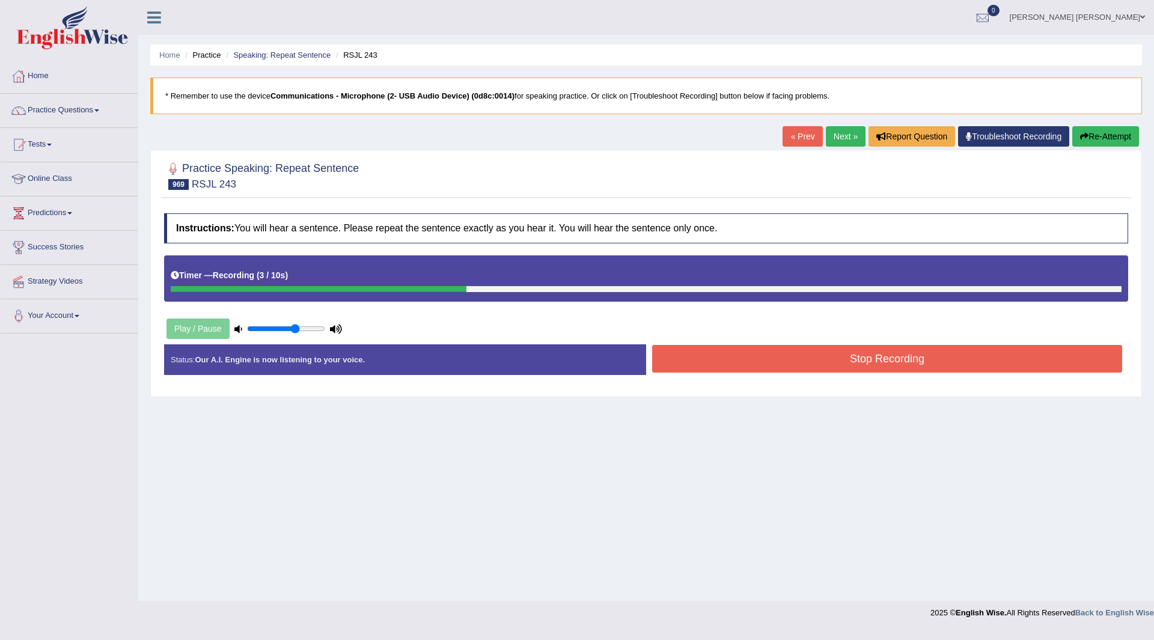
click at [686, 366] on button "Stop Recording" at bounding box center [887, 359] width 470 height 28
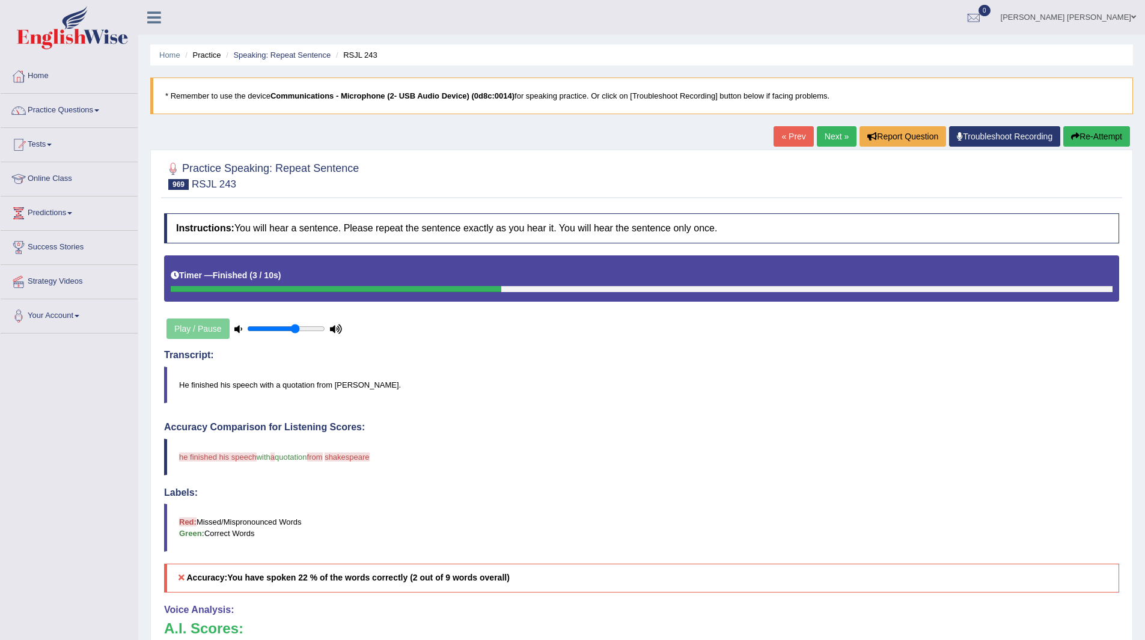
click at [825, 139] on link "Next »" at bounding box center [837, 136] width 40 height 20
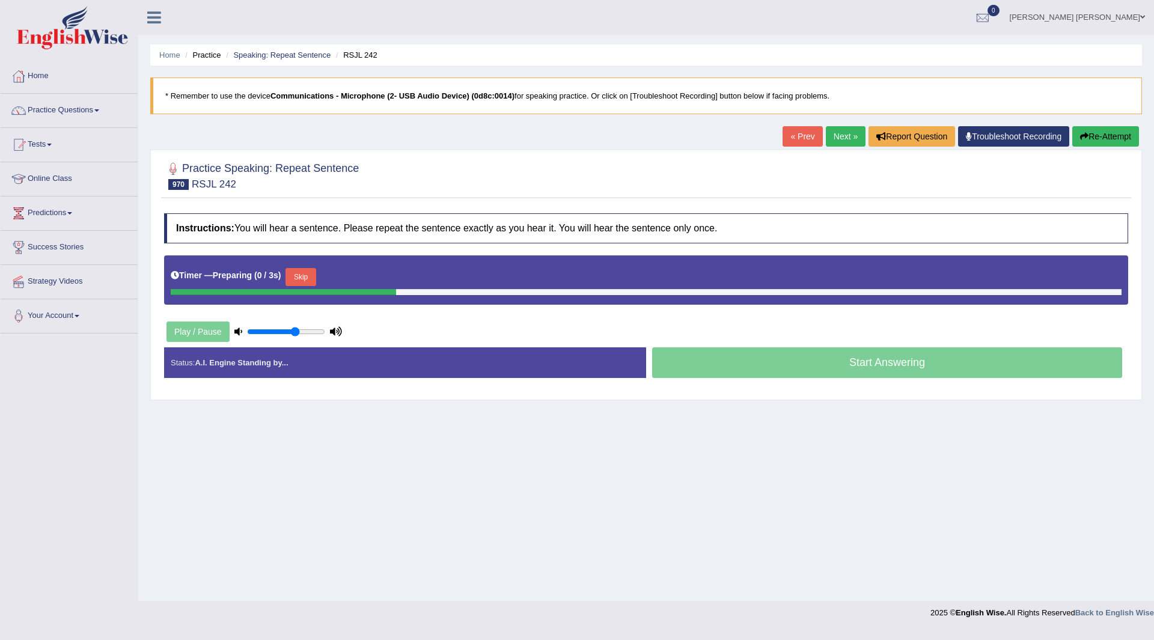
click at [309, 273] on button "Skip" at bounding box center [301, 277] width 30 height 18
click at [358, 287] on div "Skip" at bounding box center [353, 278] width 30 height 21
click at [363, 276] on button "Skip" at bounding box center [353, 277] width 30 height 18
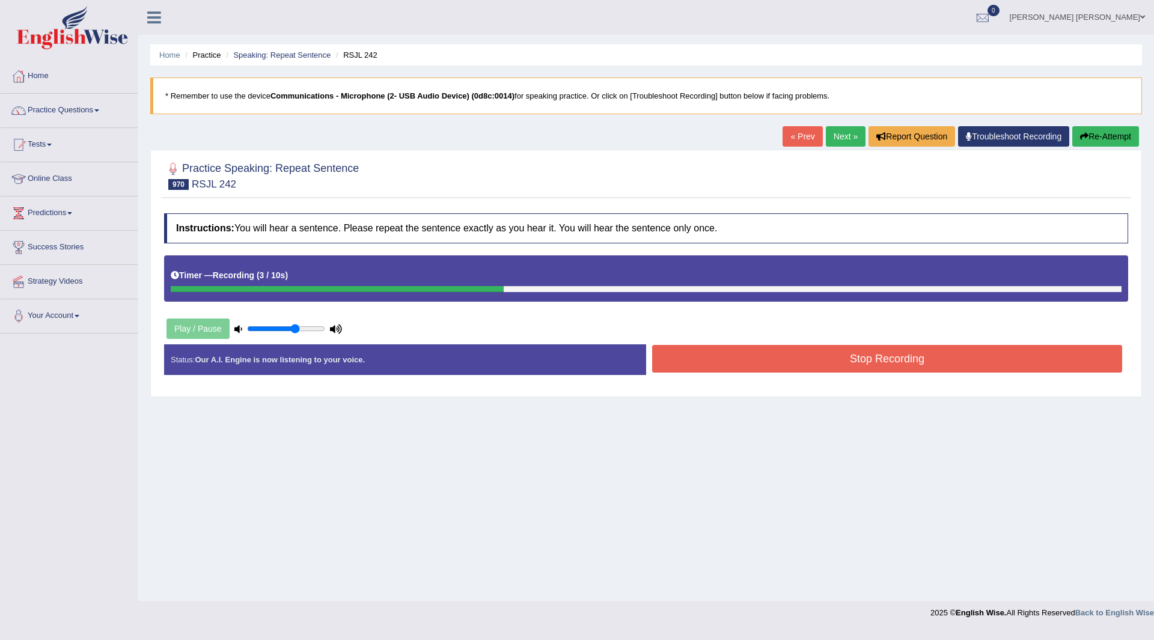
click at [716, 349] on button "Stop Recording" at bounding box center [887, 359] width 470 height 28
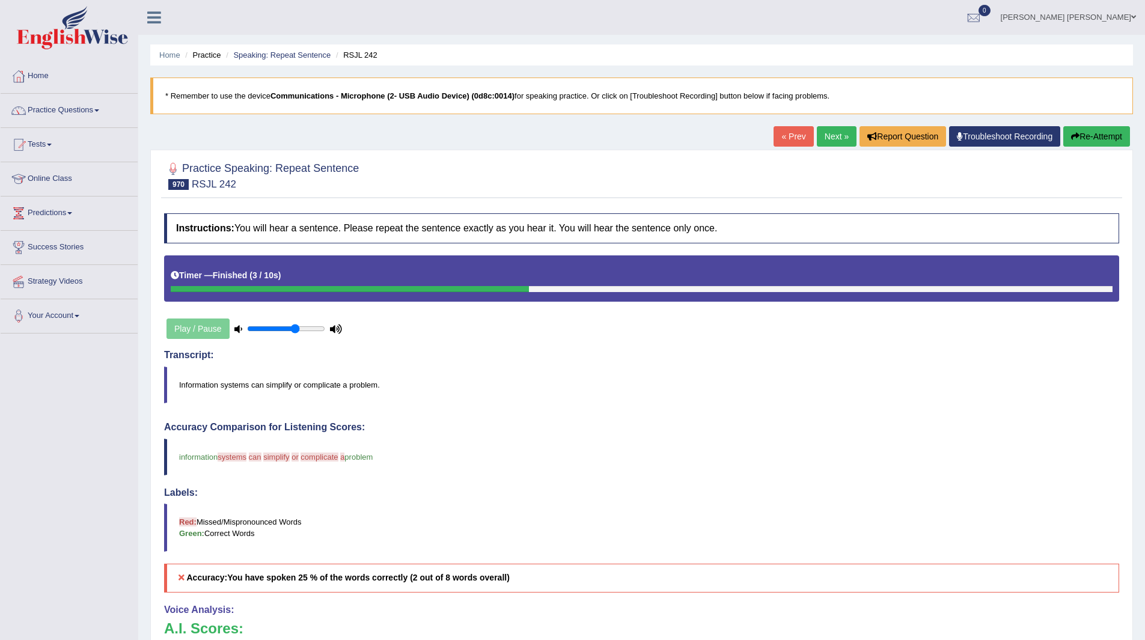
click at [833, 136] on link "Next »" at bounding box center [837, 136] width 40 height 20
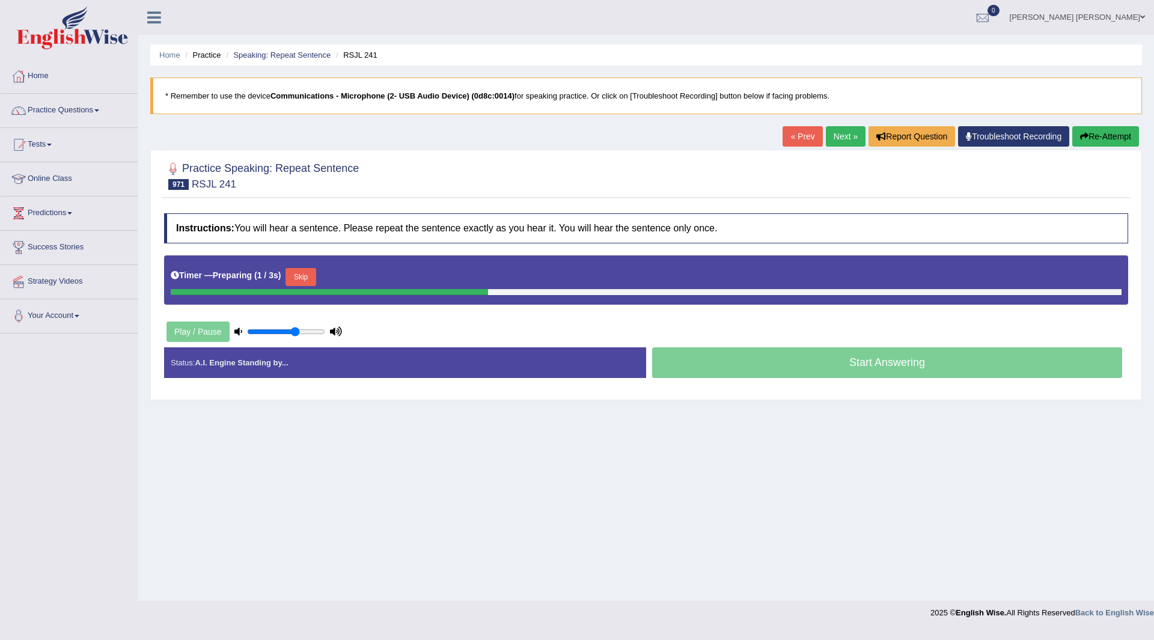
click at [312, 277] on button "Skip" at bounding box center [301, 277] width 30 height 18
click at [360, 274] on button "Skip" at bounding box center [353, 277] width 30 height 18
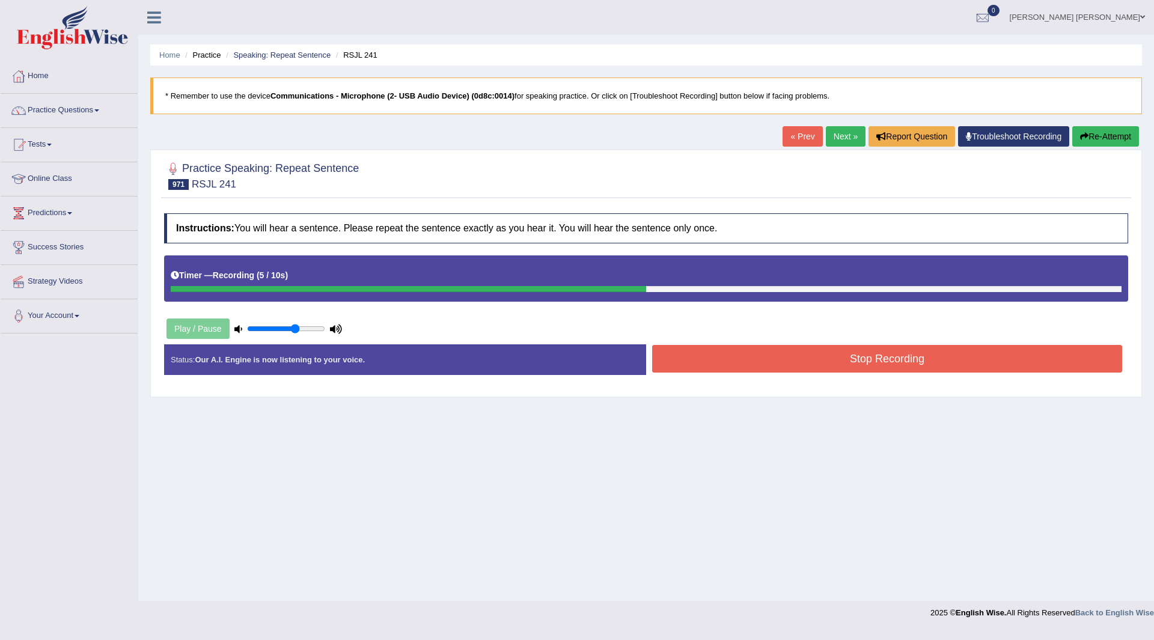
click at [714, 362] on button "Stop Recording" at bounding box center [887, 359] width 470 height 28
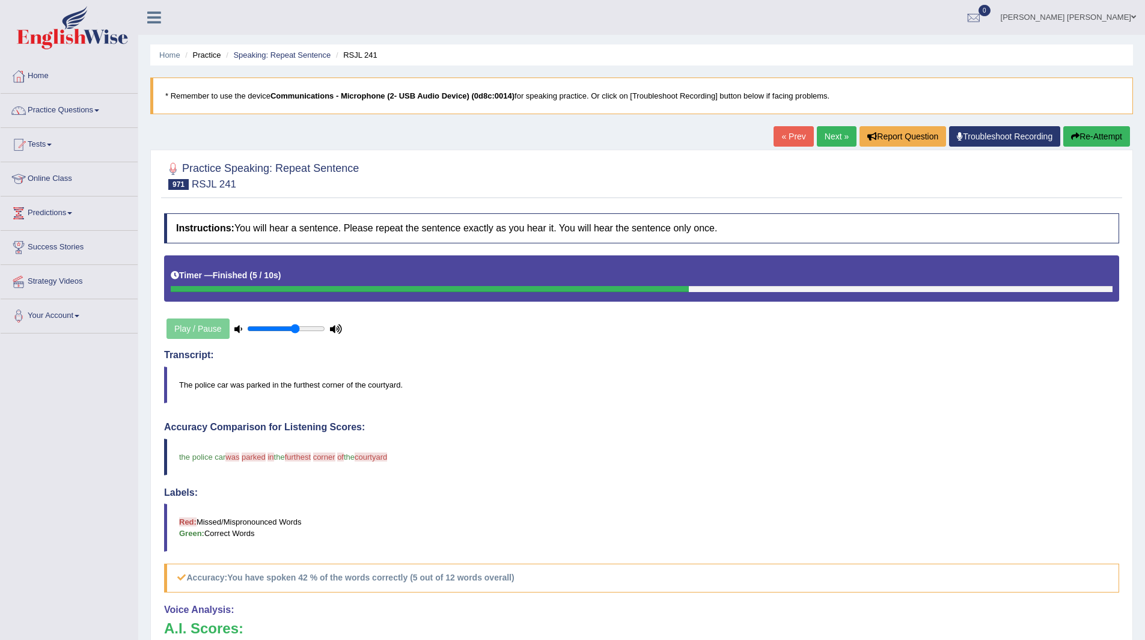
click at [824, 137] on link "Next »" at bounding box center [837, 136] width 40 height 20
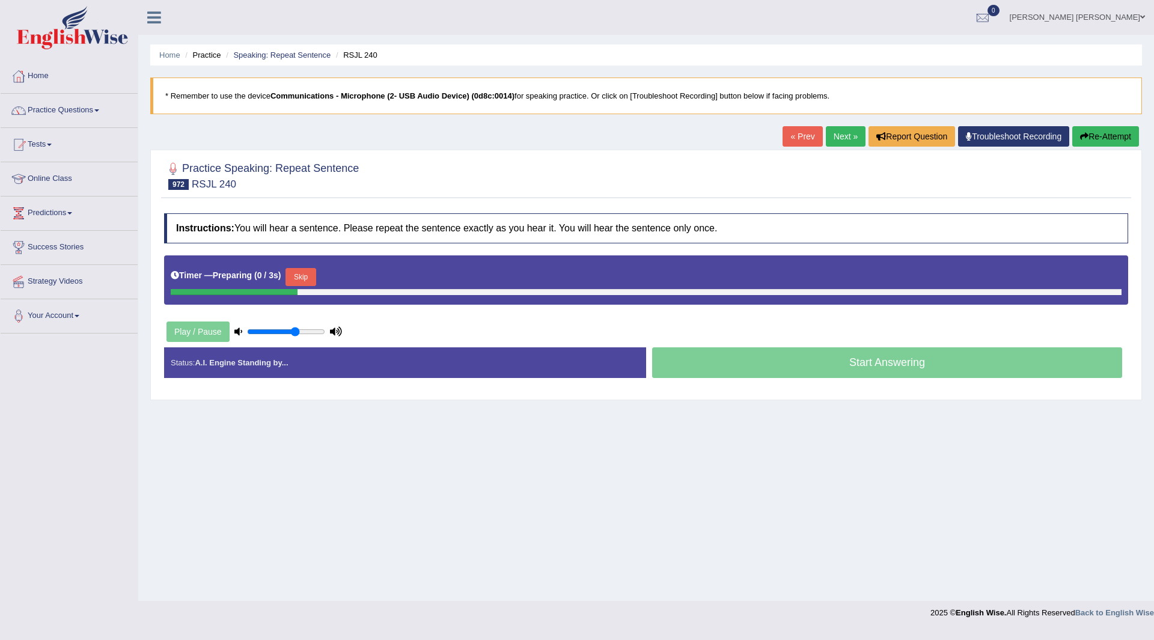
click at [308, 279] on button "Skip" at bounding box center [301, 277] width 30 height 18
click at [349, 284] on button "Skip" at bounding box center [353, 277] width 30 height 18
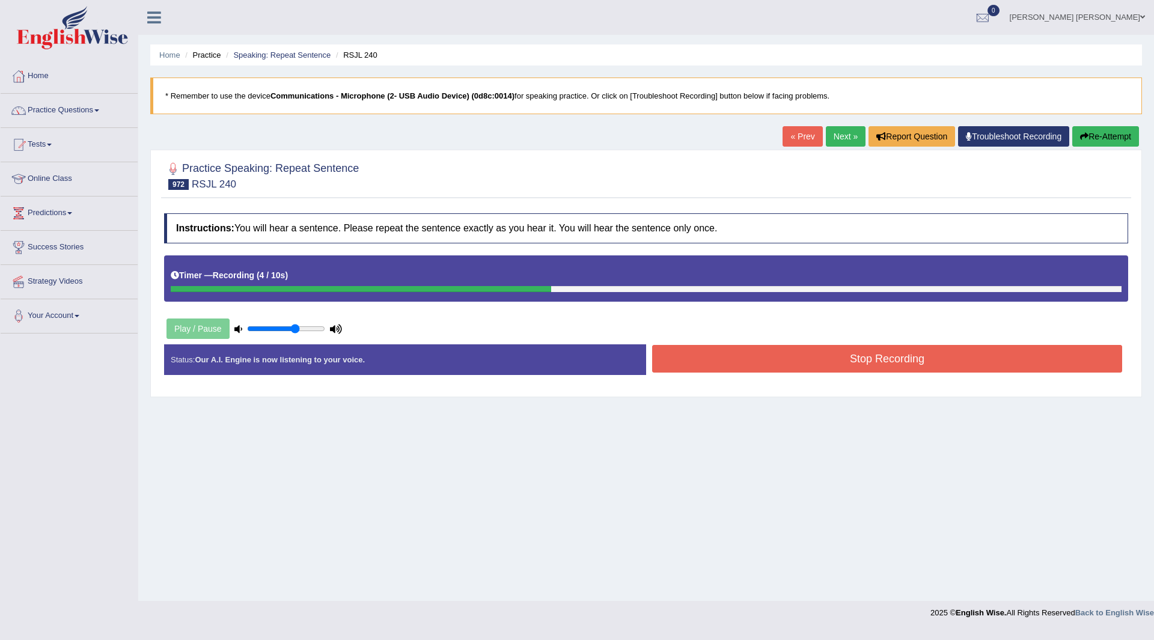
click at [753, 366] on button "Stop Recording" at bounding box center [887, 359] width 470 height 28
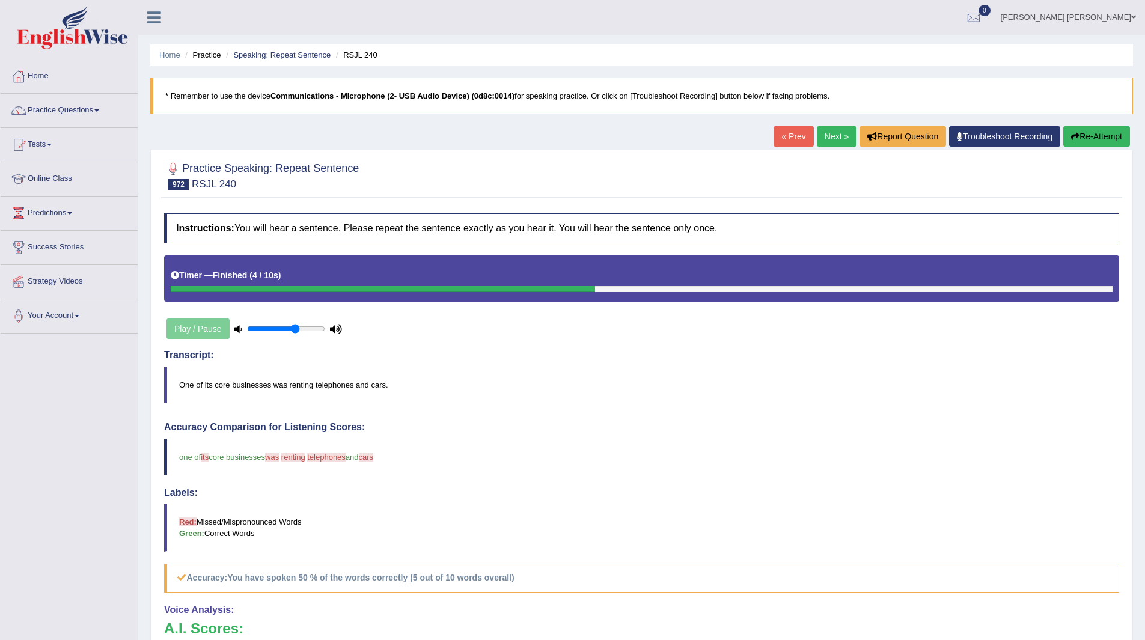
click at [831, 137] on link "Next »" at bounding box center [837, 136] width 40 height 20
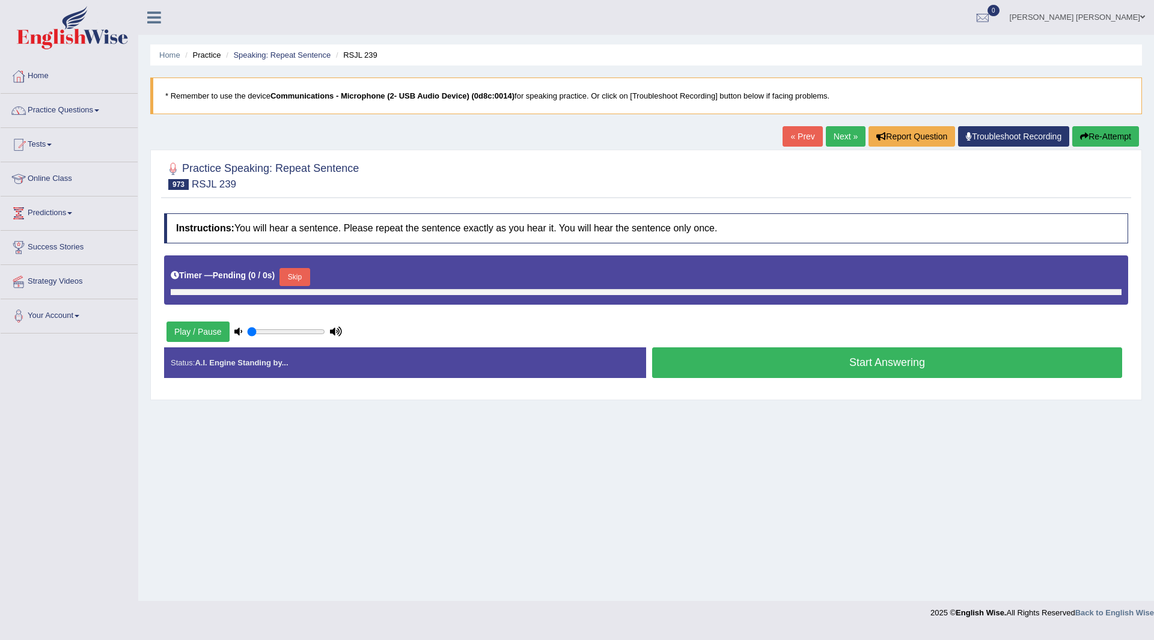
type input "0.65"
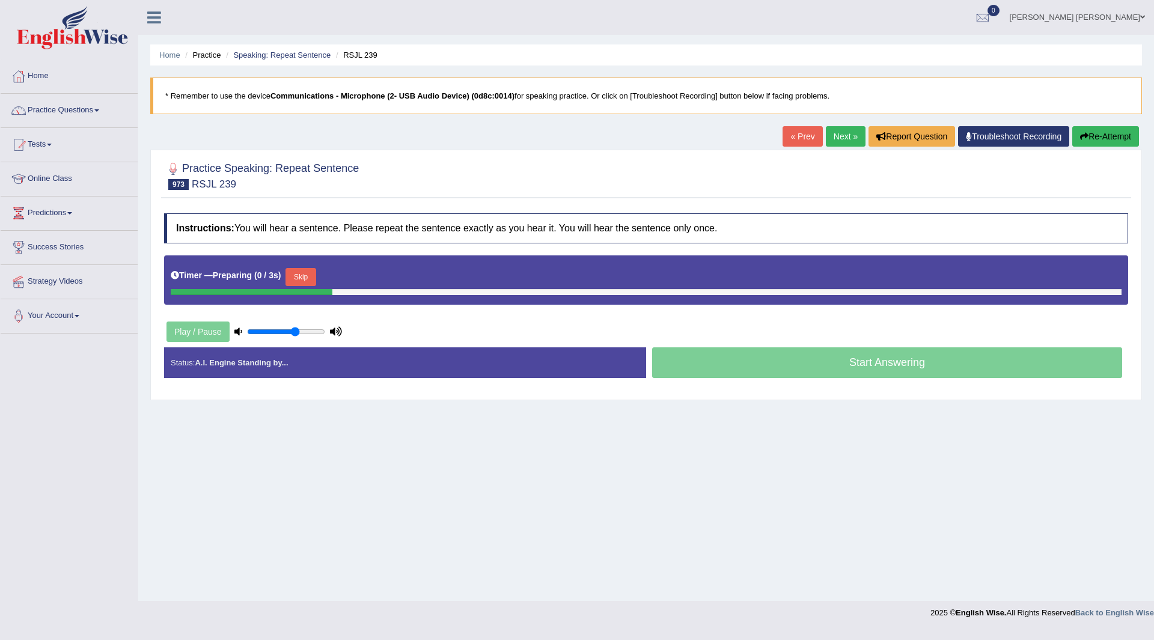
click at [305, 275] on button "Skip" at bounding box center [301, 277] width 30 height 18
click at [346, 272] on button "Skip" at bounding box center [353, 277] width 30 height 18
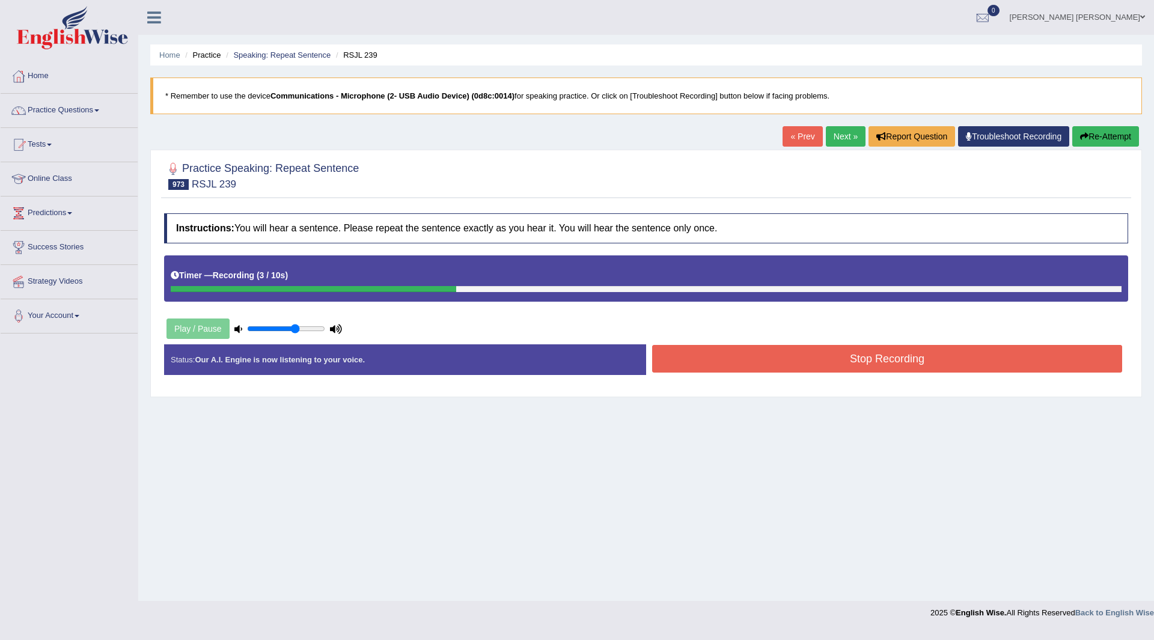
click at [704, 358] on button "Stop Recording" at bounding box center [887, 359] width 470 height 28
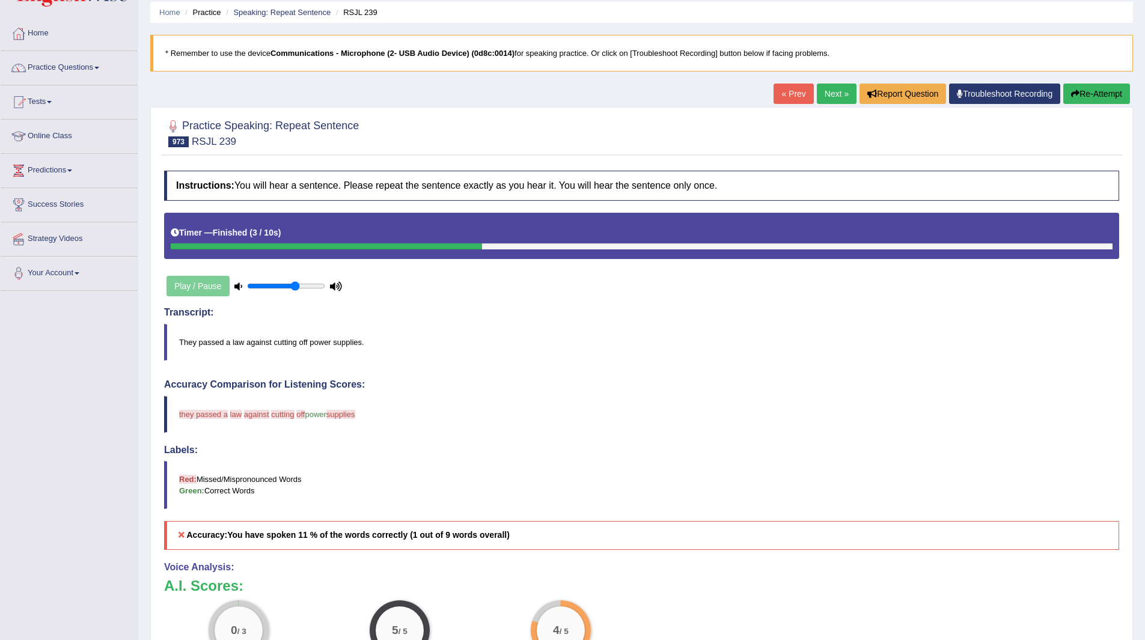
scroll to position [42, 0]
click at [830, 96] on link "Next »" at bounding box center [837, 94] width 40 height 20
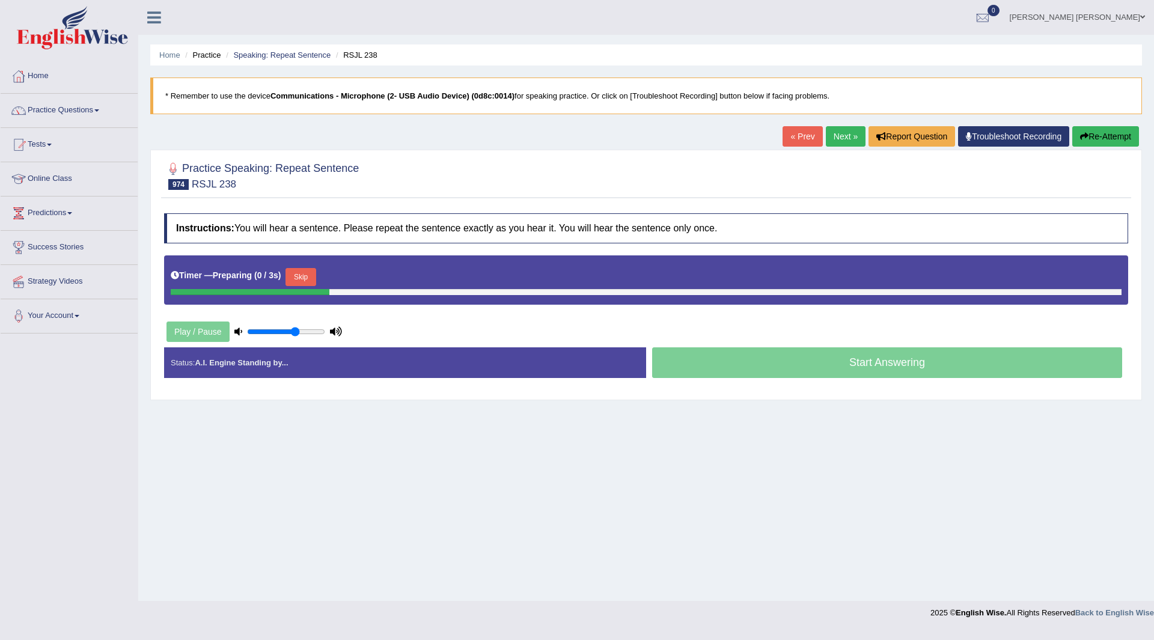
click at [310, 273] on button "Skip" at bounding box center [301, 277] width 30 height 18
click at [369, 279] on button "Skip" at bounding box center [353, 277] width 30 height 18
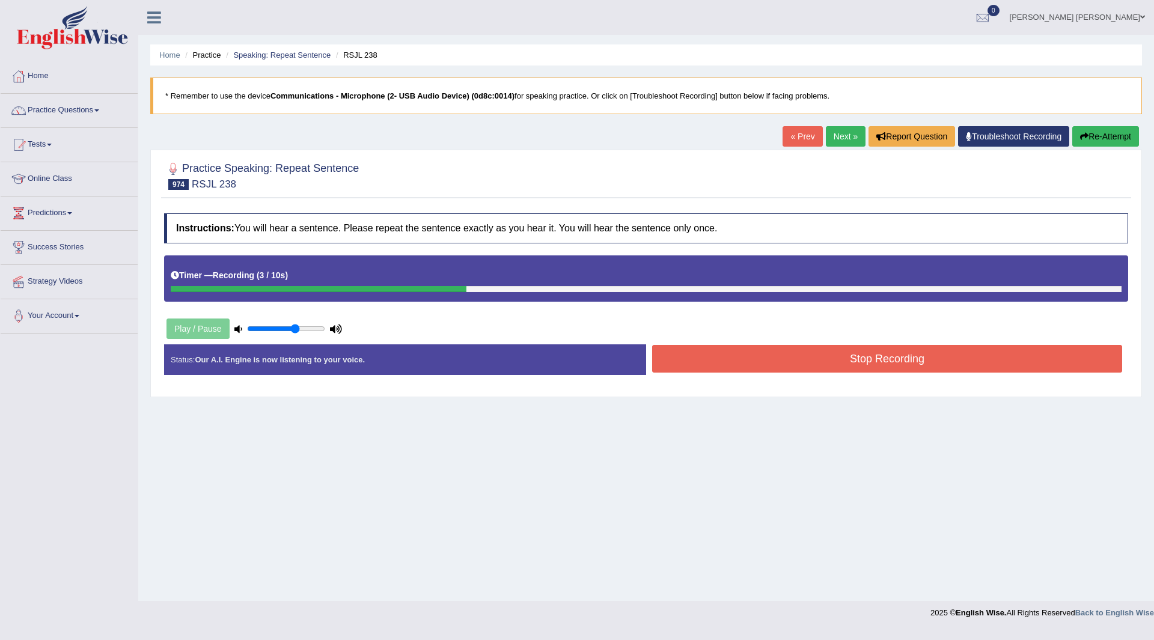
click at [710, 357] on button "Stop Recording" at bounding box center [887, 359] width 470 height 28
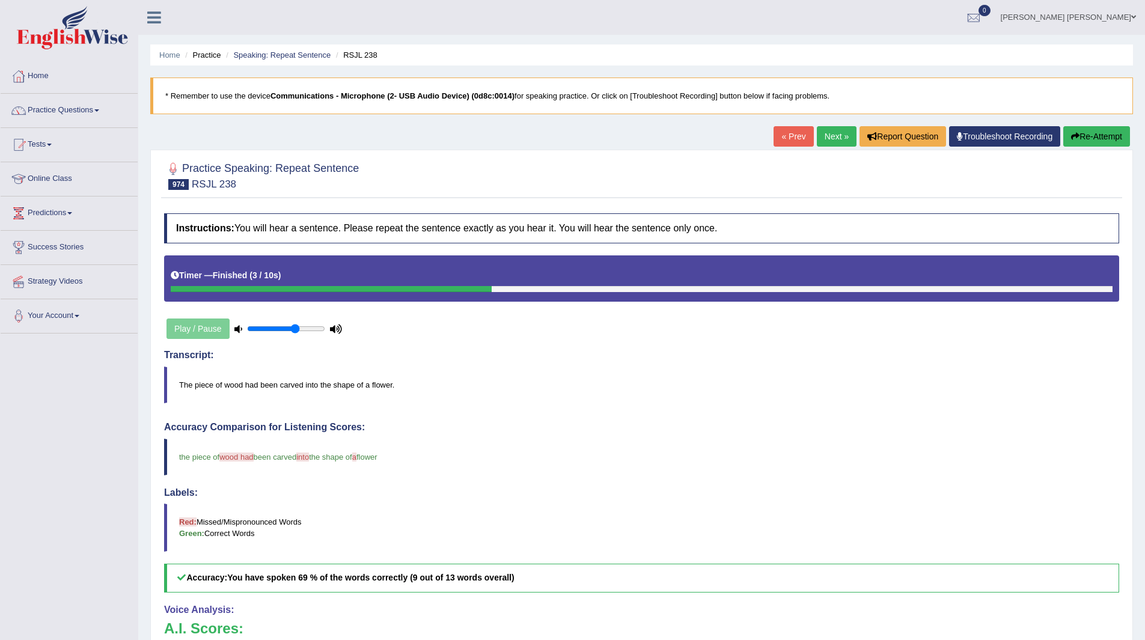
click at [818, 130] on link "Next »" at bounding box center [837, 136] width 40 height 20
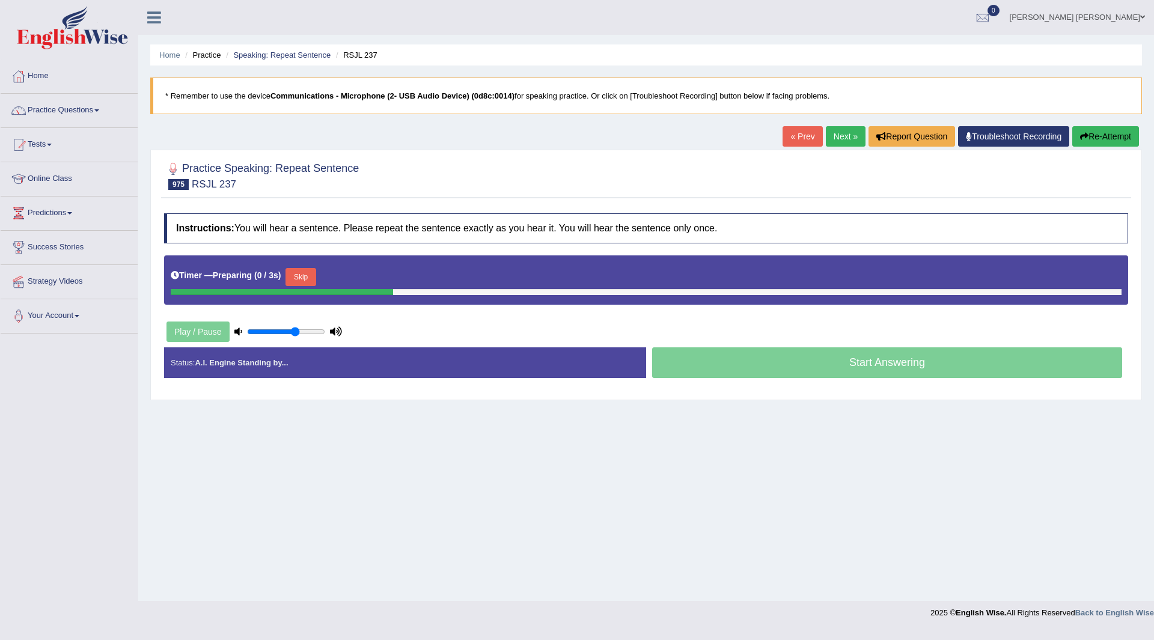
click at [311, 275] on button "Skip" at bounding box center [301, 277] width 30 height 18
click at [357, 279] on button "Skip" at bounding box center [353, 277] width 30 height 18
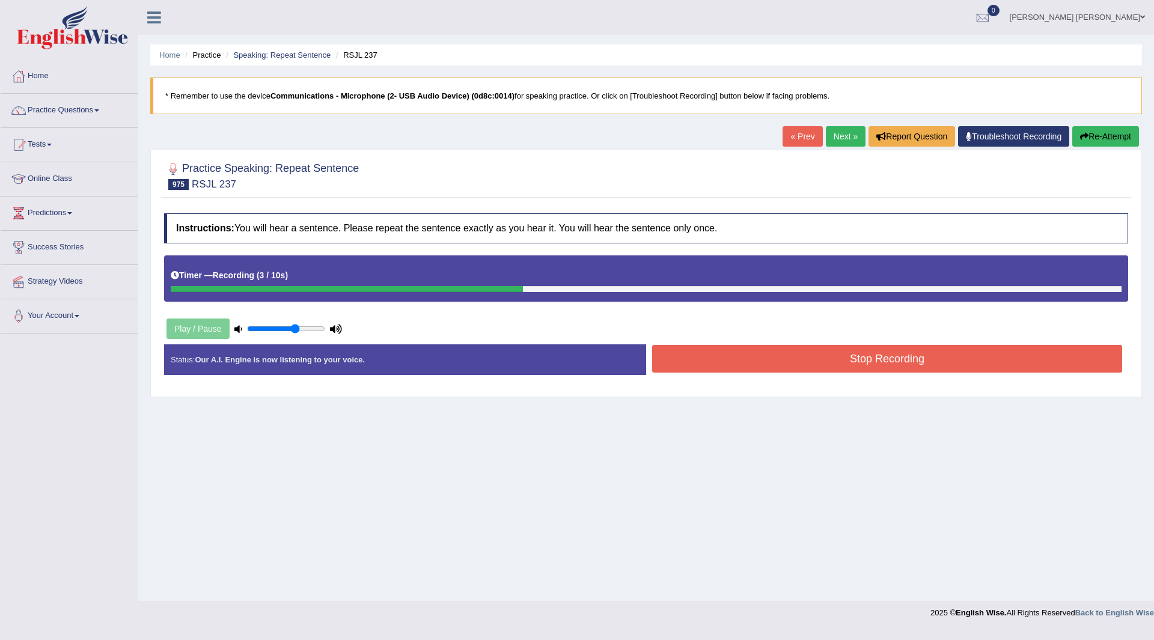
click at [697, 355] on button "Stop Recording" at bounding box center [887, 359] width 470 height 28
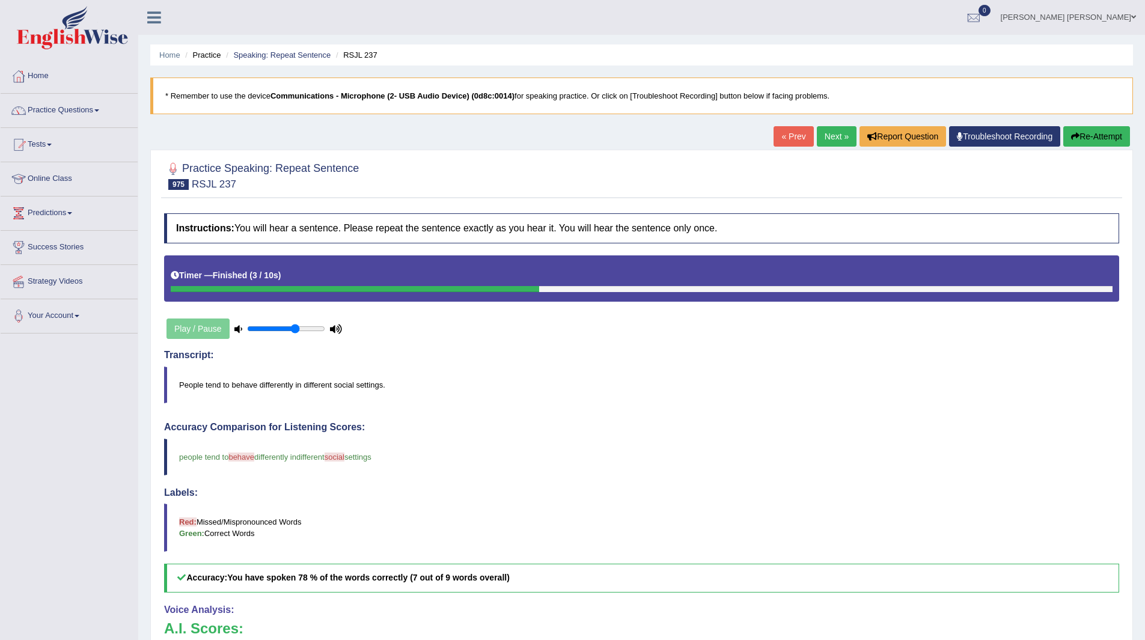
click at [828, 133] on link "Next »" at bounding box center [837, 136] width 40 height 20
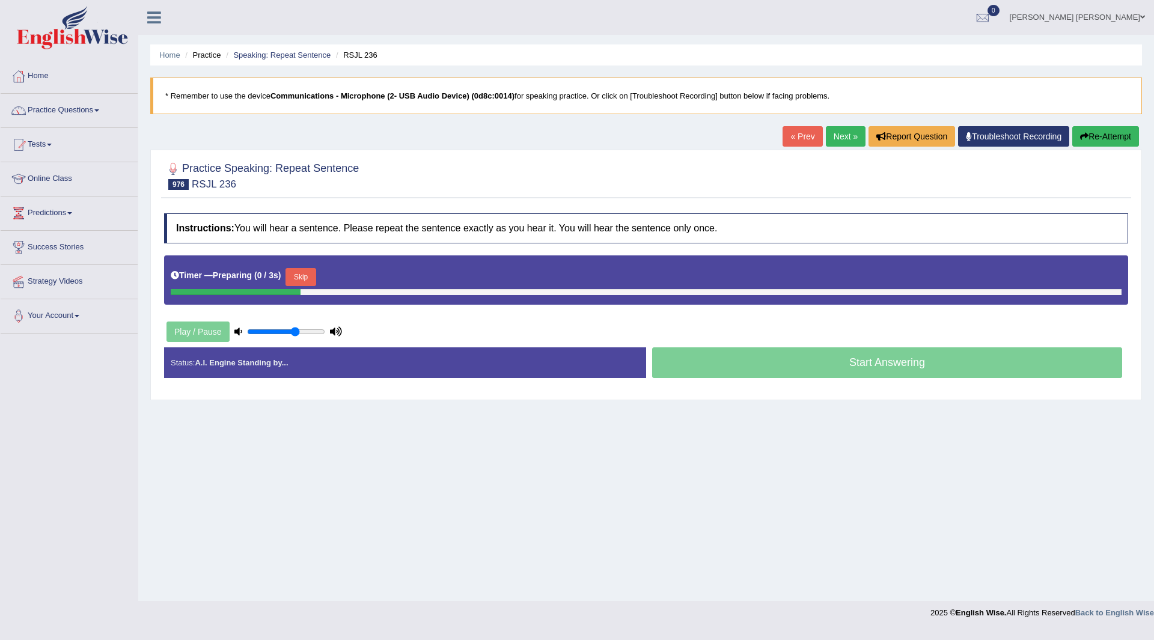
click at [298, 275] on button "Skip" at bounding box center [301, 277] width 30 height 18
click at [363, 275] on button "Skip" at bounding box center [353, 277] width 30 height 18
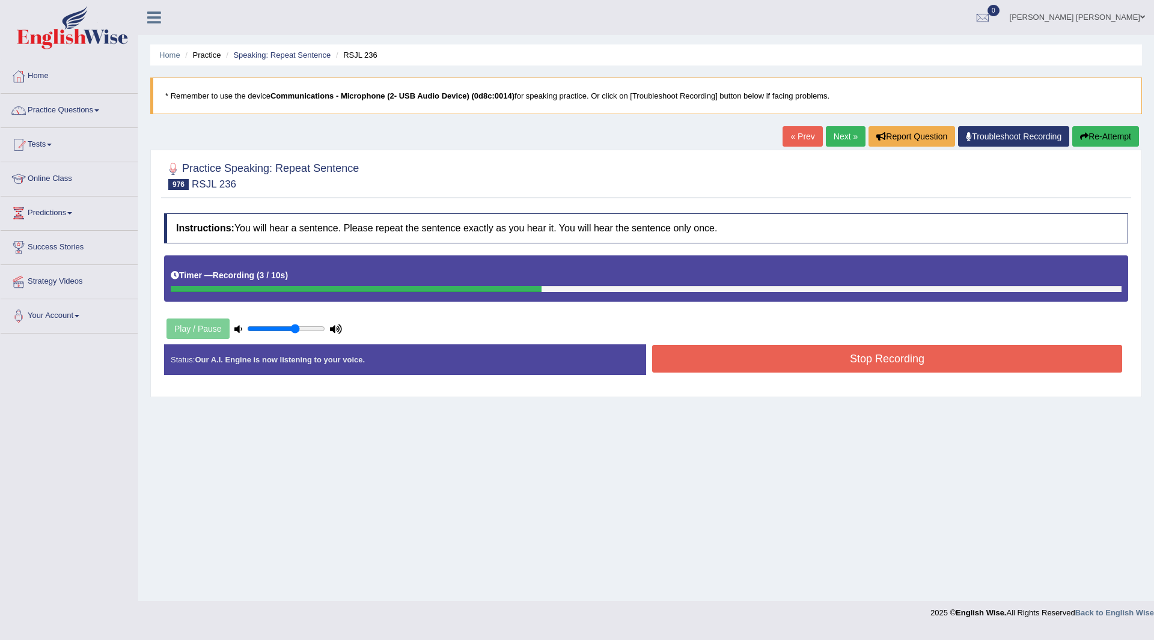
click at [691, 358] on button "Stop Recording" at bounding box center [887, 359] width 470 height 28
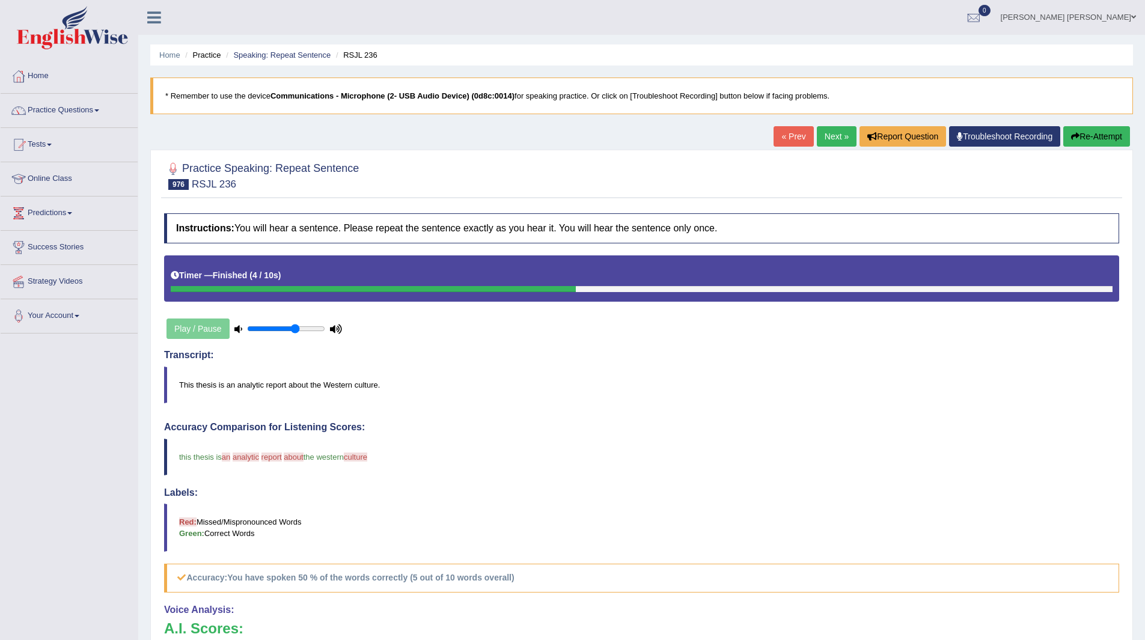
click at [822, 131] on link "Next »" at bounding box center [837, 136] width 40 height 20
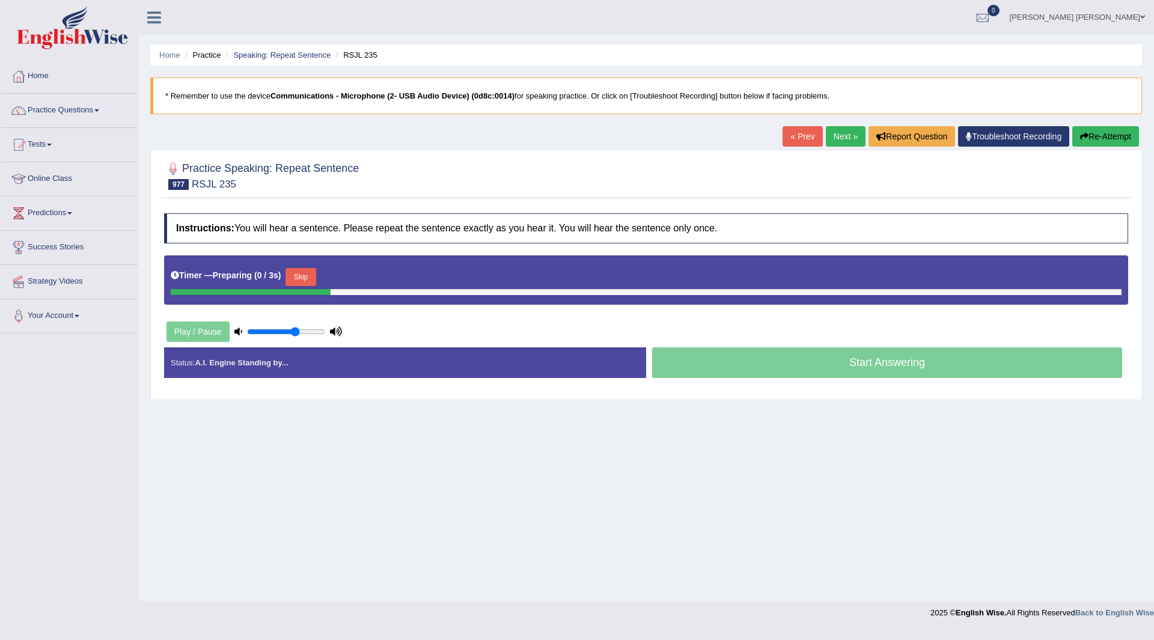
click at [309, 273] on button "Skip" at bounding box center [301, 277] width 30 height 18
click at [361, 271] on button "Skip" at bounding box center [353, 277] width 30 height 18
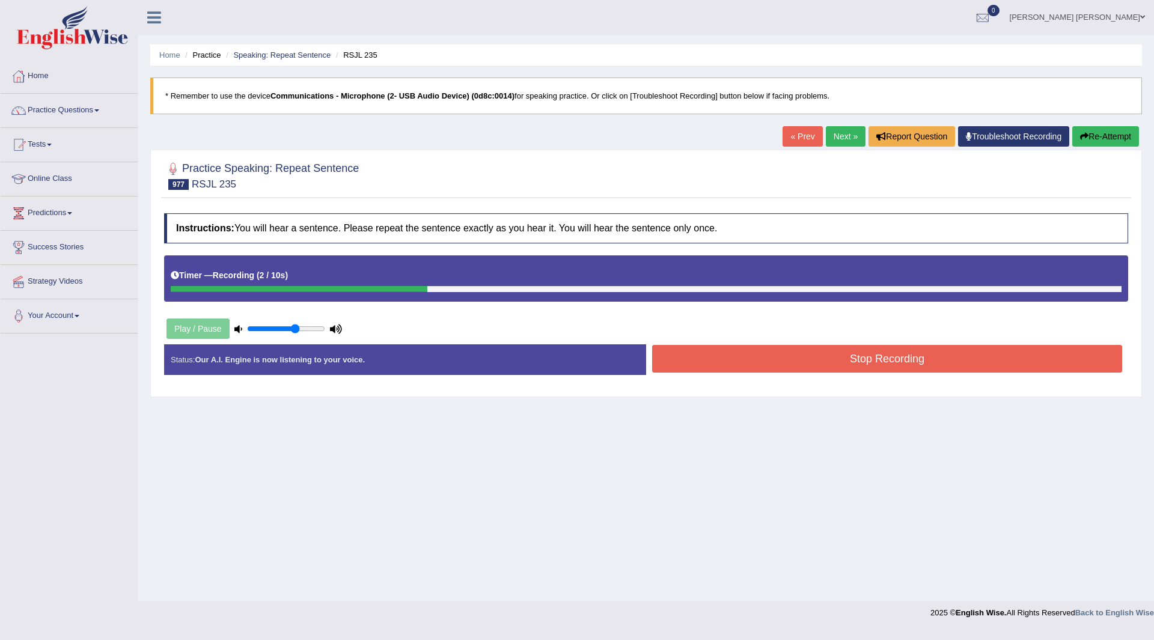
click at [698, 354] on button "Stop Recording" at bounding box center [887, 359] width 470 height 28
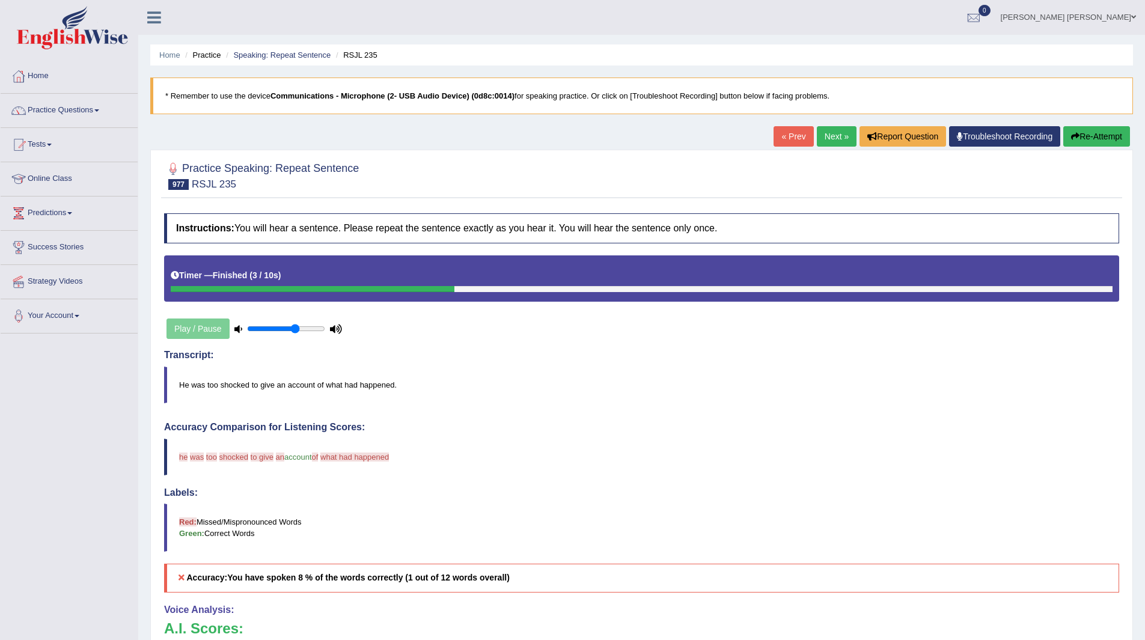
click at [825, 131] on link "Next »" at bounding box center [837, 136] width 40 height 20
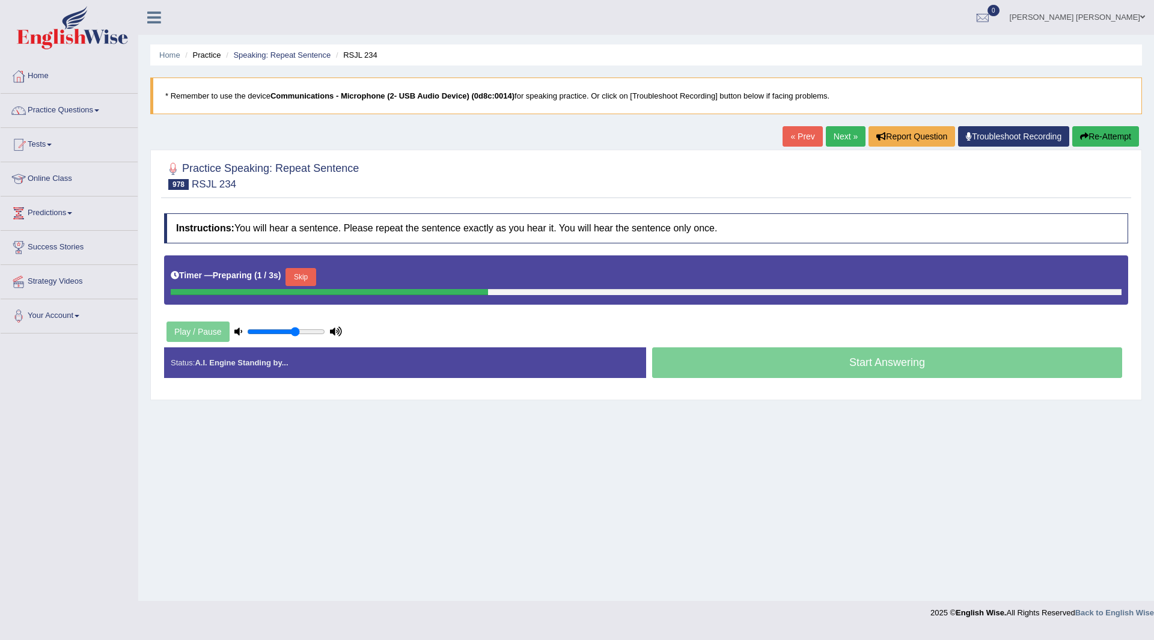
click at [310, 278] on button "Skip" at bounding box center [301, 277] width 30 height 18
click at [355, 278] on button "Skip" at bounding box center [353, 277] width 30 height 18
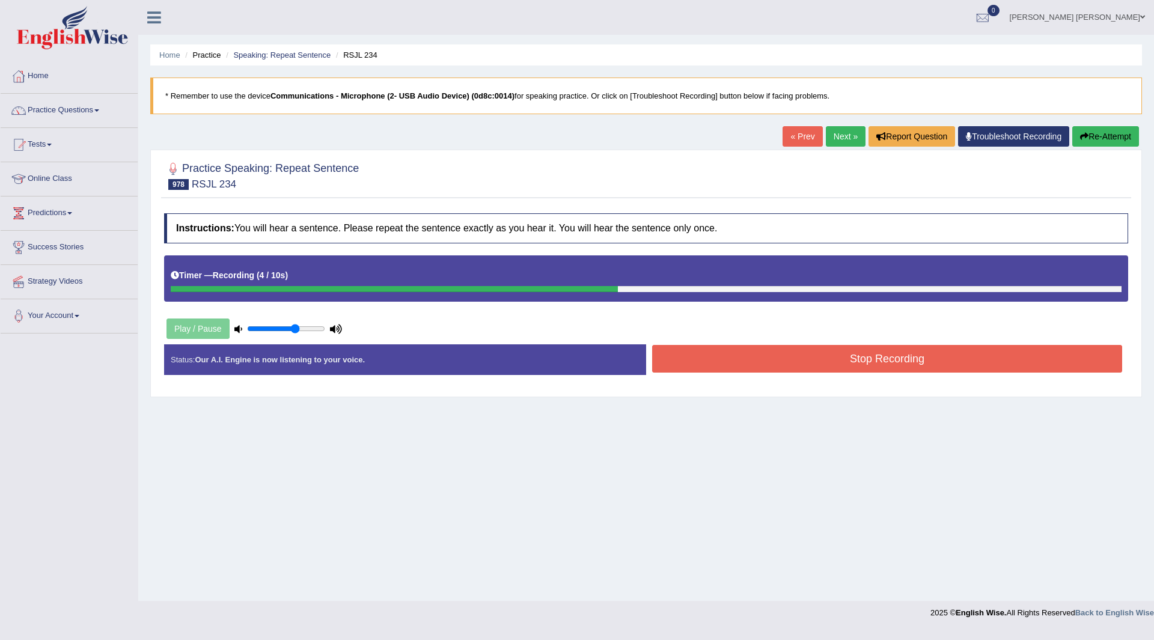
click at [677, 371] on button "Stop Recording" at bounding box center [887, 359] width 470 height 28
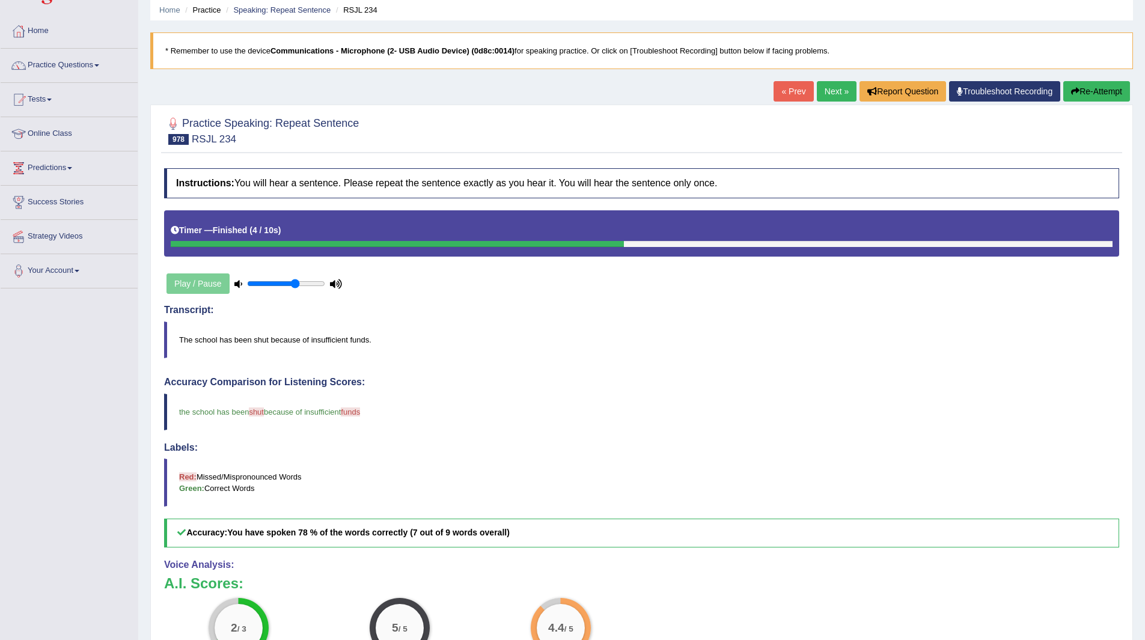
scroll to position [42, 0]
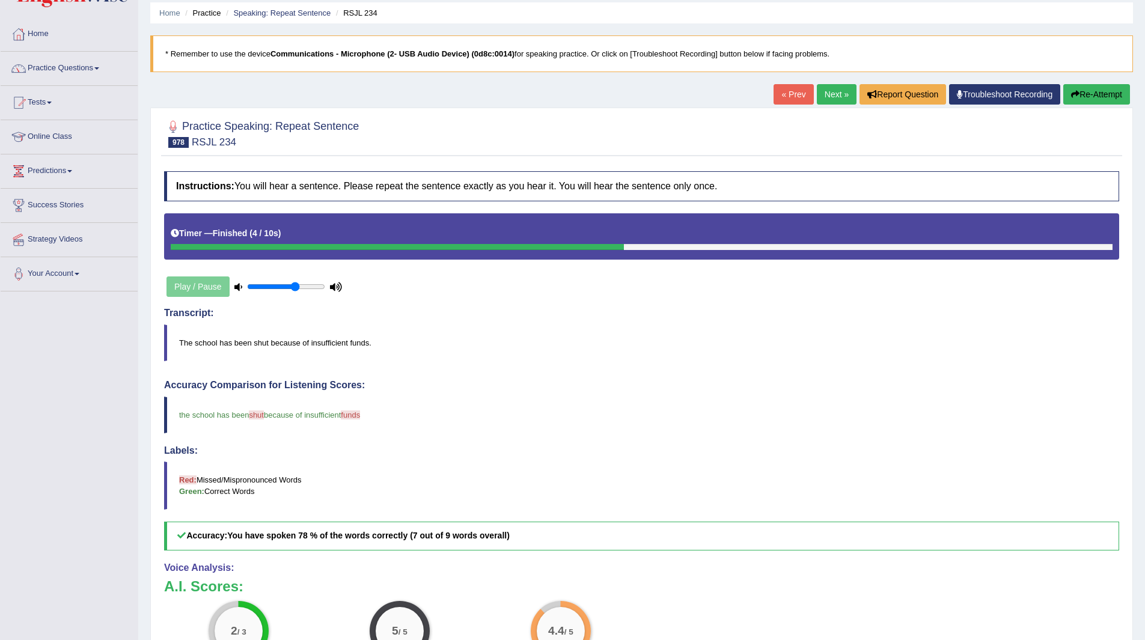
click at [828, 93] on link "Next »" at bounding box center [837, 94] width 40 height 20
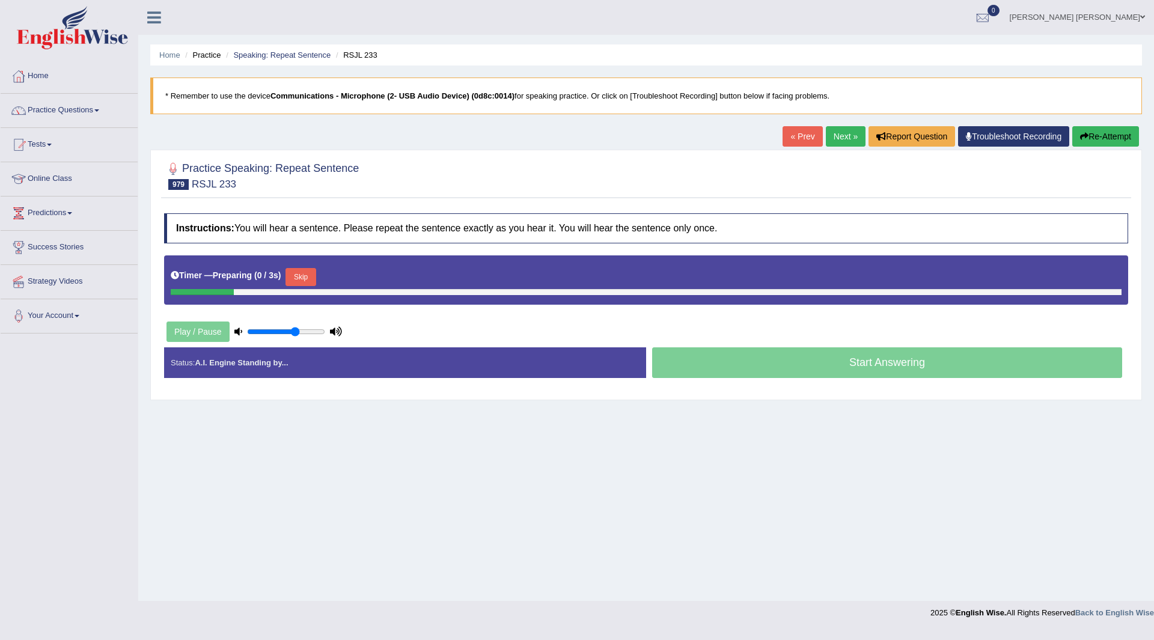
click at [299, 273] on button "Skip" at bounding box center [301, 277] width 30 height 18
click at [351, 281] on button "Skip" at bounding box center [353, 277] width 30 height 18
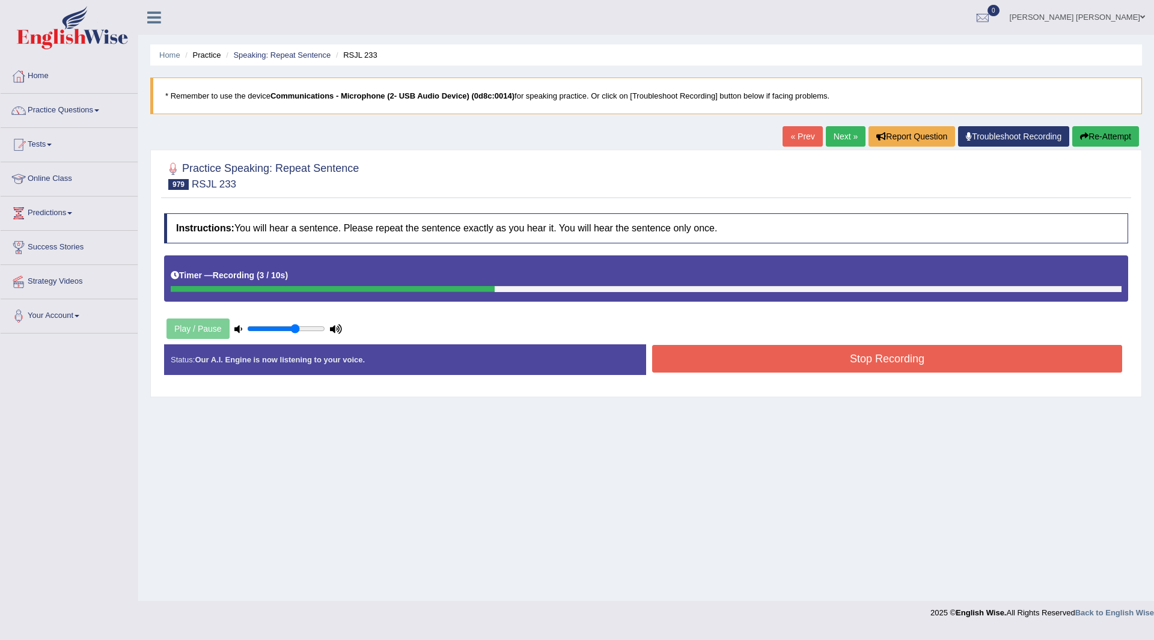
click at [693, 352] on button "Stop Recording" at bounding box center [887, 359] width 470 height 28
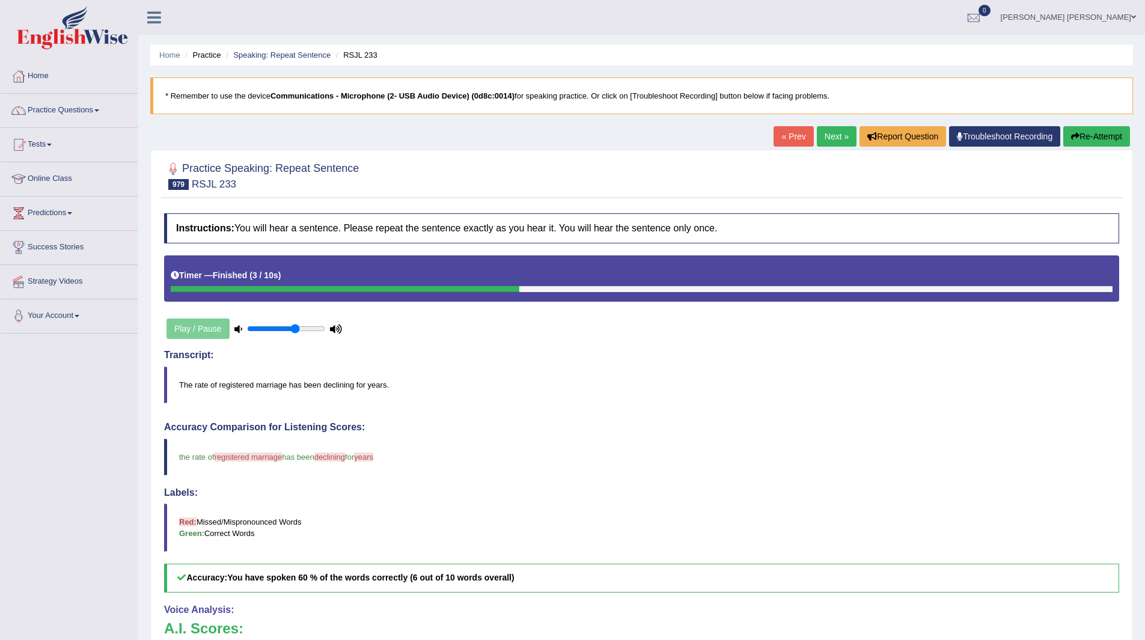
click at [826, 133] on link "Next »" at bounding box center [837, 136] width 40 height 20
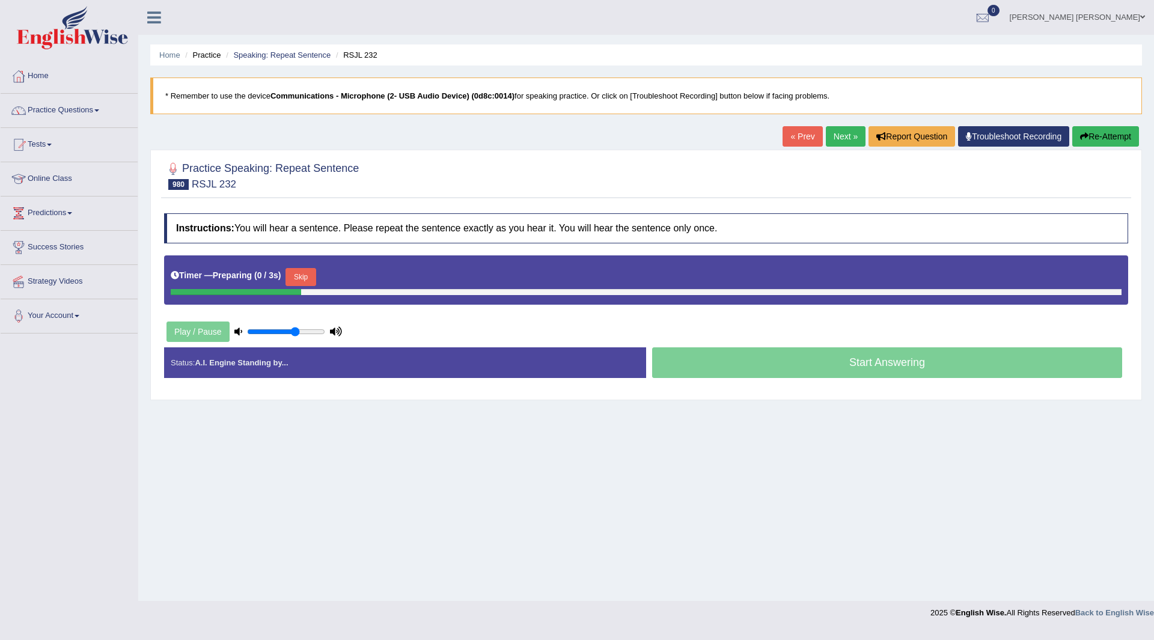
click at [302, 272] on button "Skip" at bounding box center [301, 277] width 30 height 18
click at [341, 273] on div "Timer — Pause before speaking ( 0 / 3s ) Skip" at bounding box center [646, 277] width 951 height 24
click at [356, 277] on button "Skip" at bounding box center [353, 277] width 30 height 18
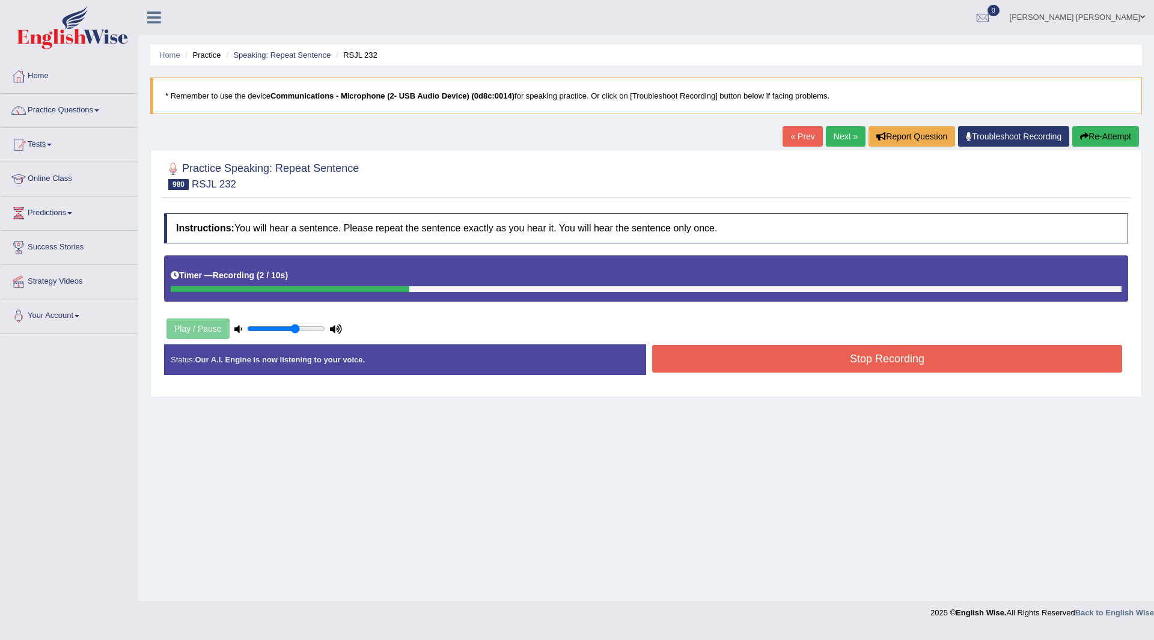
click at [693, 355] on button "Stop Recording" at bounding box center [887, 359] width 470 height 28
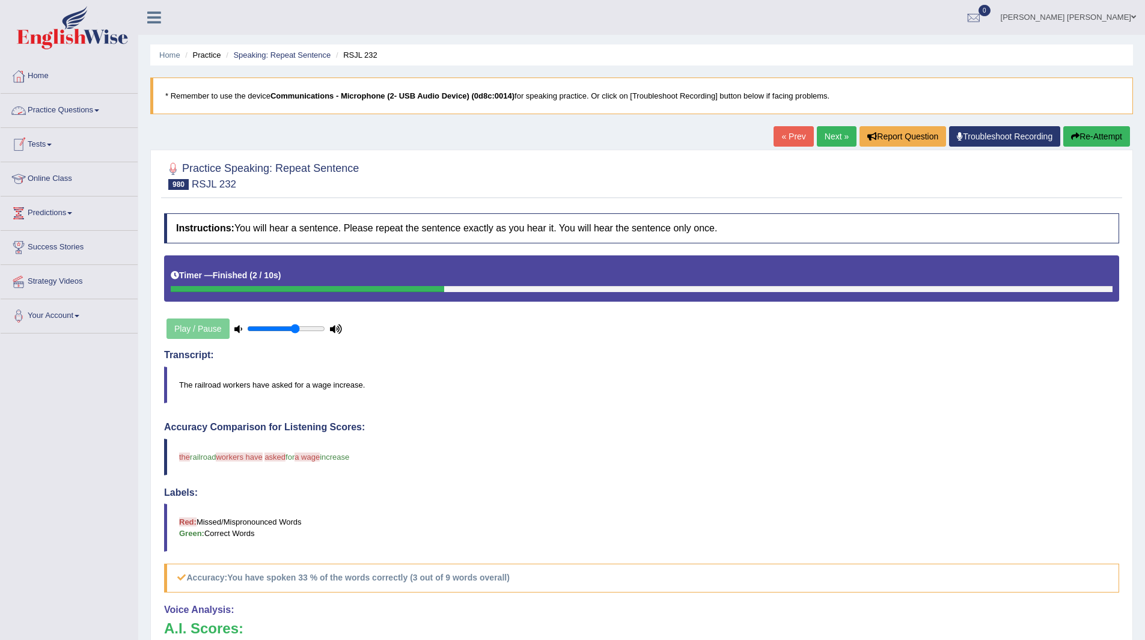
click at [72, 105] on link "Practice Questions" at bounding box center [69, 109] width 137 height 30
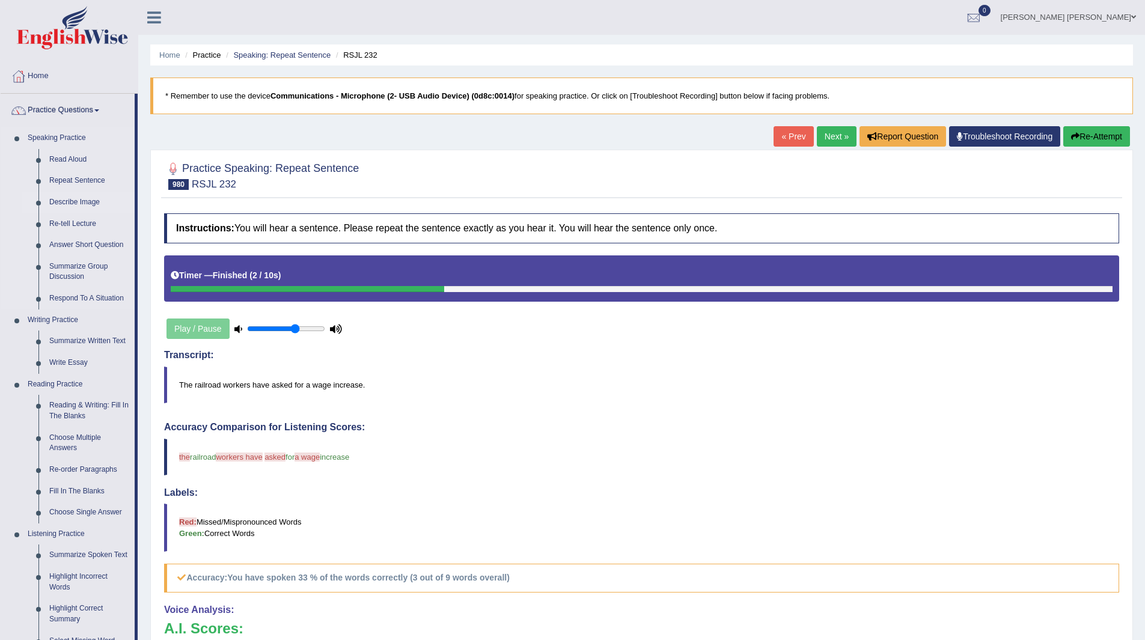
click at [78, 198] on link "Describe Image" at bounding box center [89, 203] width 91 height 22
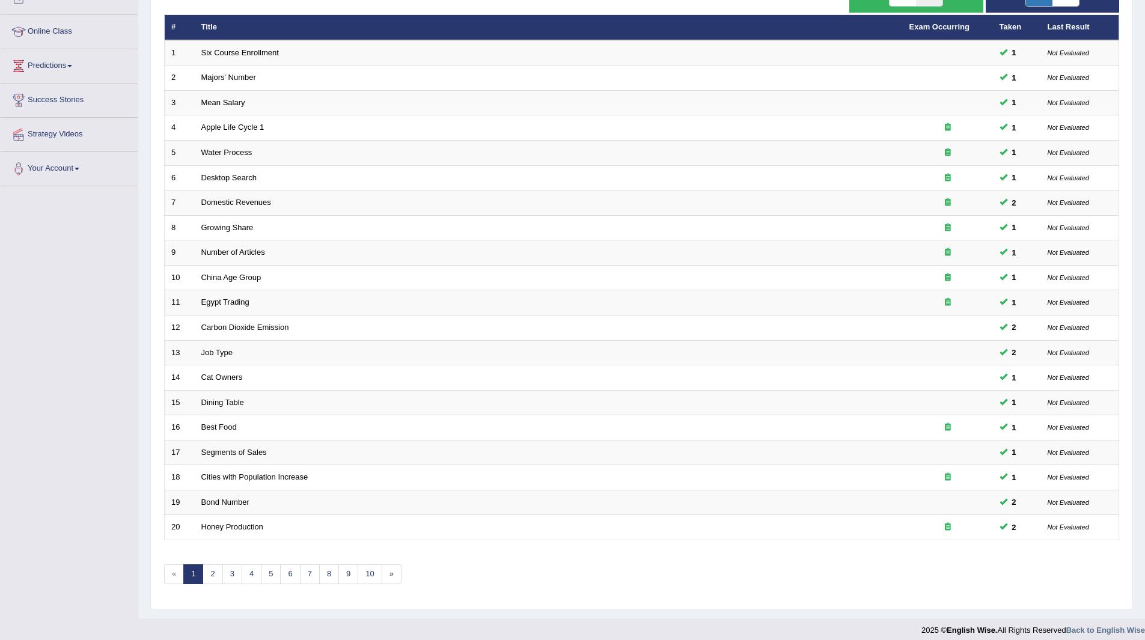
scroll to position [156, 0]
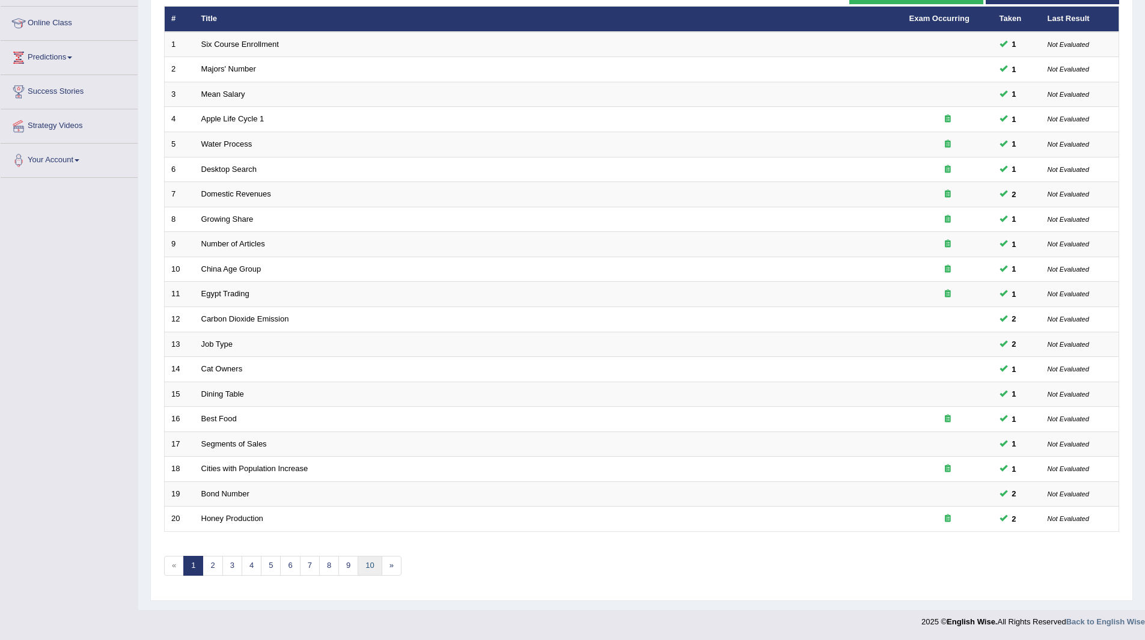
click at [372, 560] on link "10" at bounding box center [370, 566] width 24 height 20
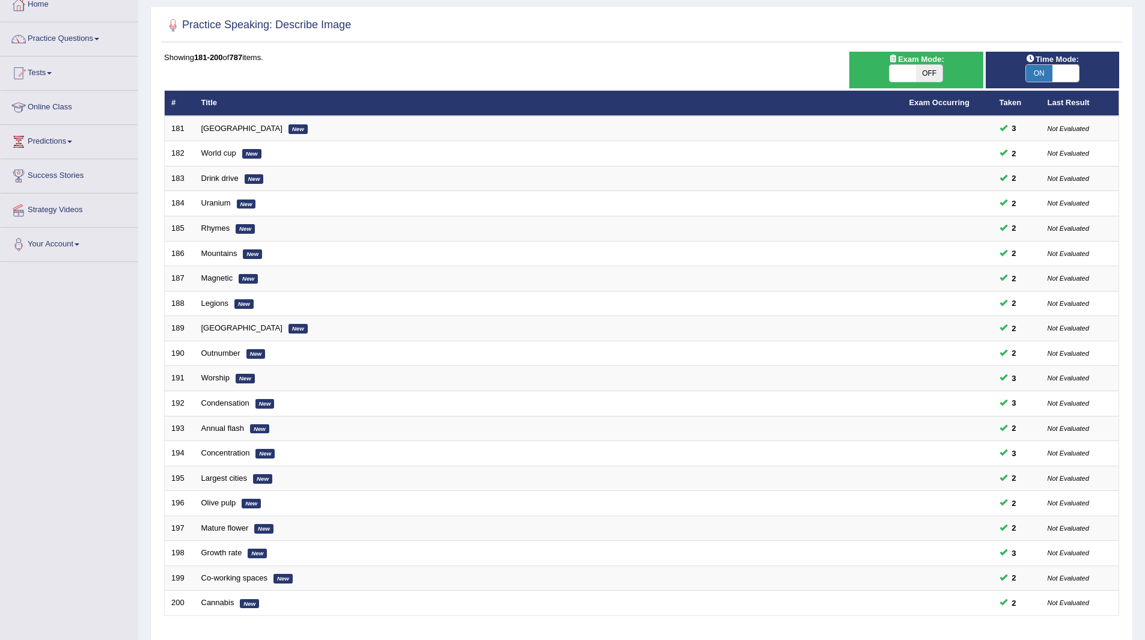
scroll to position [156, 0]
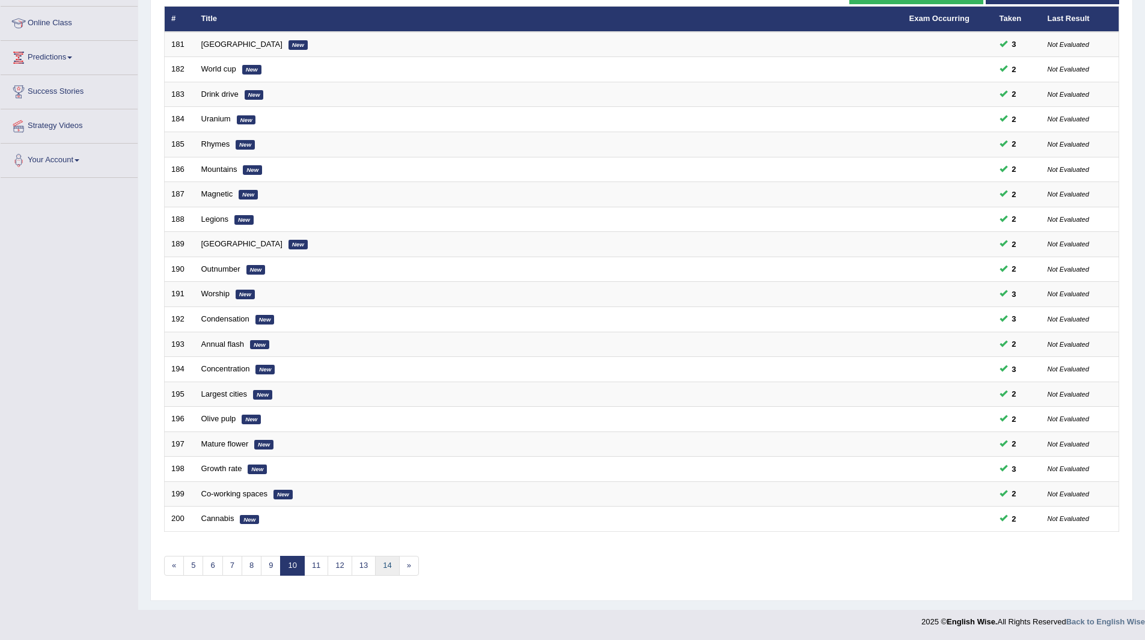
click at [384, 561] on link "14" at bounding box center [387, 566] width 24 height 20
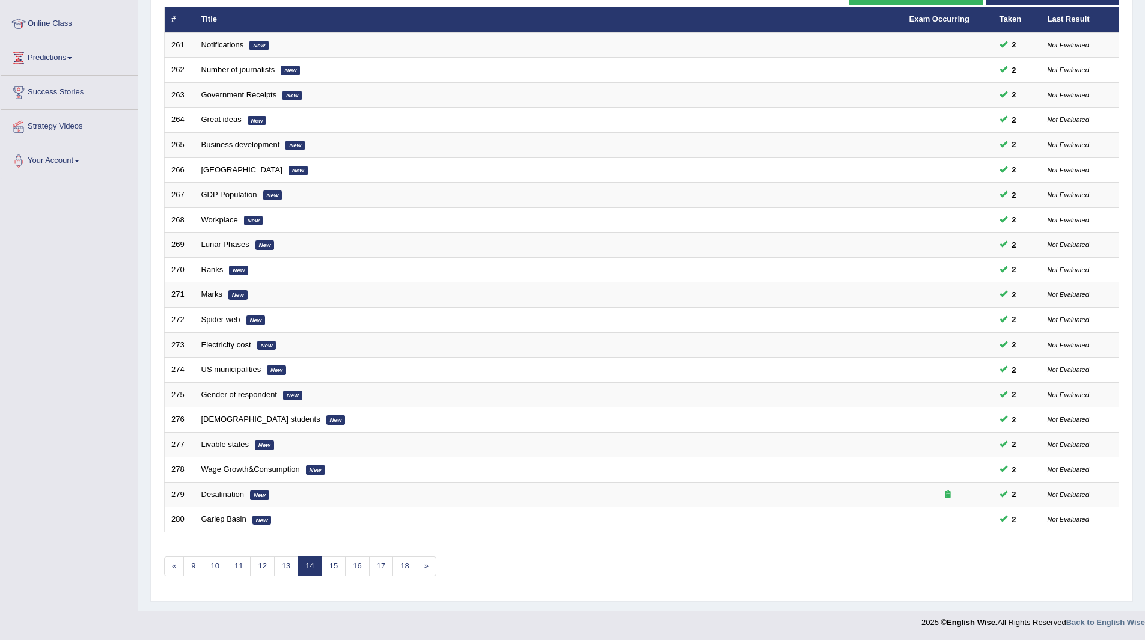
scroll to position [156, 0]
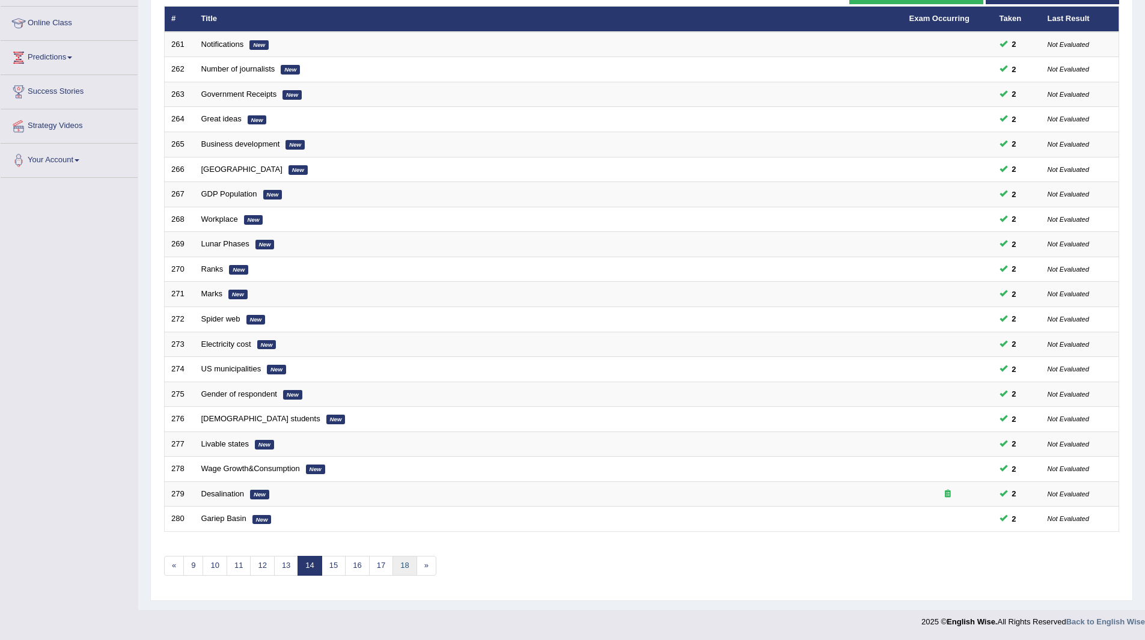
click at [408, 568] on link "18" at bounding box center [405, 566] width 24 height 20
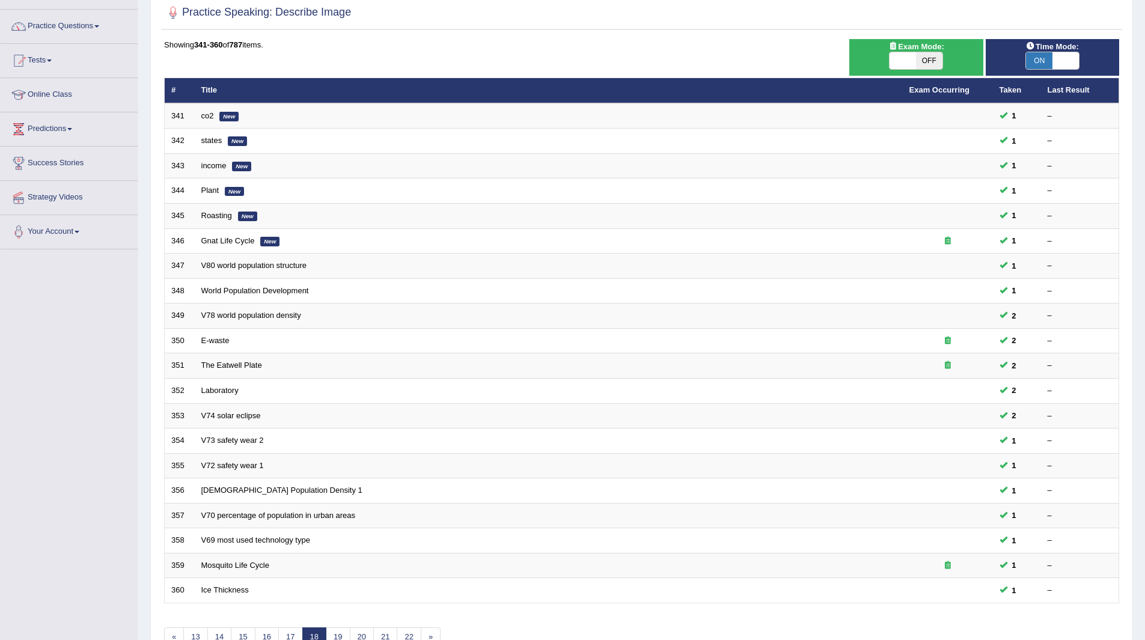
scroll to position [156, 0]
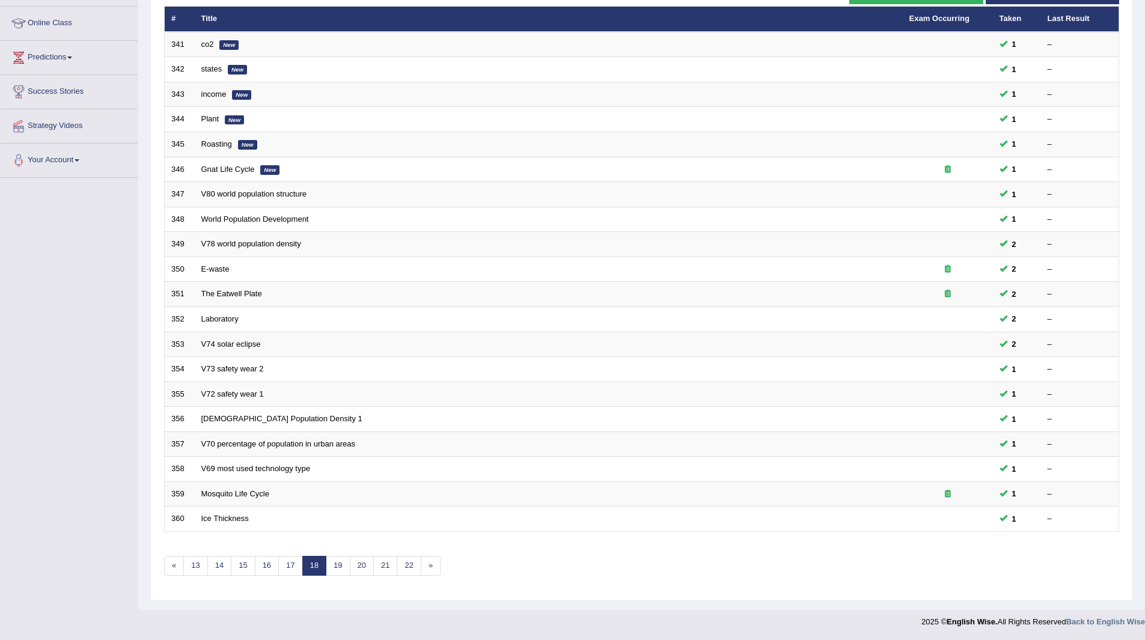
click at [289, 555] on div "Showing 341-360 of 787 items. # Title Exam Occurring Taken Last Result 341 co2 …" at bounding box center [641, 279] width 955 height 623
click at [289, 566] on link "17" at bounding box center [290, 566] width 24 height 20
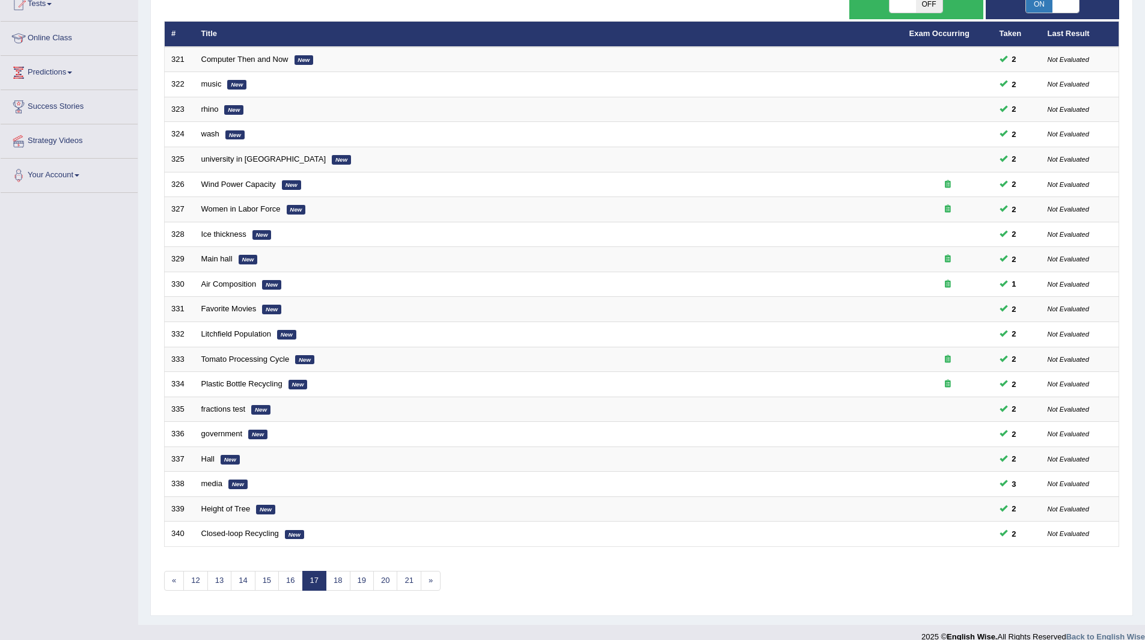
scroll to position [156, 0]
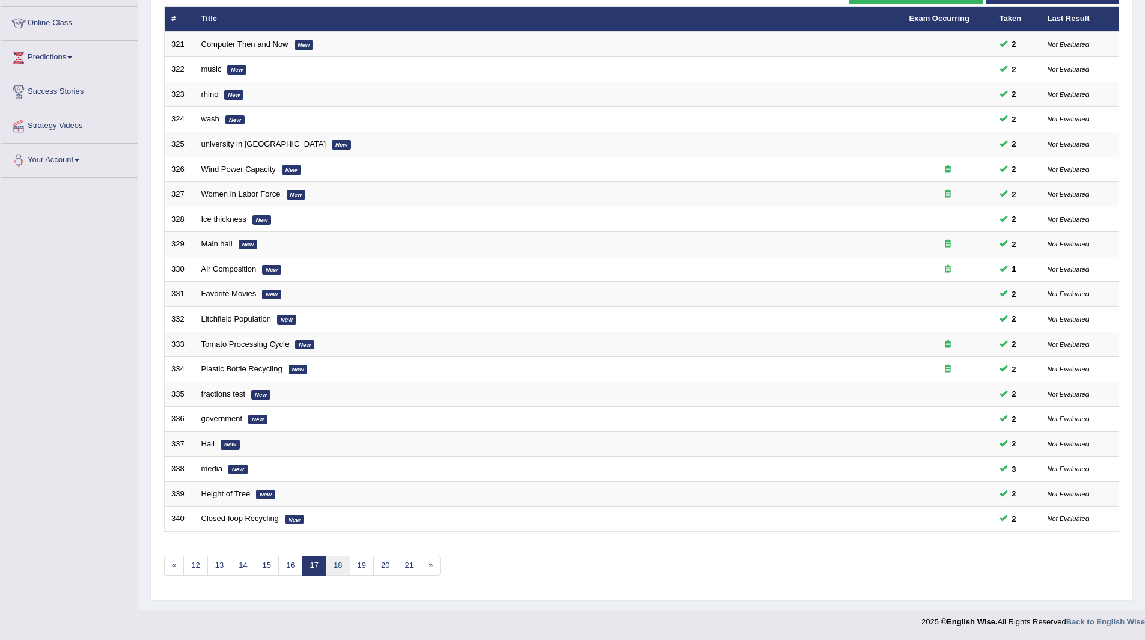
click at [334, 562] on link "18" at bounding box center [338, 566] width 24 height 20
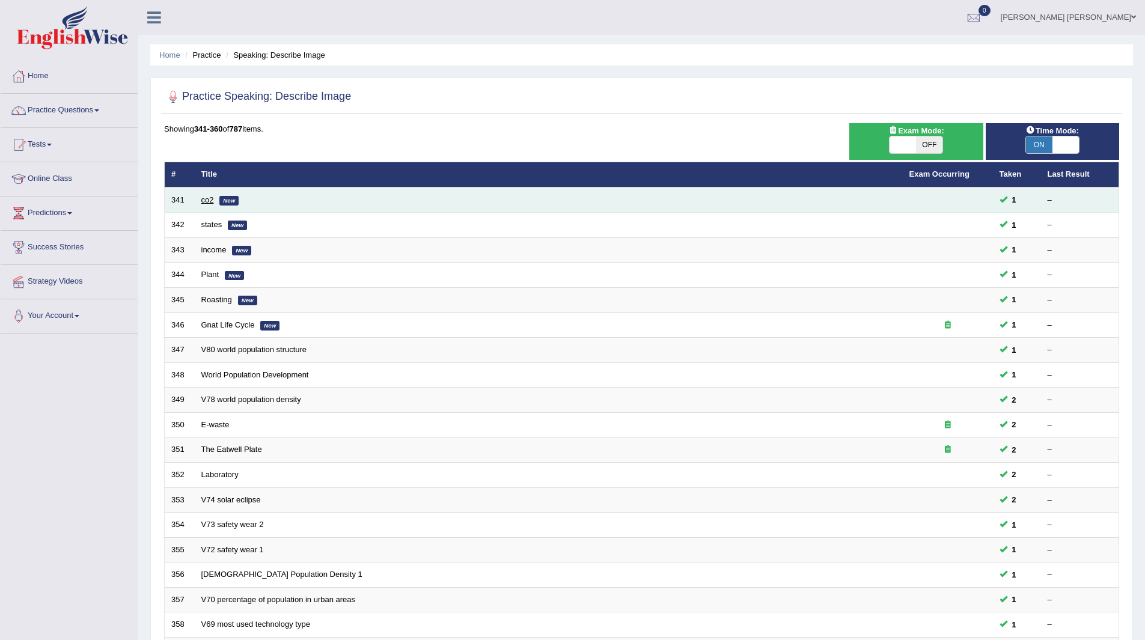
click at [209, 198] on link "co2" at bounding box center [207, 199] width 13 height 9
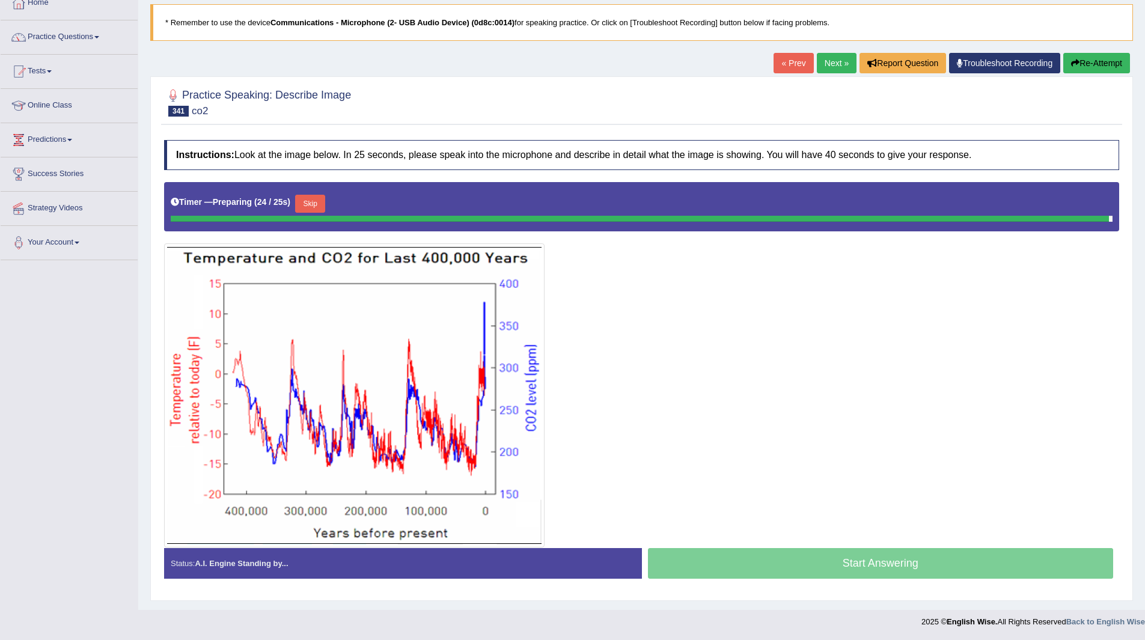
scroll to position [70, 0]
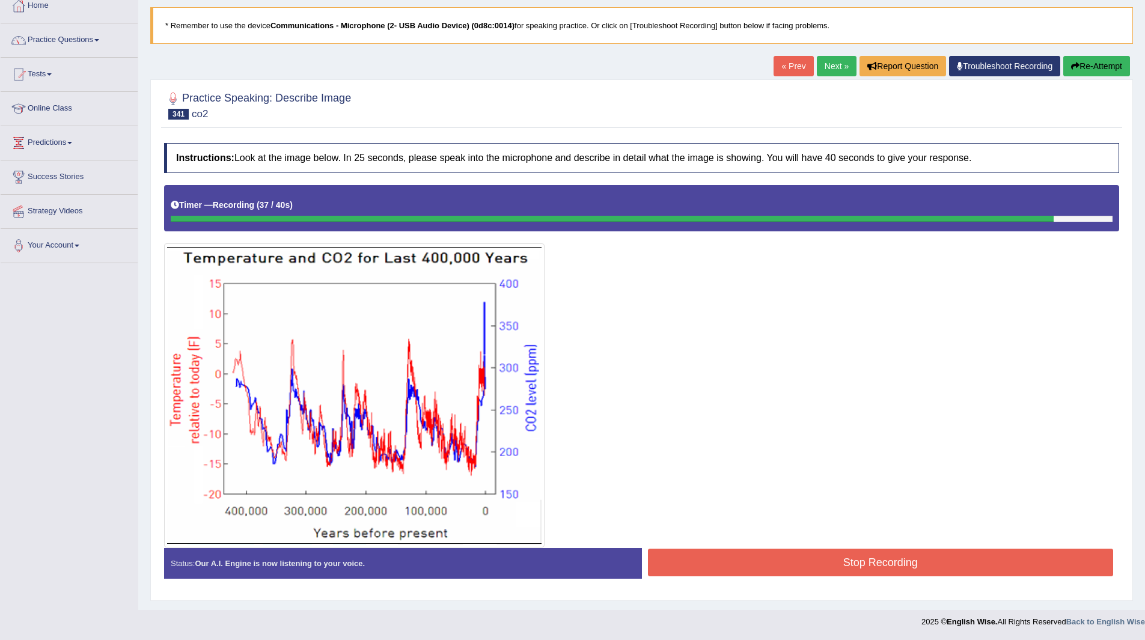
click at [768, 557] on button "Stop Recording" at bounding box center [881, 563] width 466 height 28
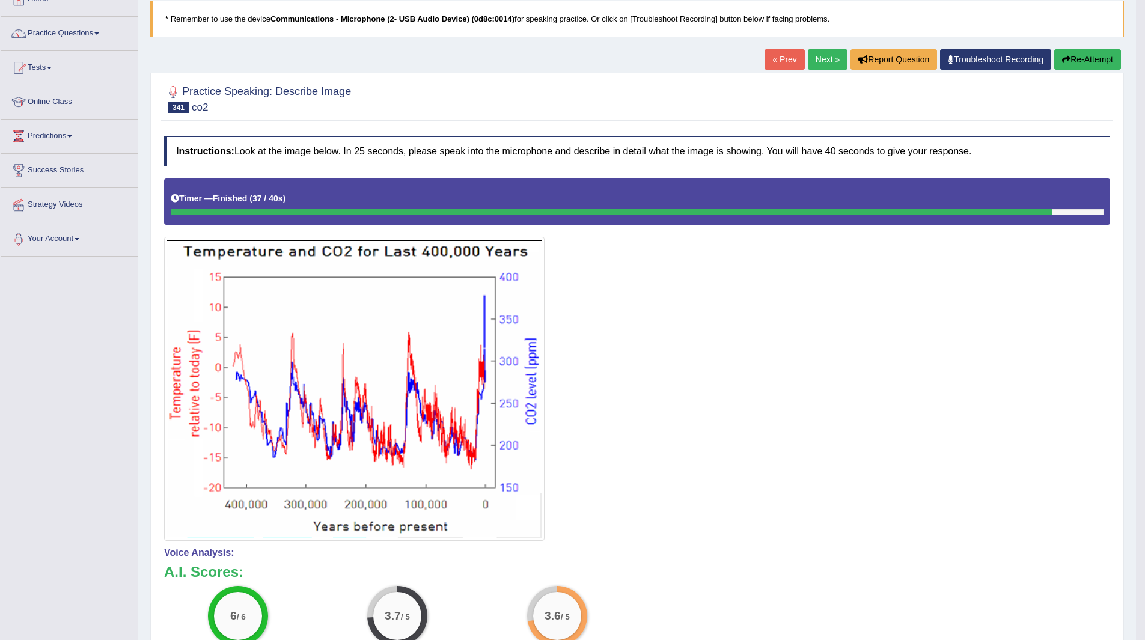
scroll to position [0, 0]
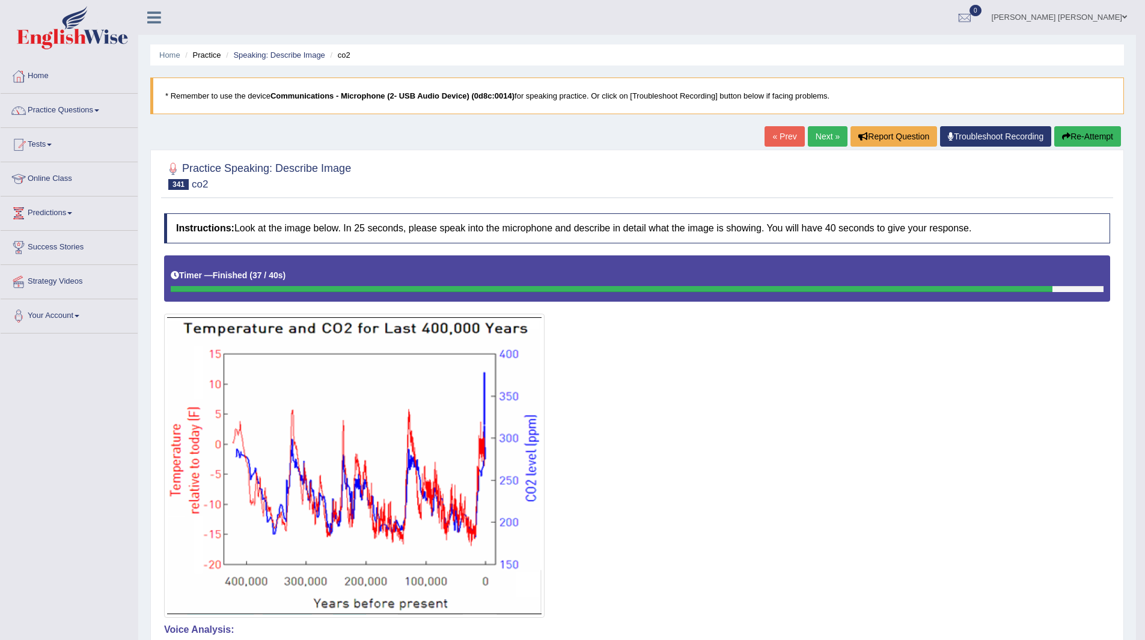
click at [824, 138] on link "Next »" at bounding box center [828, 136] width 40 height 20
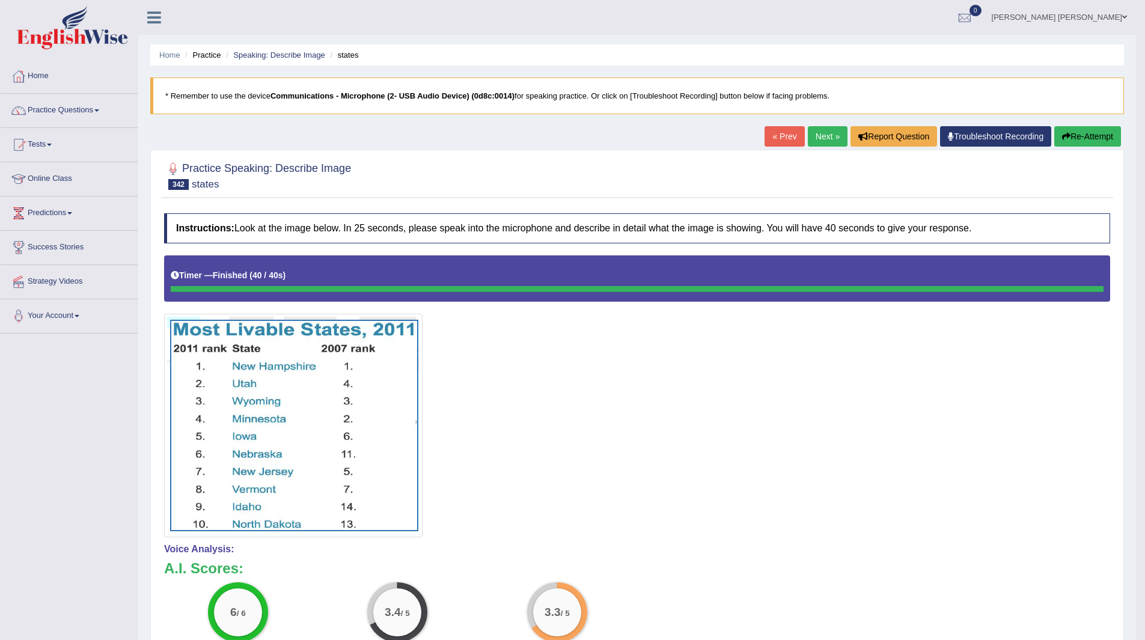
click at [823, 136] on link "Next »" at bounding box center [828, 136] width 40 height 20
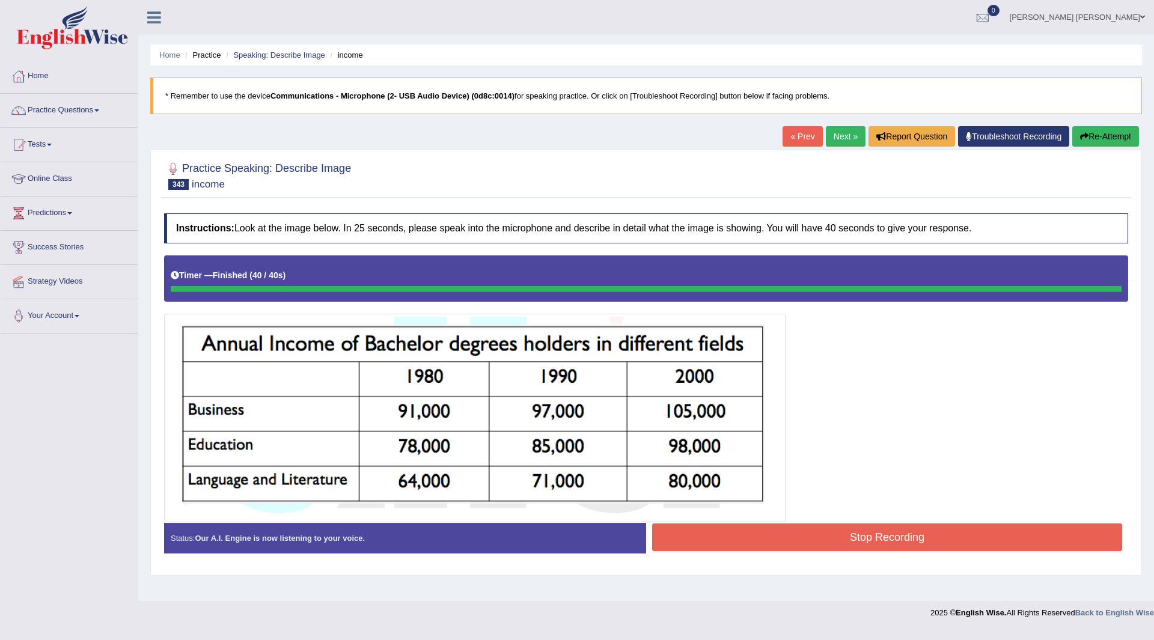
click at [767, 534] on button "Stop Recording" at bounding box center [887, 538] width 470 height 28
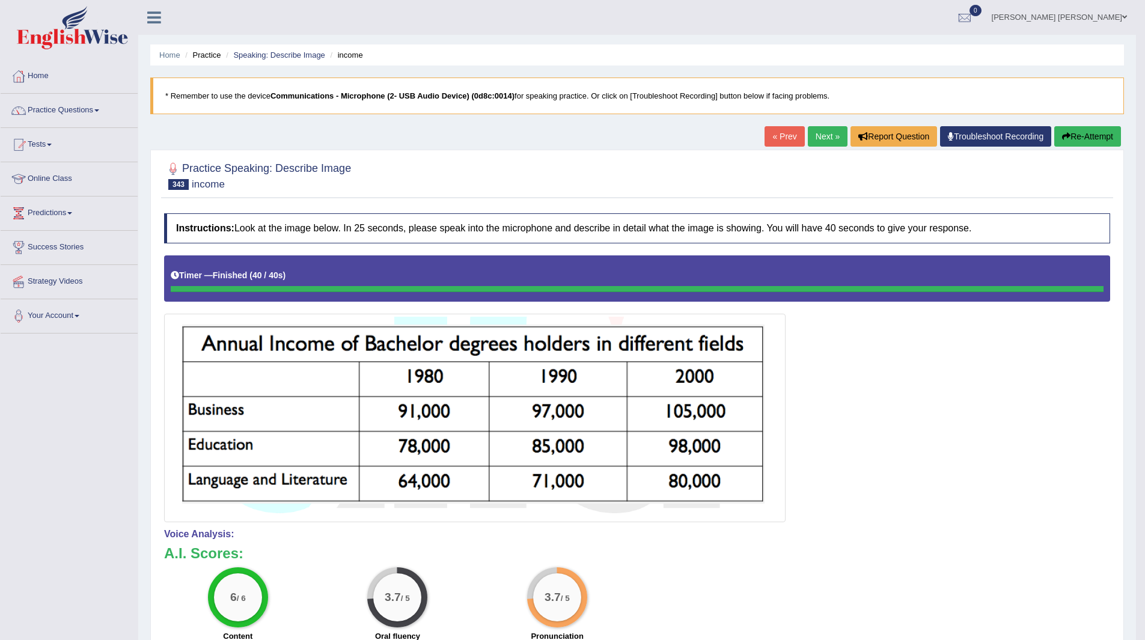
click at [818, 136] on link "Next »" at bounding box center [828, 136] width 40 height 20
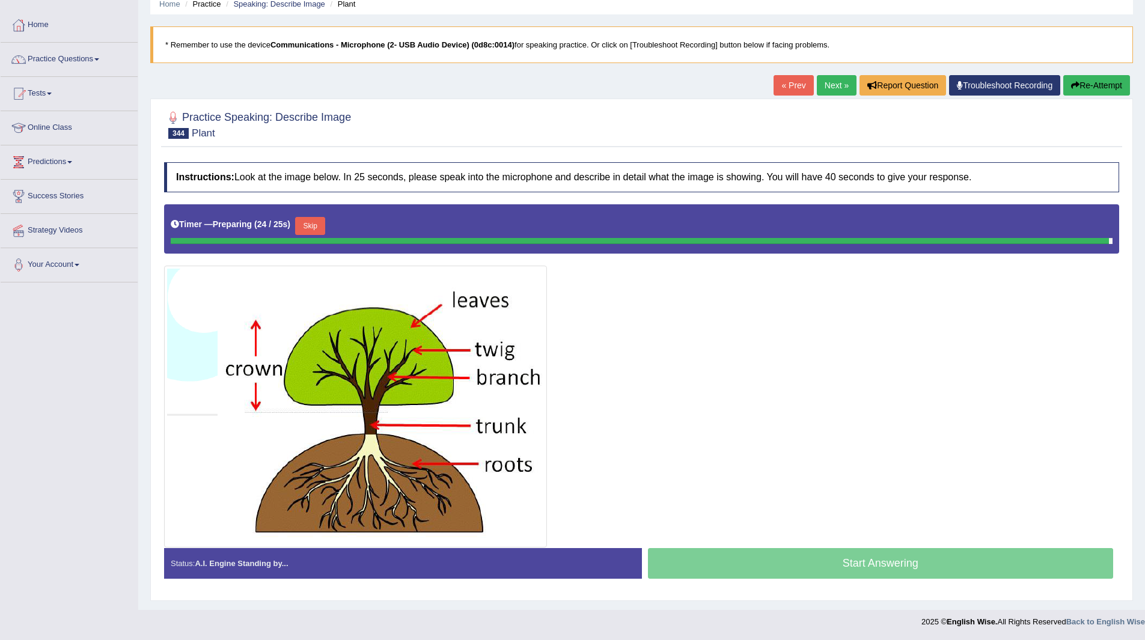
scroll to position [48, 0]
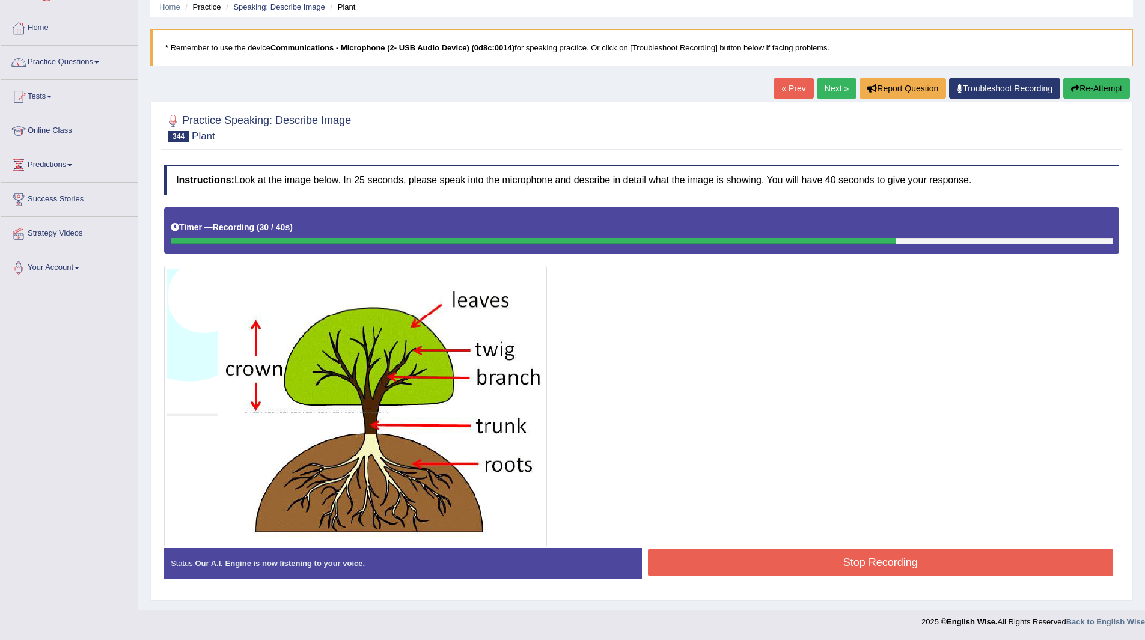
click at [743, 564] on button "Stop Recording" at bounding box center [881, 563] width 466 height 28
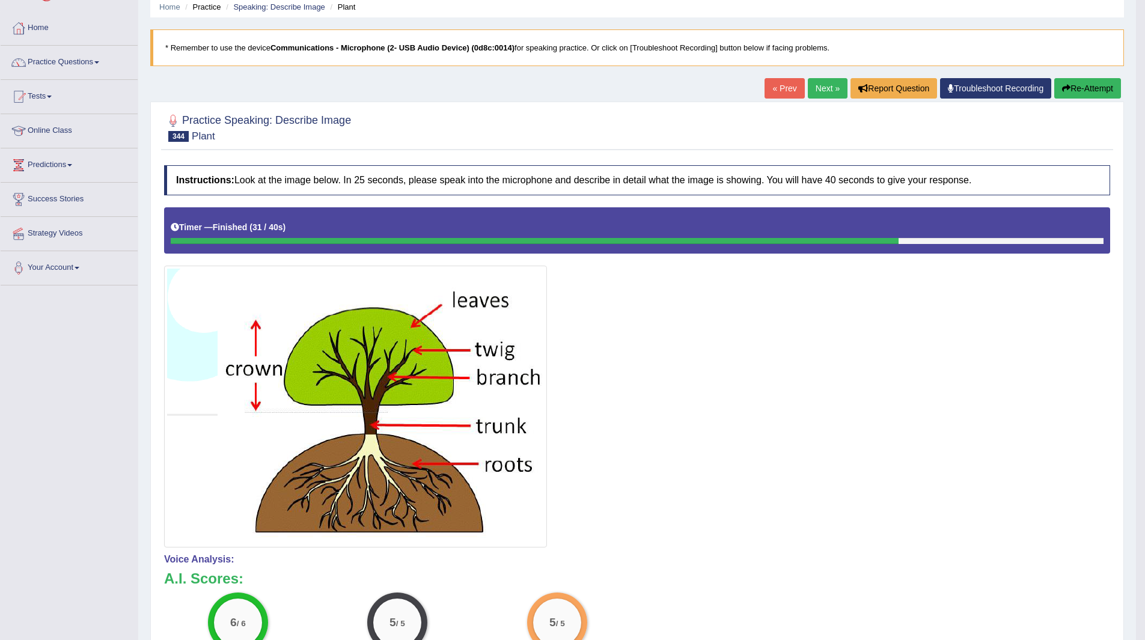
click at [817, 88] on link "Next »" at bounding box center [828, 88] width 40 height 20
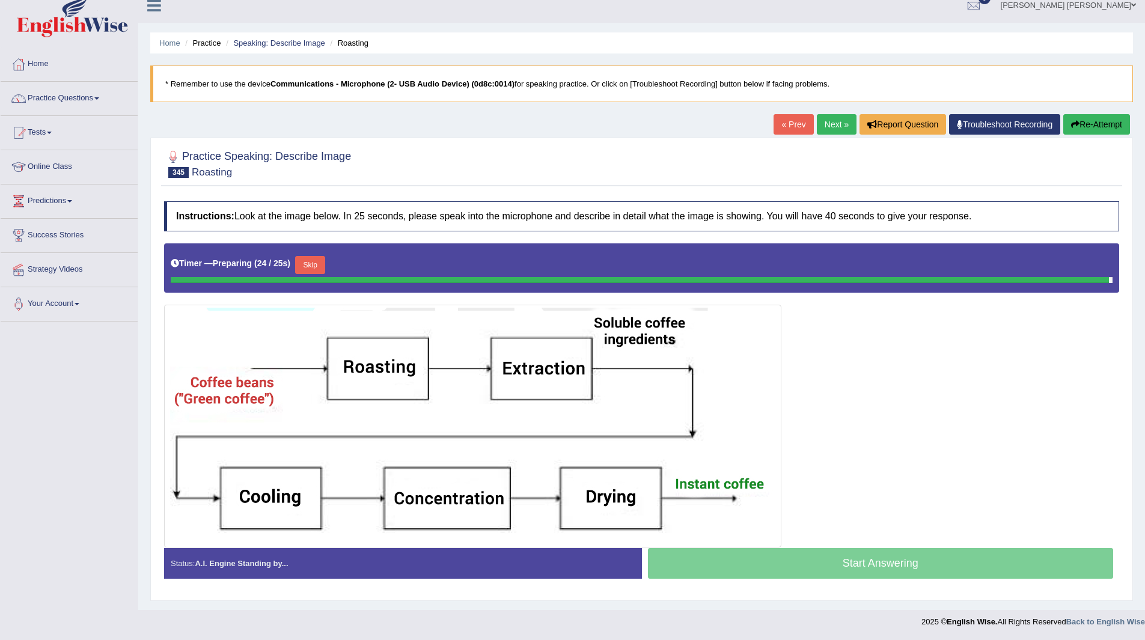
scroll to position [9, 0]
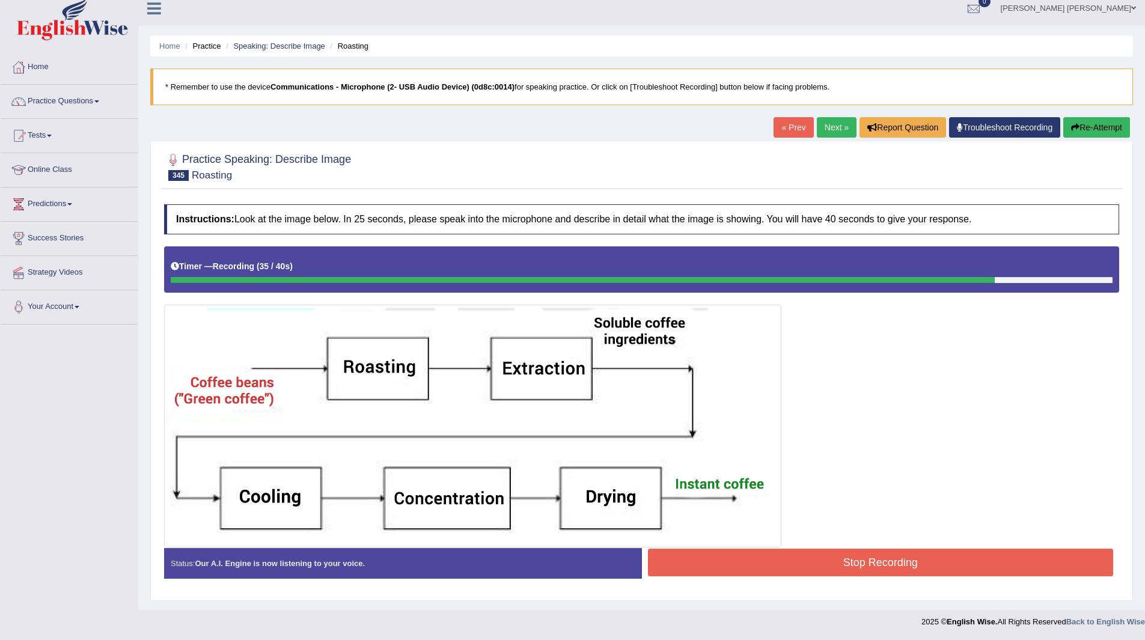
click at [826, 568] on button "Stop Recording" at bounding box center [881, 563] width 466 height 28
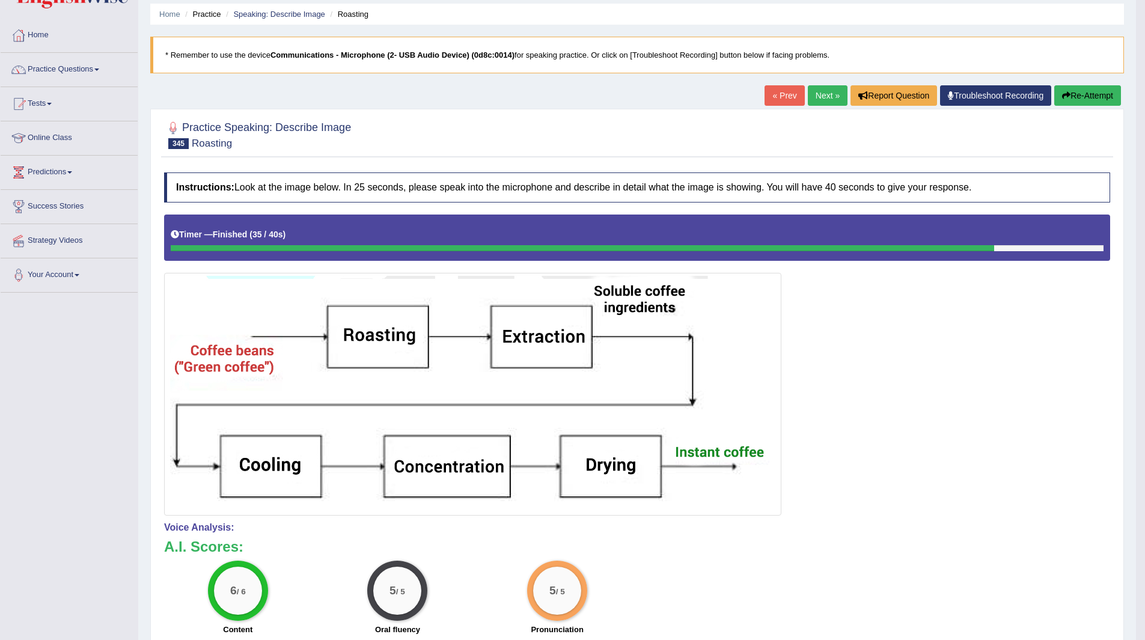
scroll to position [0, 0]
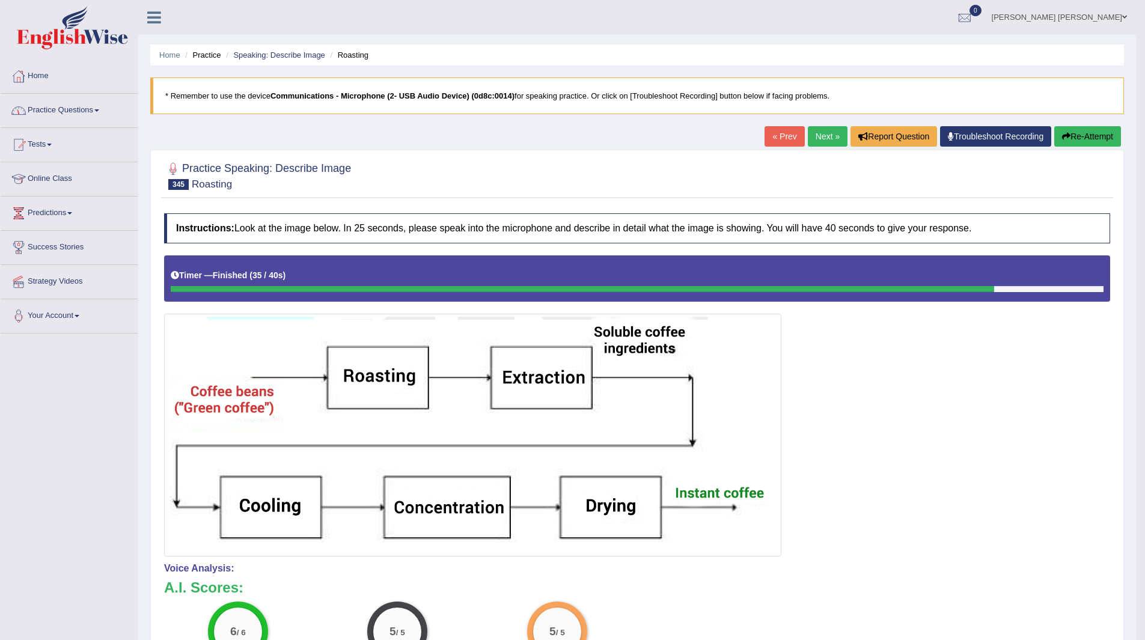
click at [60, 109] on link "Practice Questions" at bounding box center [69, 109] width 137 height 30
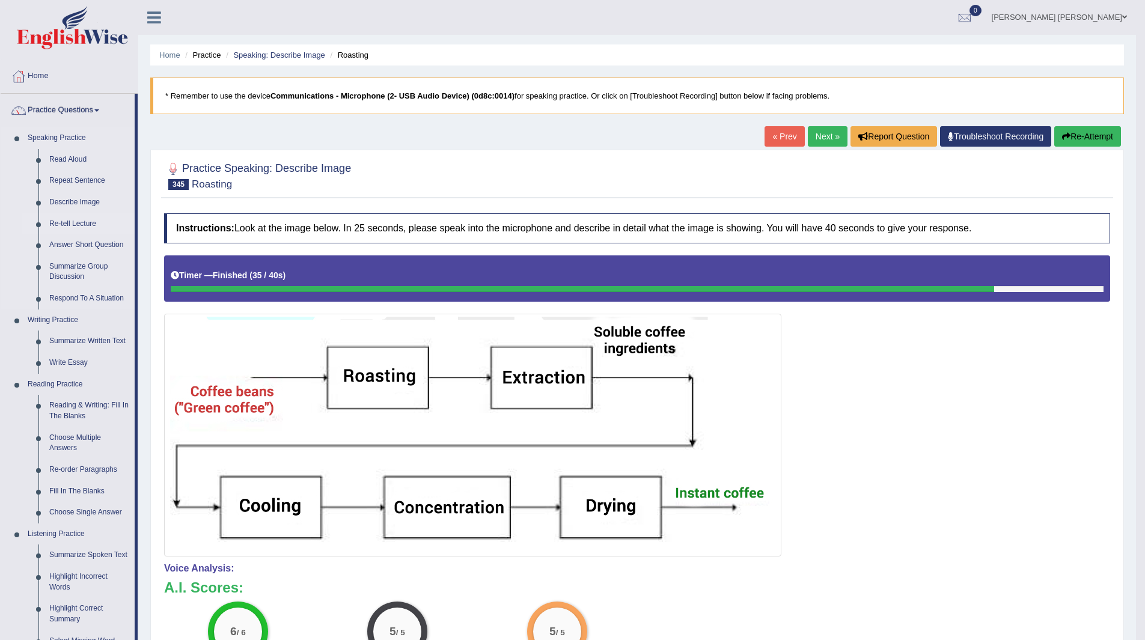
click at [67, 227] on link "Re-tell Lecture" at bounding box center [89, 224] width 91 height 22
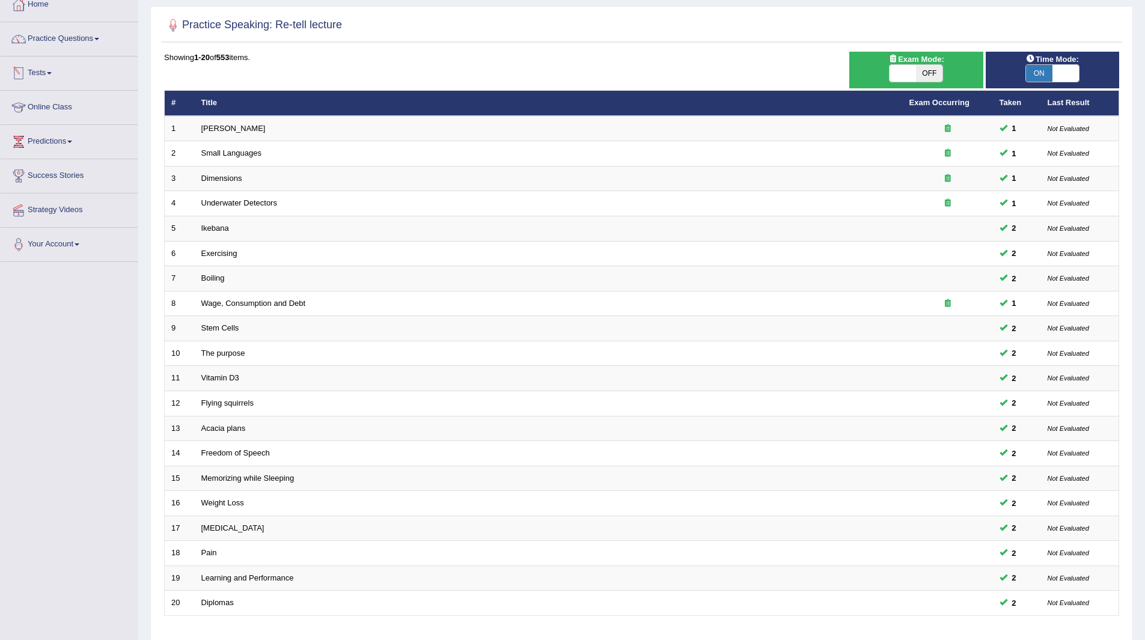
scroll to position [156, 0]
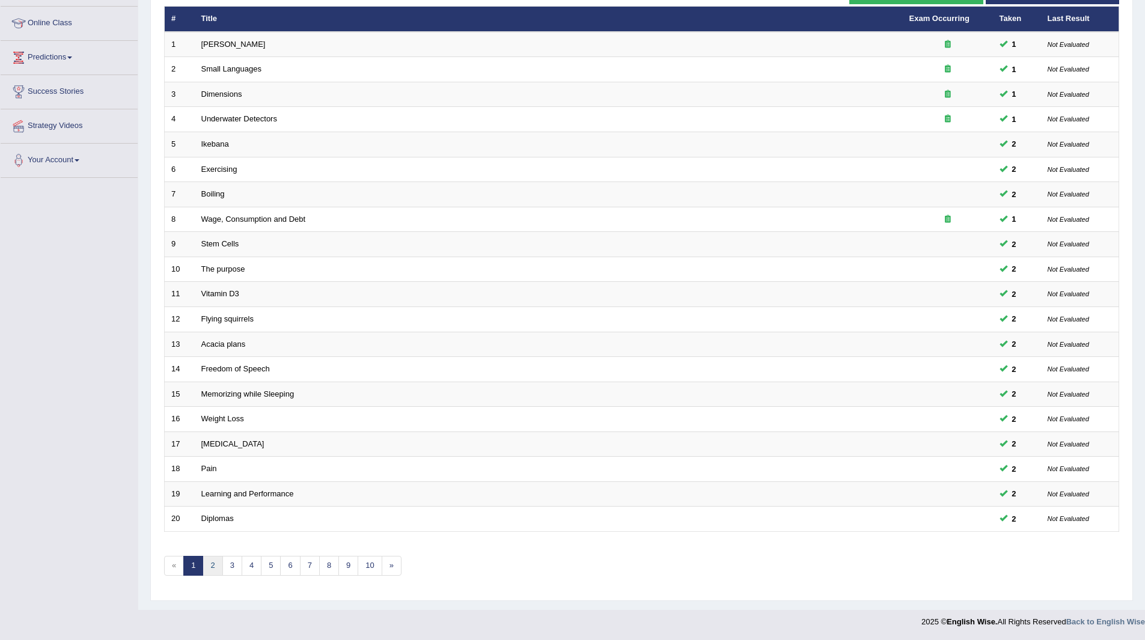
click at [213, 565] on link "2" at bounding box center [213, 566] width 20 height 20
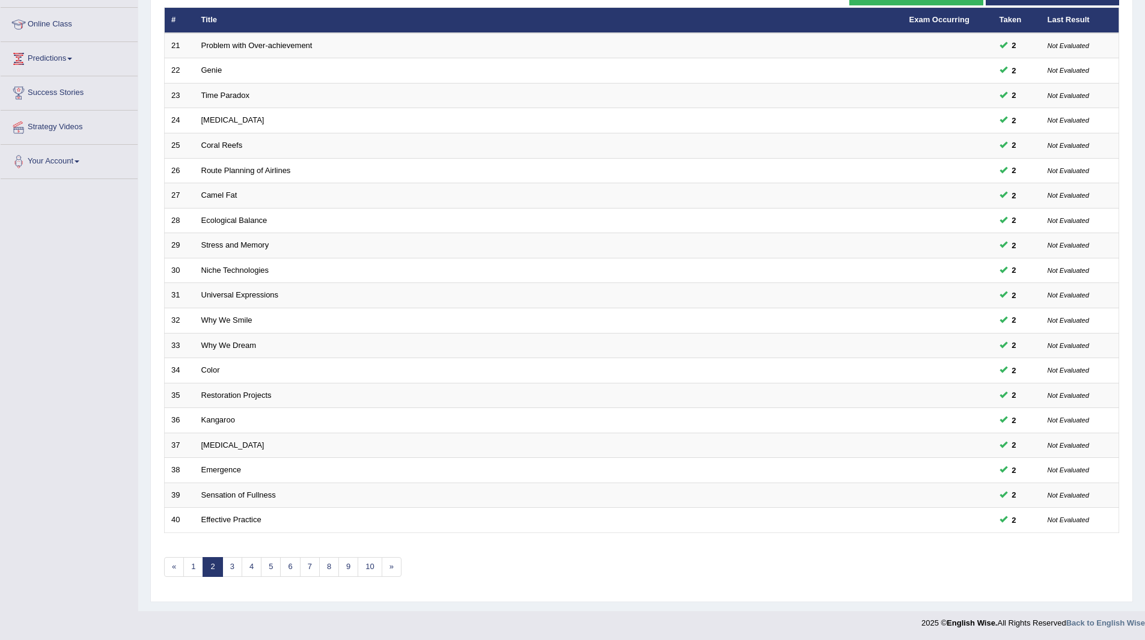
scroll to position [156, 0]
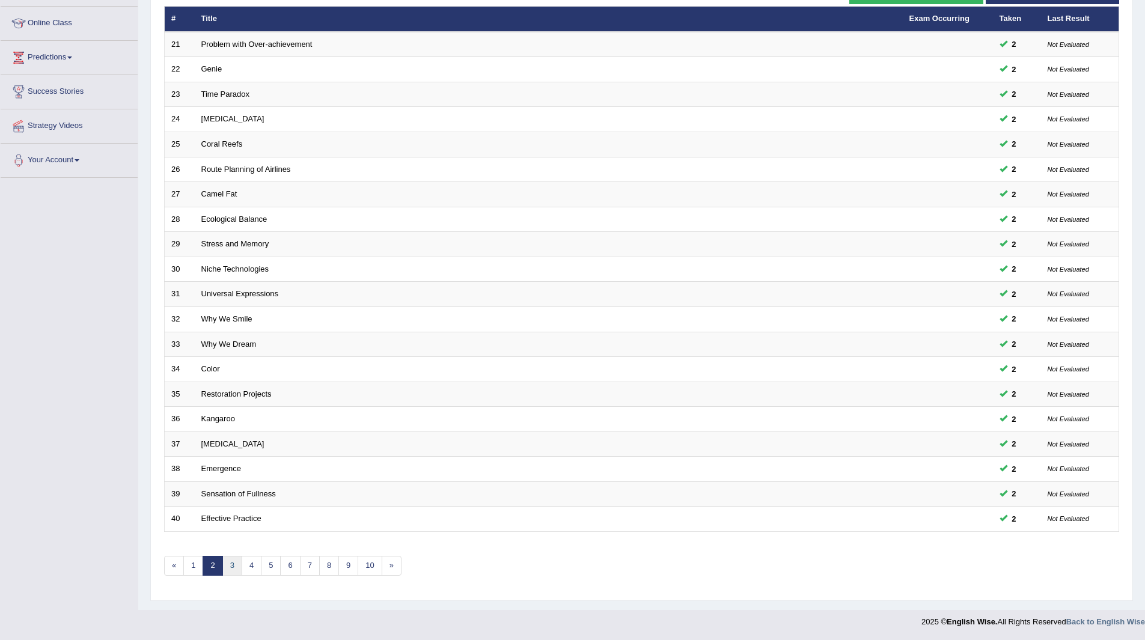
click at [228, 564] on link "3" at bounding box center [232, 566] width 20 height 20
click at [254, 566] on link "4" at bounding box center [252, 566] width 20 height 20
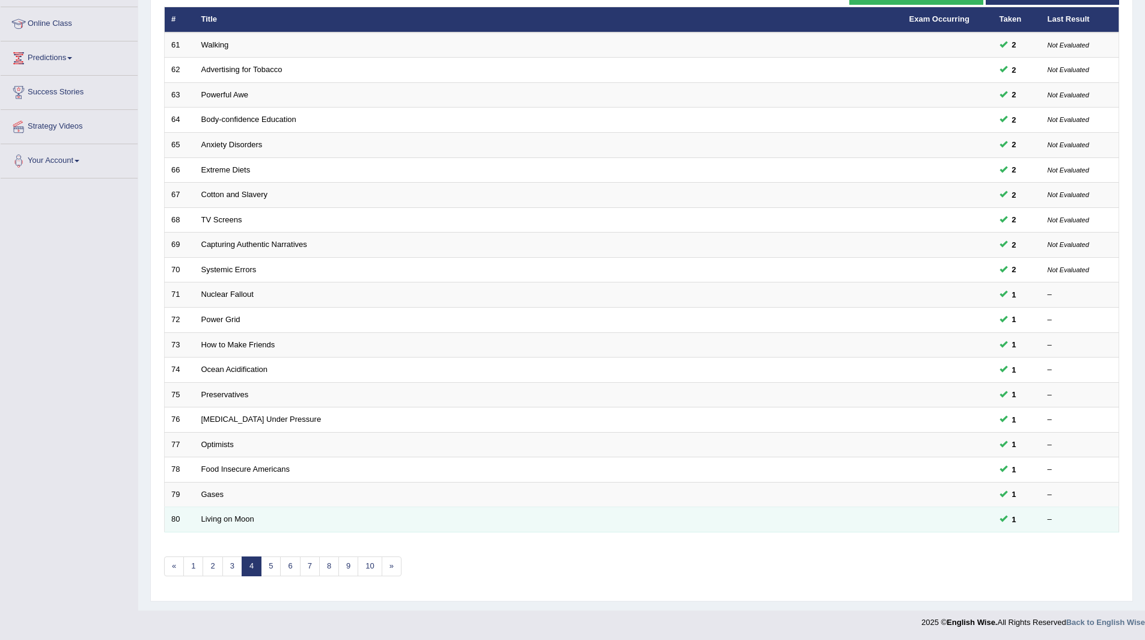
scroll to position [156, 0]
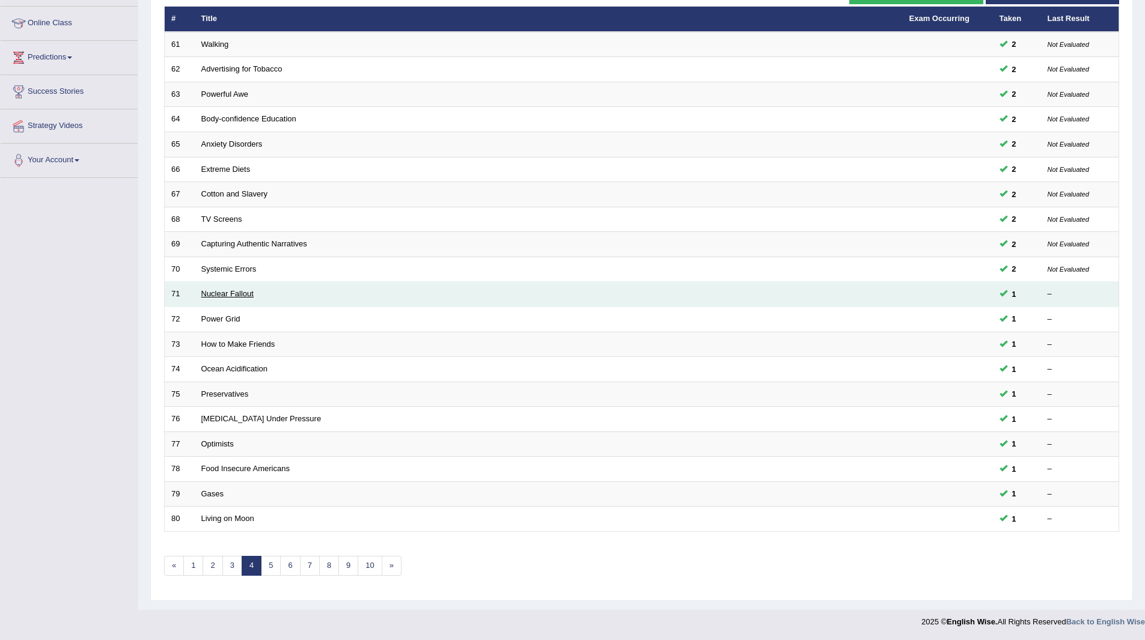
click at [213, 291] on link "Nuclear Fallout" at bounding box center [227, 293] width 52 height 9
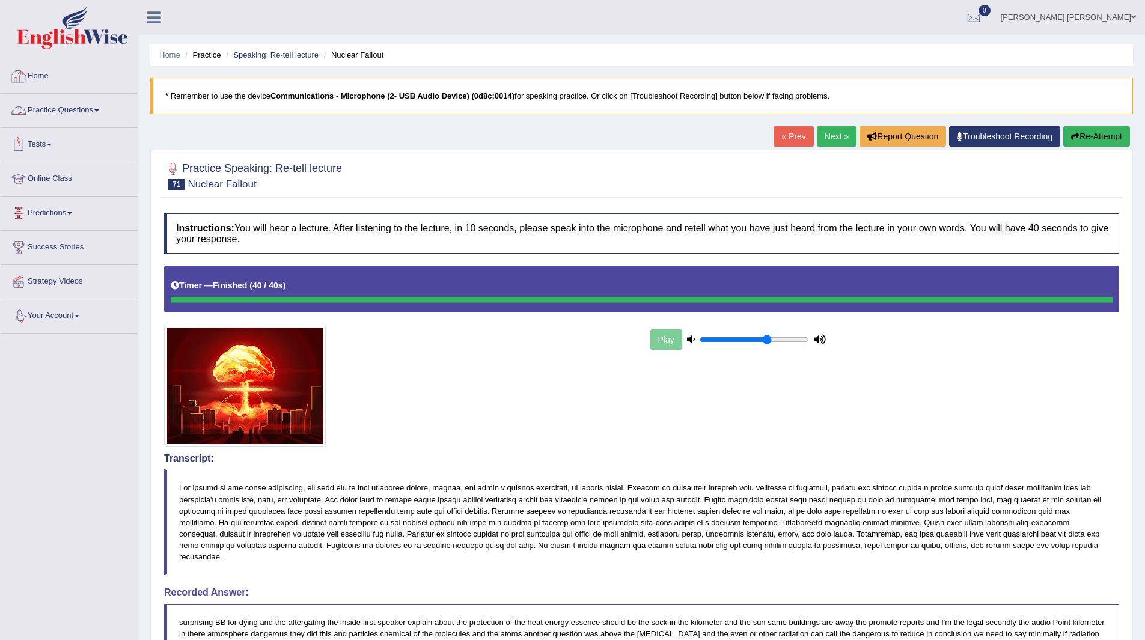
click at [37, 75] on link "Home" at bounding box center [69, 75] width 137 height 30
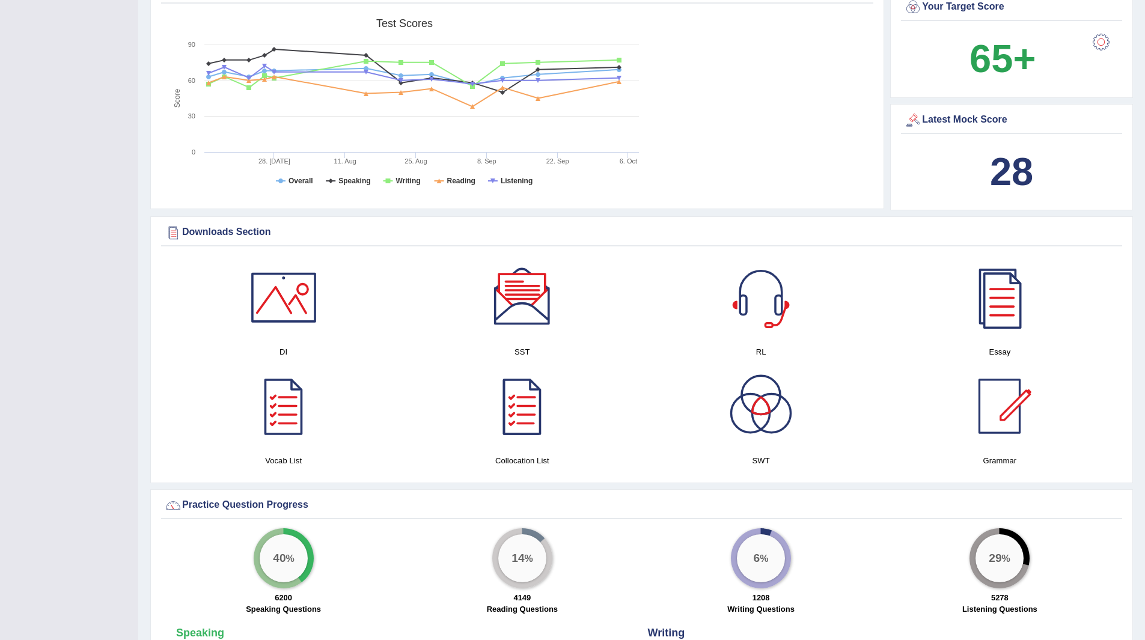
scroll to position [541, 0]
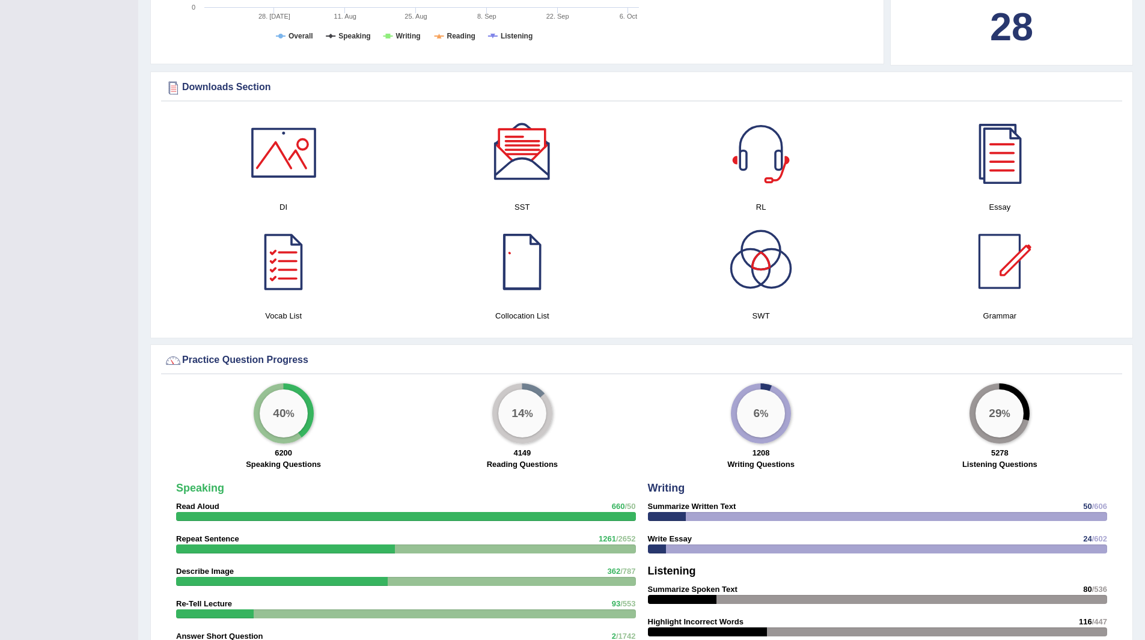
click at [526, 274] on div at bounding box center [522, 261] width 84 height 84
